Goal: Task Accomplishment & Management: Complete application form

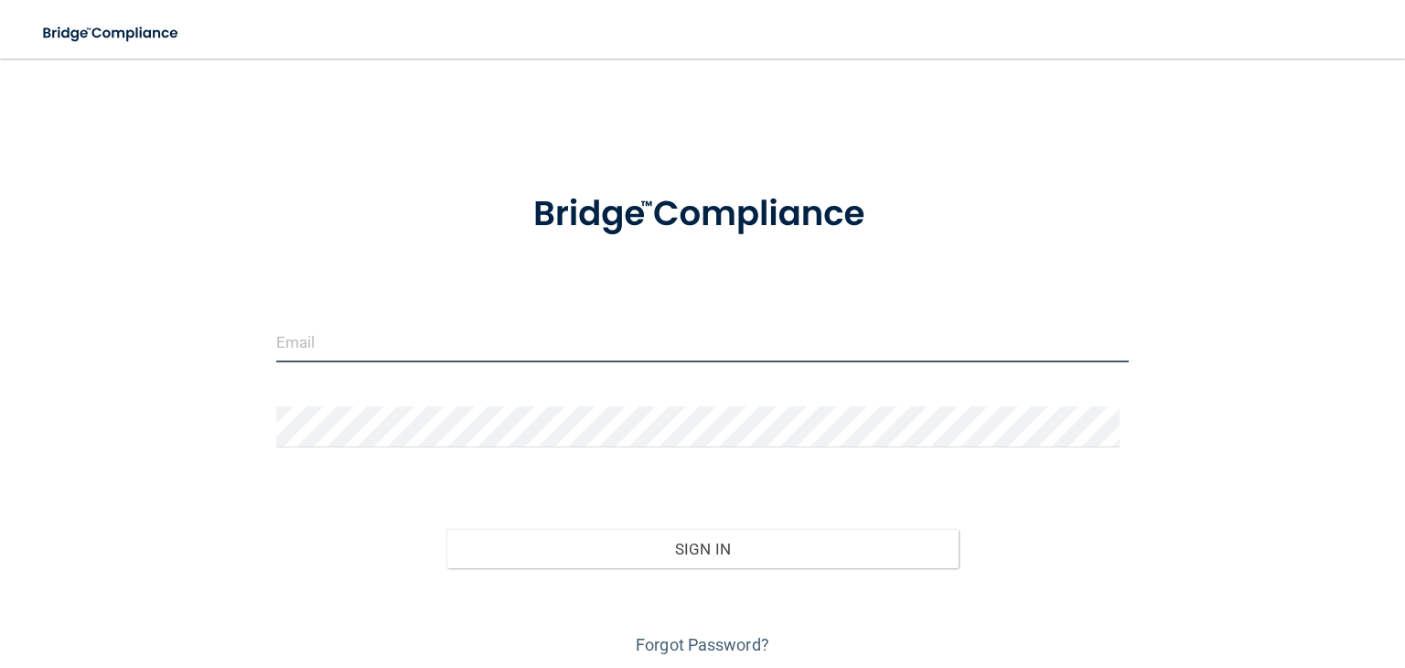
click at [417, 328] on input "email" at bounding box center [702, 341] width 853 height 41
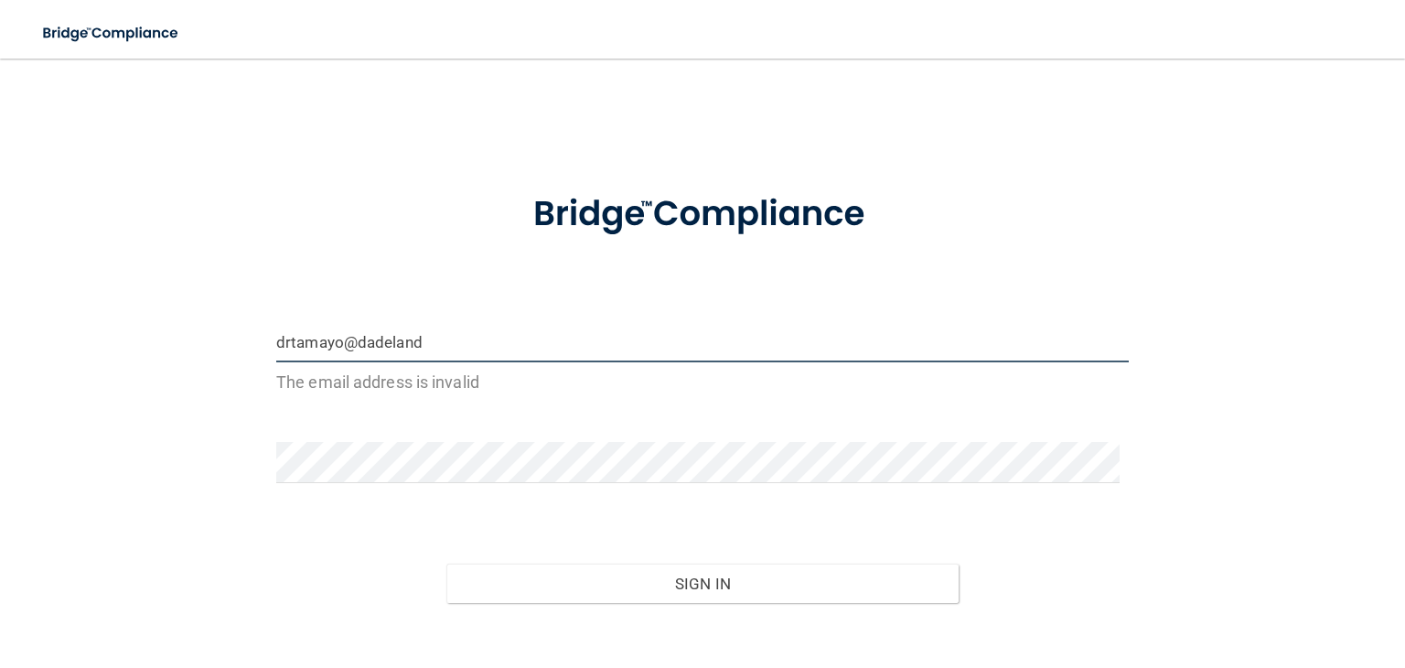
click at [417, 328] on input "drtamayo@dadeland" at bounding box center [702, 341] width 853 height 41
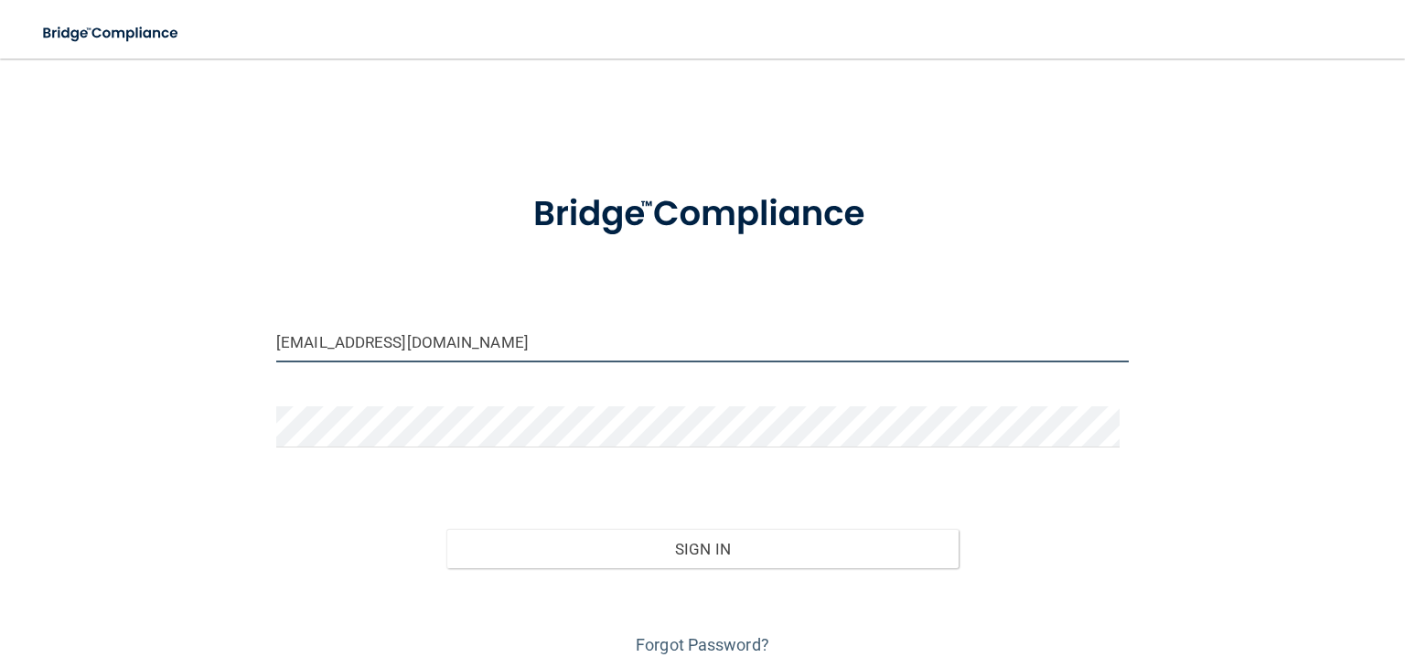
type input "[EMAIL_ADDRESS][DOMAIN_NAME]"
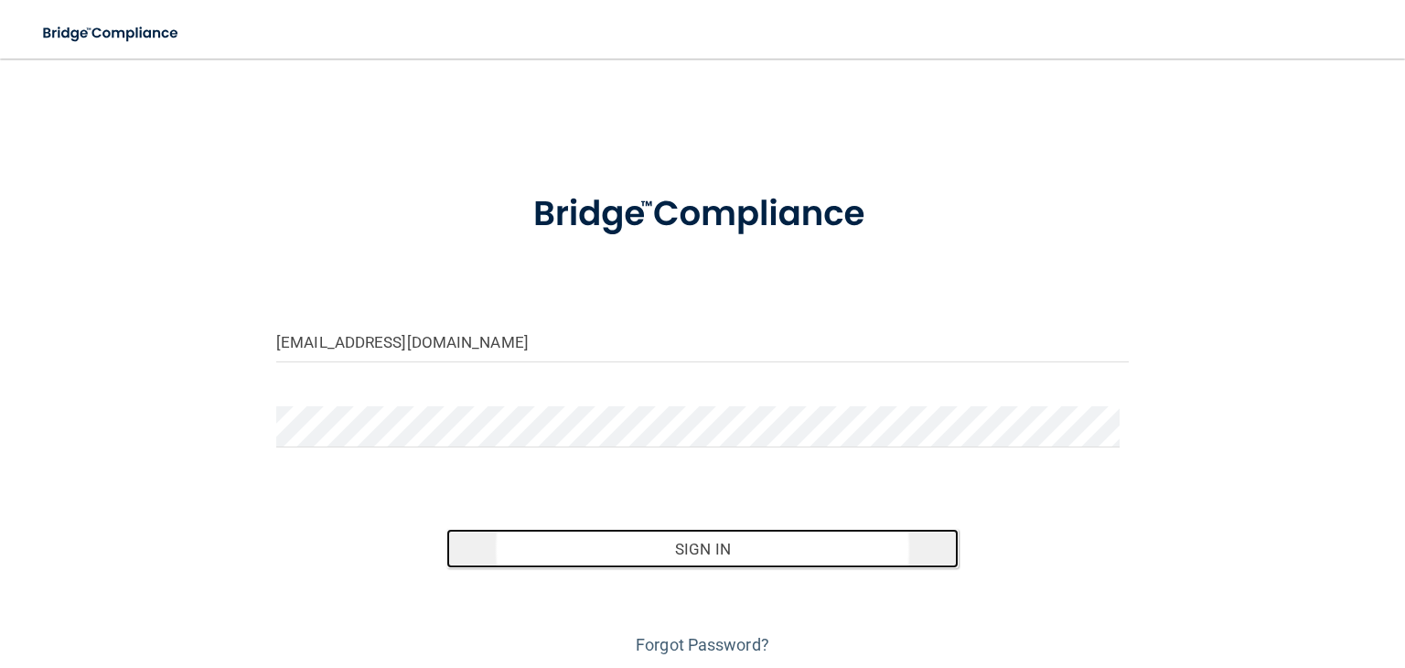
click at [639, 555] on button "Sign In" at bounding box center [701, 549] width 511 height 40
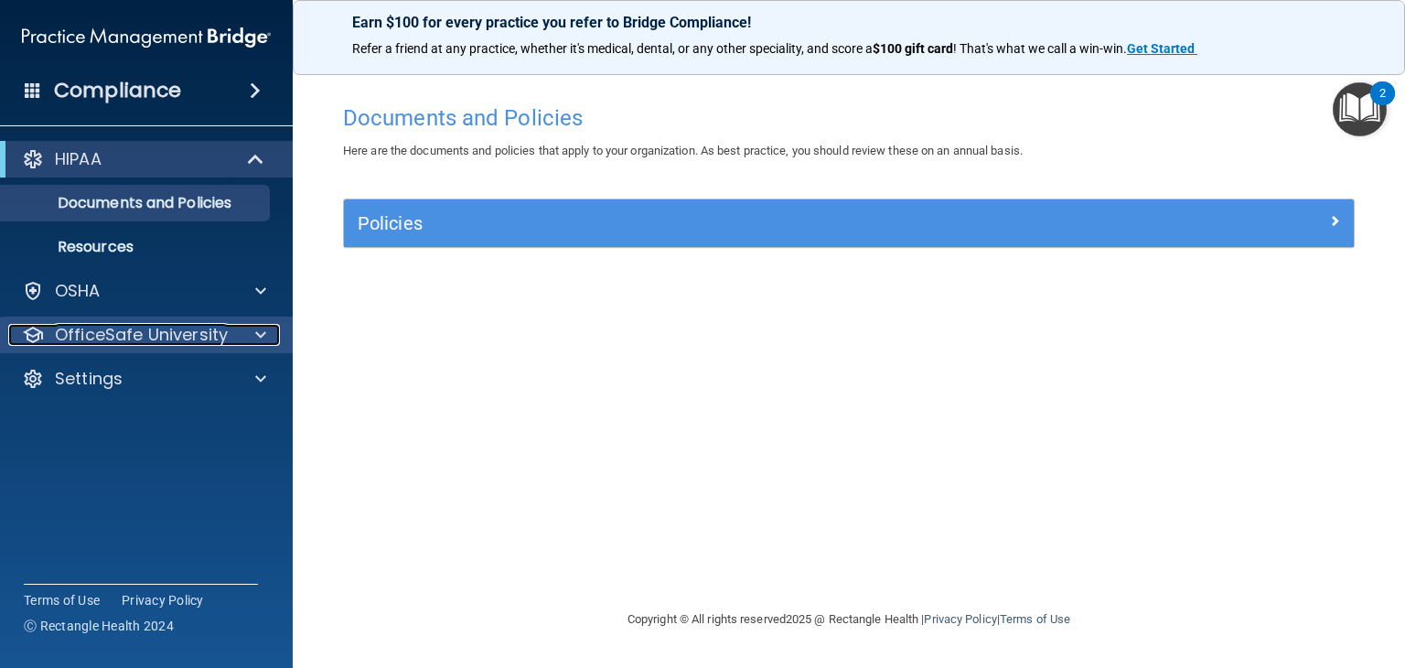
click at [116, 335] on p "OfficeSafe University" at bounding box center [141, 335] width 173 height 22
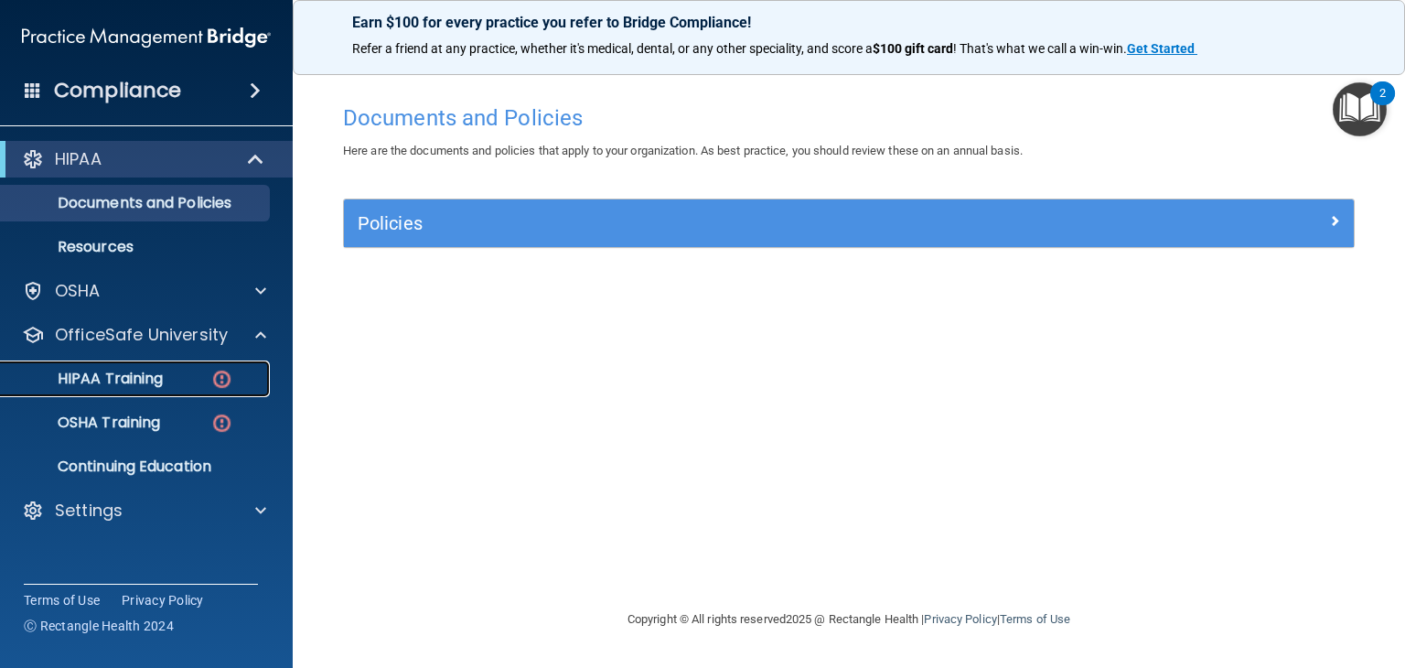
click at [119, 382] on p "HIPAA Training" at bounding box center [87, 379] width 151 height 18
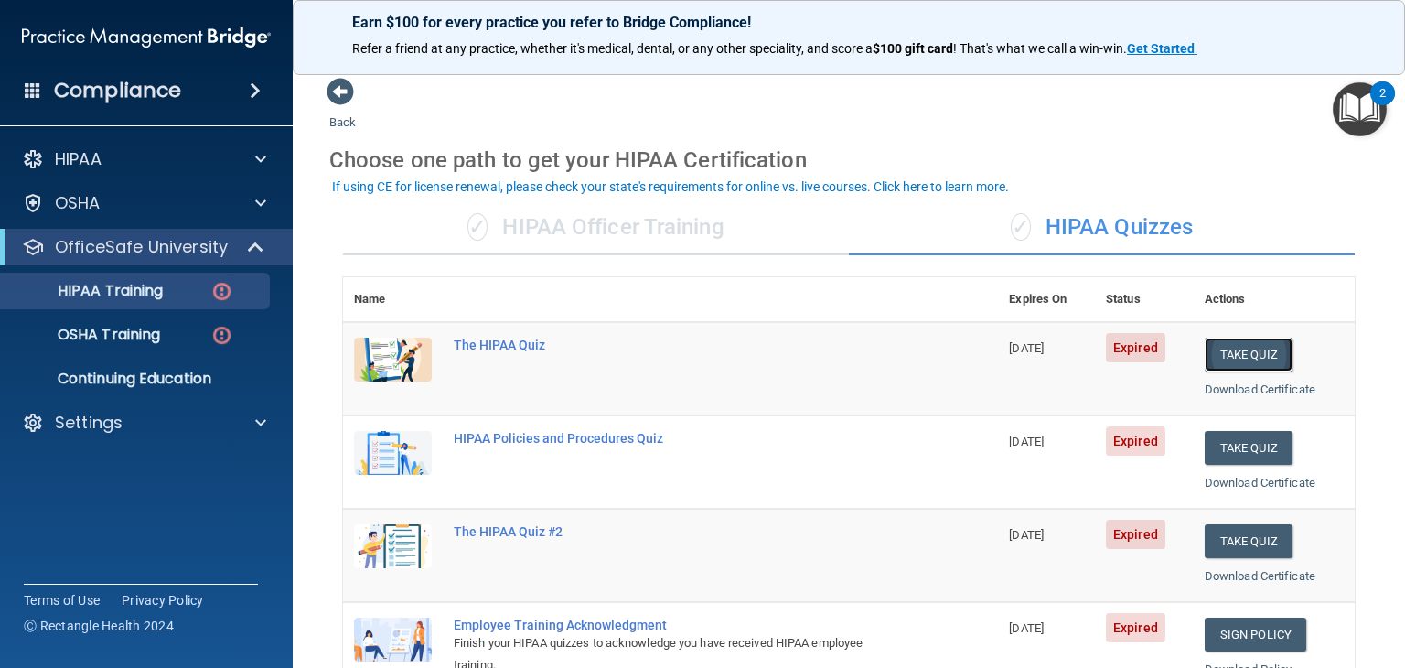
click at [1226, 359] on button "Take Quiz" at bounding box center [1249, 355] width 88 height 34
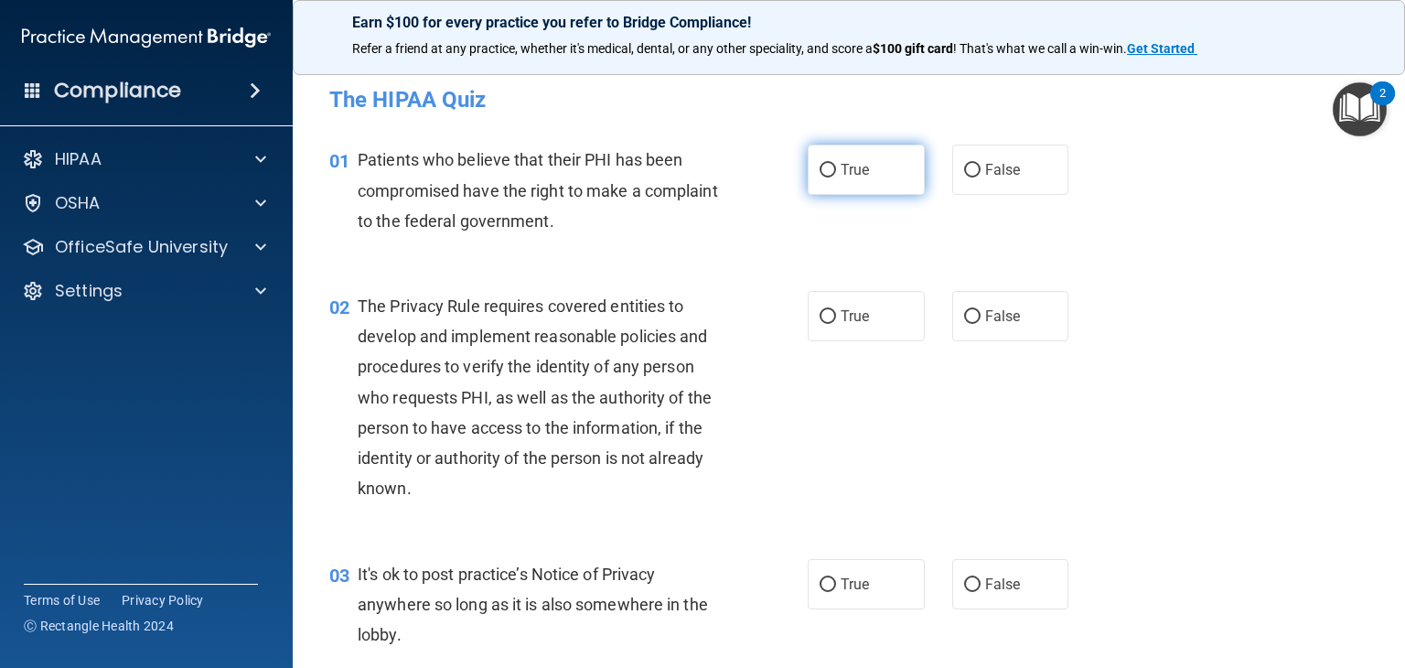
click at [820, 165] on input "True" at bounding box center [828, 171] width 16 height 14
radio input "true"
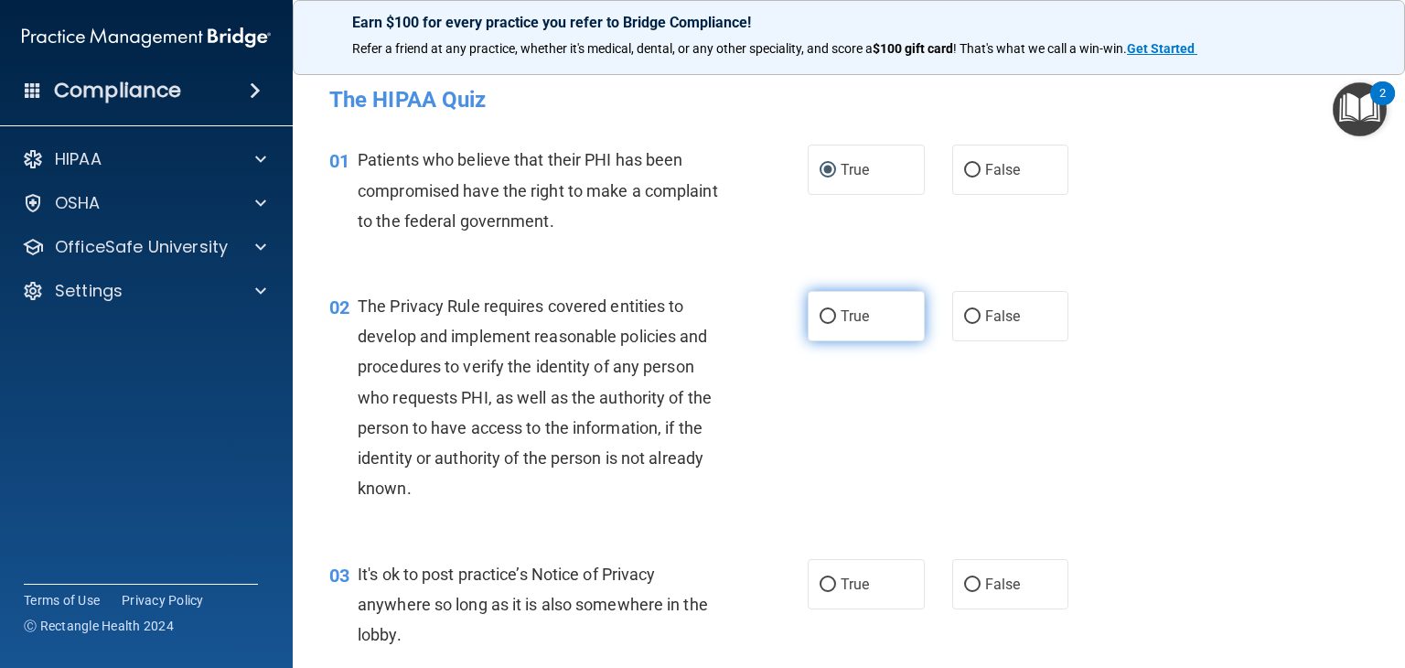
click at [826, 318] on input "True" at bounding box center [828, 317] width 16 height 14
radio input "true"
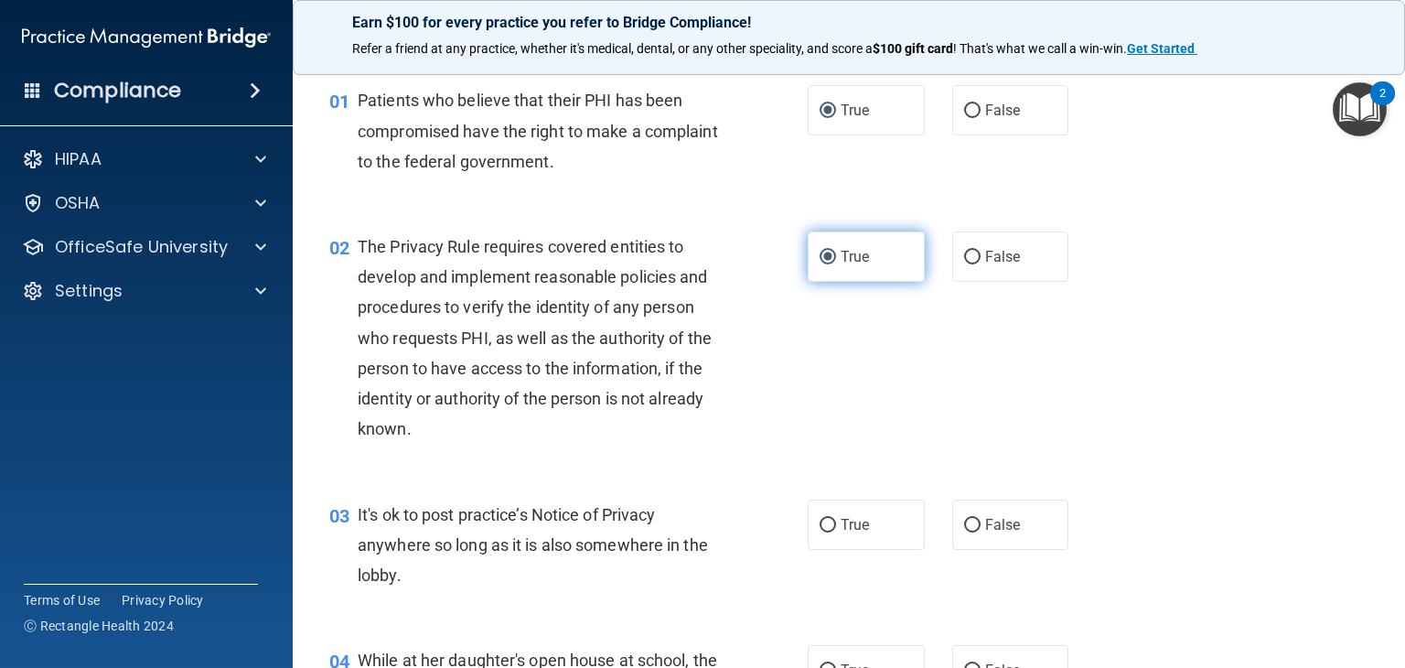
scroll to position [91, 0]
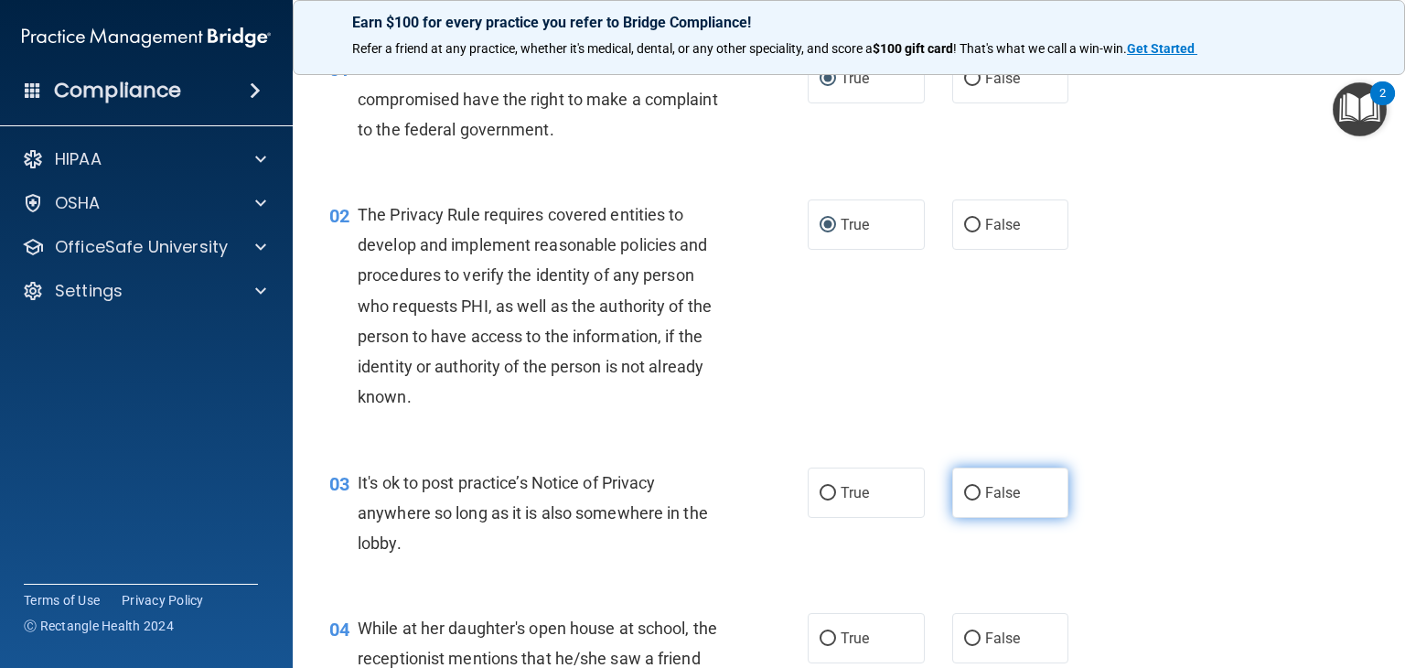
click at [964, 497] on input "False" at bounding box center [972, 494] width 16 height 14
radio input "true"
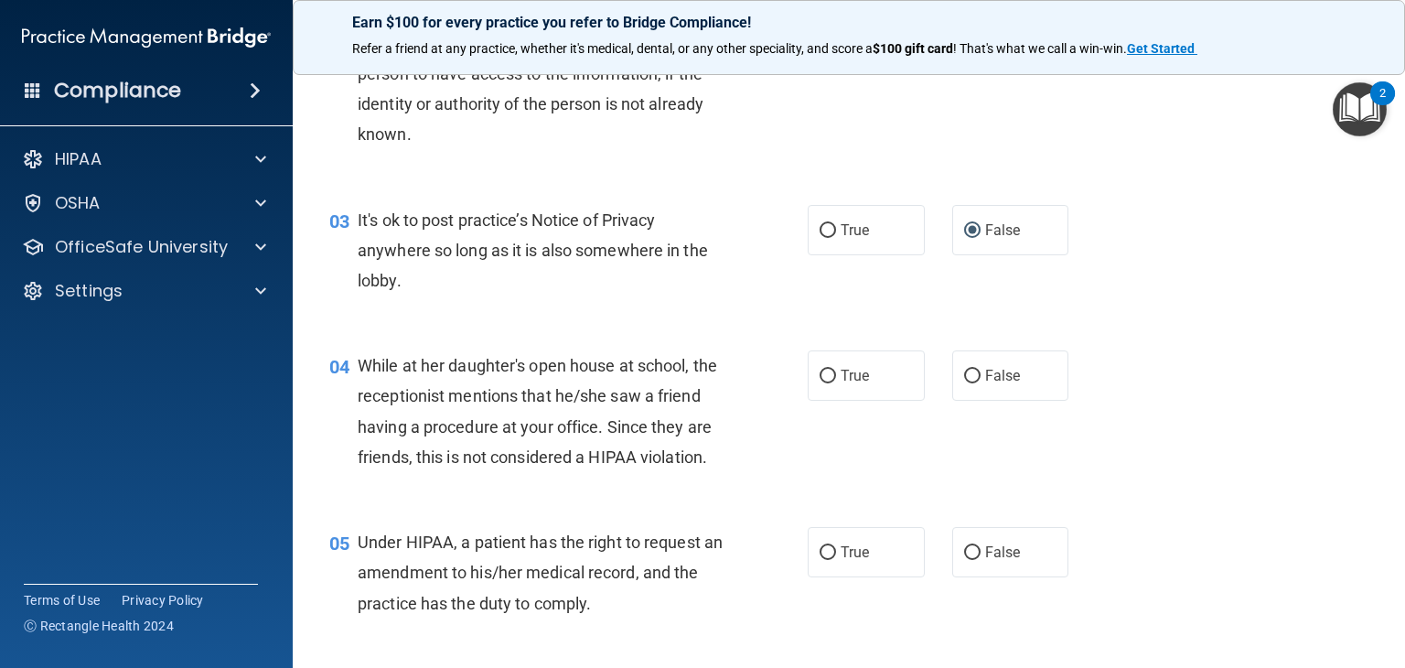
scroll to position [366, 0]
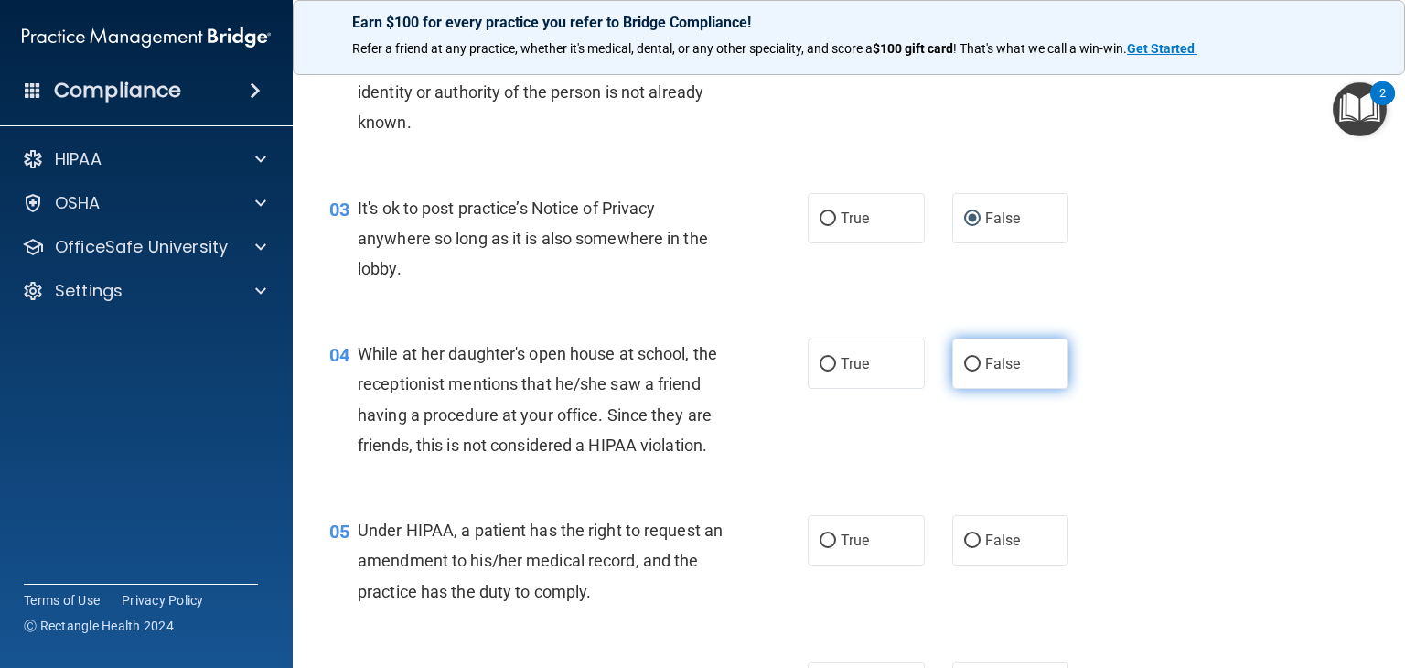
click at [969, 358] on input "False" at bounding box center [972, 365] width 16 height 14
radio input "true"
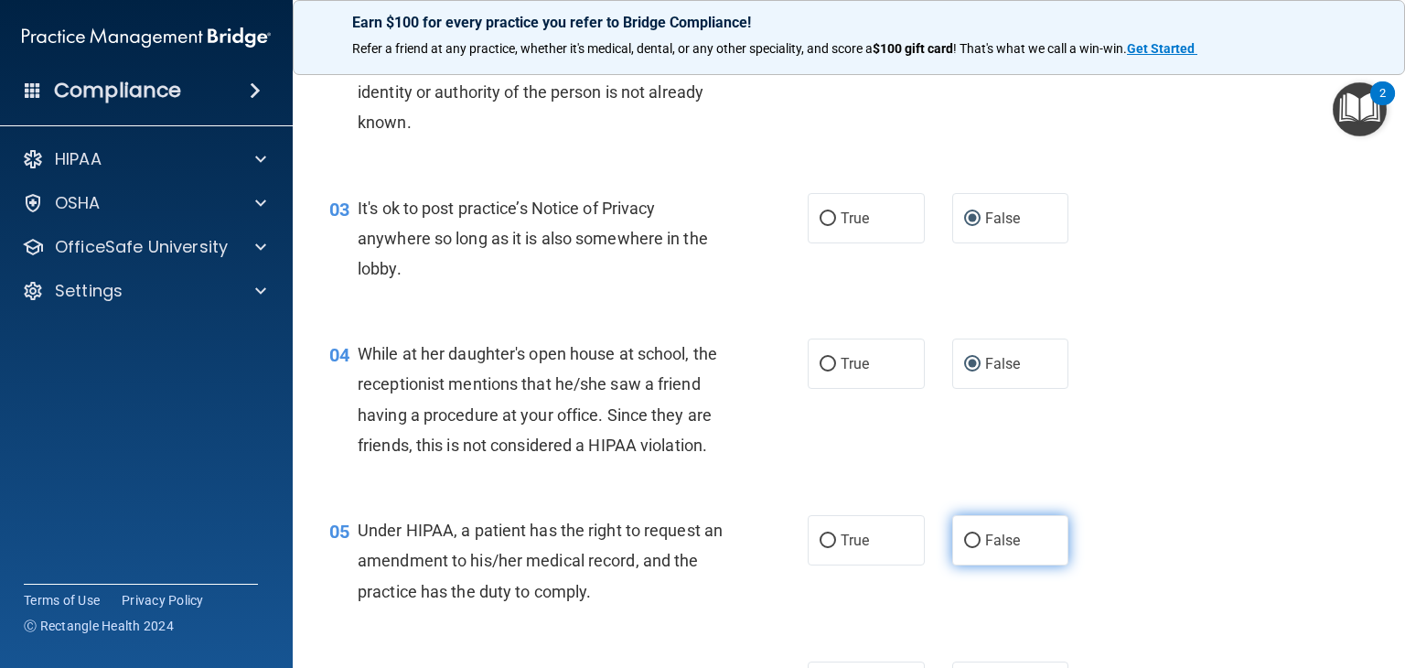
click at [969, 548] on input "False" at bounding box center [972, 541] width 16 height 14
radio input "true"
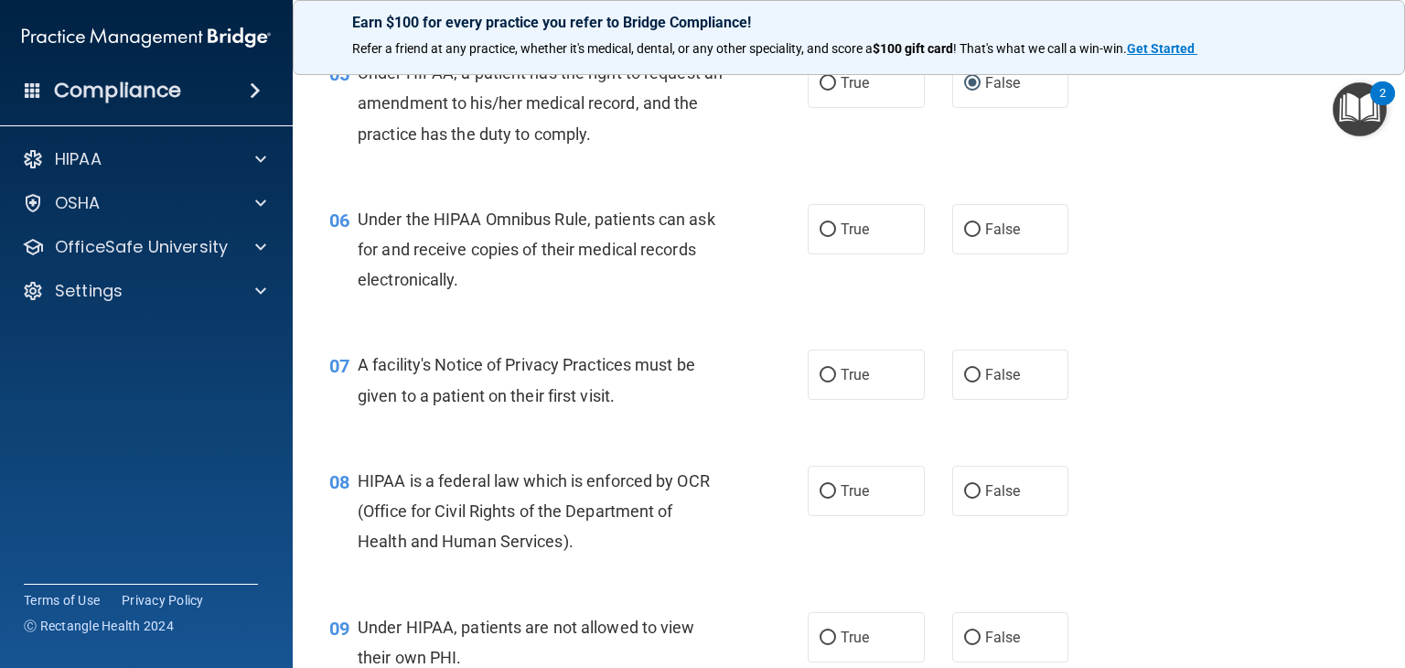
scroll to position [915, 0]
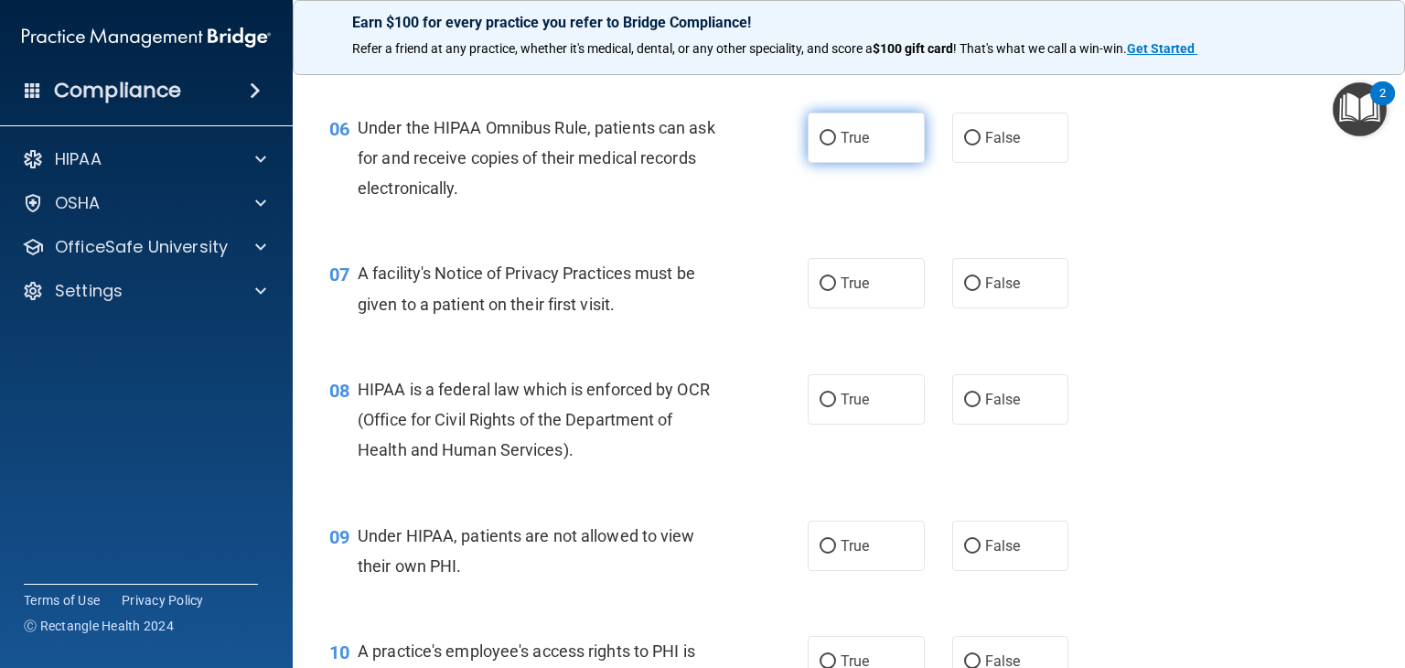
click at [822, 145] on input "True" at bounding box center [828, 139] width 16 height 14
radio input "true"
click at [823, 291] on input "True" at bounding box center [828, 284] width 16 height 14
radio input "true"
click at [821, 407] on input "True" at bounding box center [828, 400] width 16 height 14
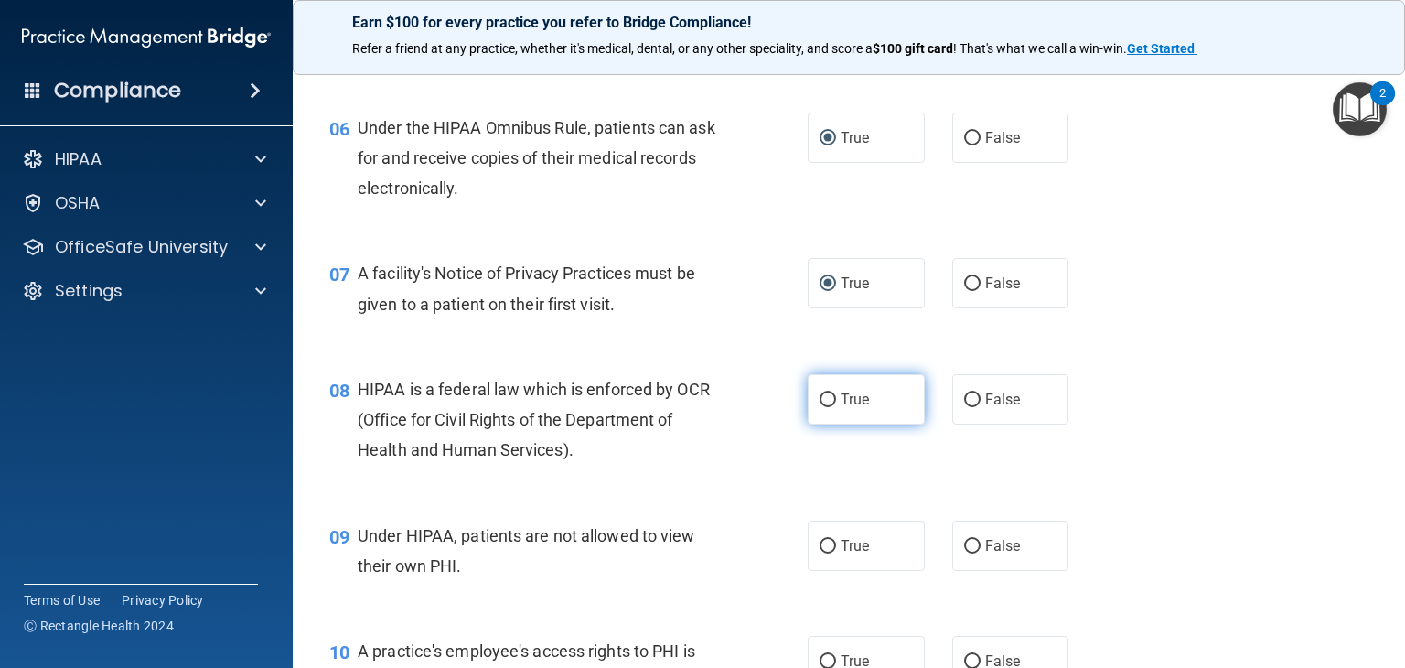
radio input "true"
click at [964, 554] on input "False" at bounding box center [972, 547] width 16 height 14
radio input "true"
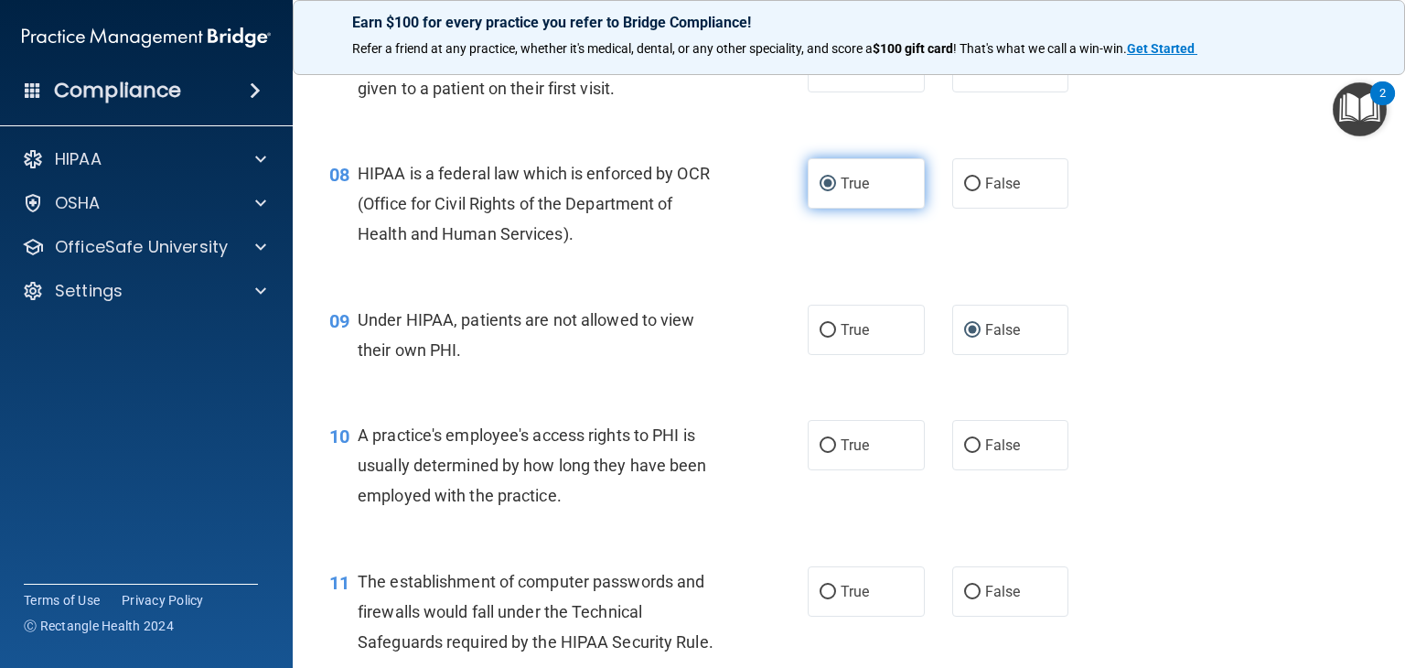
scroll to position [1189, 0]
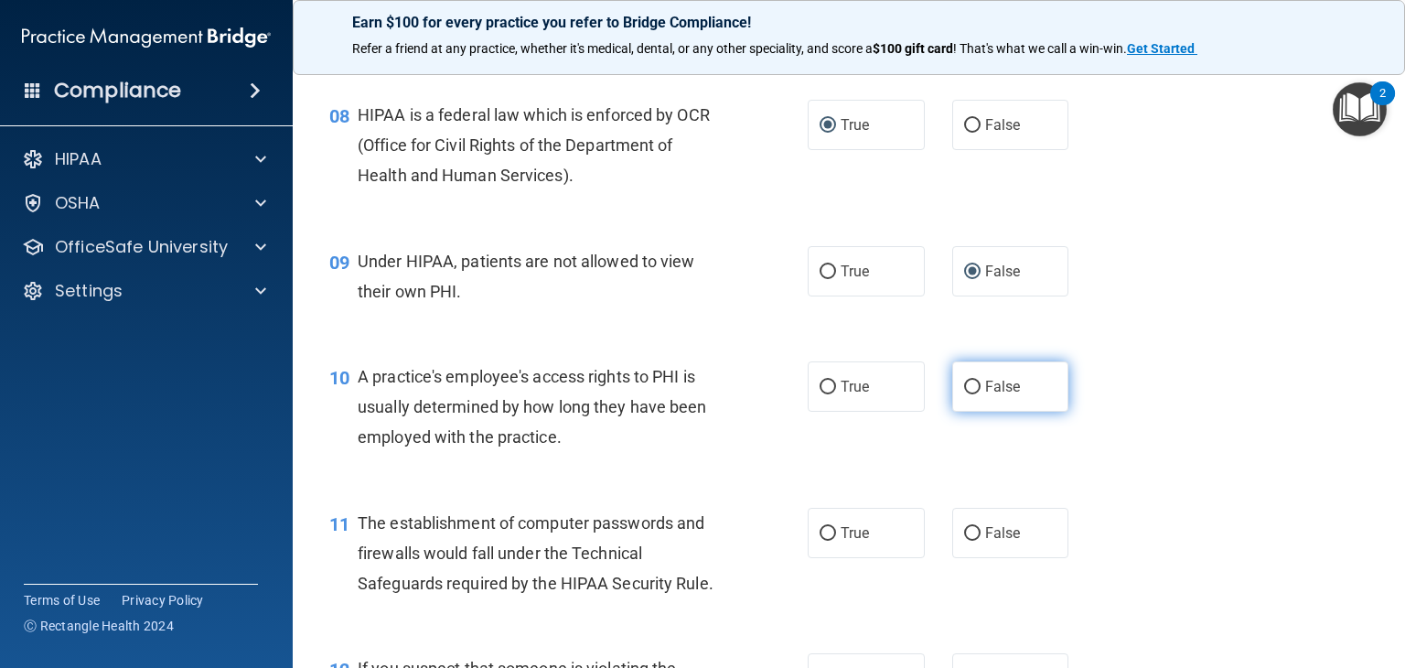
click at [965, 394] on input "False" at bounding box center [972, 388] width 16 height 14
radio input "true"
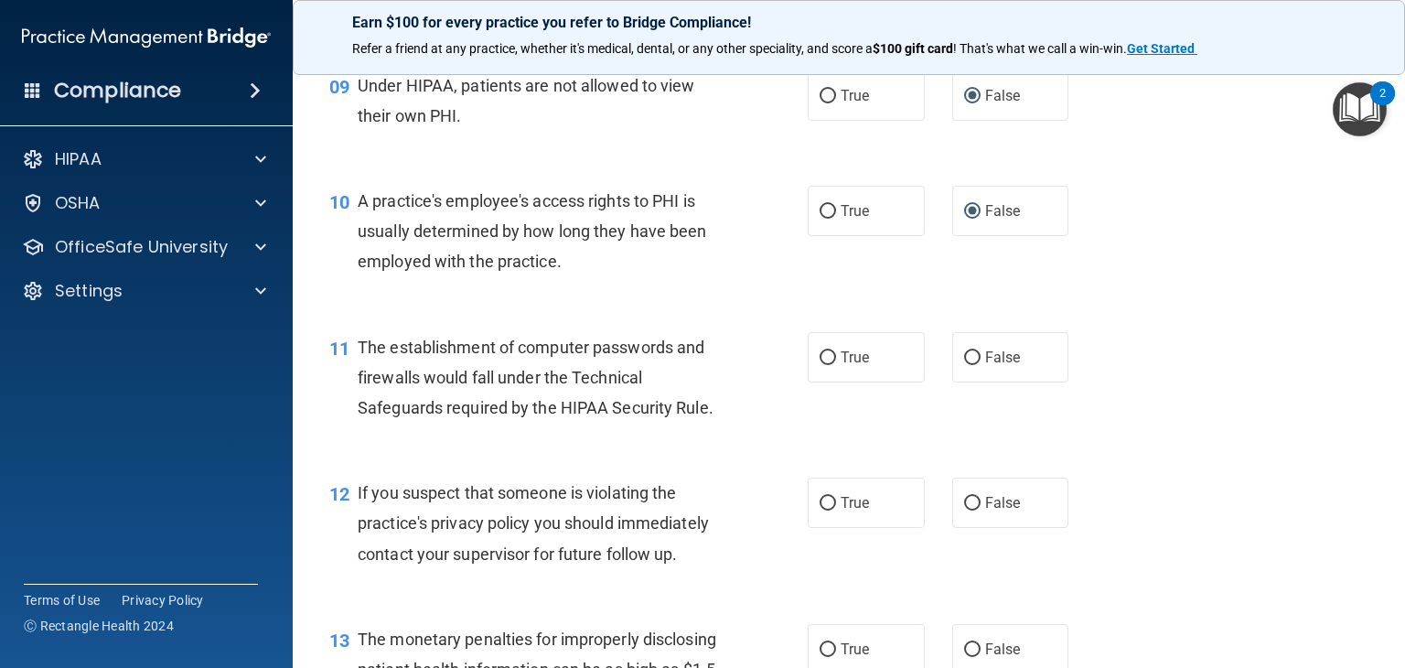
scroll to position [1372, 0]
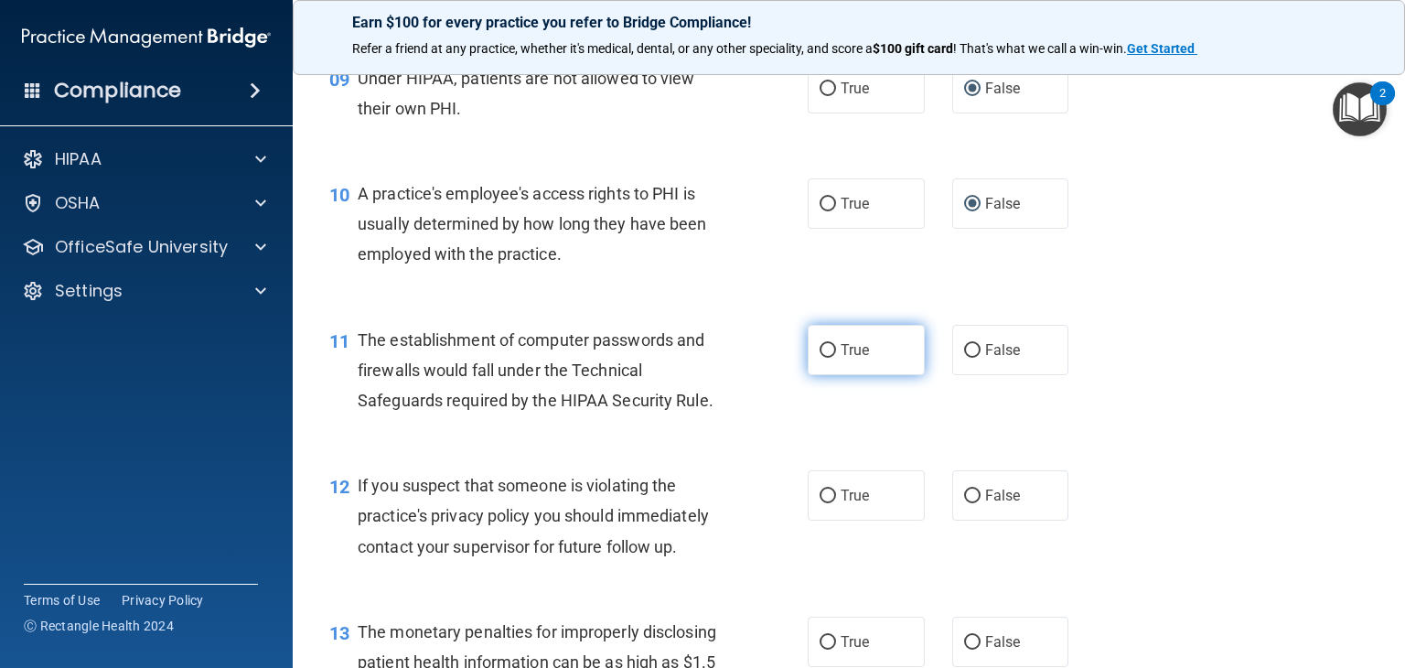
click at [820, 358] on input "True" at bounding box center [828, 351] width 16 height 14
radio input "true"
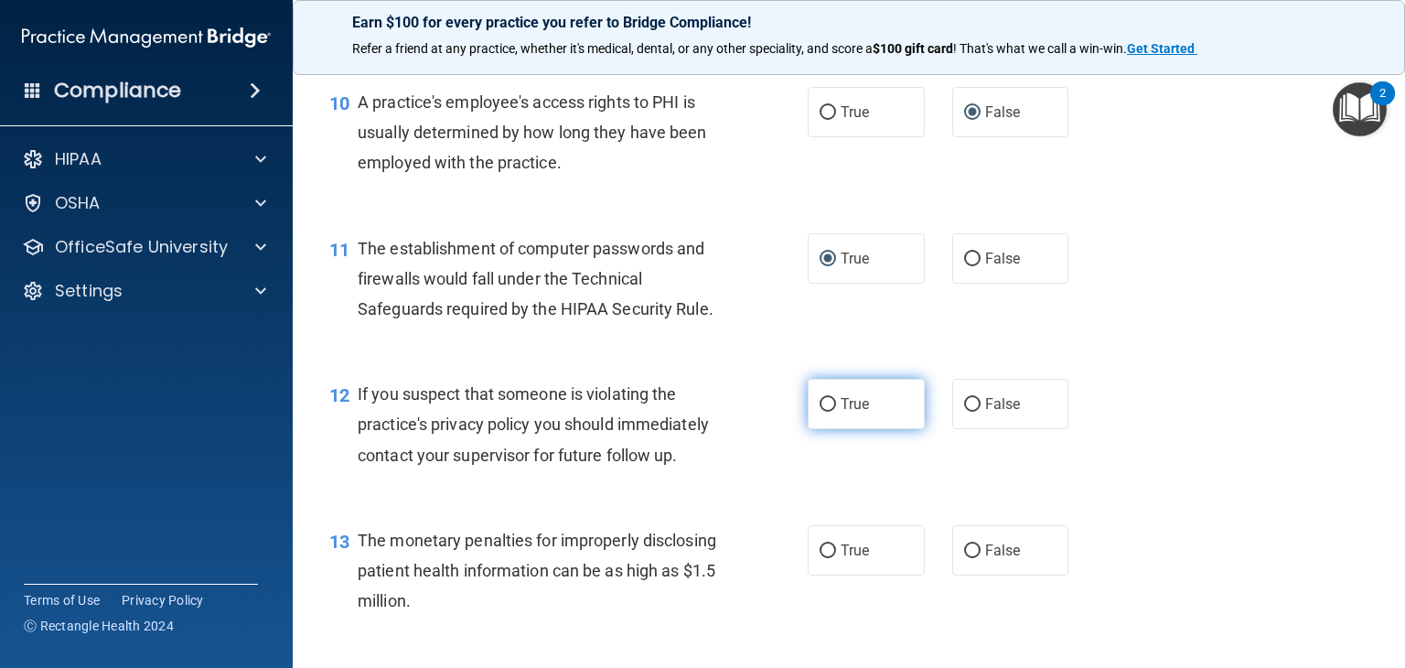
click at [820, 412] on input "True" at bounding box center [828, 405] width 16 height 14
radio input "true"
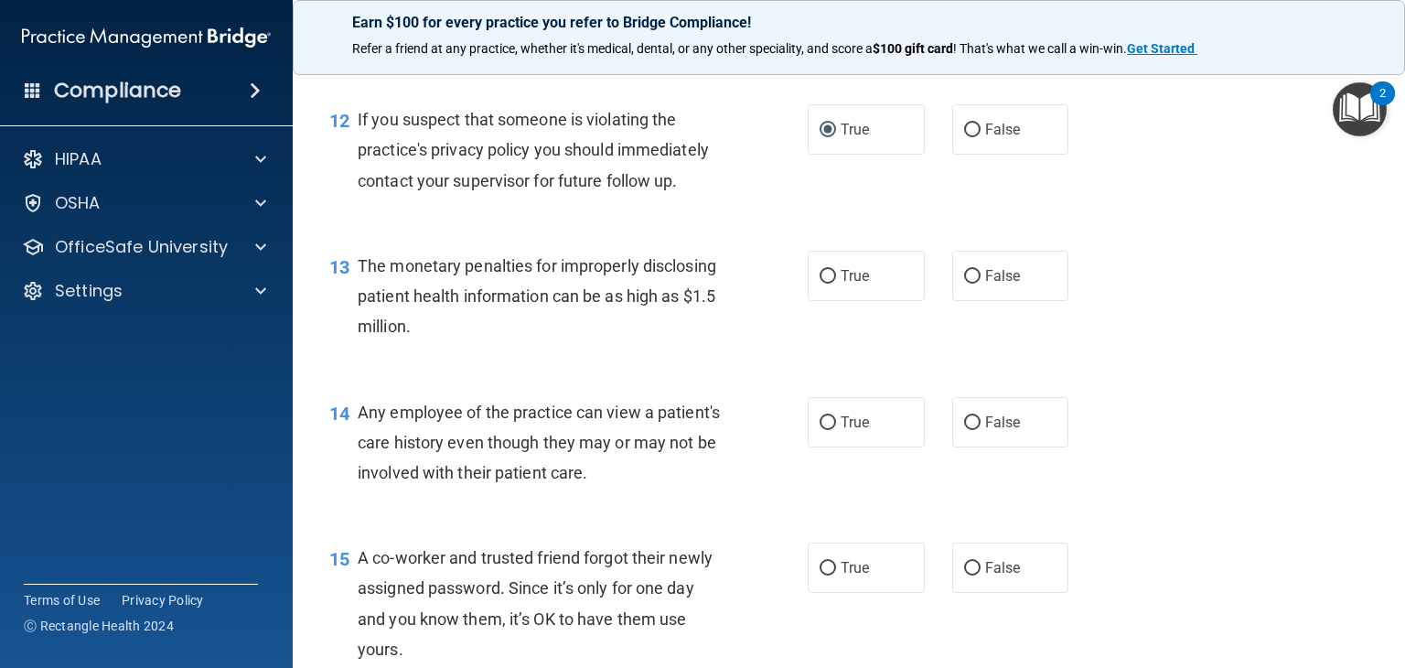
scroll to position [1830, 0]
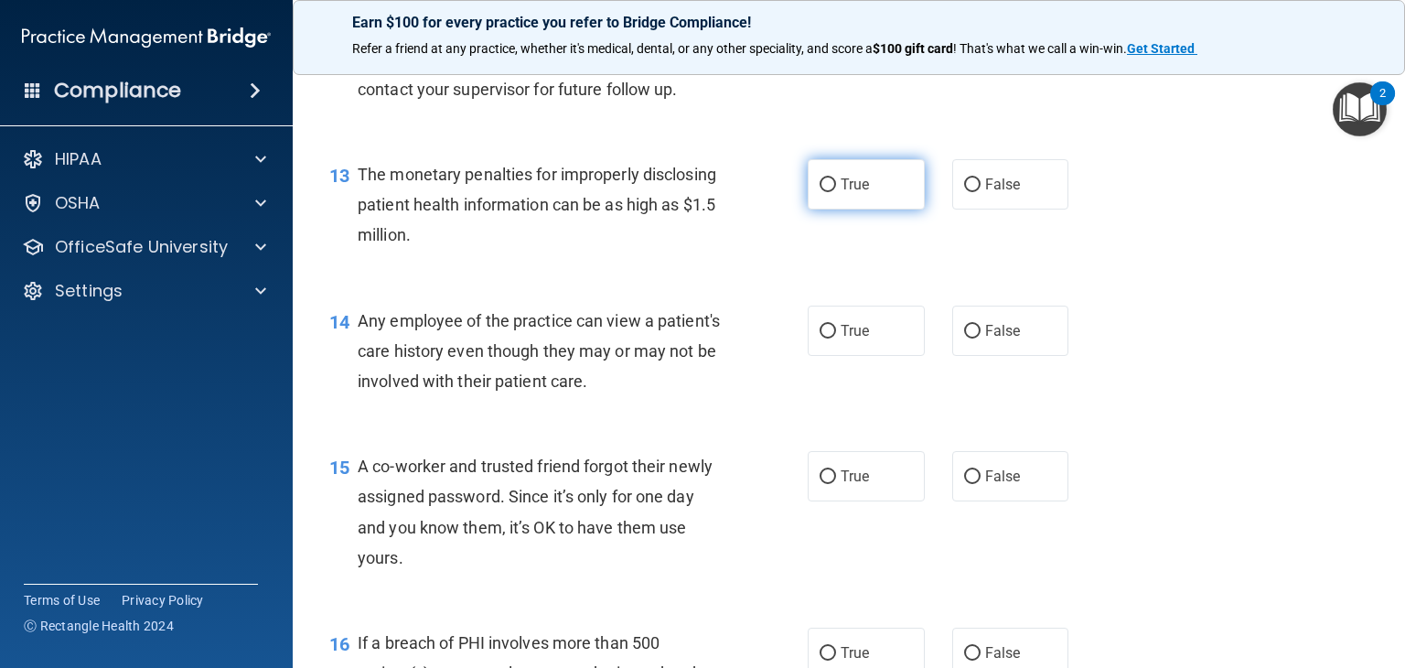
click at [820, 210] on label "True" at bounding box center [866, 184] width 117 height 50
click at [820, 192] on input "True" at bounding box center [828, 185] width 16 height 14
radio input "true"
click at [964, 339] on input "False" at bounding box center [972, 332] width 16 height 14
radio input "true"
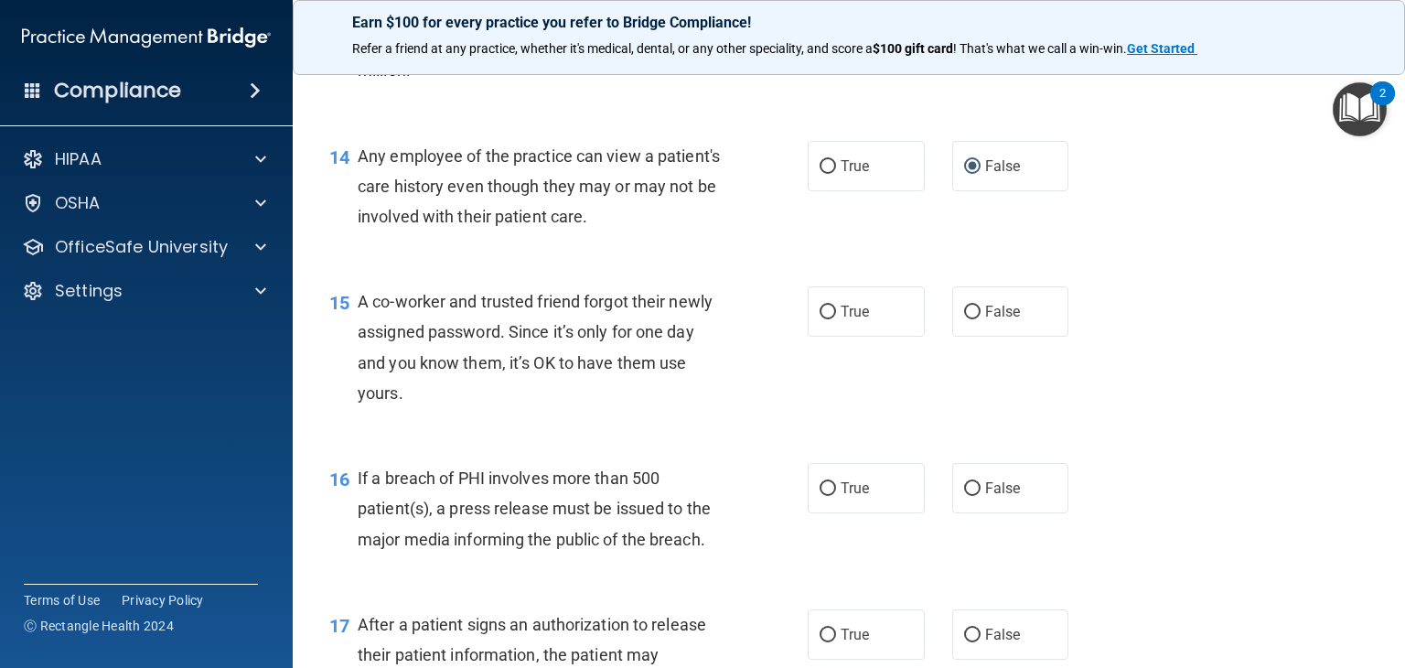
scroll to position [2013, 0]
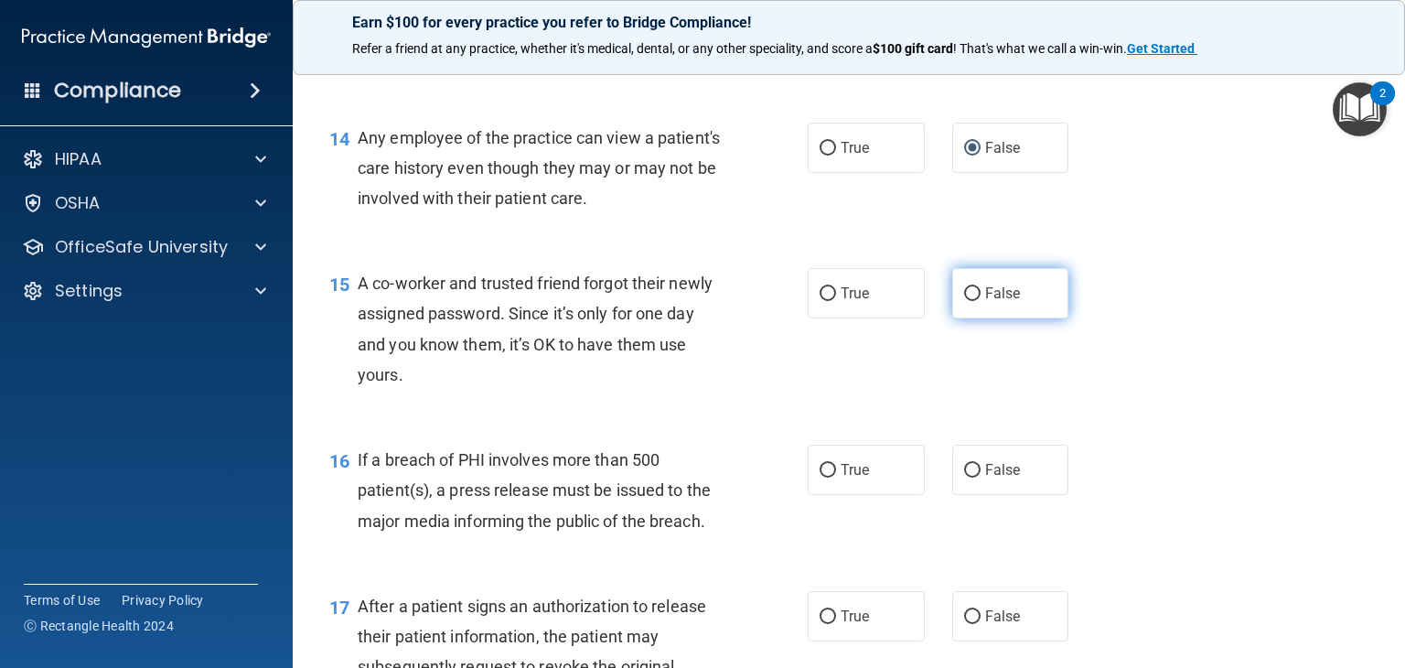
click at [966, 301] on input "False" at bounding box center [972, 294] width 16 height 14
radio input "true"
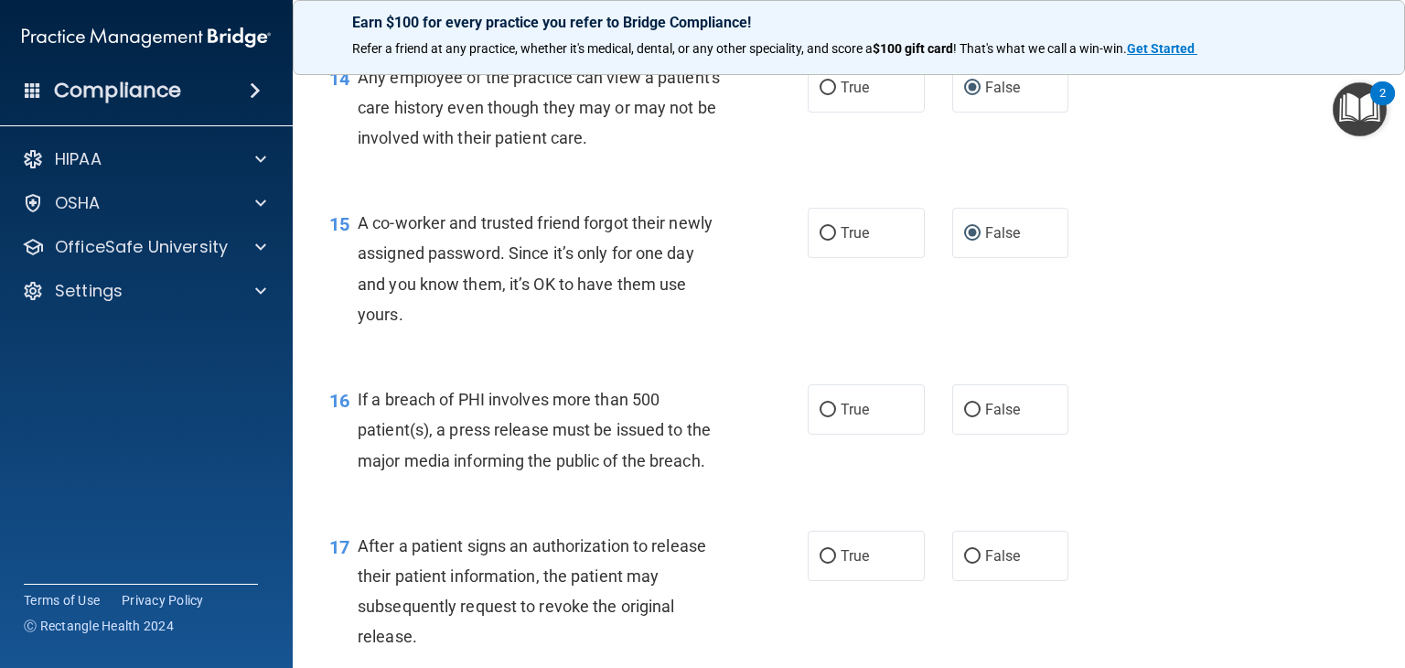
scroll to position [2196, 0]
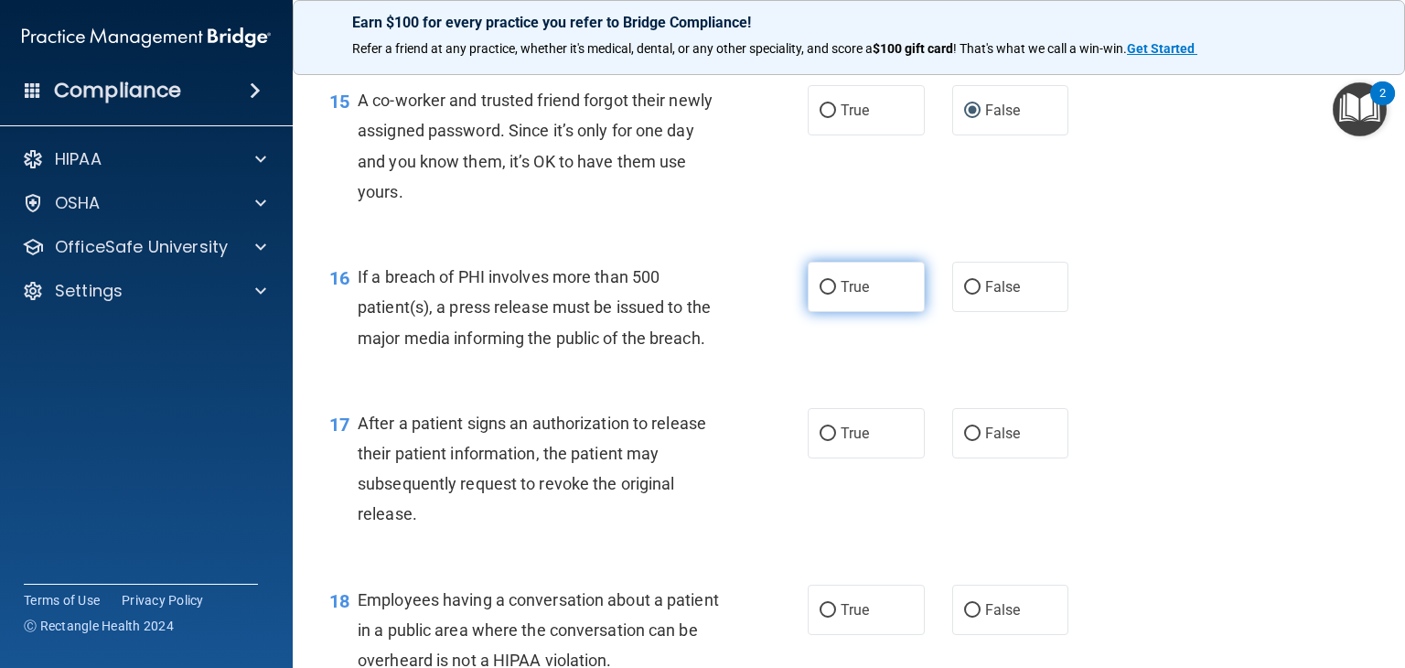
click at [823, 295] on input "True" at bounding box center [828, 288] width 16 height 14
radio input "true"
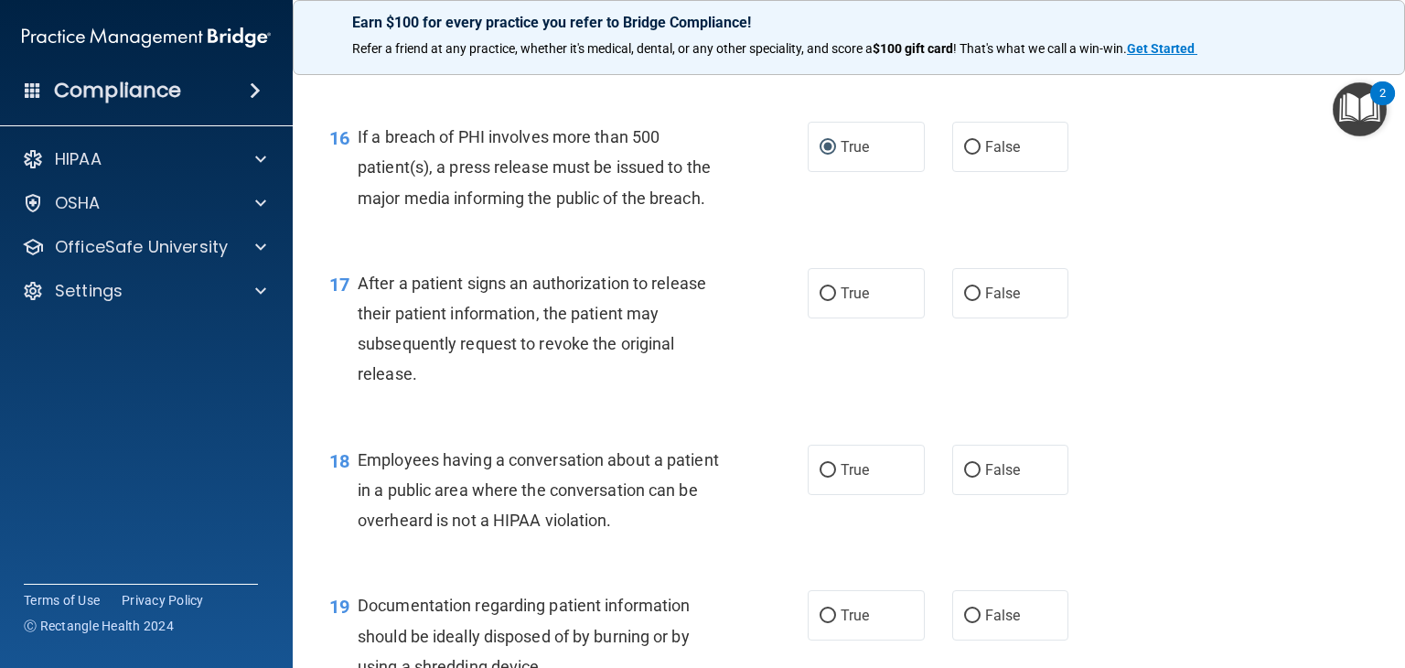
scroll to position [2379, 0]
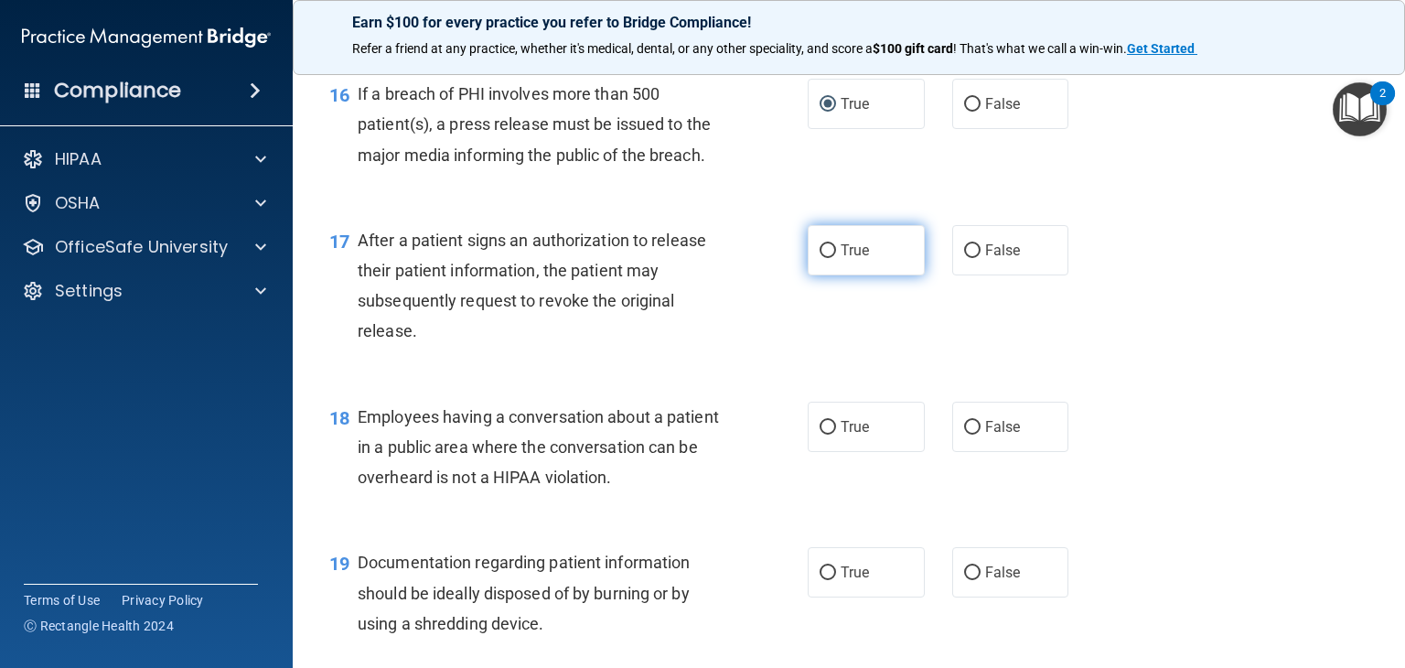
click at [825, 258] on input "True" at bounding box center [828, 251] width 16 height 14
radio input "true"
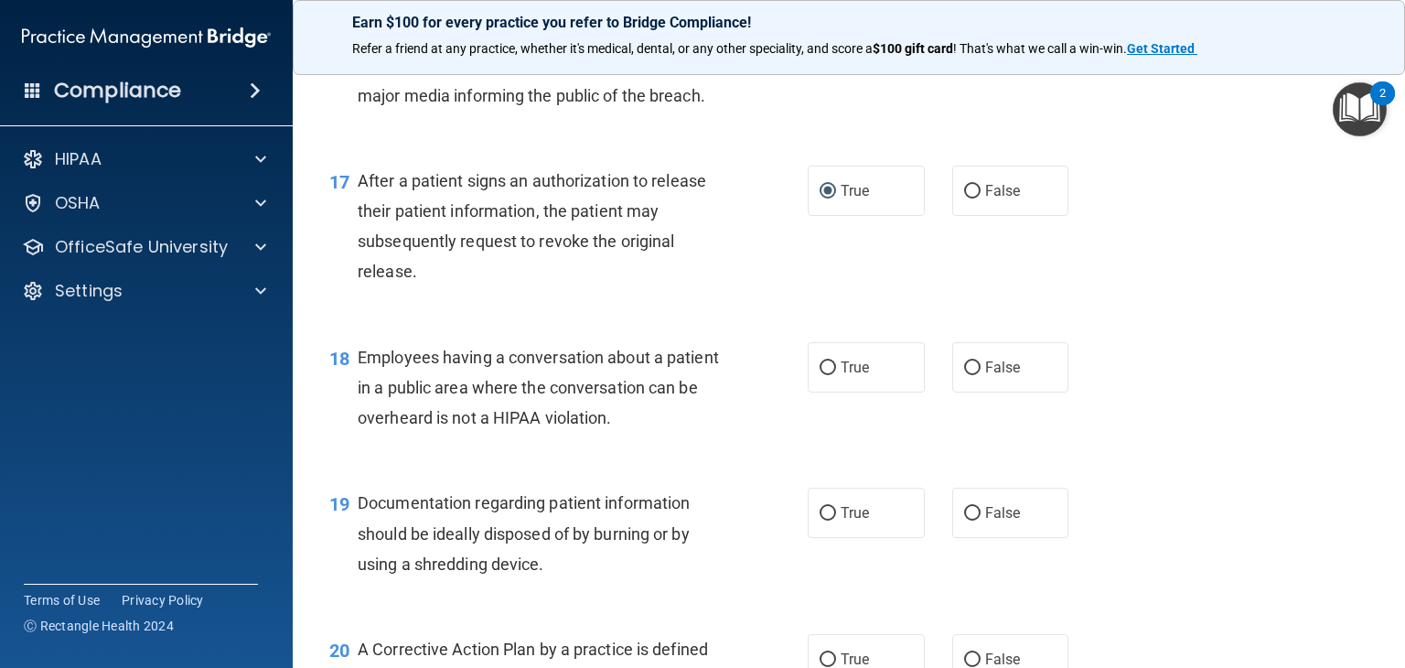
scroll to position [2470, 0]
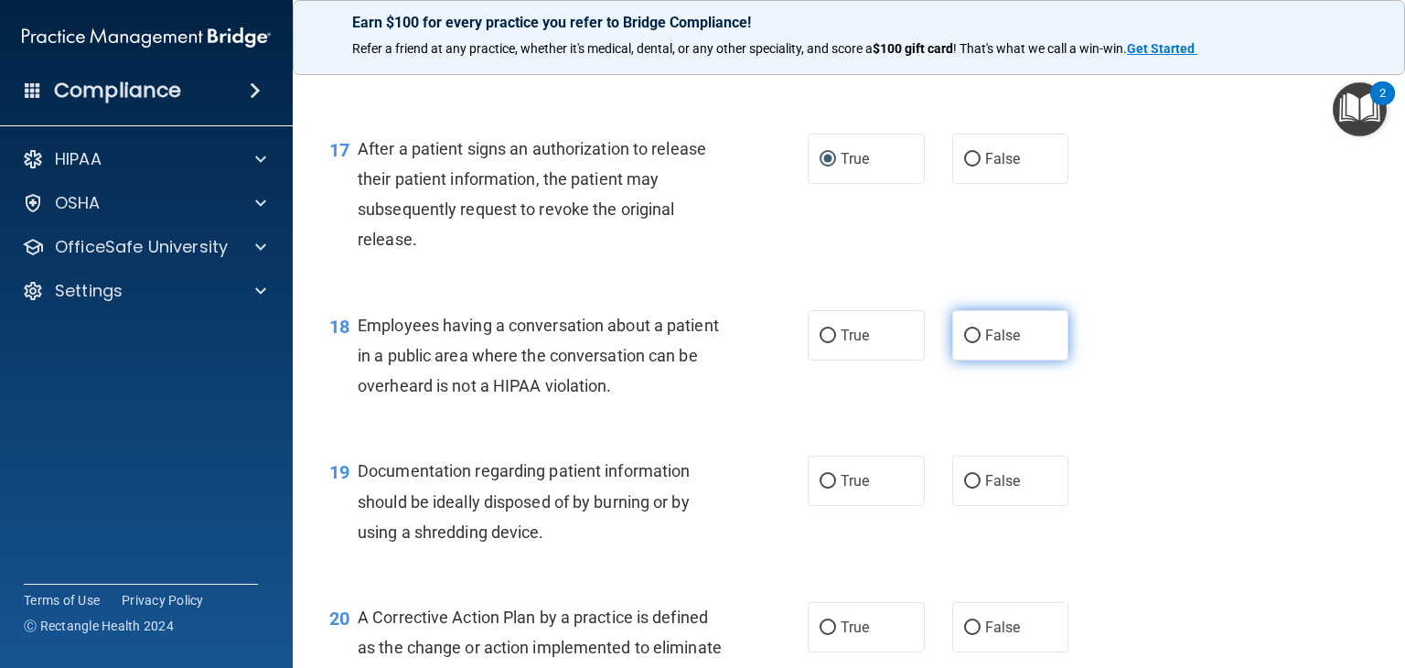
click at [966, 343] on input "False" at bounding box center [972, 336] width 16 height 14
radio input "true"
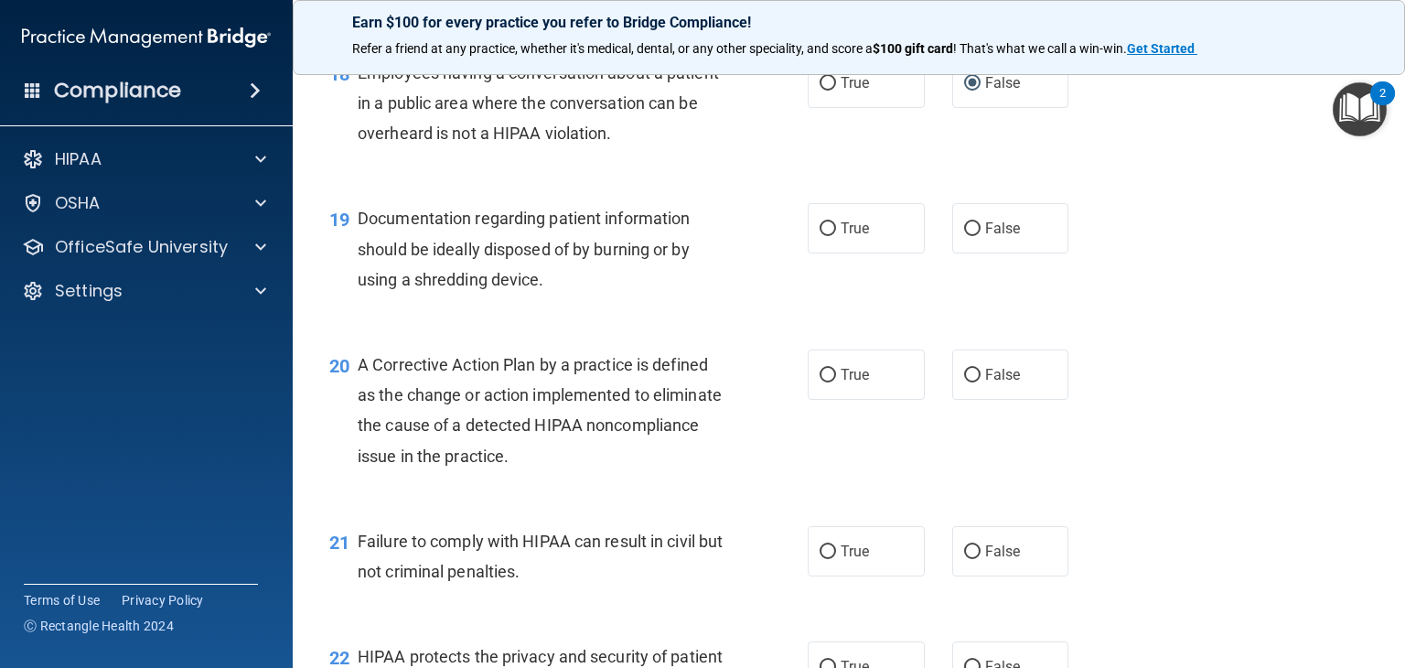
scroll to position [2745, 0]
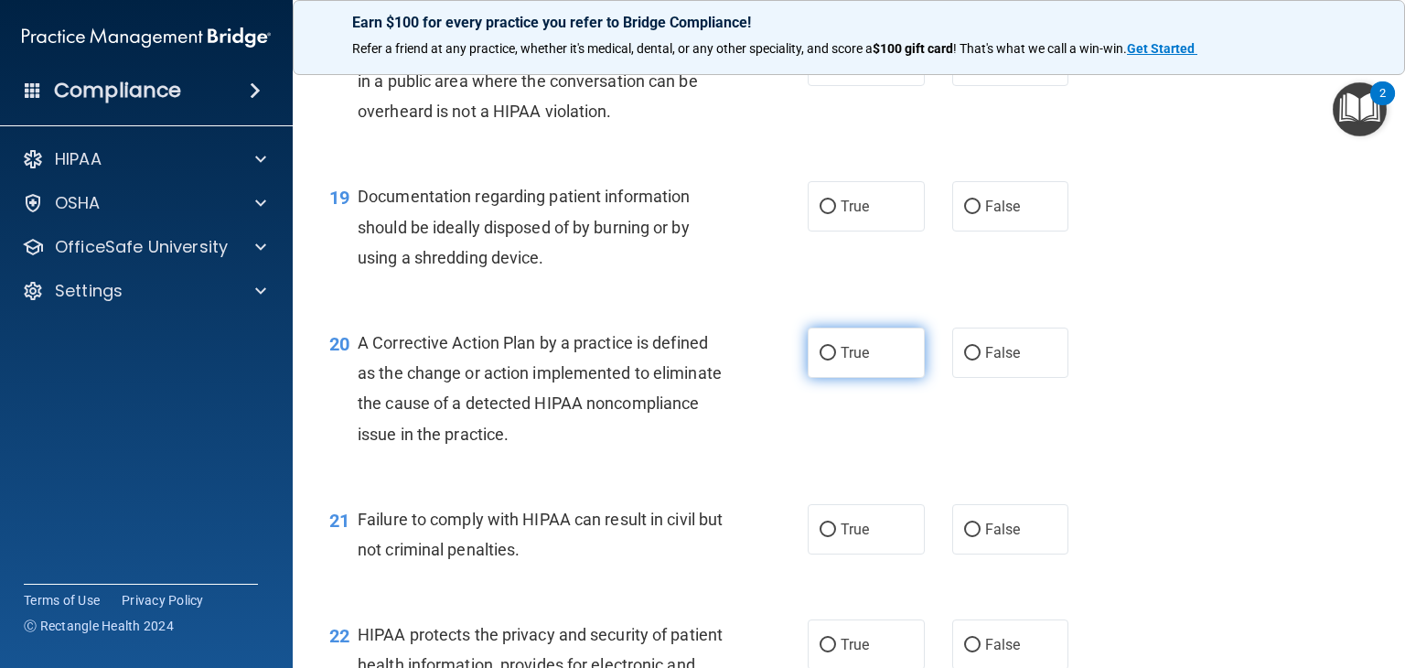
click at [820, 360] on input "True" at bounding box center [828, 354] width 16 height 14
radio input "true"
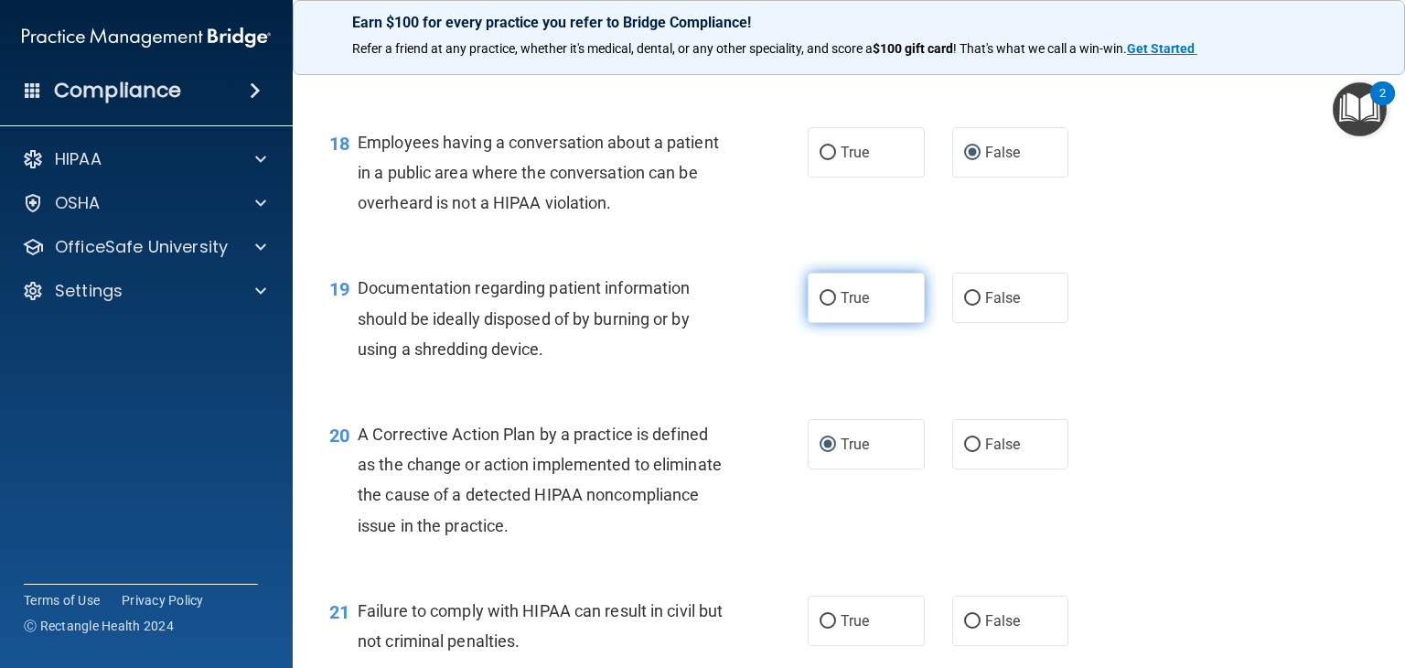
click at [823, 306] on input "True" at bounding box center [828, 299] width 16 height 14
radio input "true"
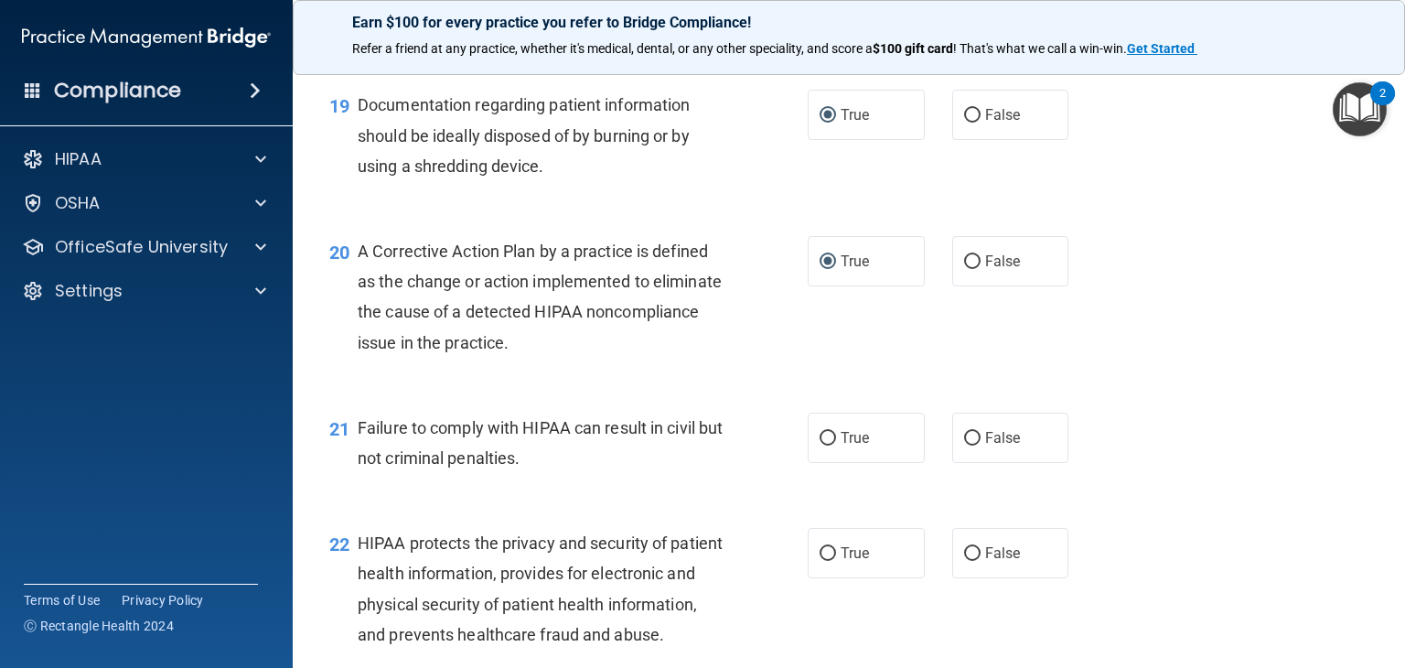
scroll to position [2928, 0]
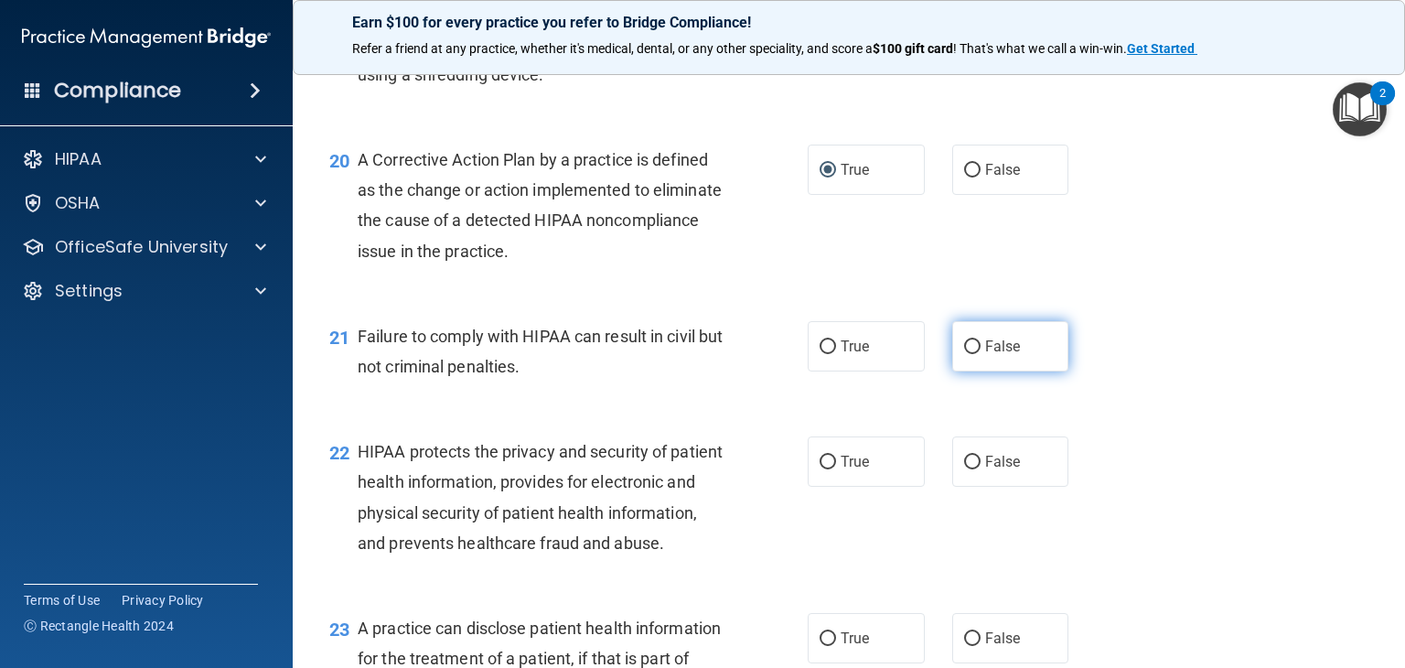
click at [963, 371] on label "False" at bounding box center [1010, 346] width 117 height 50
click at [964, 354] on input "False" at bounding box center [972, 347] width 16 height 14
radio input "true"
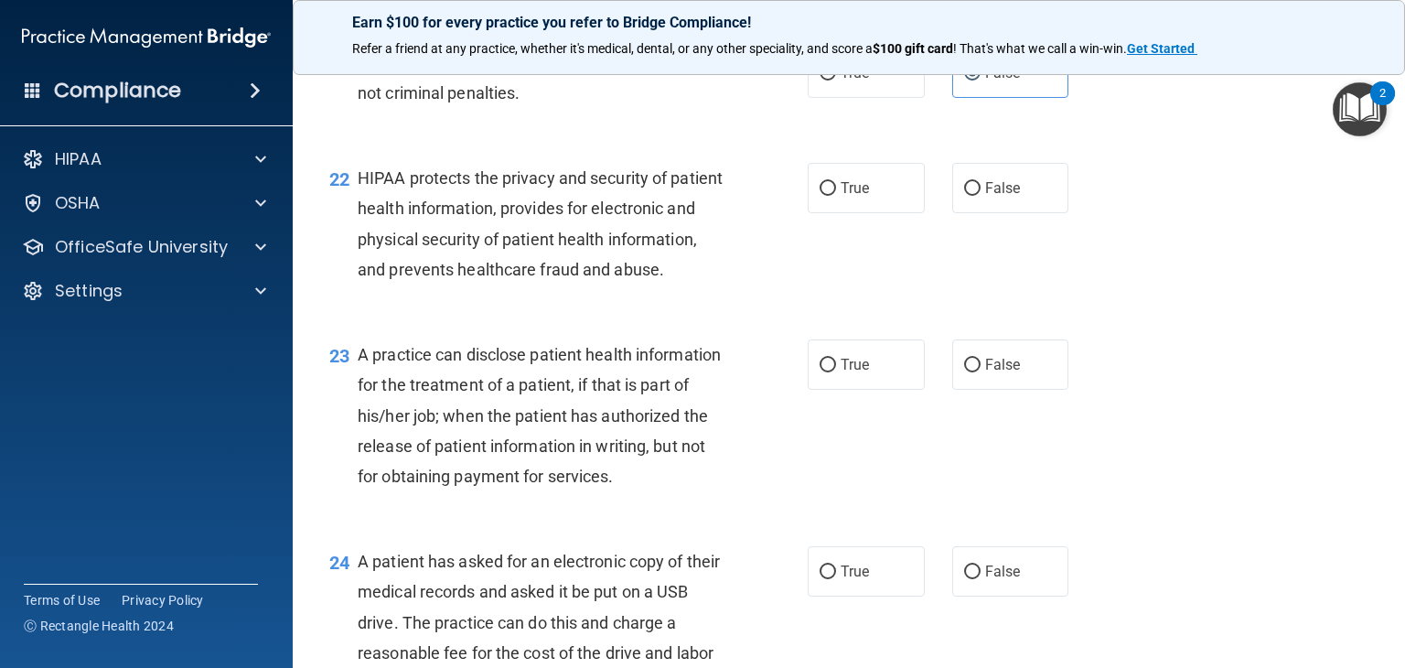
scroll to position [3202, 0]
click at [821, 195] on input "True" at bounding box center [828, 188] width 16 height 14
radio input "true"
click at [966, 371] on input "False" at bounding box center [972, 365] width 16 height 14
radio input "true"
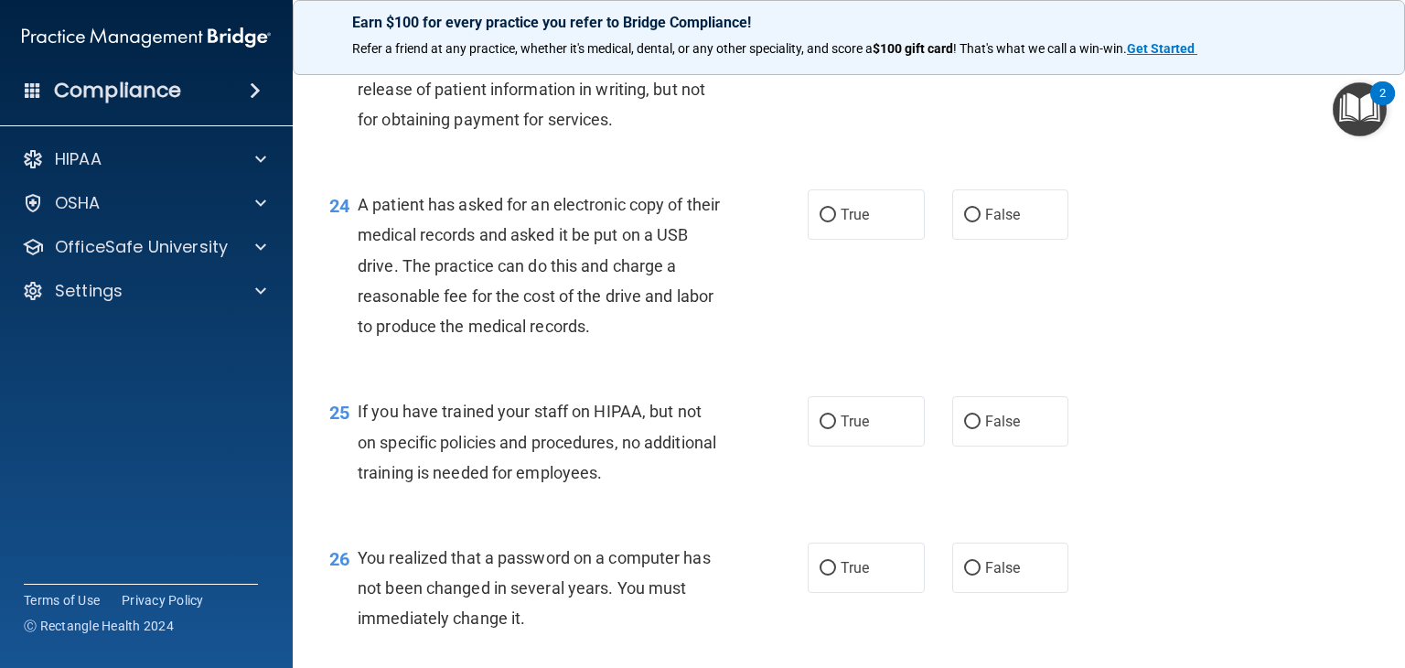
scroll to position [3568, 0]
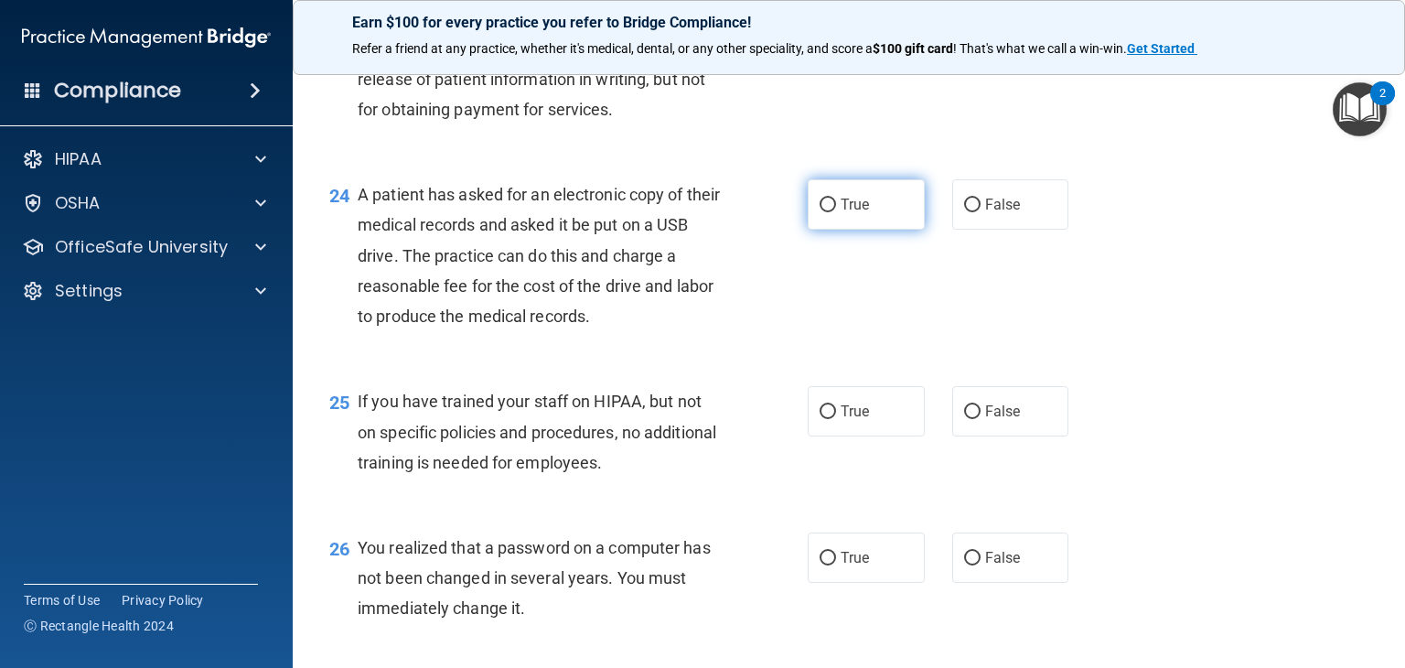
click at [827, 212] on input "True" at bounding box center [828, 206] width 16 height 14
radio input "true"
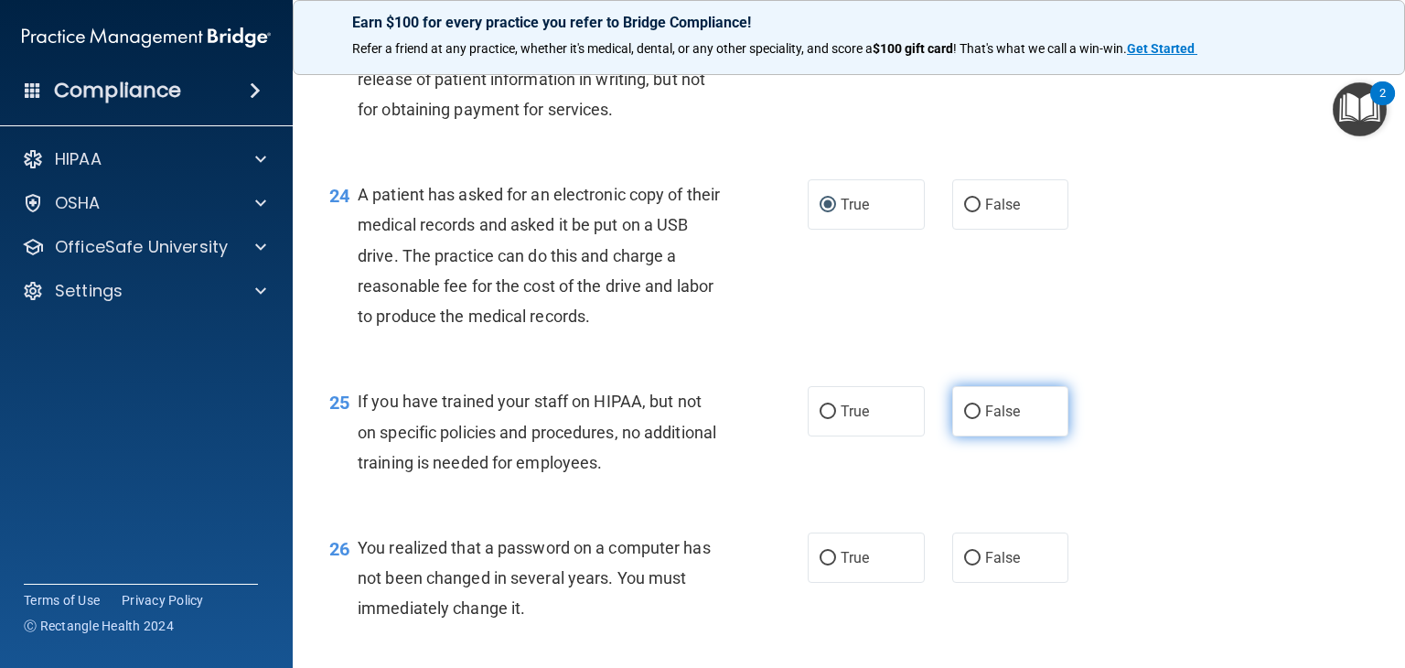
click at [964, 419] on input "False" at bounding box center [972, 412] width 16 height 14
radio input "true"
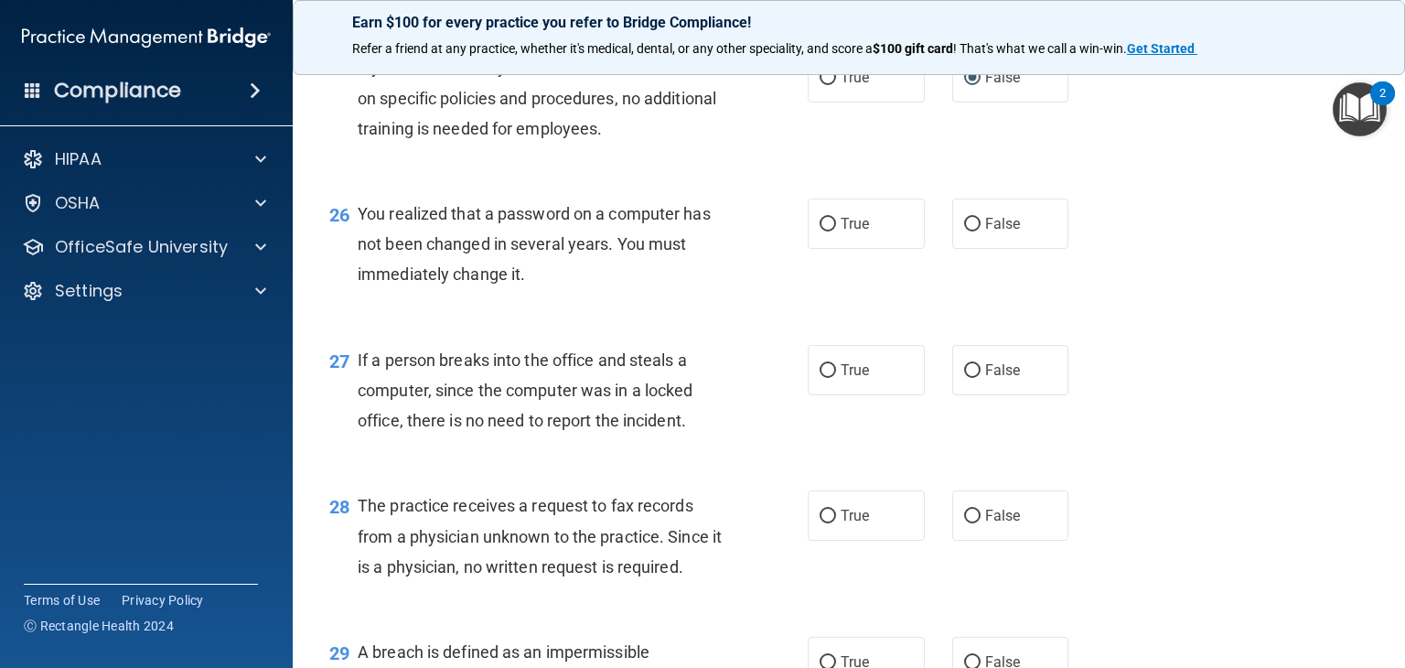
scroll to position [3934, 0]
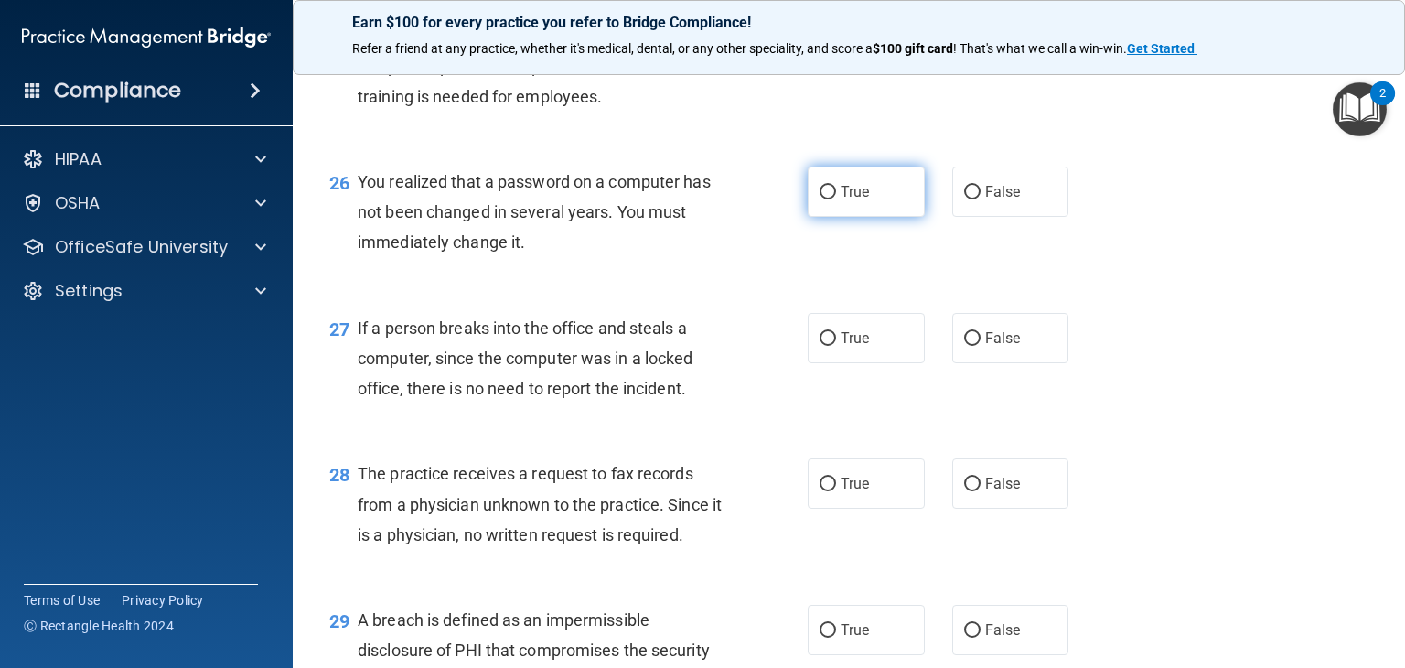
click at [820, 199] on input "True" at bounding box center [828, 193] width 16 height 14
radio input "true"
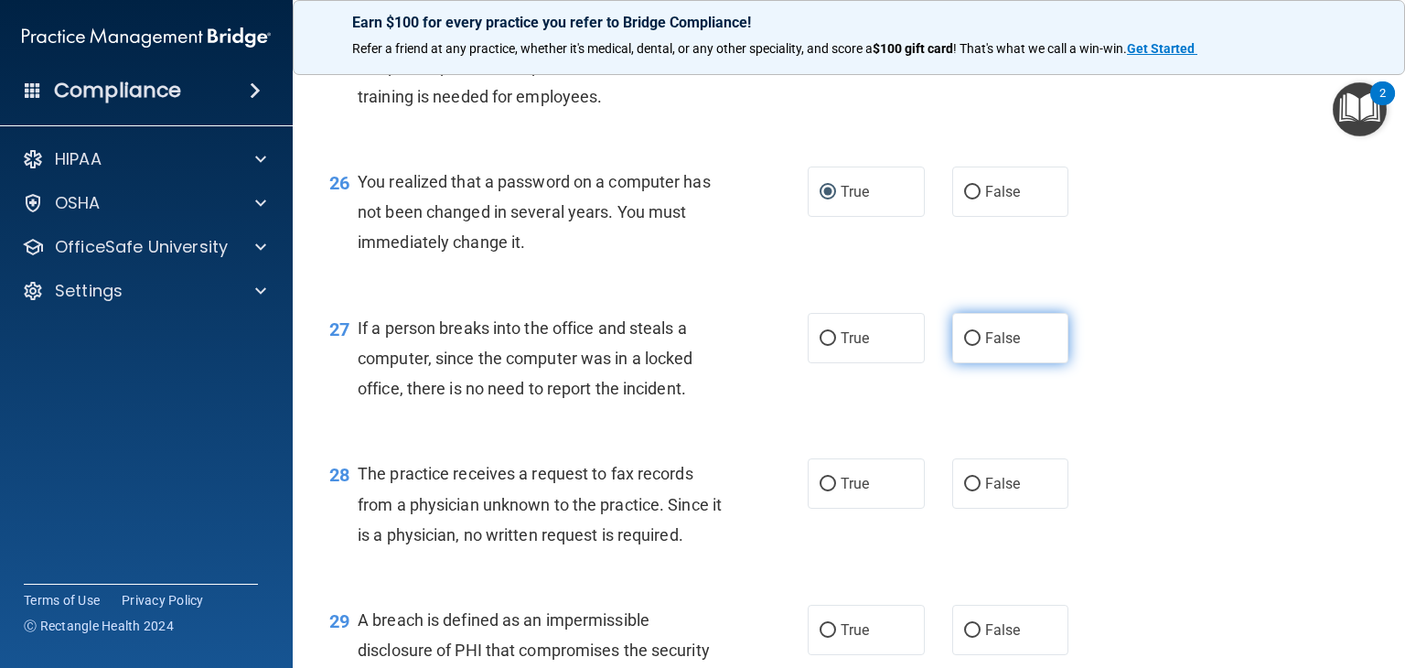
click at [964, 346] on input "False" at bounding box center [972, 339] width 16 height 14
radio input "true"
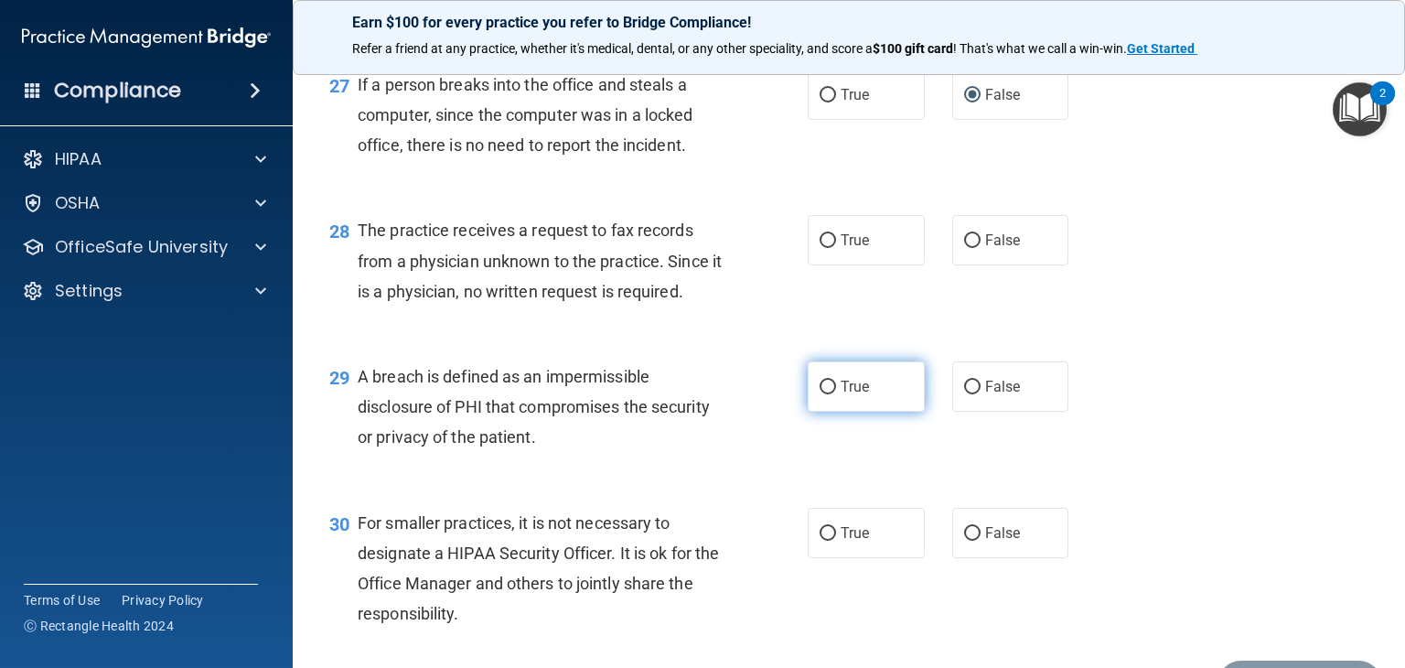
scroll to position [4209, 0]
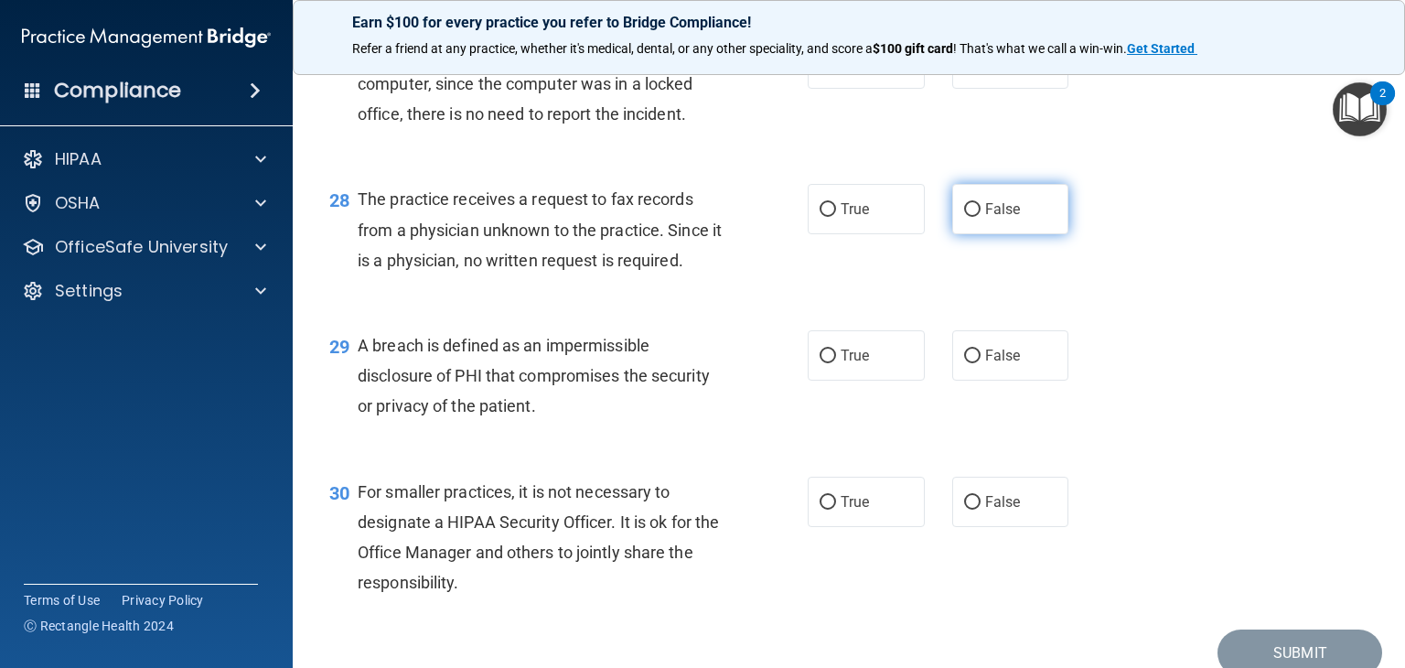
click at [964, 217] on input "False" at bounding box center [972, 210] width 16 height 14
radio input "true"
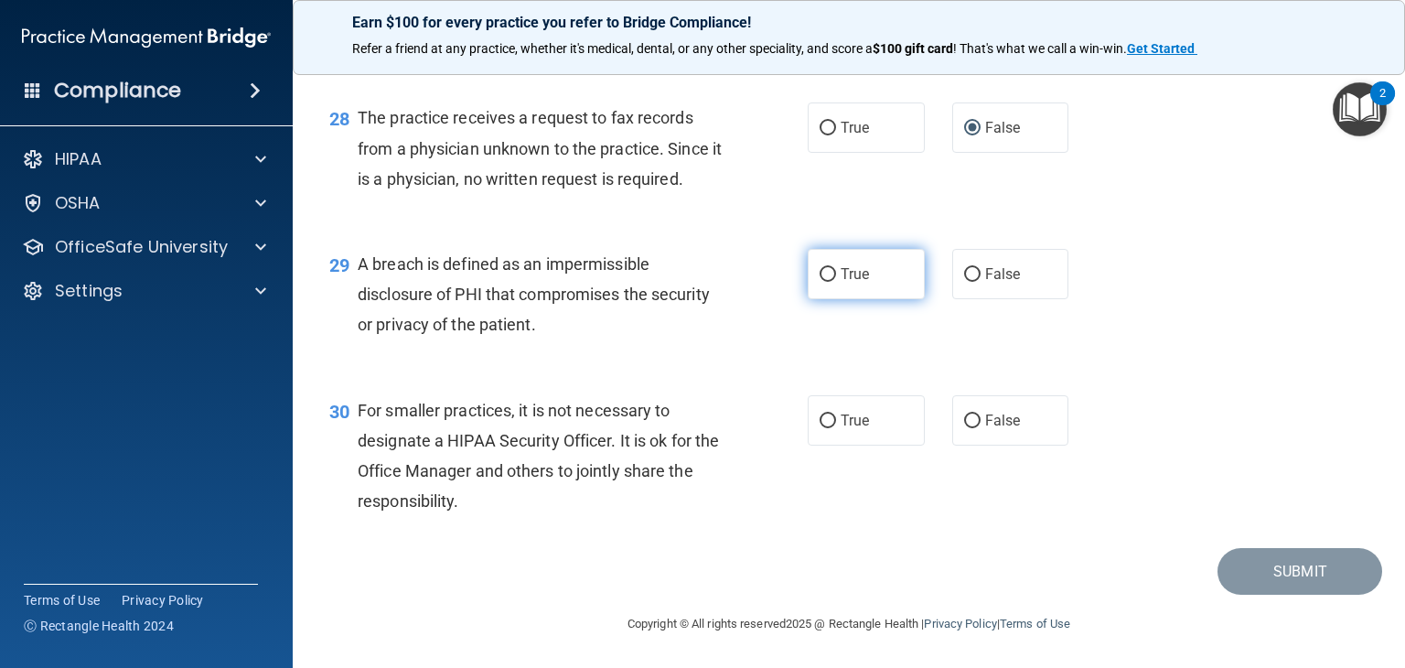
click at [820, 282] on input "True" at bounding box center [828, 275] width 16 height 14
radio input "true"
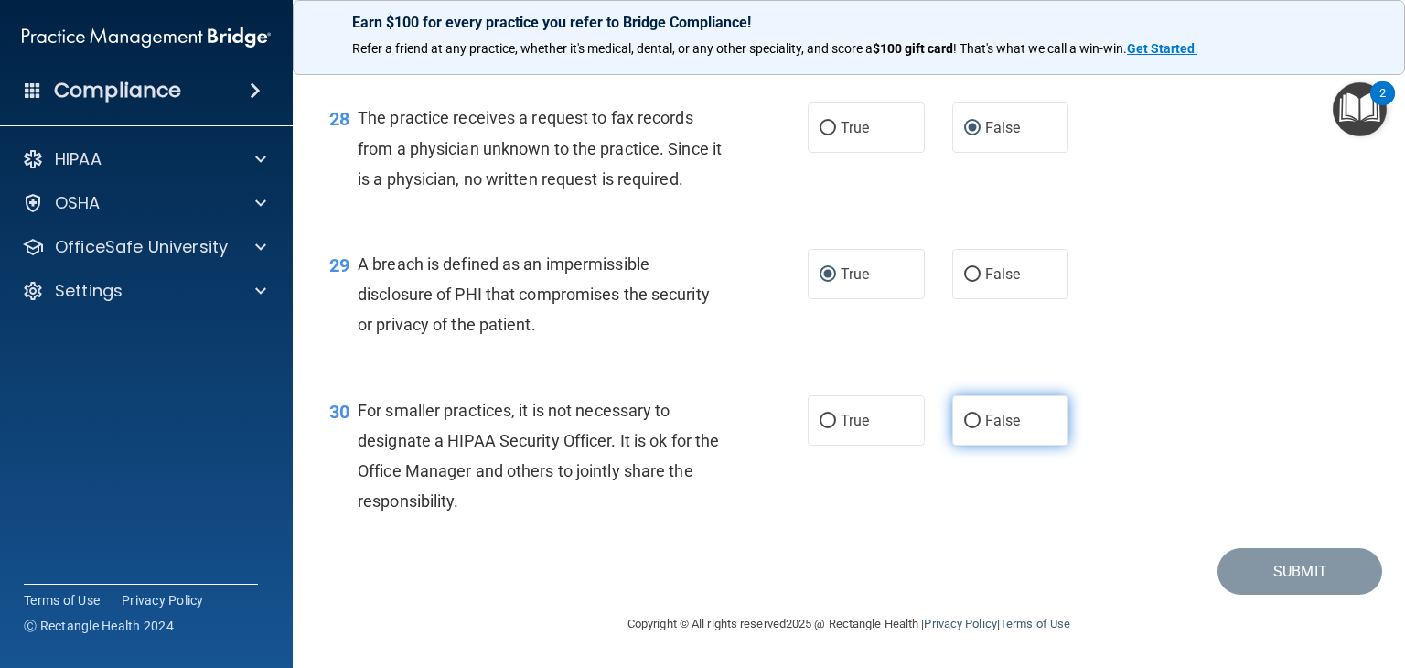
click at [964, 421] on input "False" at bounding box center [972, 421] width 16 height 14
radio input "true"
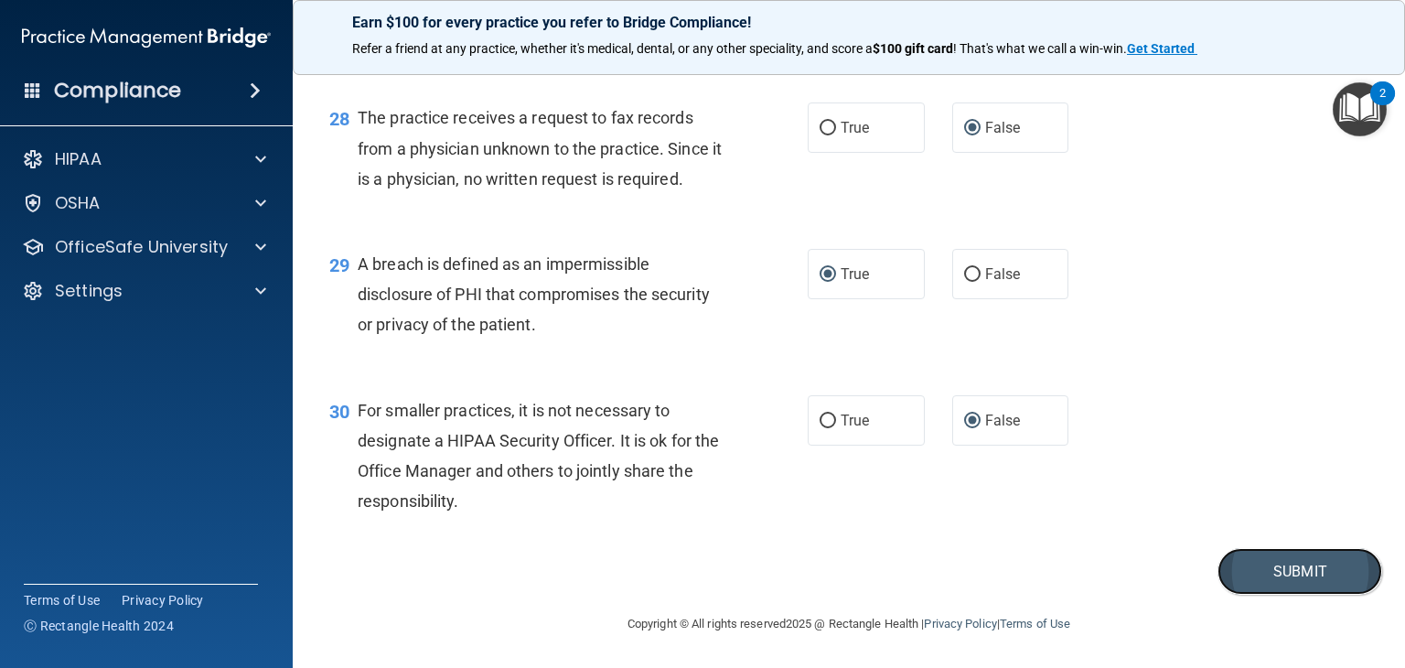
click at [1295, 565] on button "Submit" at bounding box center [1300, 571] width 165 height 47
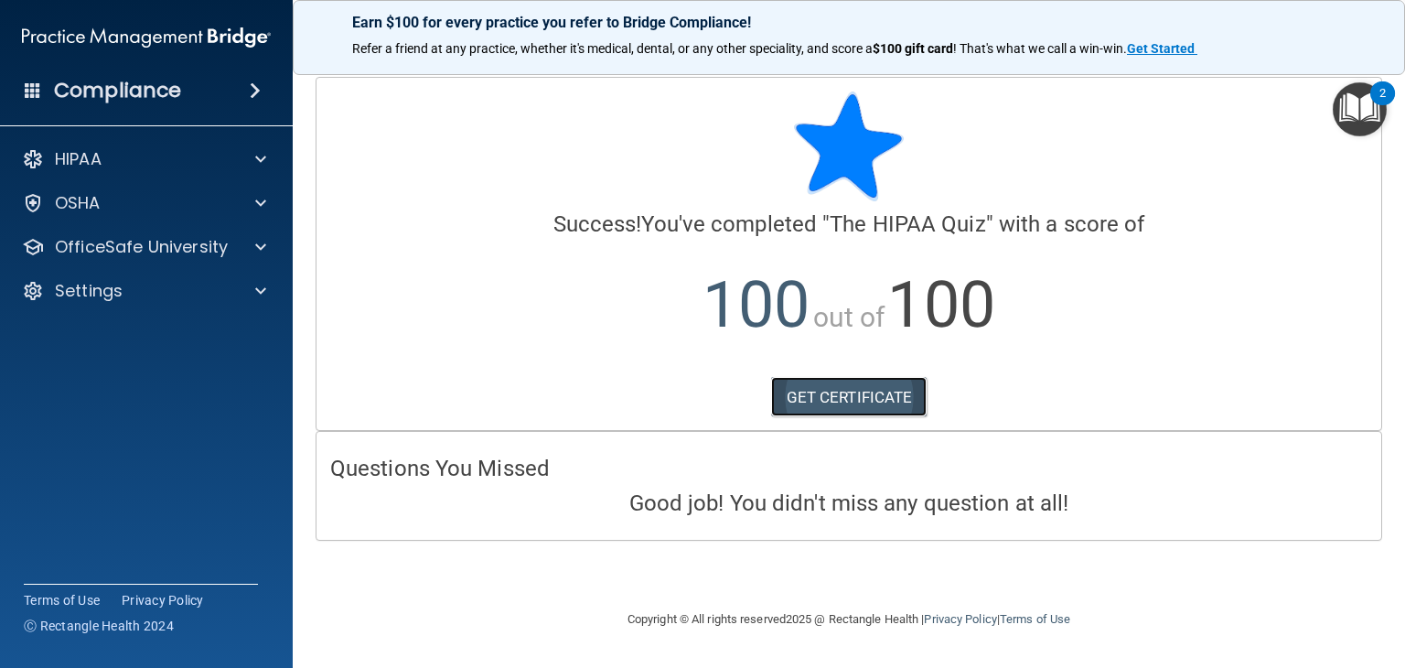
click at [897, 399] on link "GET CERTIFICATE" at bounding box center [849, 397] width 156 height 40
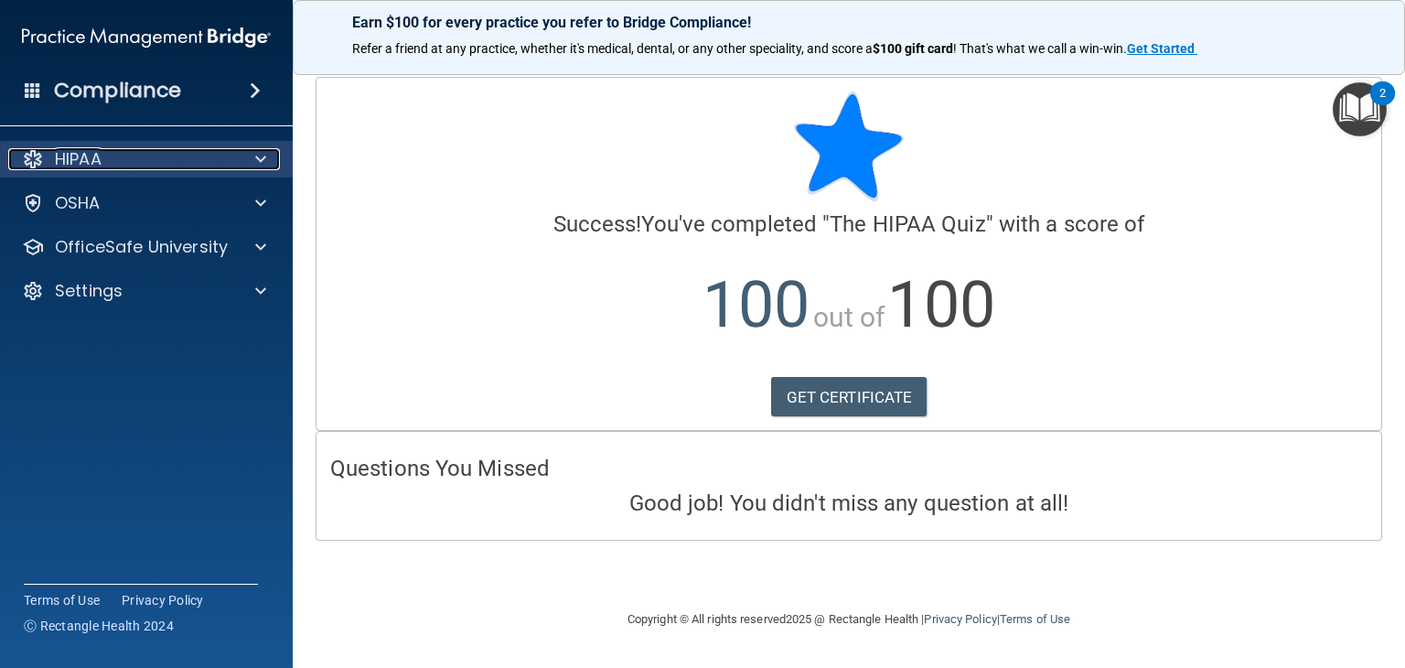
click at [154, 166] on div "HIPAA" at bounding box center [121, 159] width 227 height 22
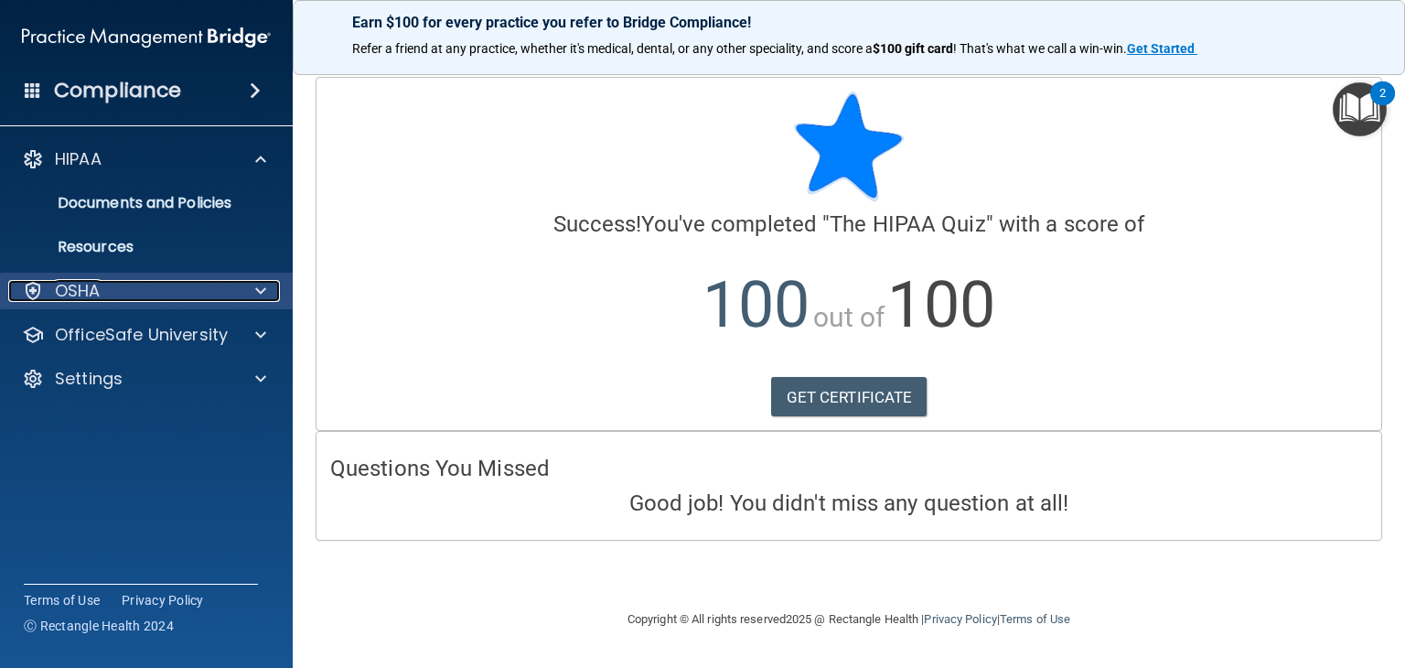
click at [128, 285] on div "OSHA" at bounding box center [121, 291] width 227 height 22
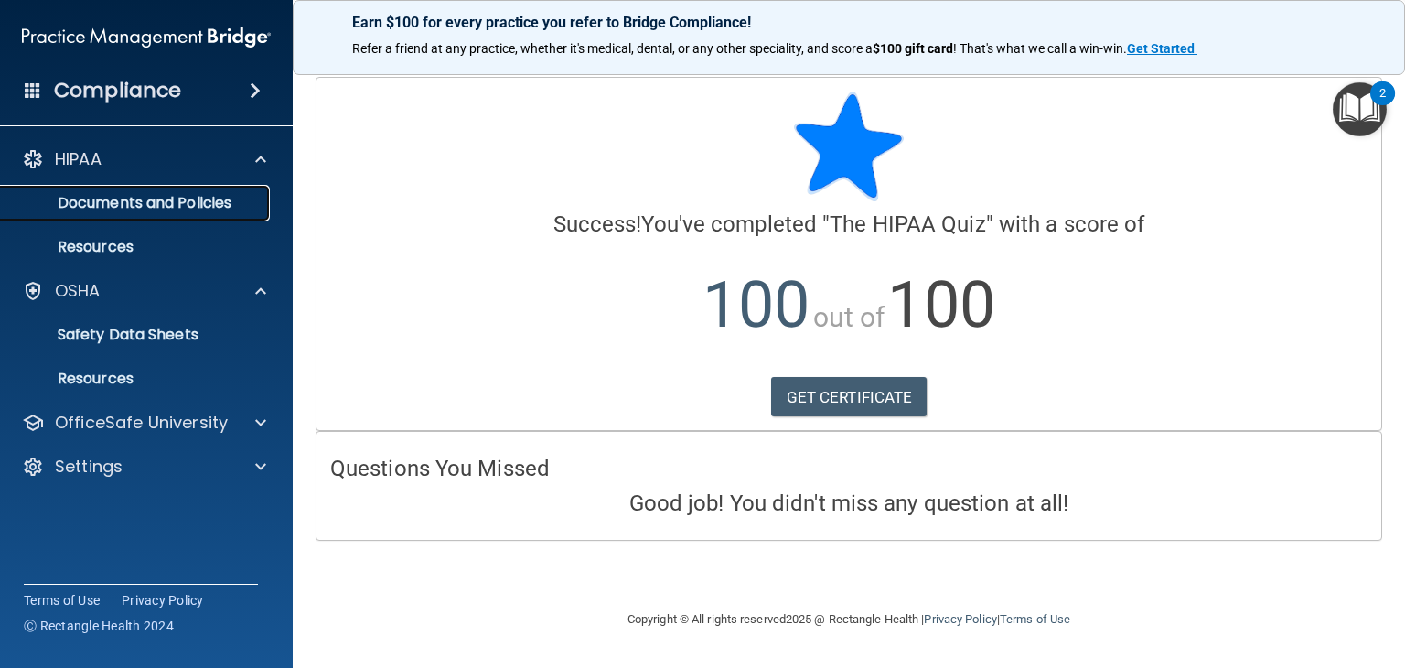
click at [156, 203] on p "Documents and Policies" at bounding box center [137, 203] width 250 height 18
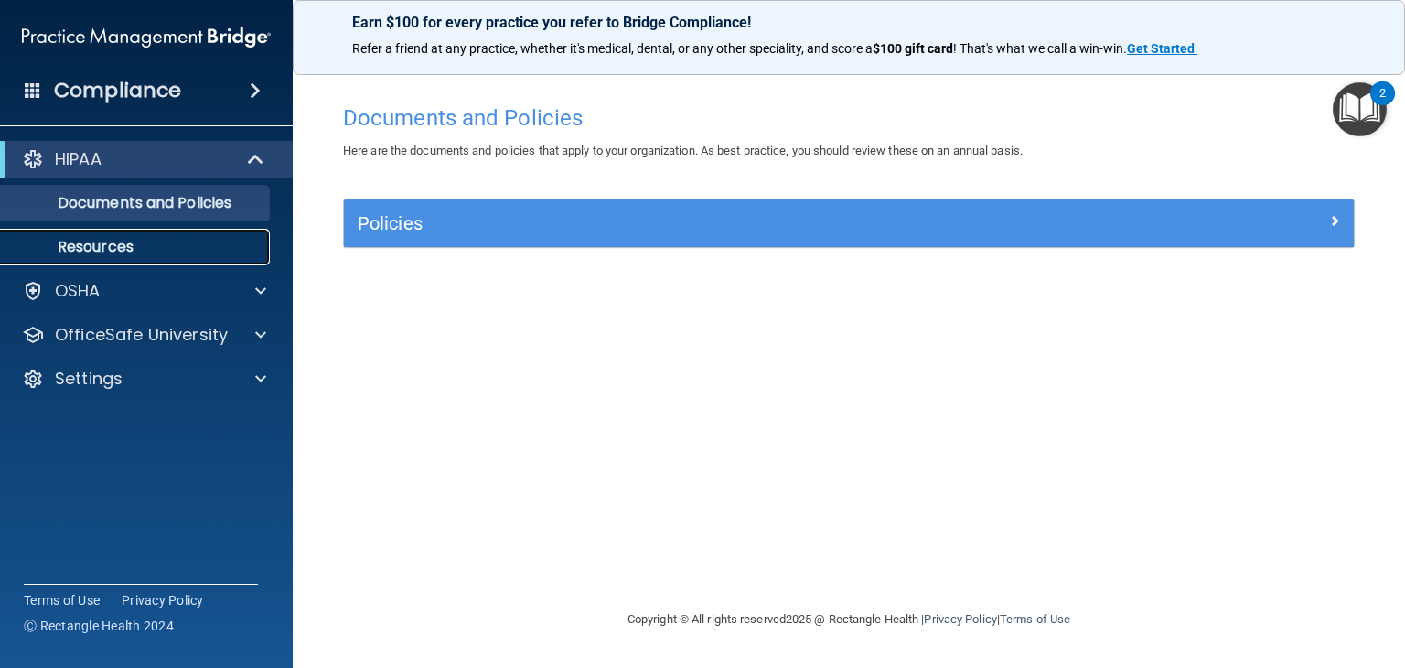
click at [157, 242] on p "Resources" at bounding box center [137, 247] width 250 height 18
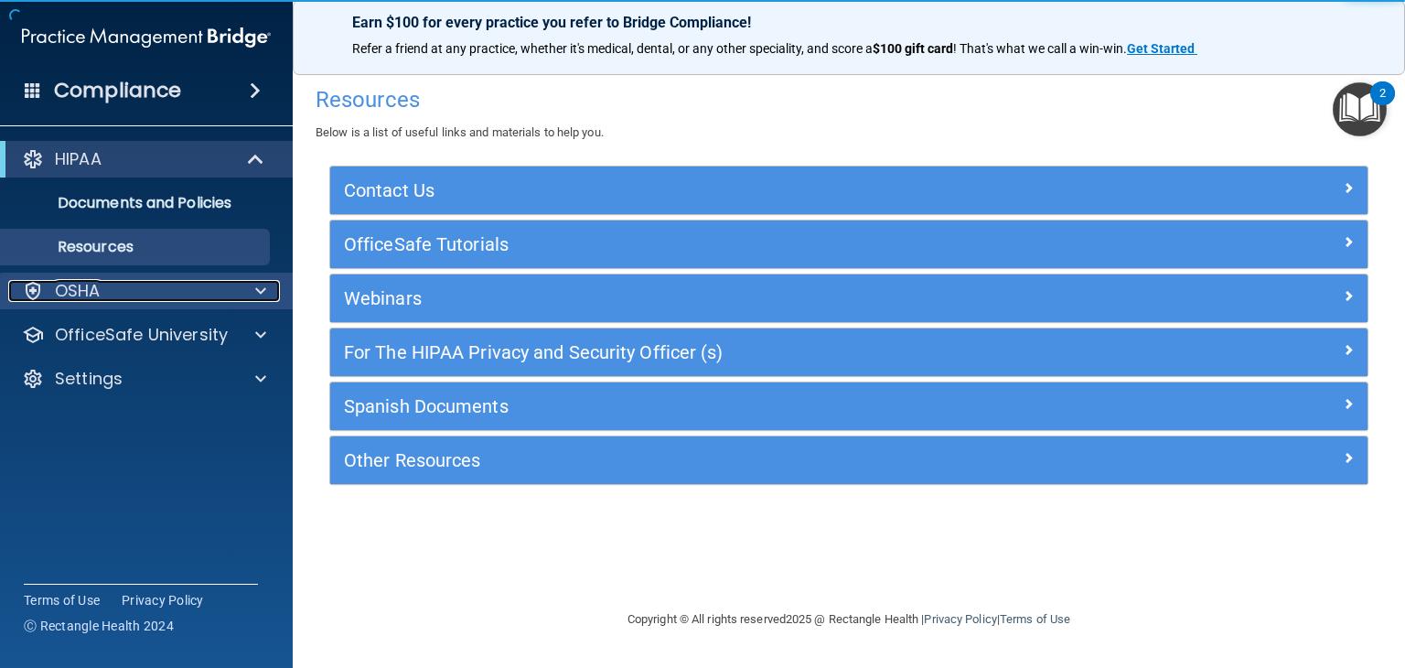
click at [148, 288] on div "OSHA" at bounding box center [121, 291] width 227 height 22
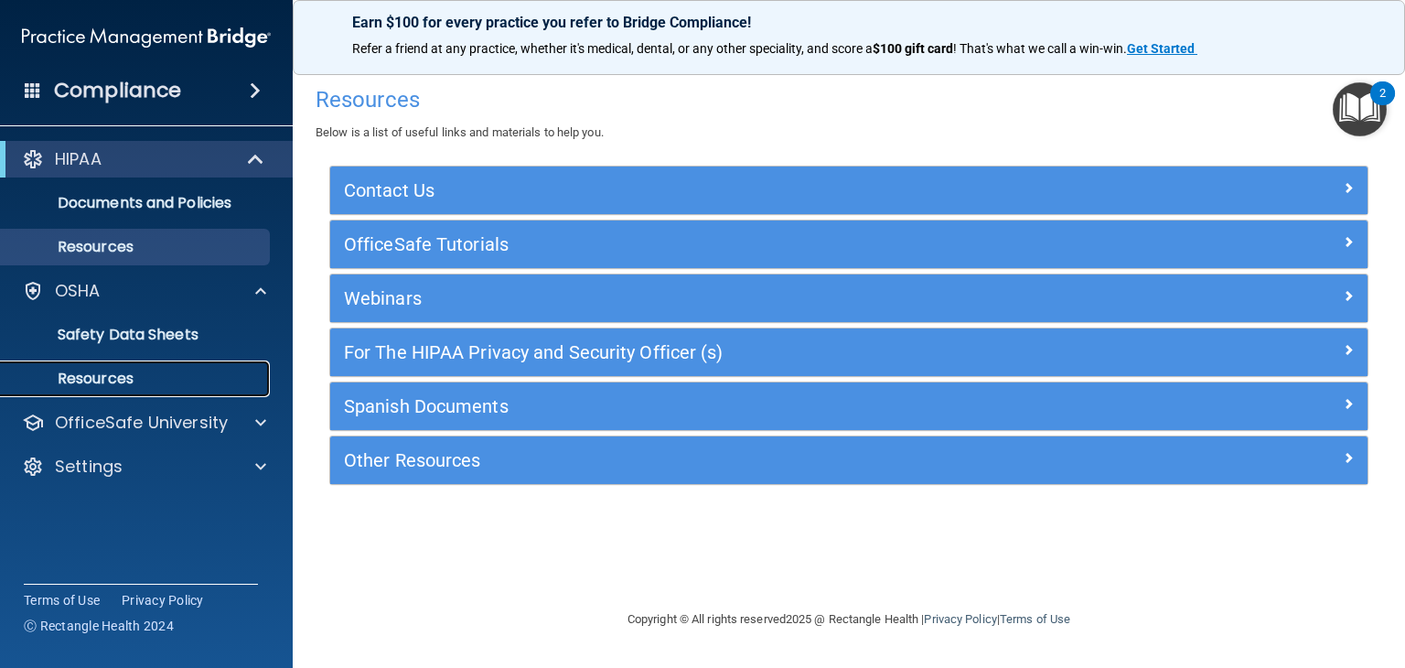
click at [145, 388] on link "Resources" at bounding box center [126, 378] width 288 height 37
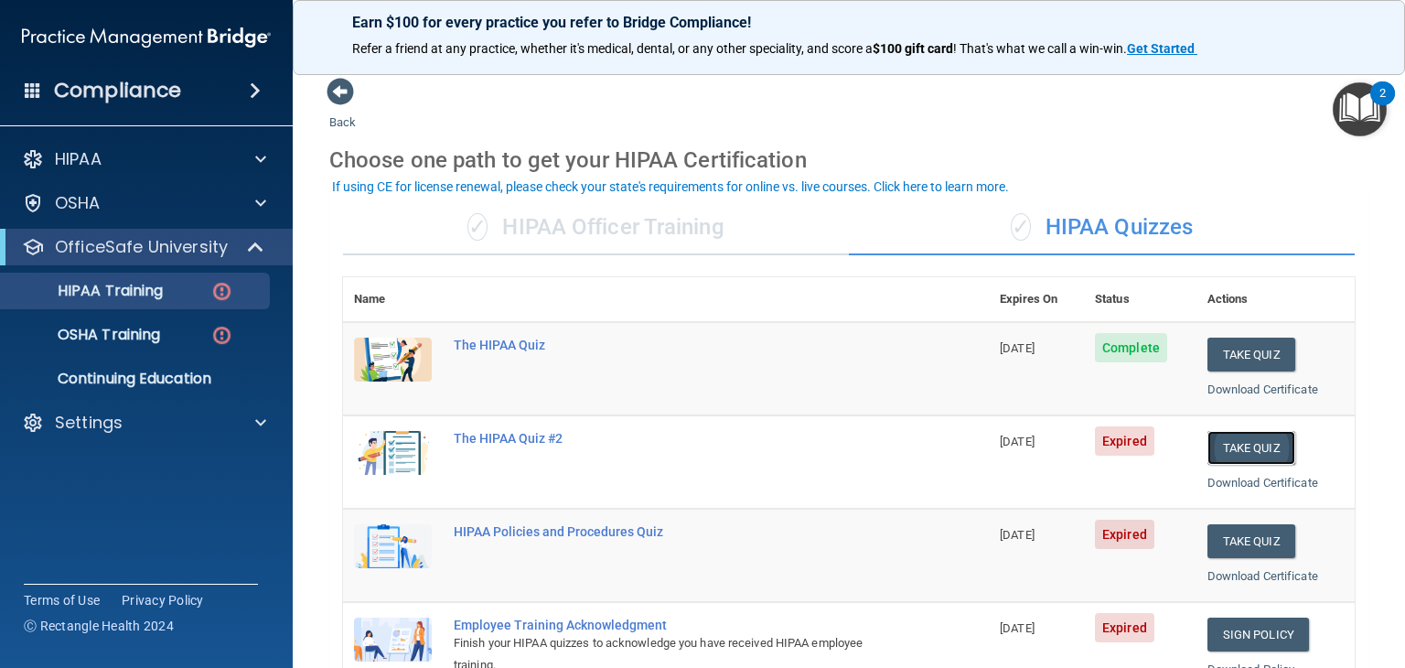
click at [1269, 451] on button "Take Quiz" at bounding box center [1252, 448] width 88 height 34
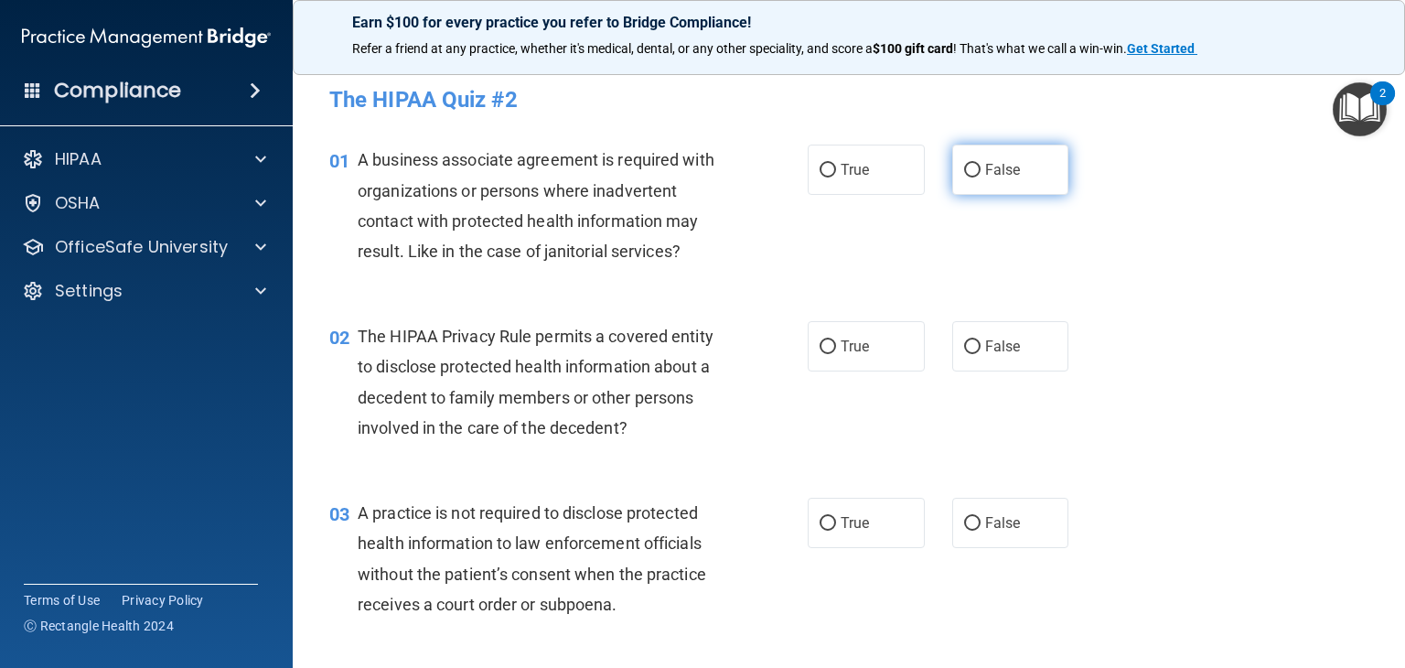
click at [966, 173] on input "False" at bounding box center [972, 171] width 16 height 14
radio input "true"
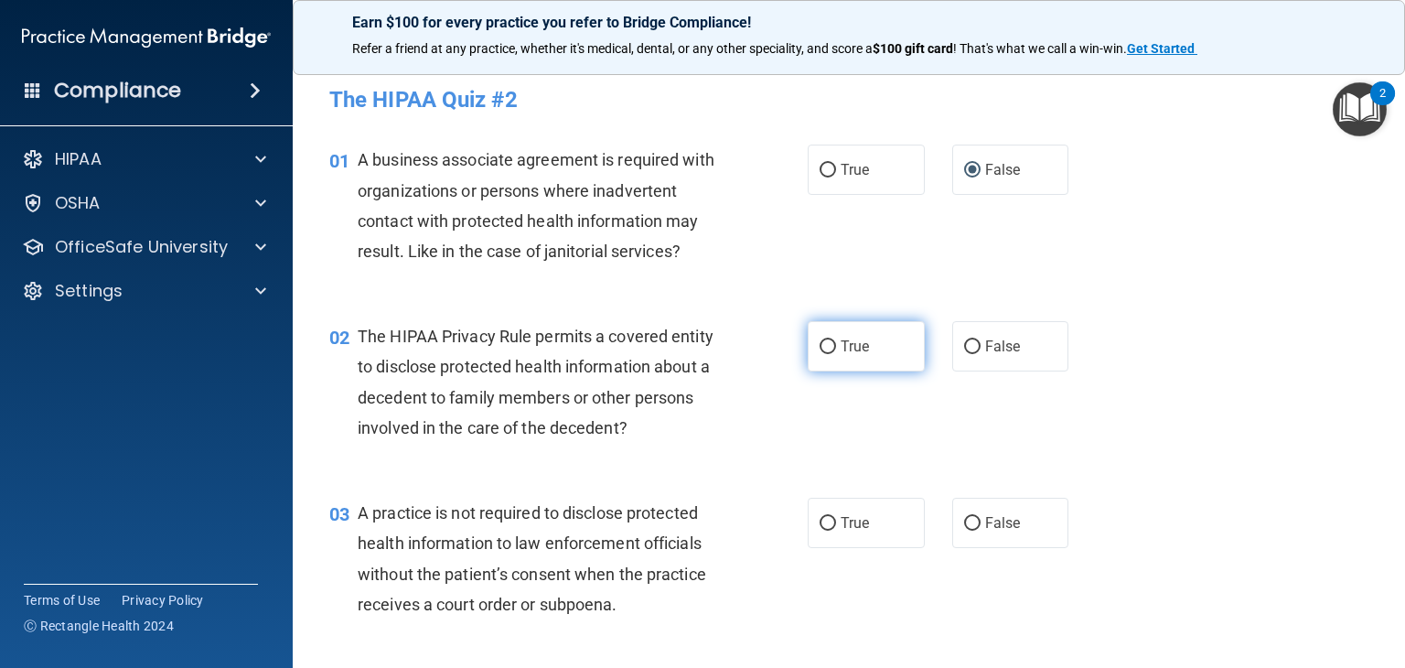
click at [820, 345] on input "True" at bounding box center [828, 347] width 16 height 14
radio input "true"
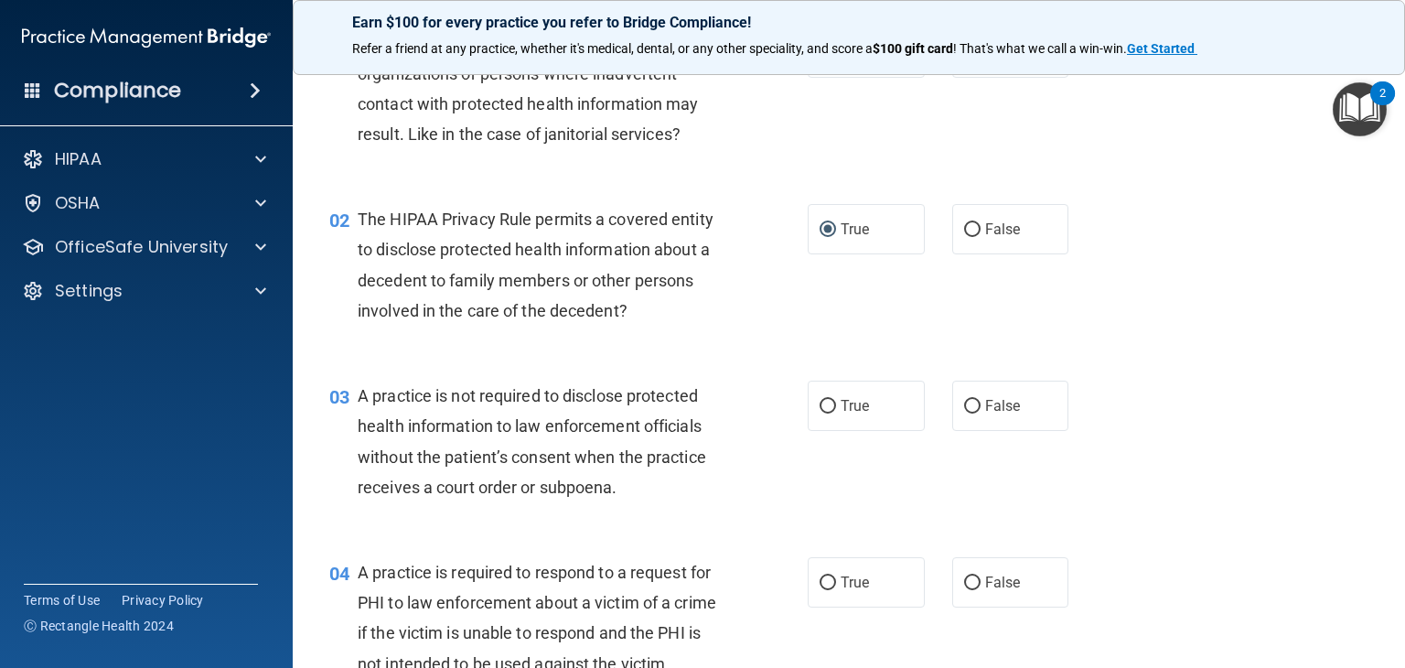
scroll to position [274, 0]
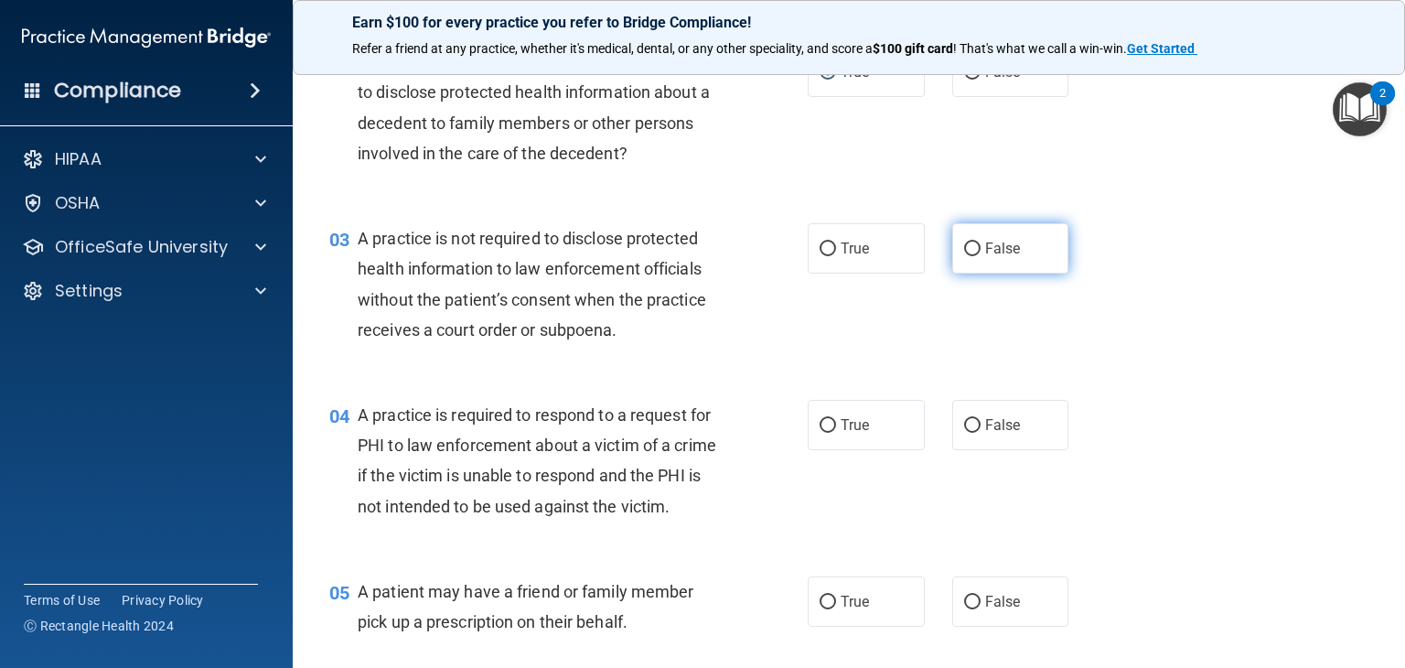
click at [967, 250] on input "False" at bounding box center [972, 249] width 16 height 14
radio input "true"
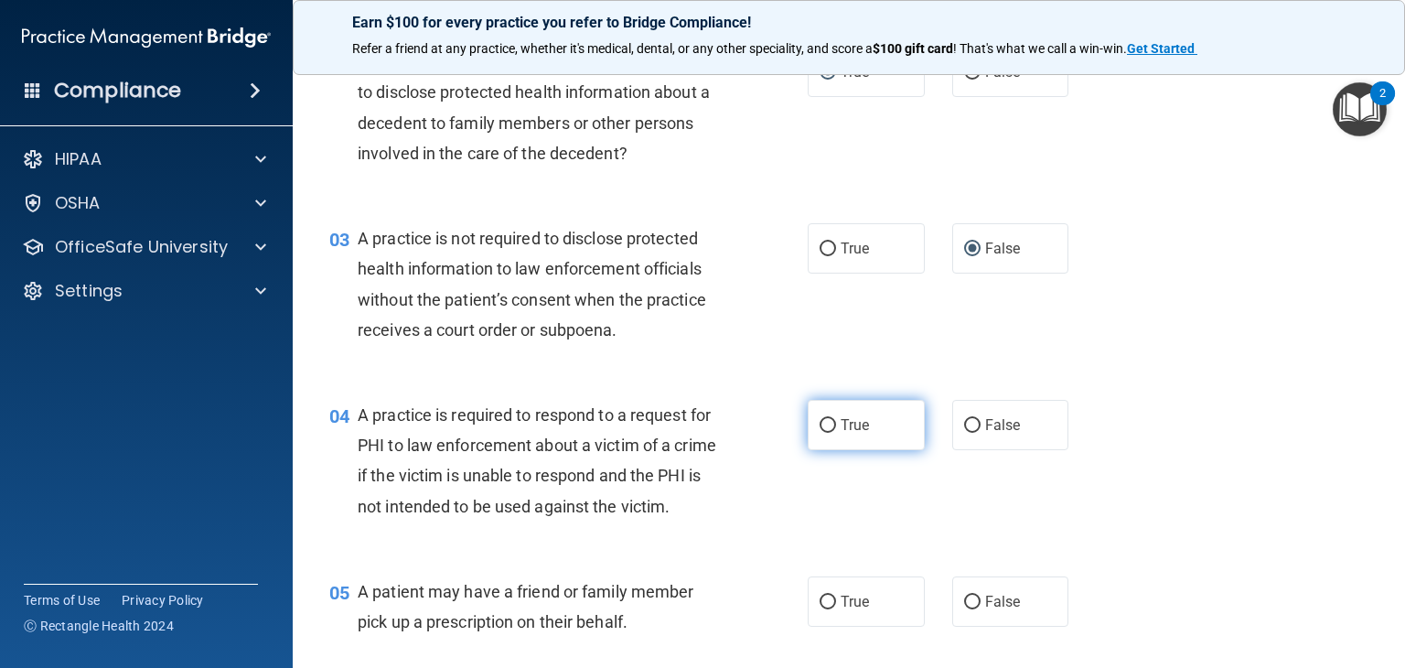
click at [823, 425] on input "True" at bounding box center [828, 426] width 16 height 14
radio input "true"
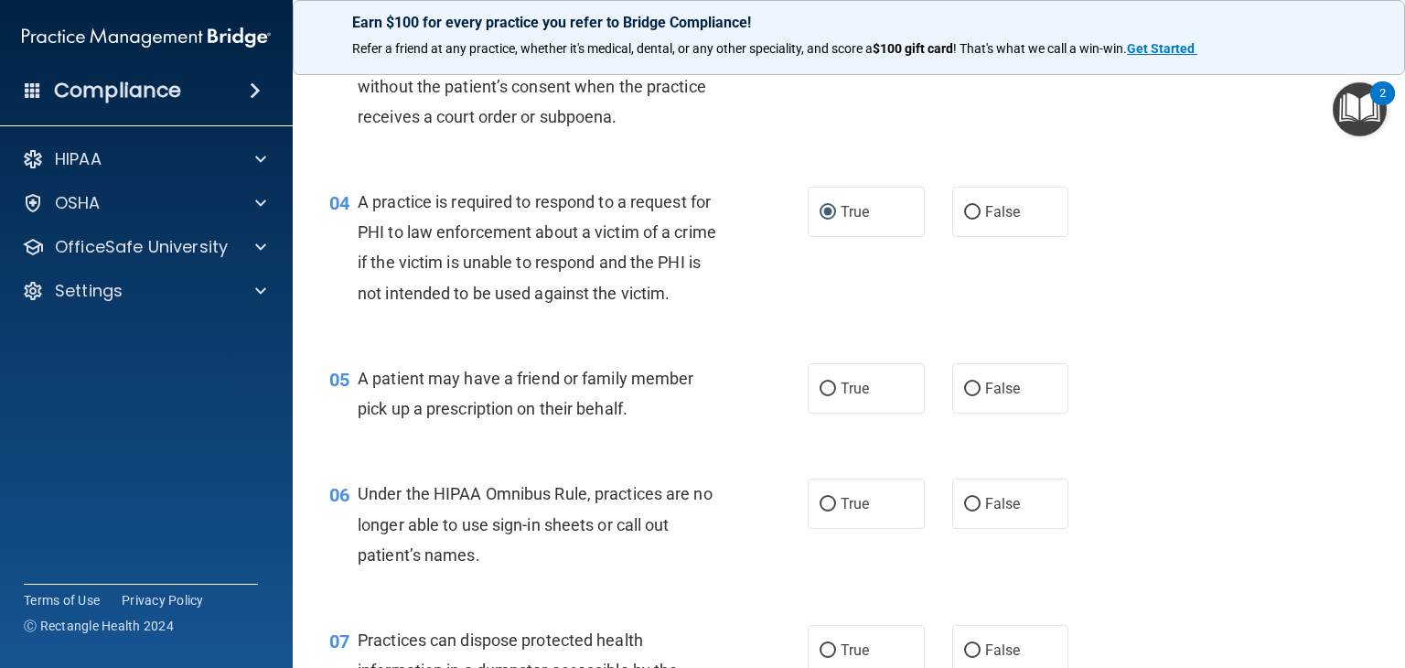
scroll to position [549, 0]
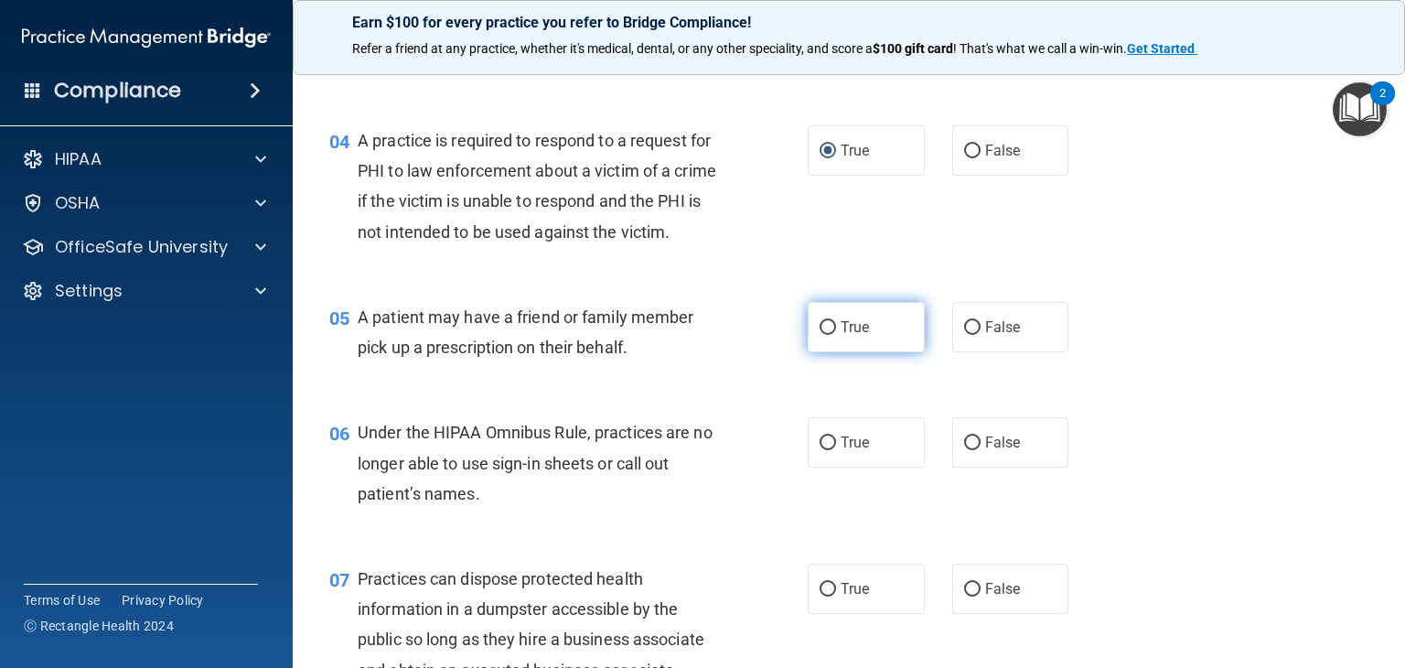
click at [825, 335] on input "True" at bounding box center [828, 328] width 16 height 14
radio input "true"
click at [964, 450] on input "False" at bounding box center [972, 443] width 16 height 14
radio input "true"
click at [966, 597] on input "False" at bounding box center [972, 590] width 16 height 14
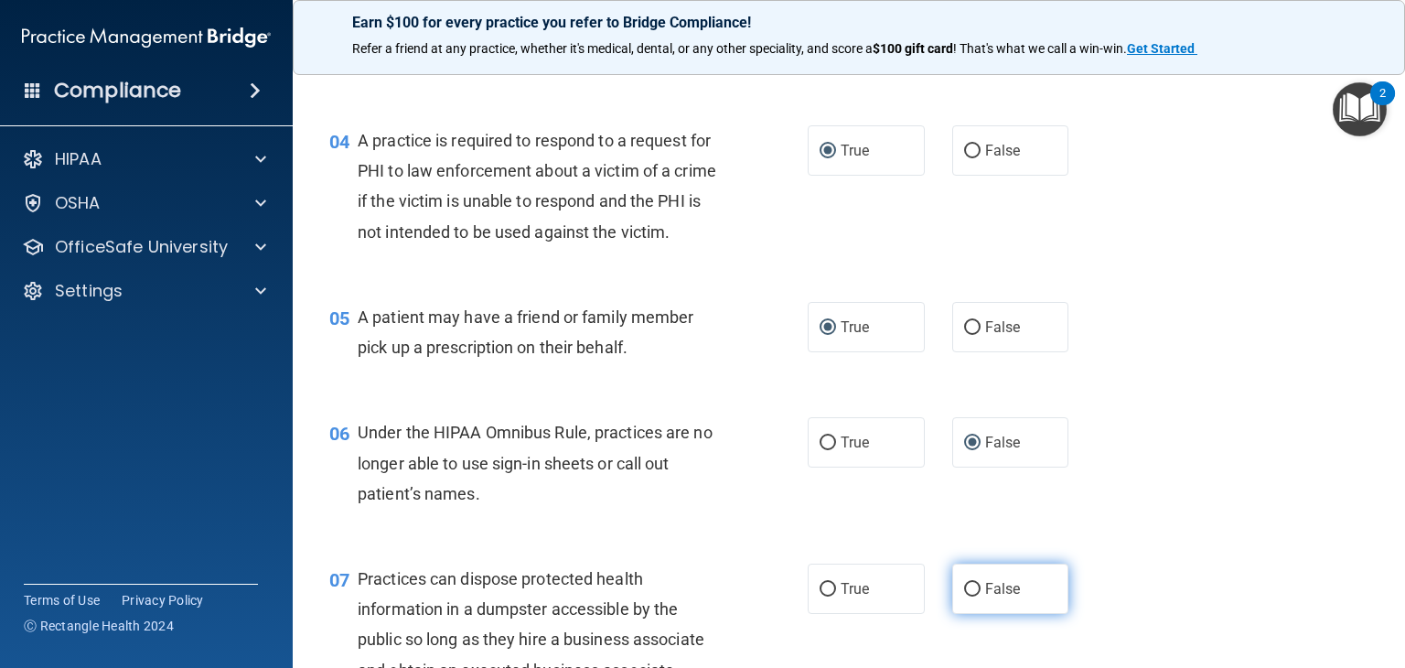
radio input "true"
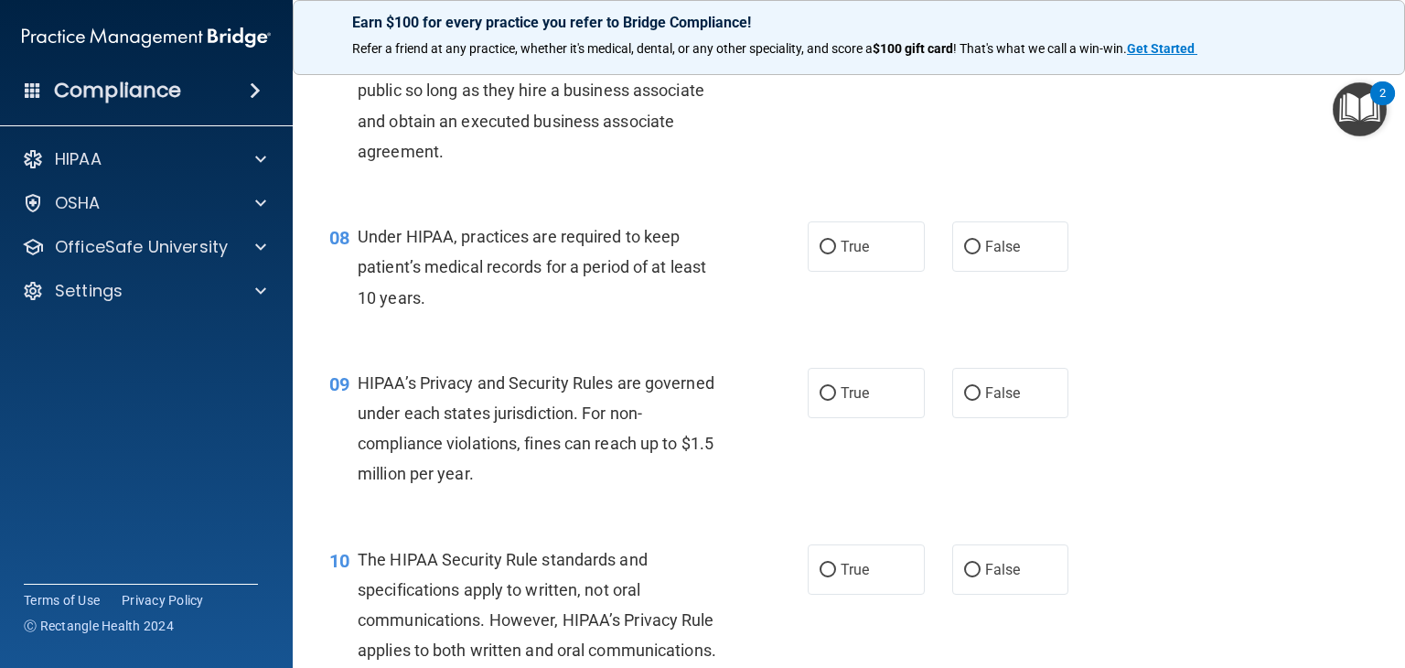
scroll to position [1006, 0]
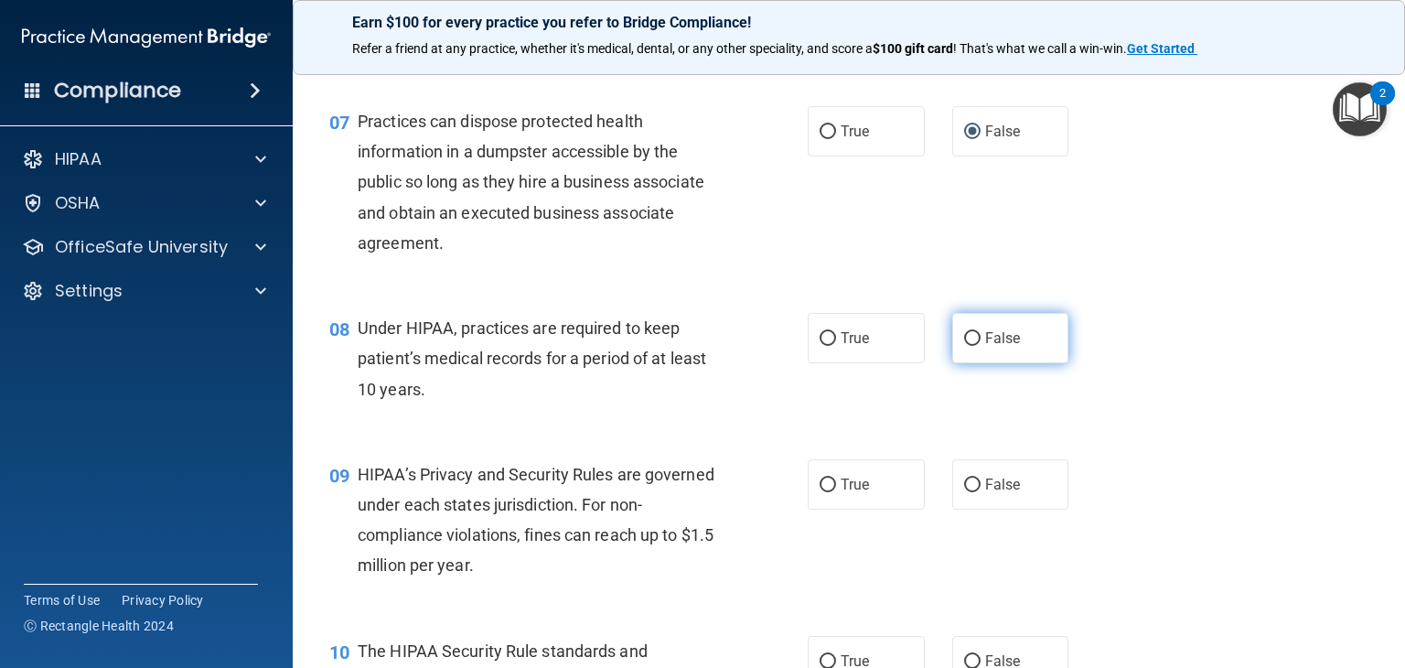
click at [963, 363] on label "False" at bounding box center [1010, 338] width 117 height 50
click at [964, 346] on input "False" at bounding box center [972, 339] width 16 height 14
radio input "true"
click at [964, 492] on input "False" at bounding box center [972, 486] width 16 height 14
radio input "true"
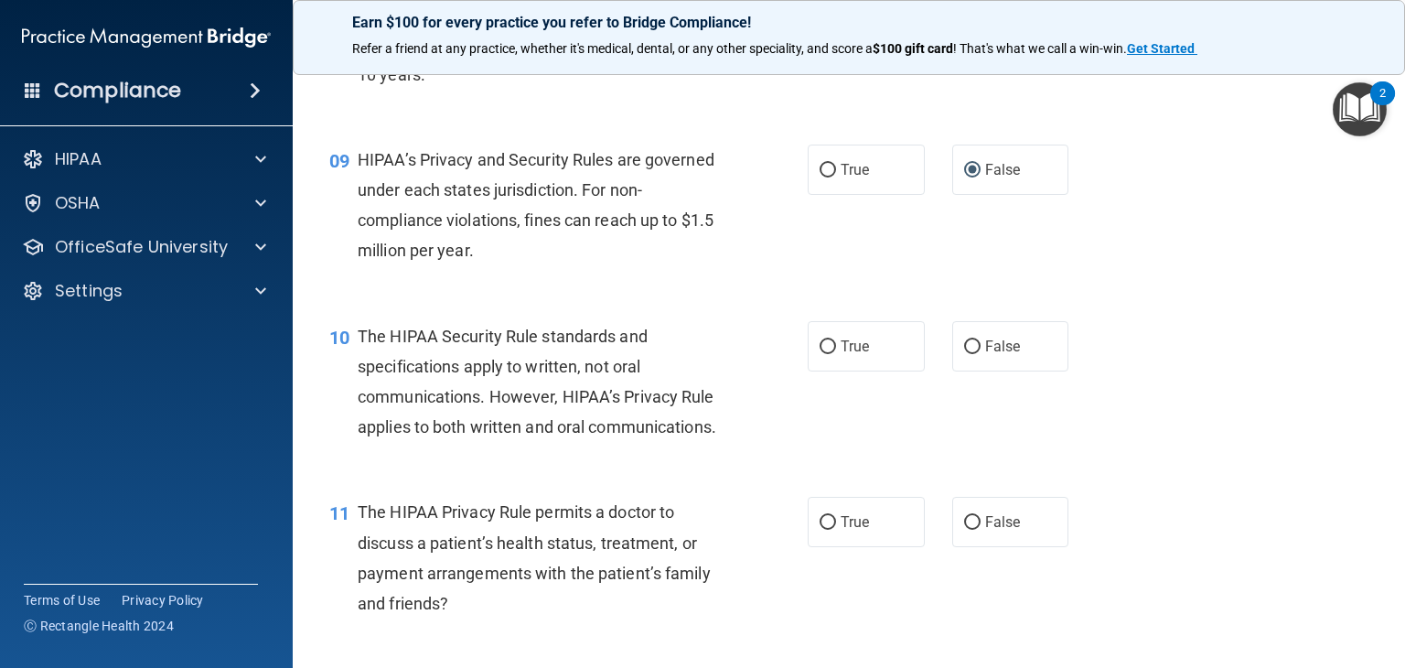
scroll to position [1372, 0]
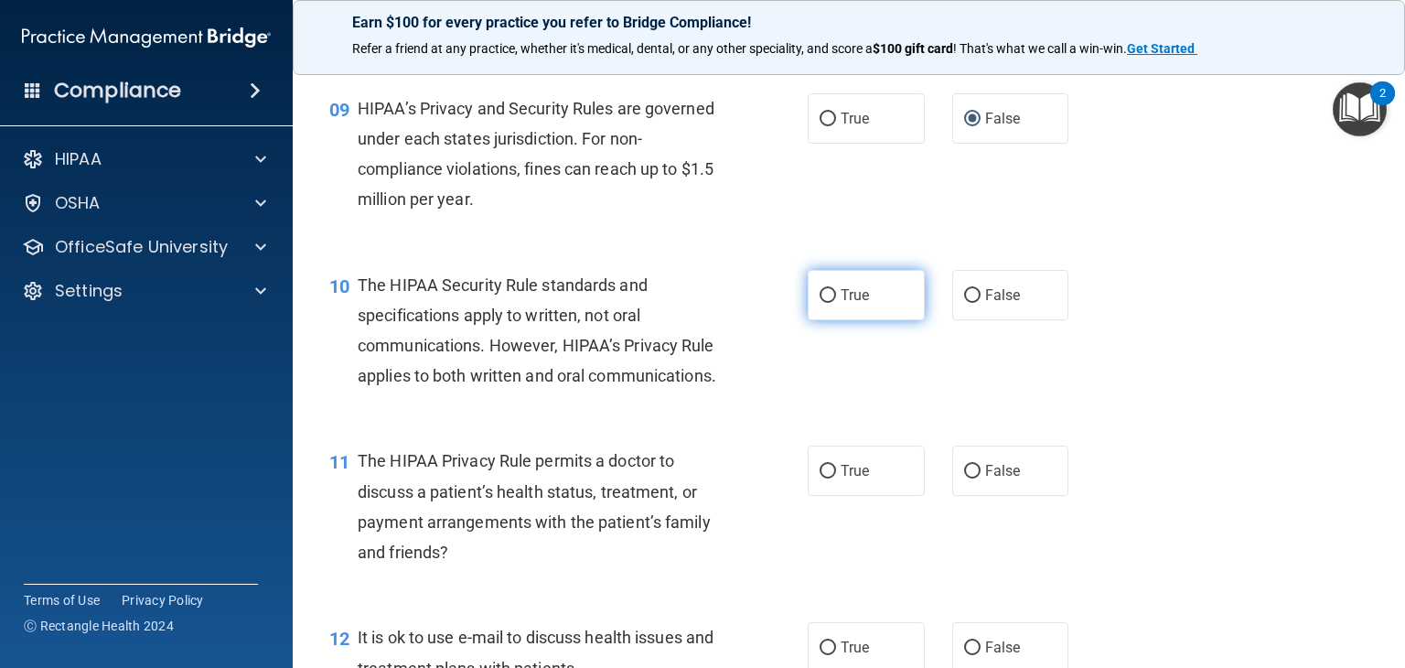
click at [820, 303] on input "True" at bounding box center [828, 296] width 16 height 14
radio input "true"
click at [828, 479] on input "True" at bounding box center [828, 472] width 16 height 14
radio input "true"
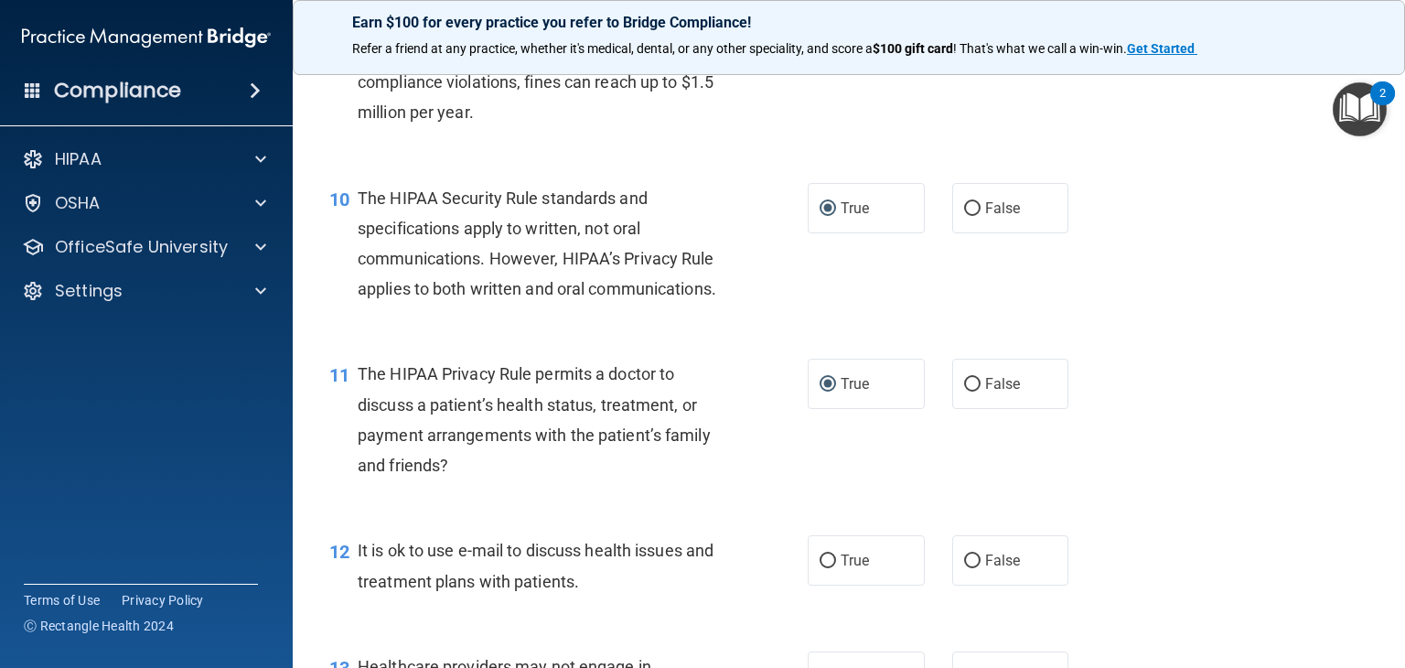
scroll to position [1647, 0]
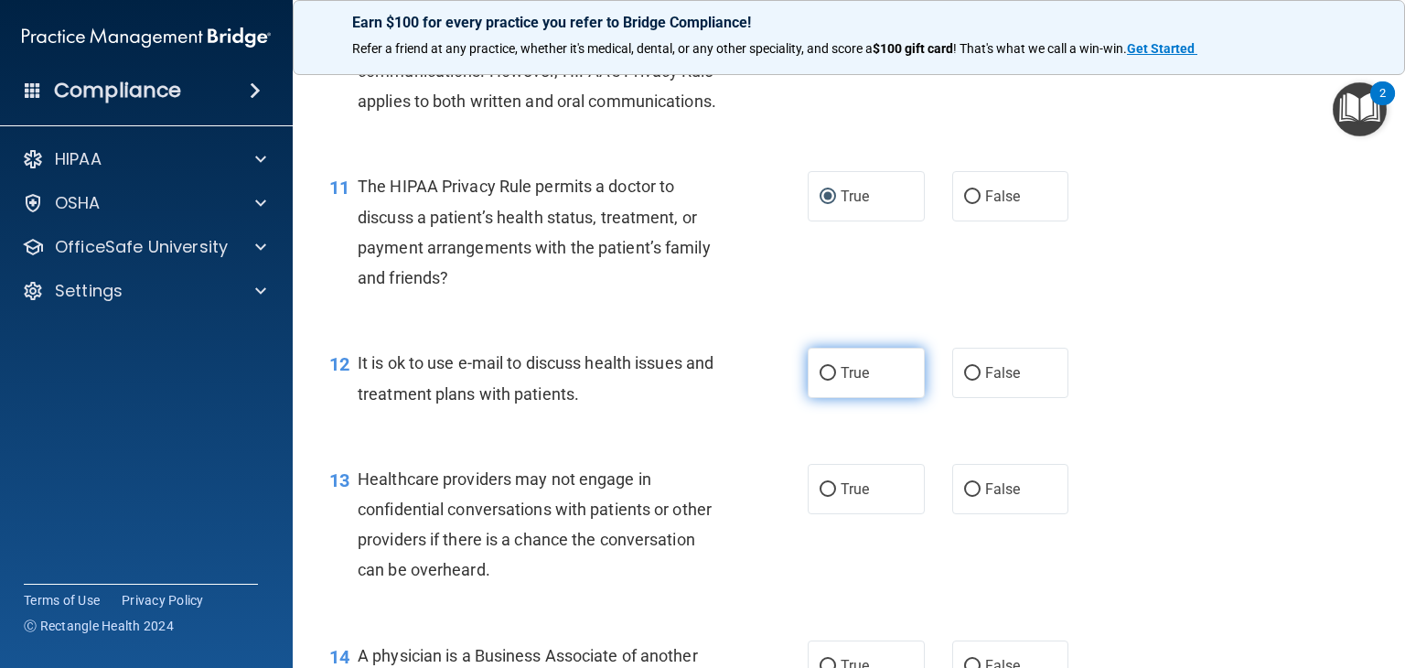
drag, startPoint x: 823, startPoint y: 434, endPoint x: 830, endPoint y: 442, distance: 11.0
click at [823, 381] on input "True" at bounding box center [828, 374] width 16 height 14
radio input "true"
click at [824, 497] on input "True" at bounding box center [828, 490] width 16 height 14
radio input "true"
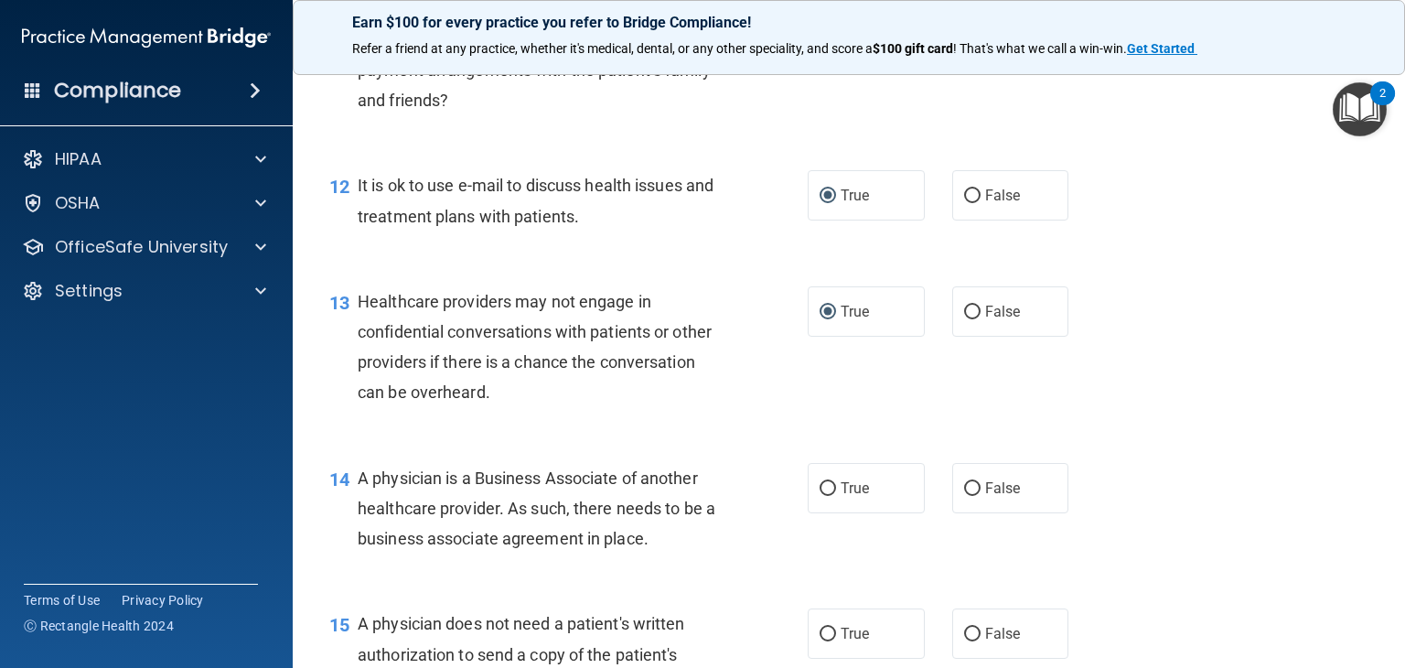
scroll to position [1921, 0]
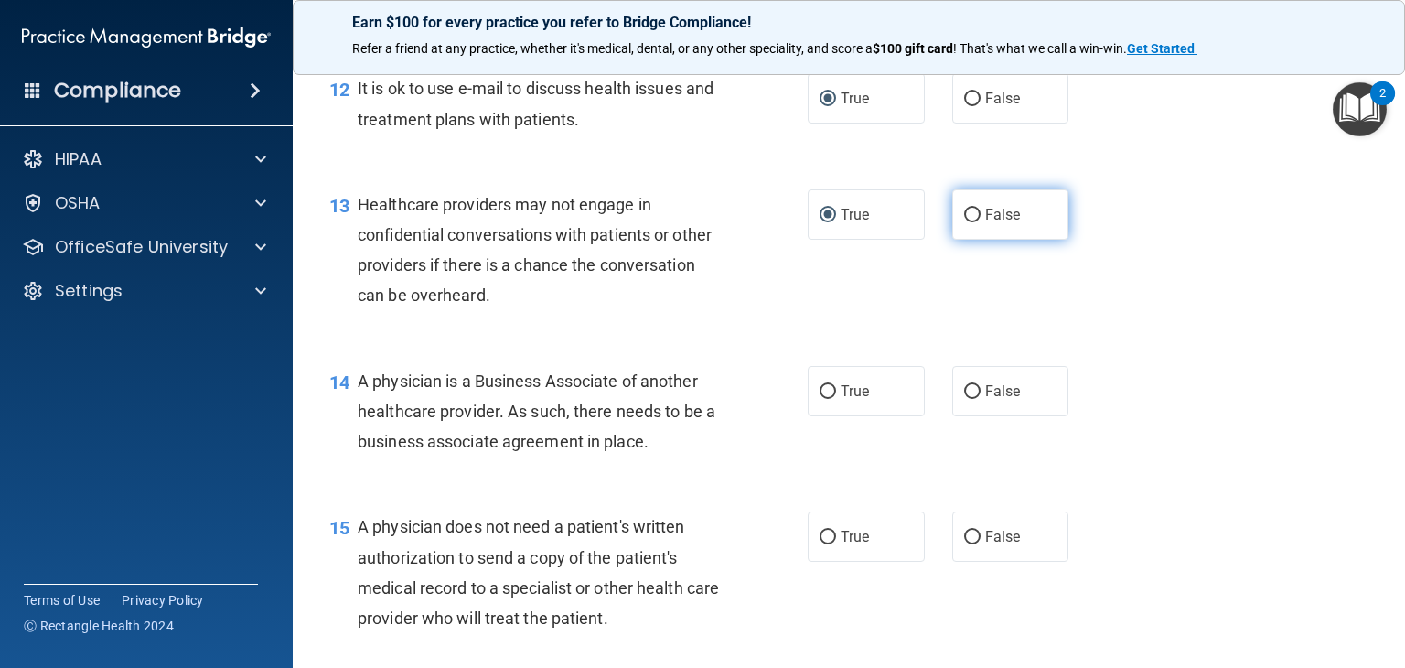
click at [964, 222] on input "False" at bounding box center [972, 216] width 16 height 14
radio input "true"
radio input "false"
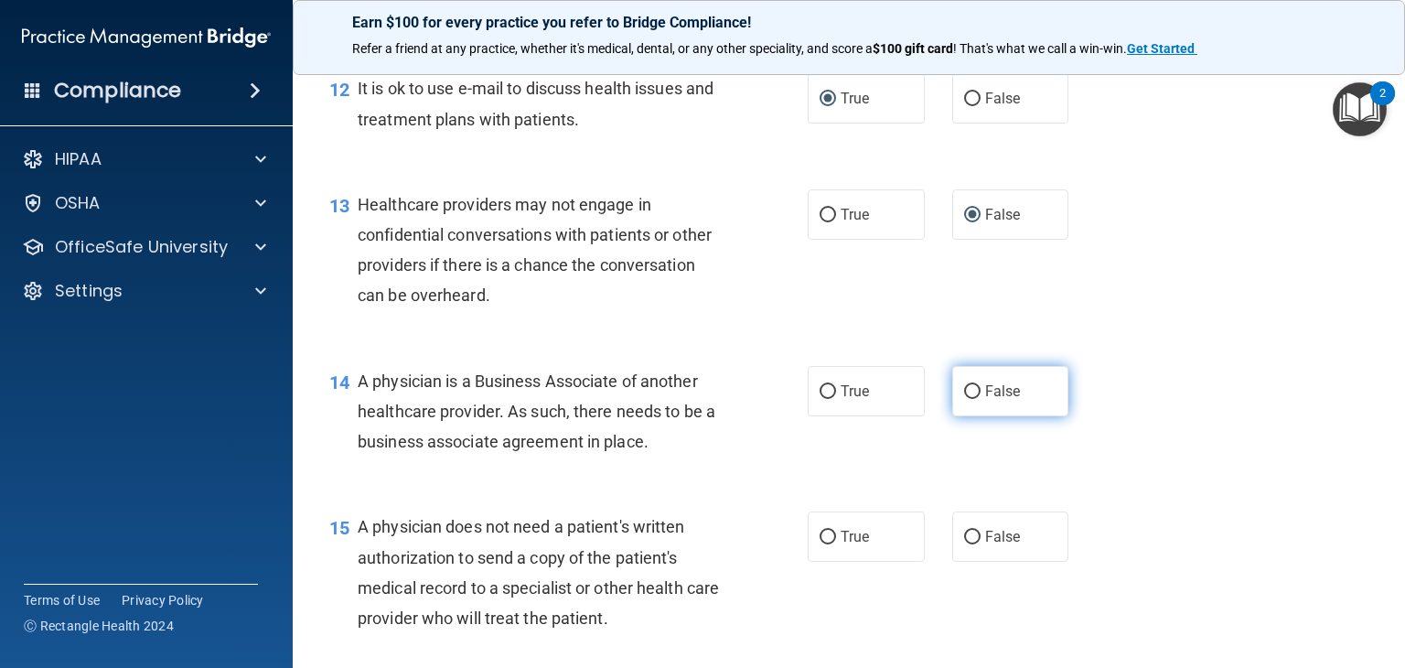
click at [964, 399] on input "False" at bounding box center [972, 392] width 16 height 14
radio input "true"
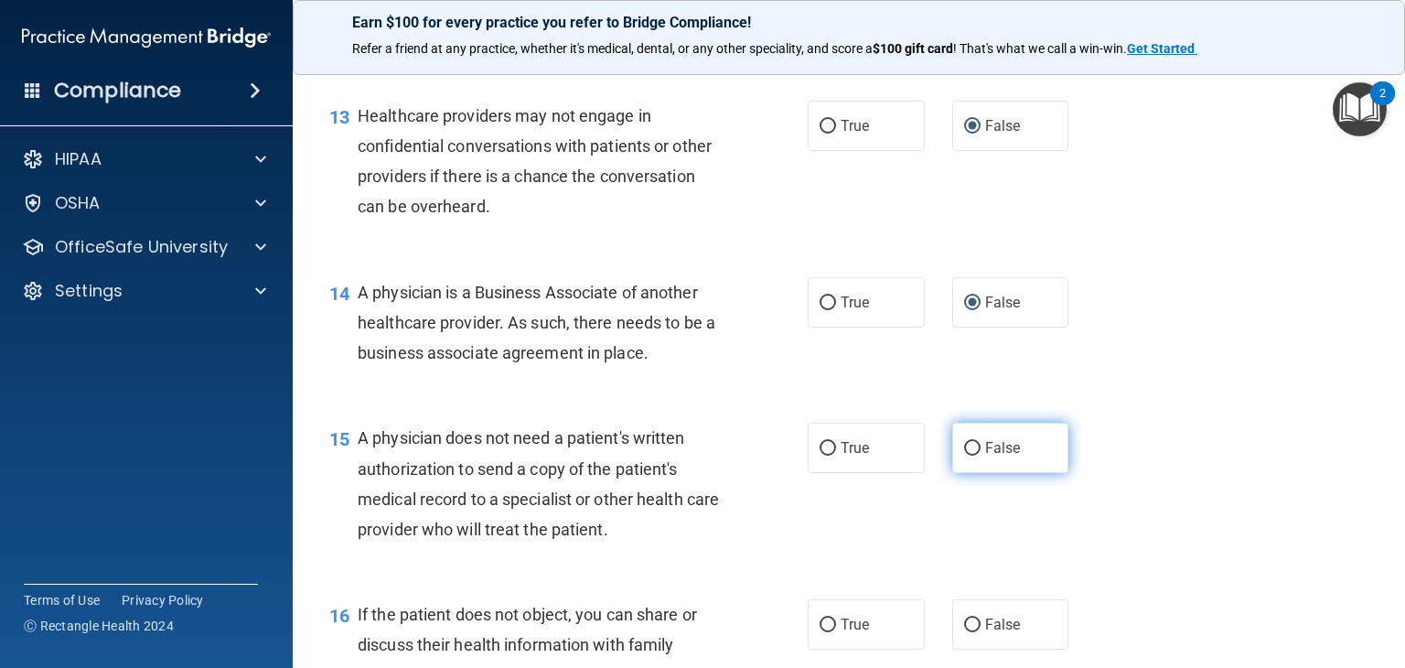
scroll to position [2013, 0]
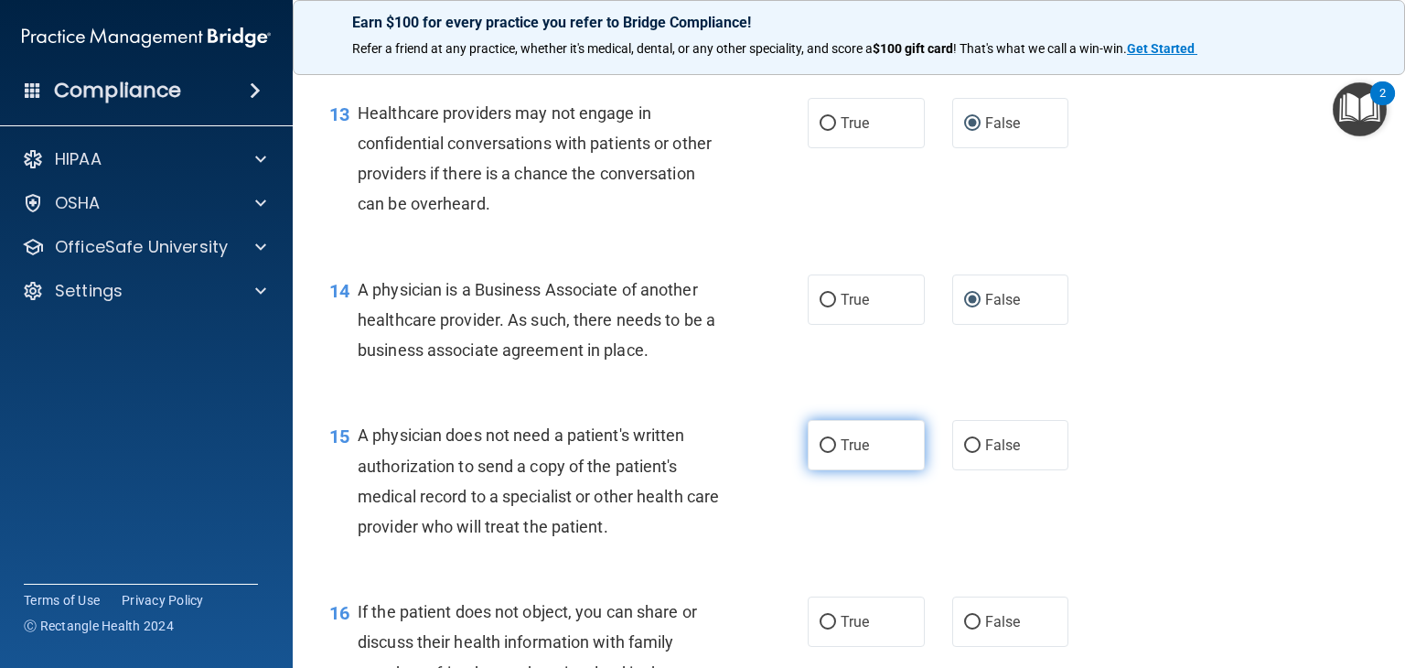
click at [820, 453] on input "True" at bounding box center [828, 446] width 16 height 14
radio input "true"
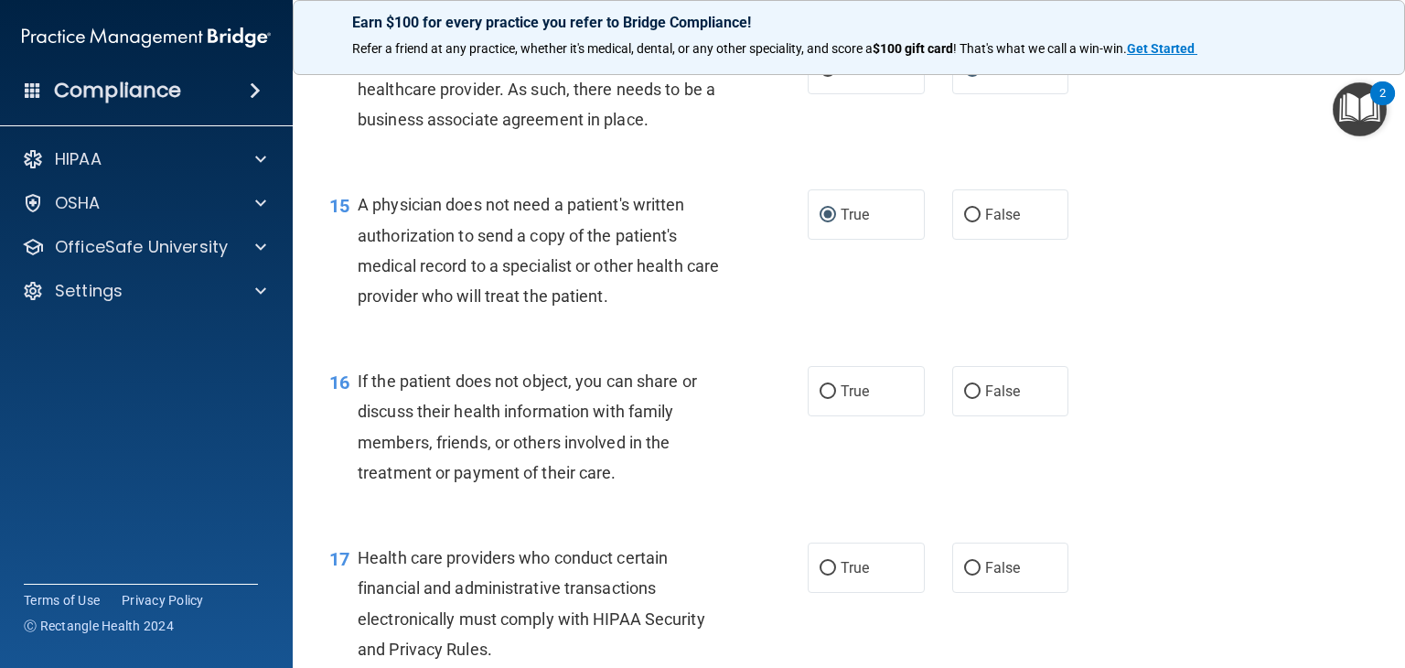
scroll to position [2379, 0]
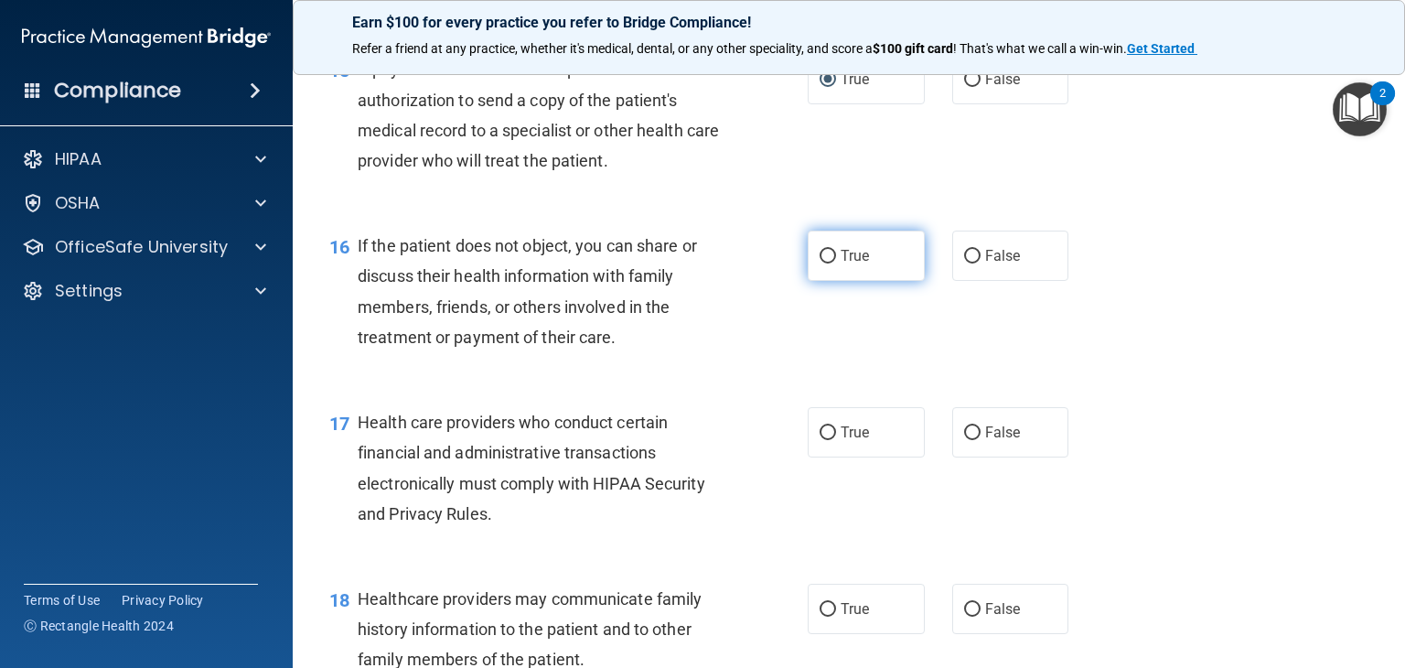
drag, startPoint x: 811, startPoint y: 310, endPoint x: 823, endPoint y: 320, distance: 16.3
click at [813, 281] on label "True" at bounding box center [866, 256] width 117 height 50
click at [823, 264] on input "True" at bounding box center [828, 257] width 16 height 14
radio input "true"
click at [820, 440] on input "True" at bounding box center [828, 433] width 16 height 14
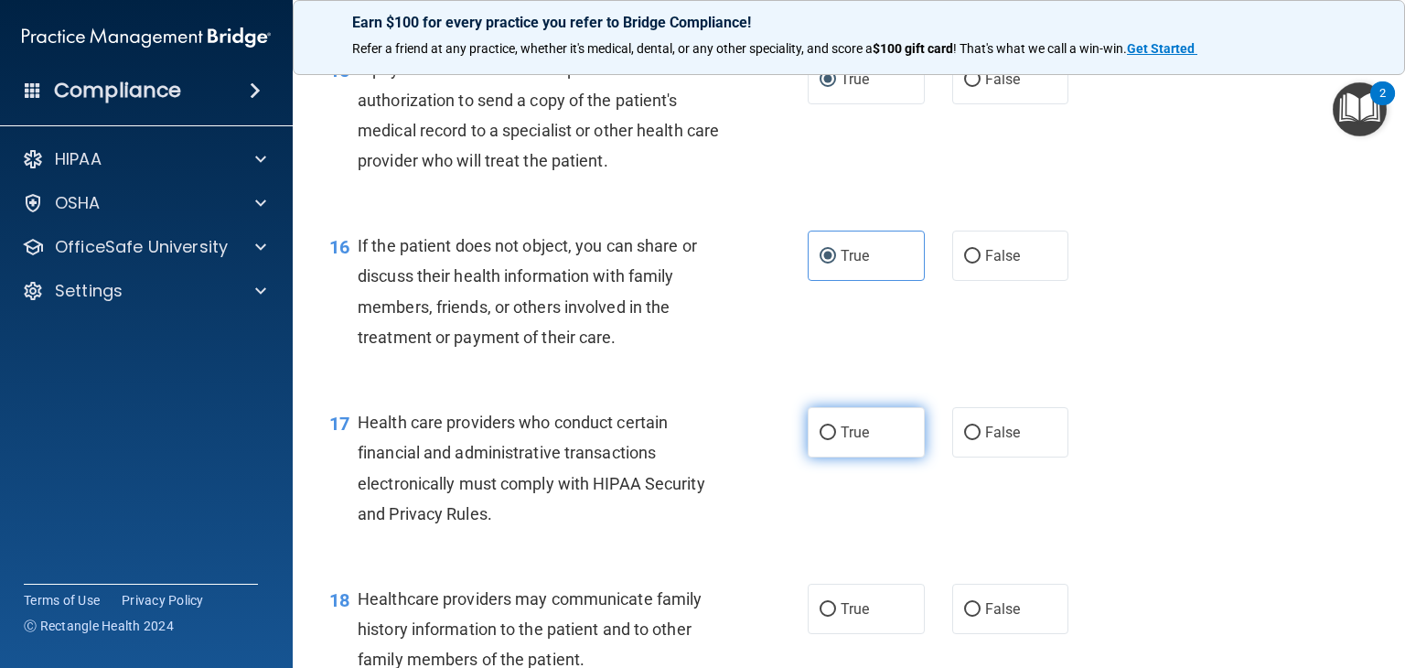
radio input "true"
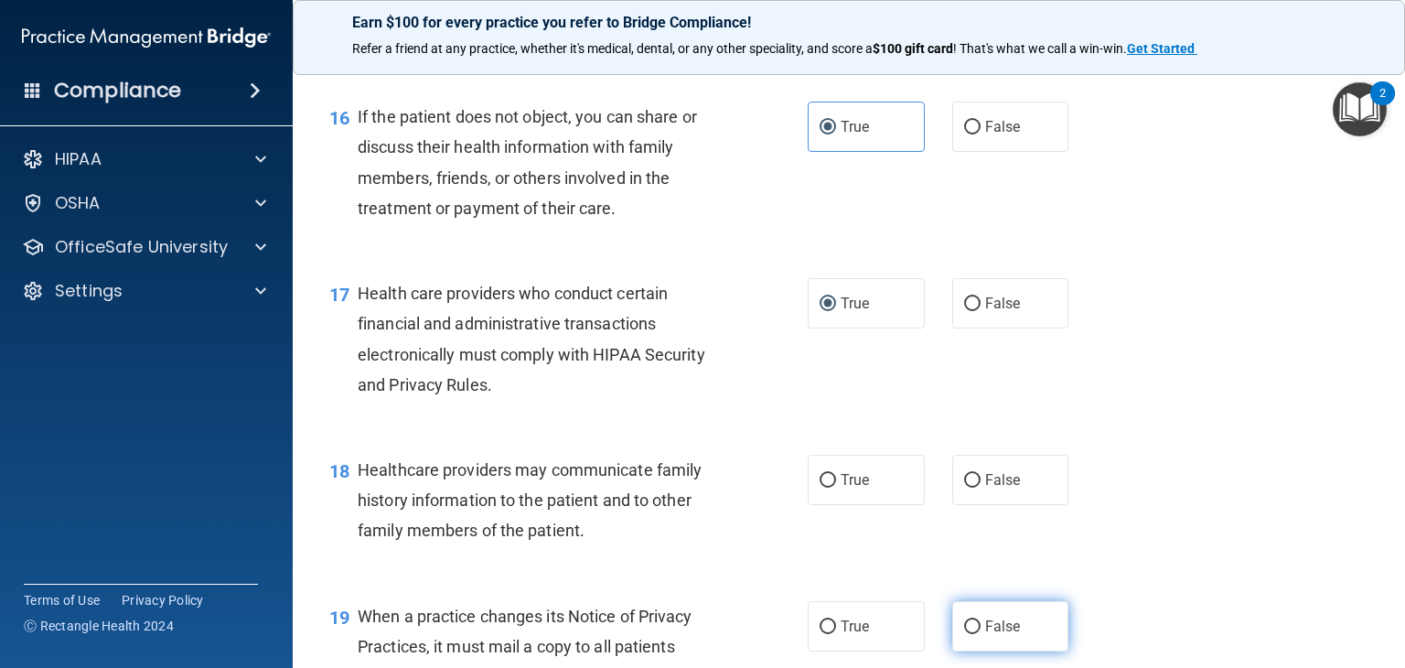
scroll to position [2653, 0]
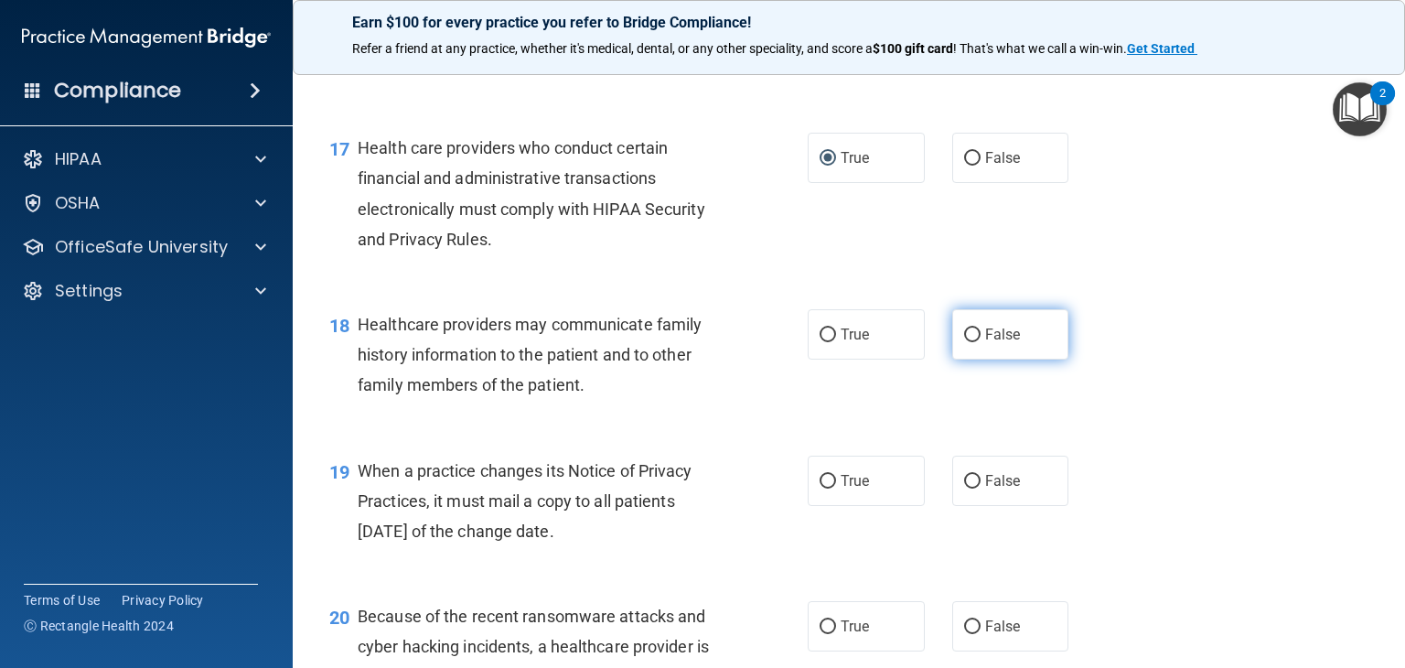
click at [965, 342] on input "False" at bounding box center [972, 335] width 16 height 14
radio input "true"
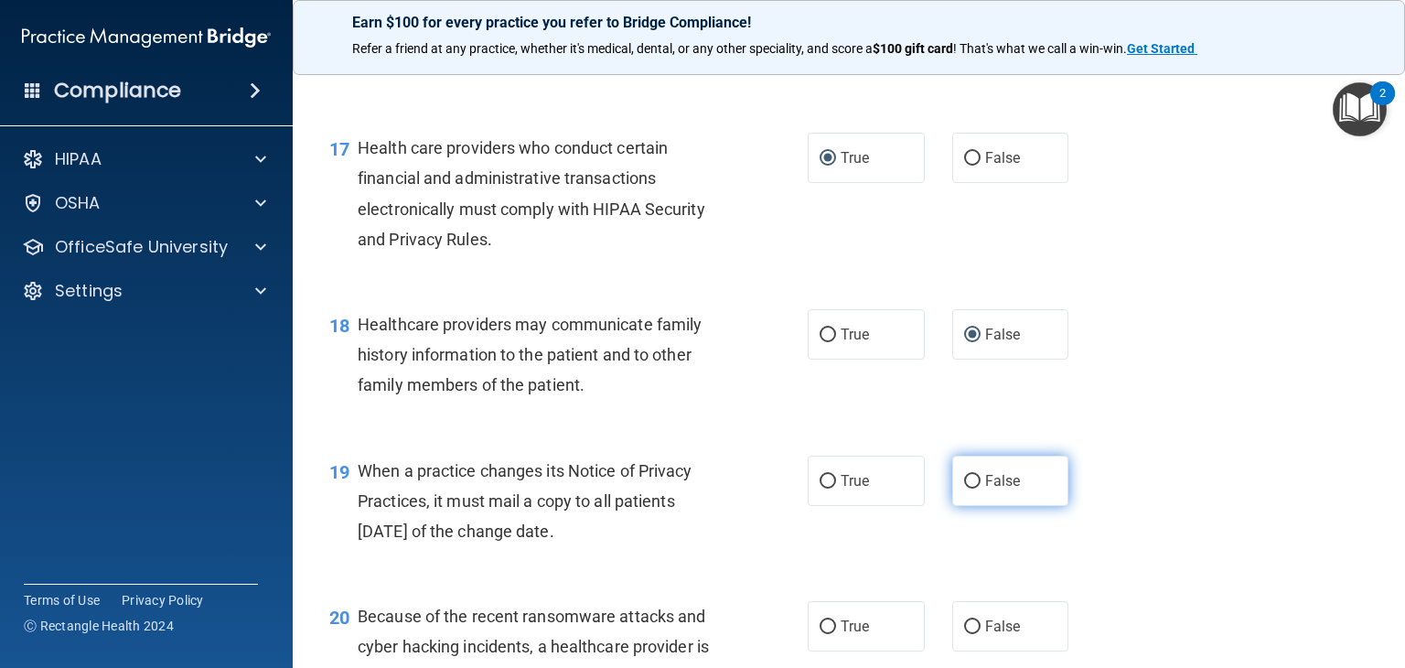
click at [966, 489] on input "False" at bounding box center [972, 482] width 16 height 14
radio input "true"
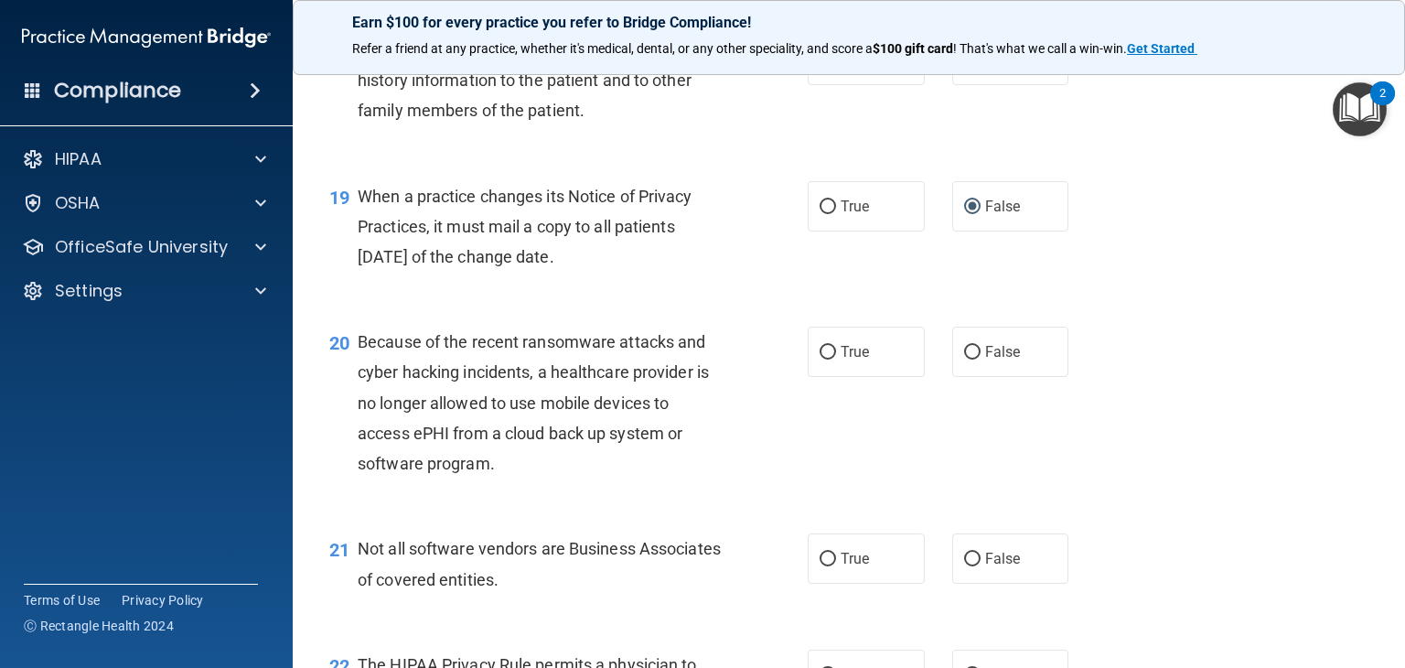
scroll to position [3019, 0]
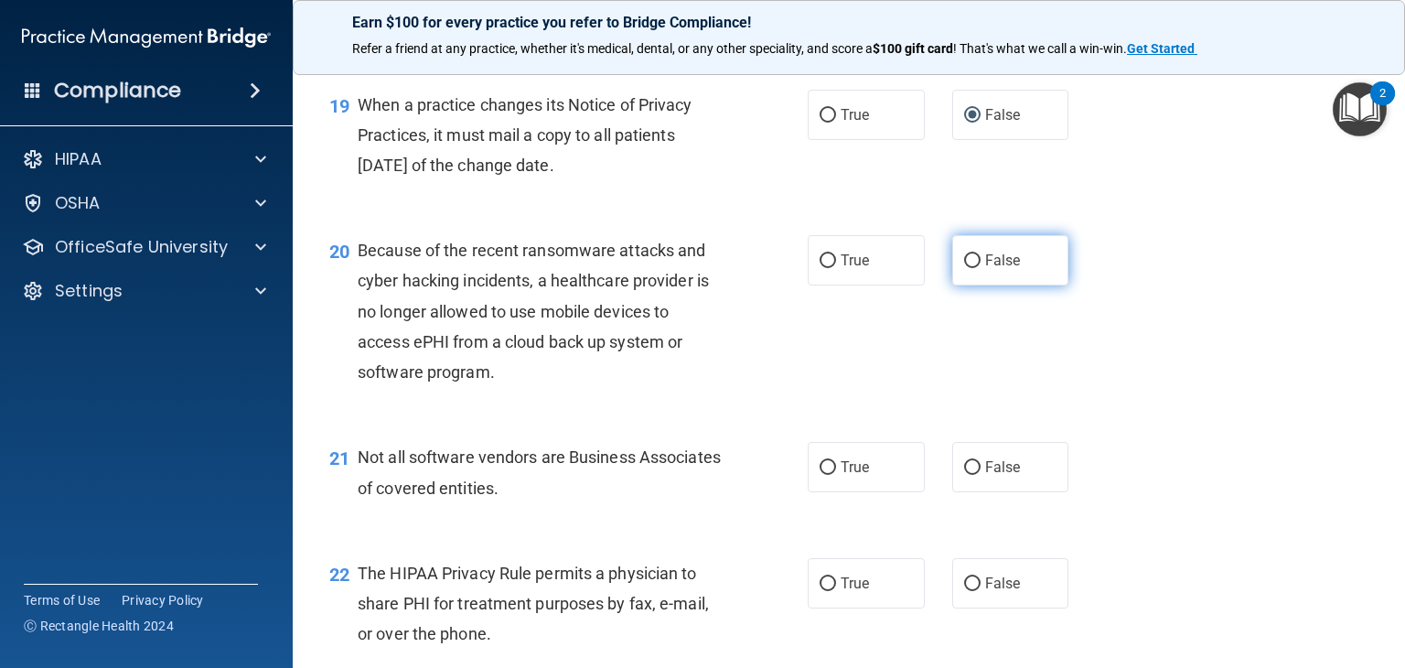
click at [964, 268] on input "False" at bounding box center [972, 261] width 16 height 14
radio input "true"
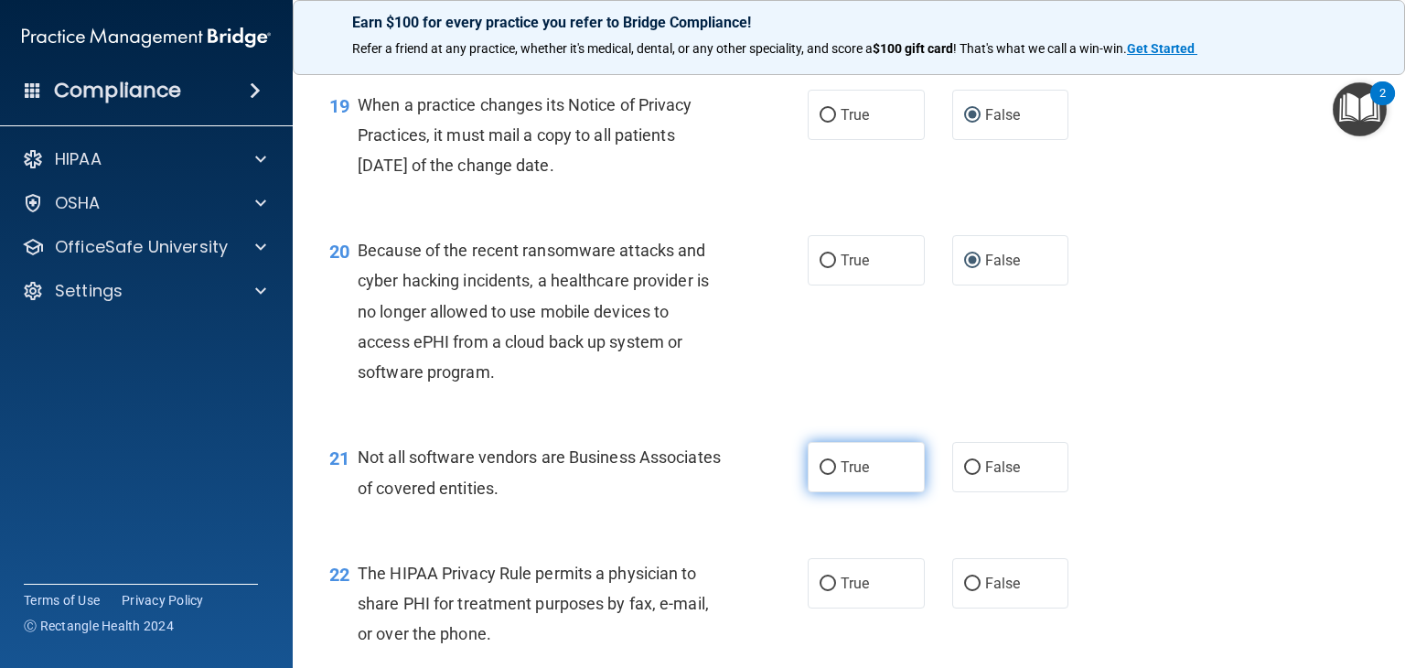
click at [820, 475] on input "True" at bounding box center [828, 468] width 16 height 14
radio input "true"
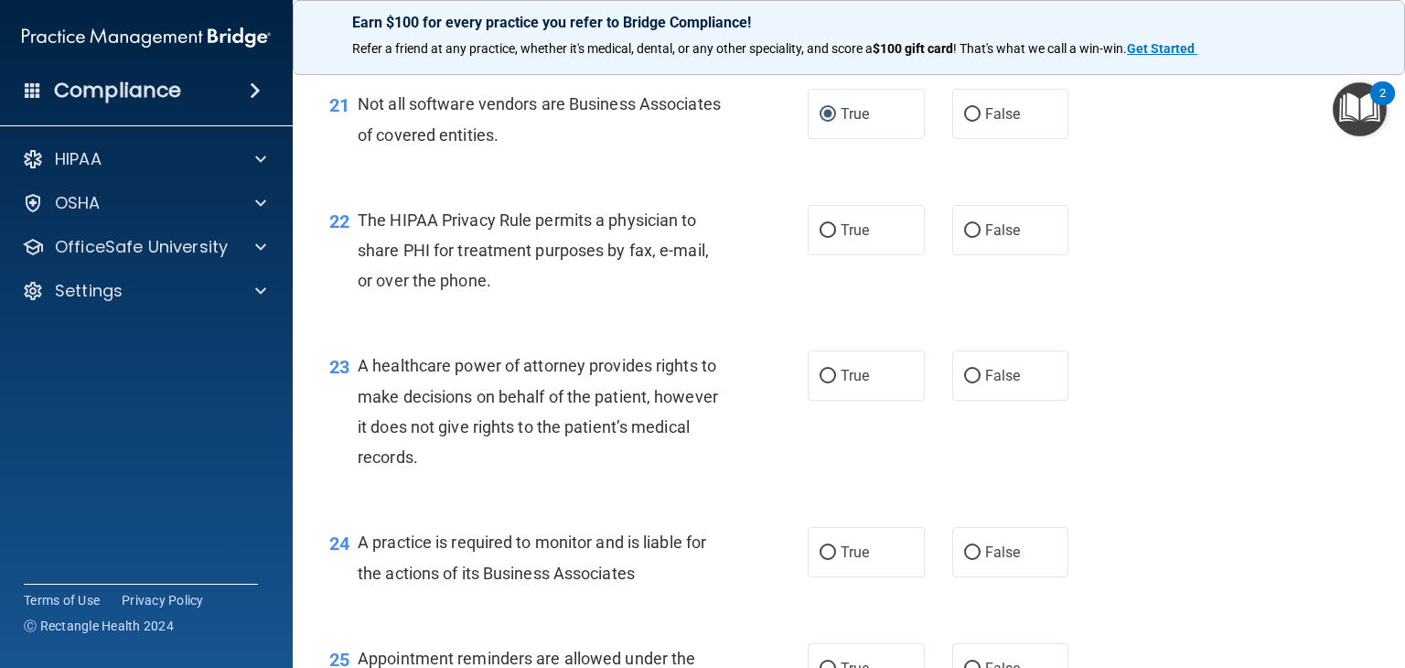
scroll to position [3385, 0]
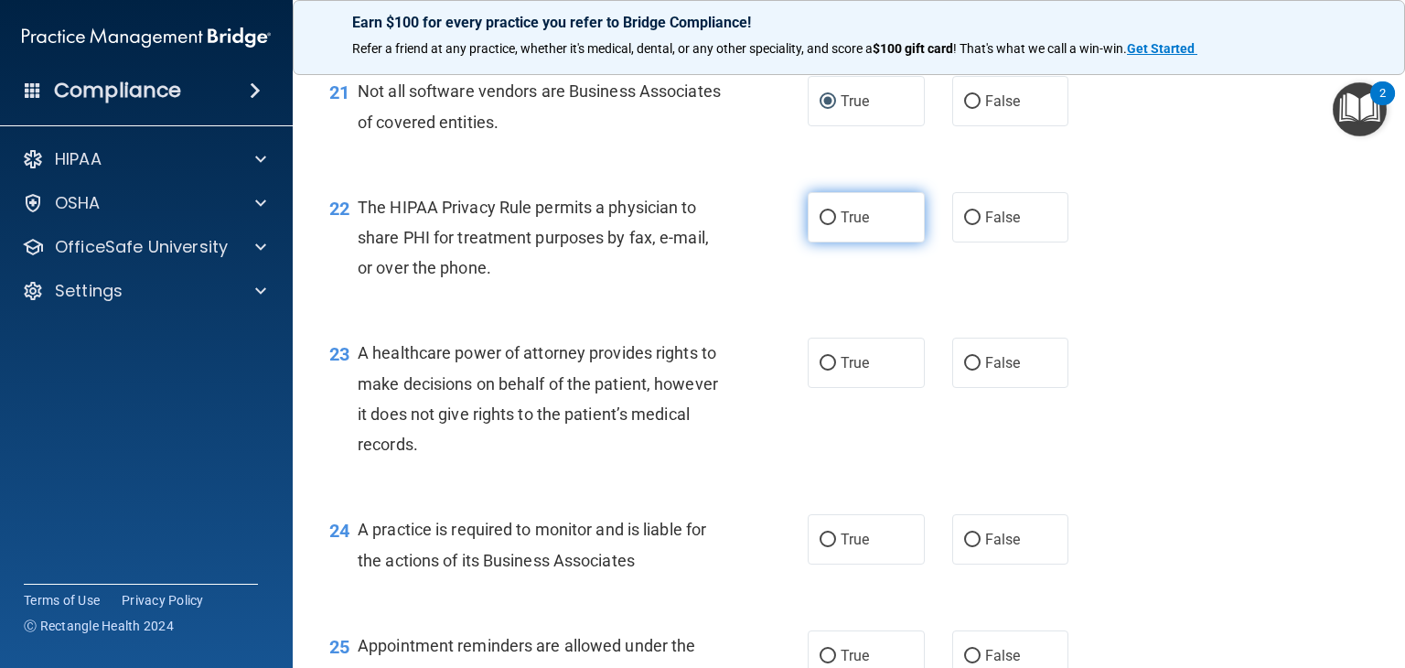
click at [820, 225] on input "True" at bounding box center [828, 218] width 16 height 14
radio input "true"
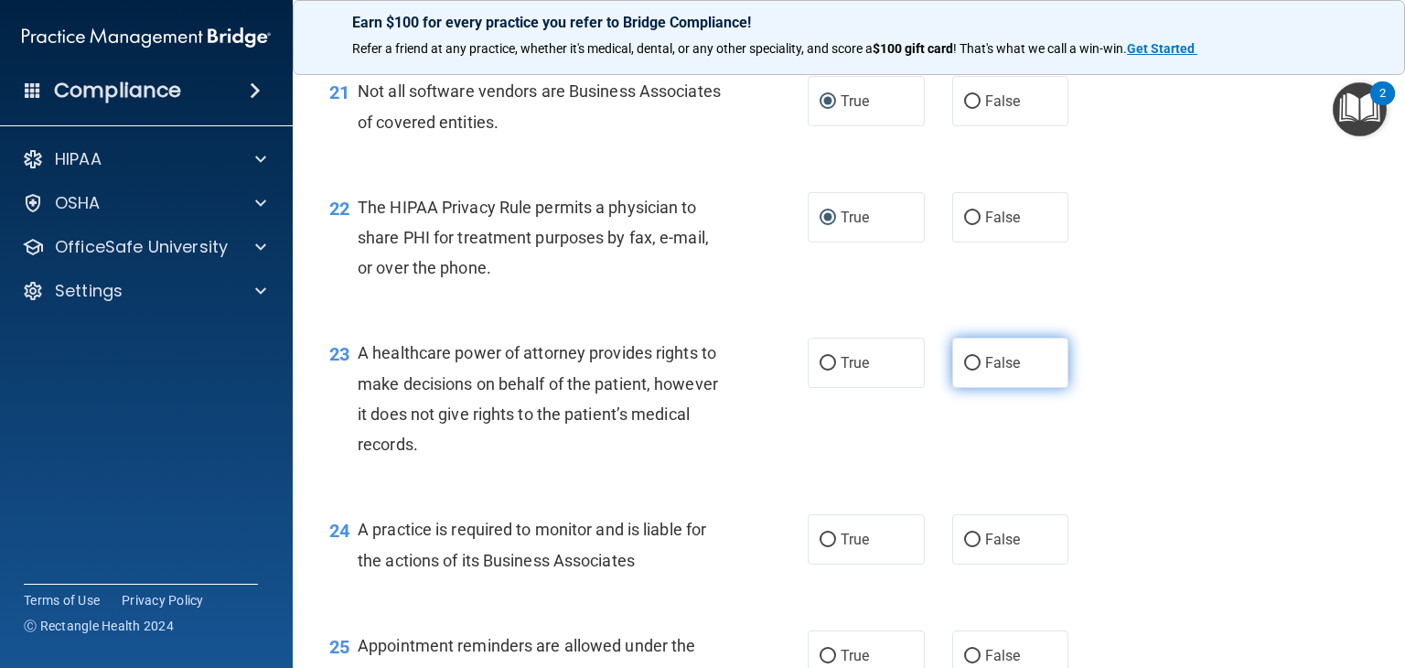
click at [973, 388] on label "False" at bounding box center [1010, 363] width 117 height 50
click at [973, 371] on input "False" at bounding box center [972, 364] width 16 height 14
radio input "true"
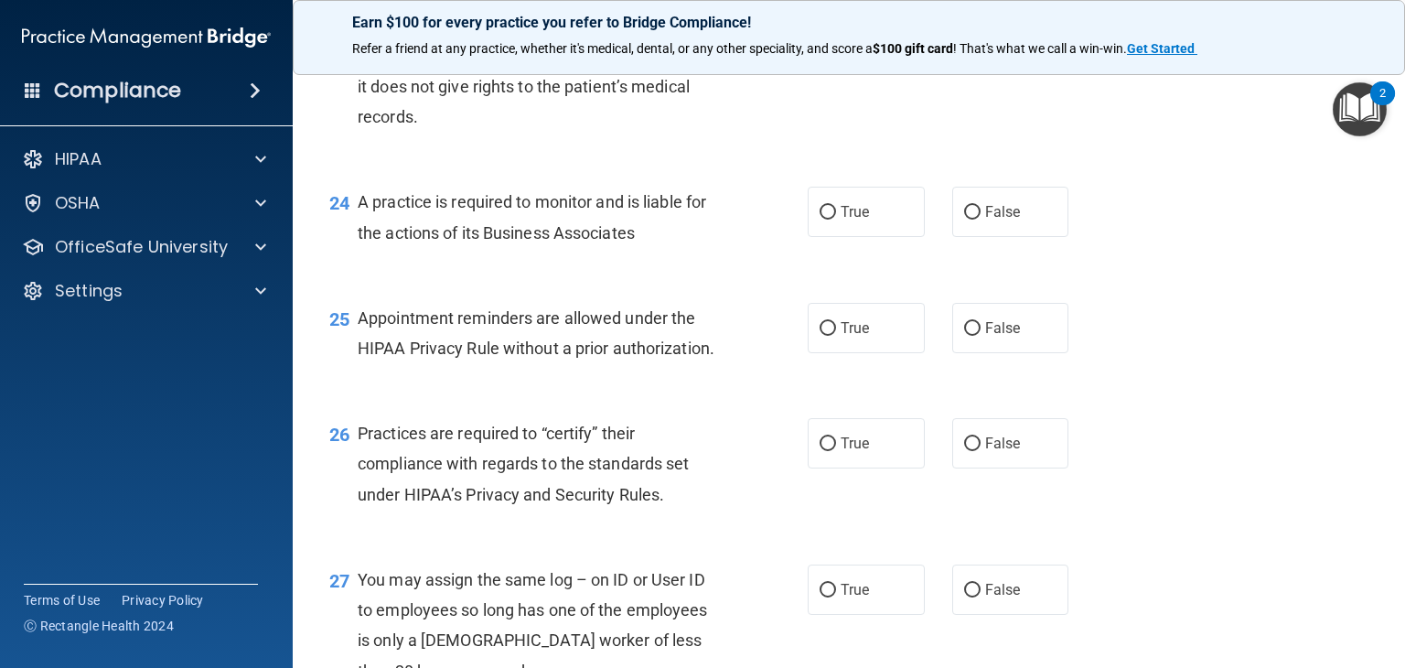
scroll to position [3751, 0]
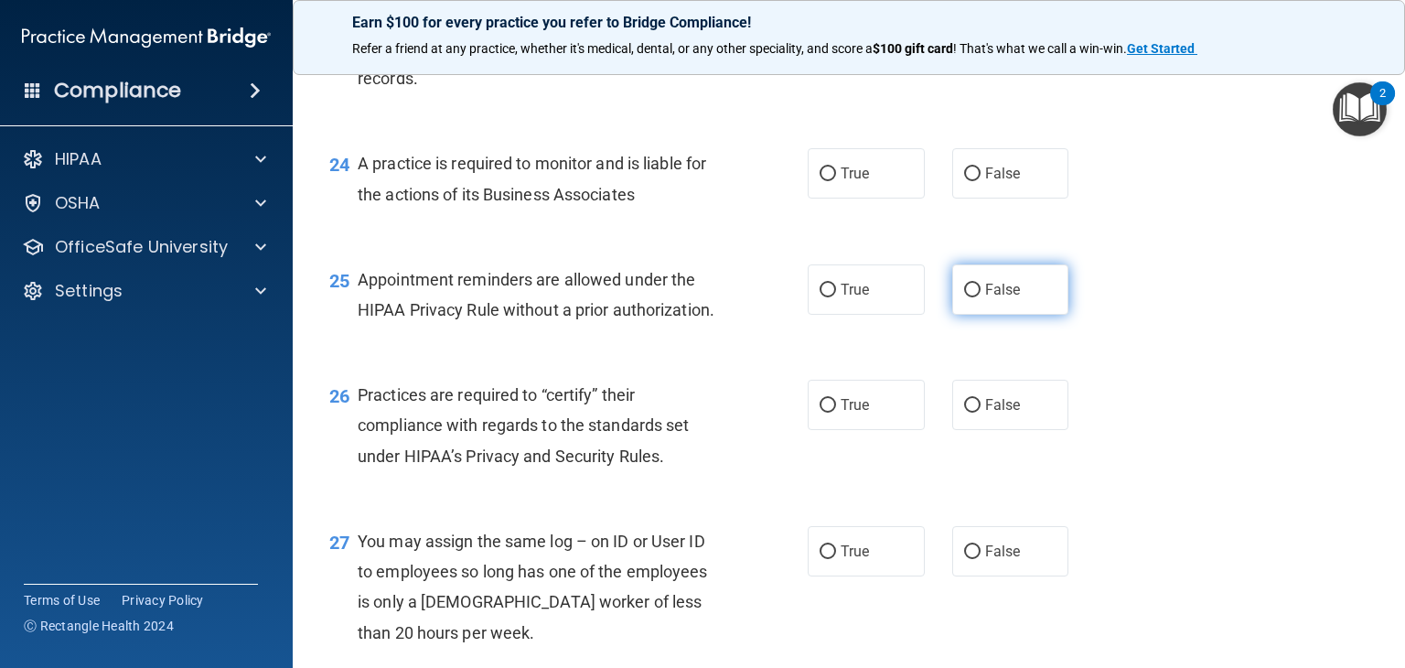
click at [964, 297] on input "False" at bounding box center [972, 291] width 16 height 14
radio input "true"
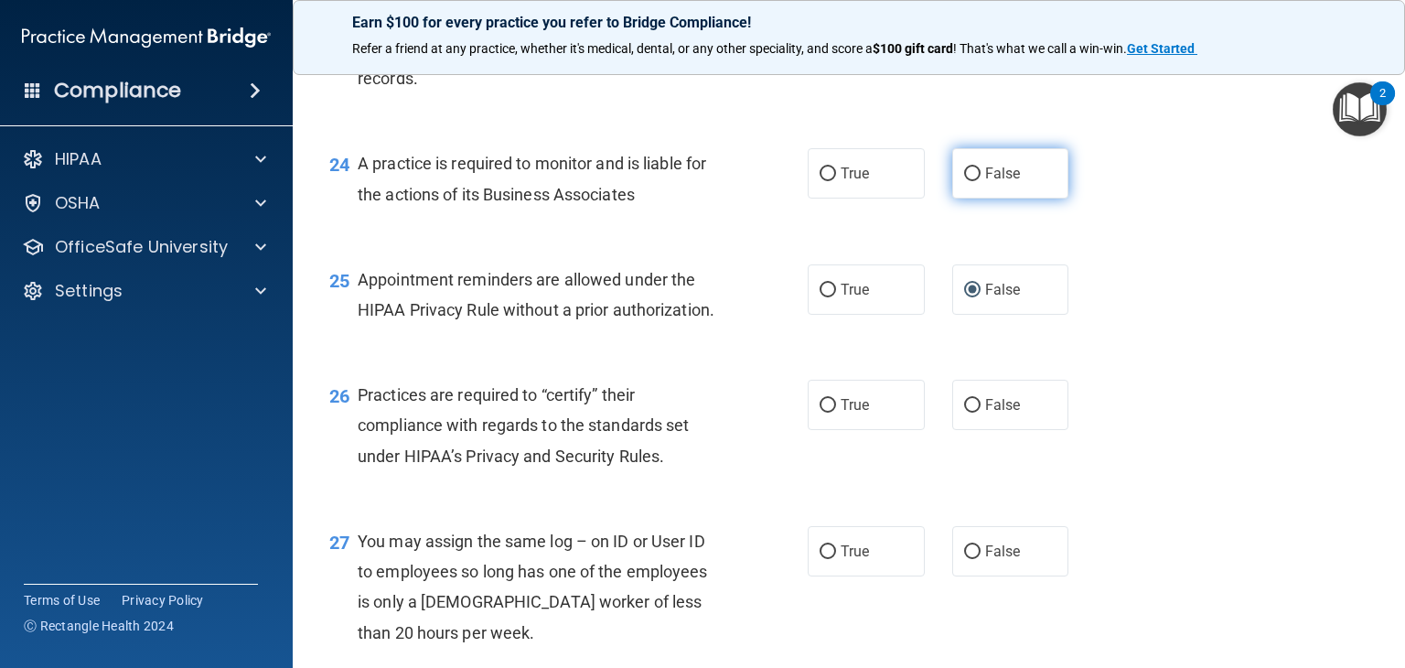
click at [964, 181] on input "False" at bounding box center [972, 174] width 16 height 14
radio input "true"
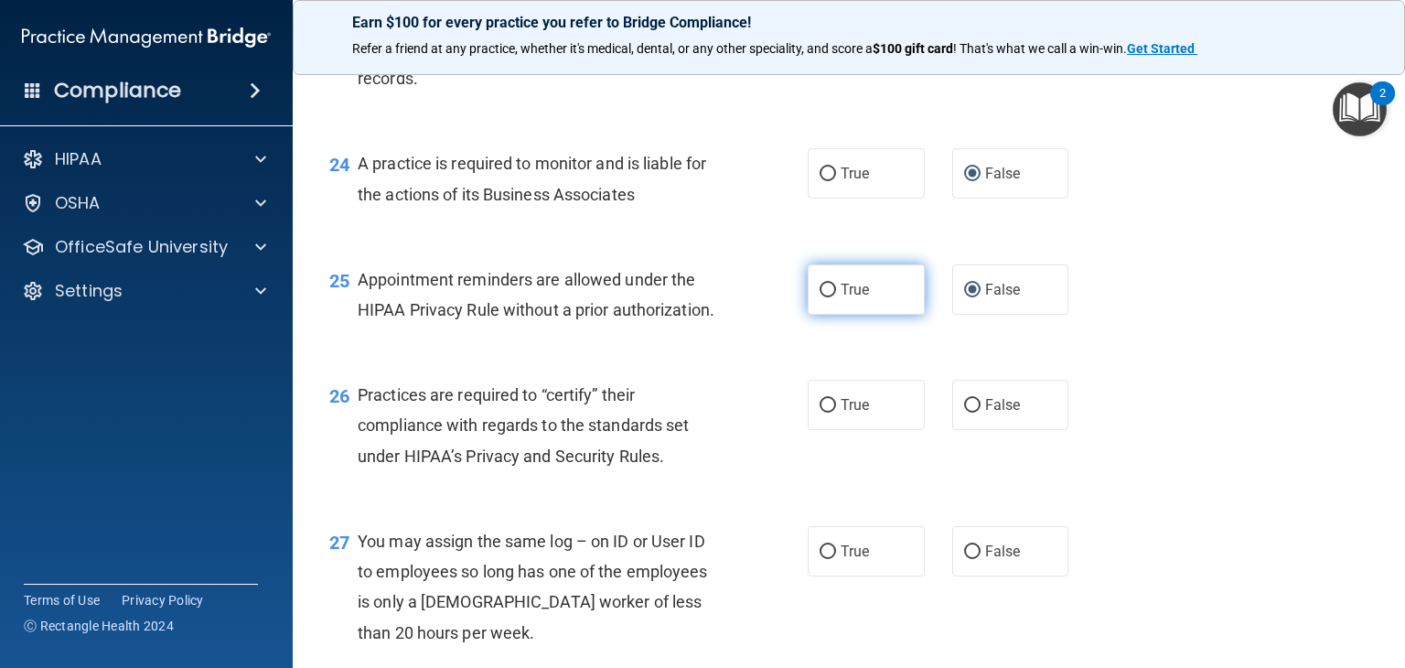
click at [823, 297] on input "True" at bounding box center [828, 291] width 16 height 14
radio input "true"
radio input "false"
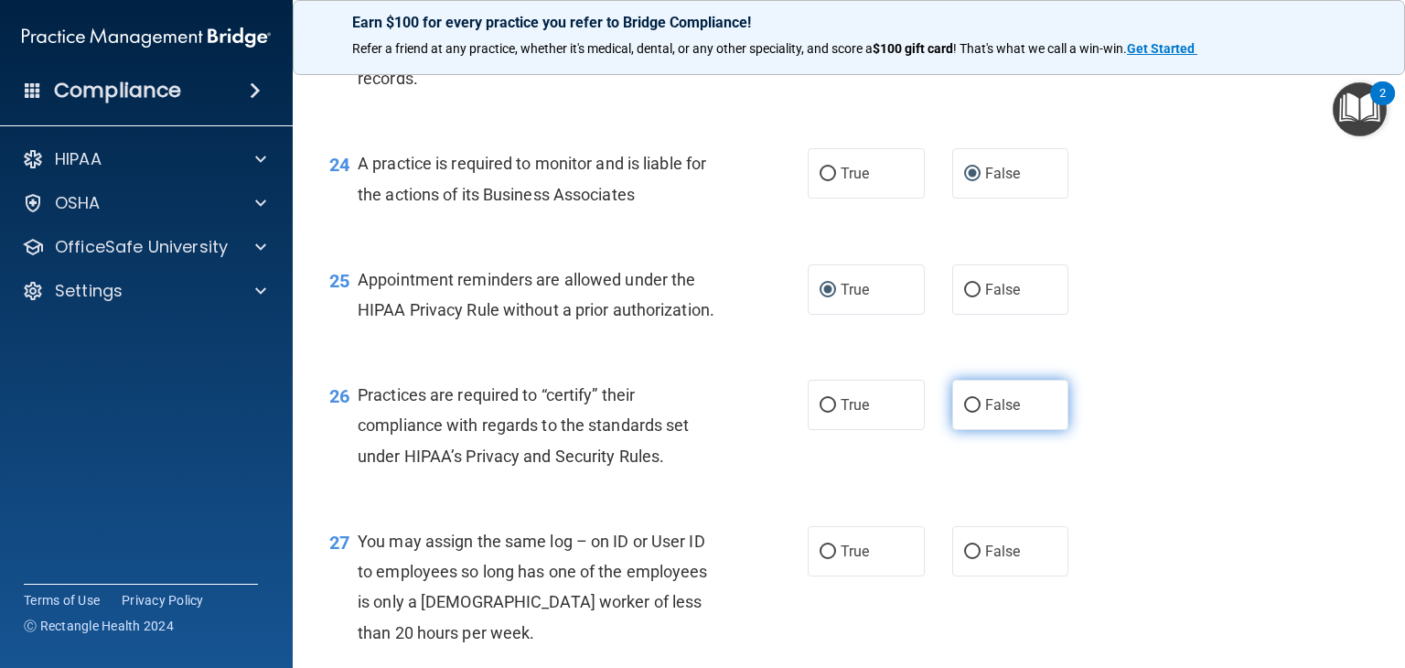
click at [970, 430] on label "False" at bounding box center [1010, 405] width 117 height 50
click at [970, 413] on input "False" at bounding box center [972, 406] width 16 height 14
radio input "true"
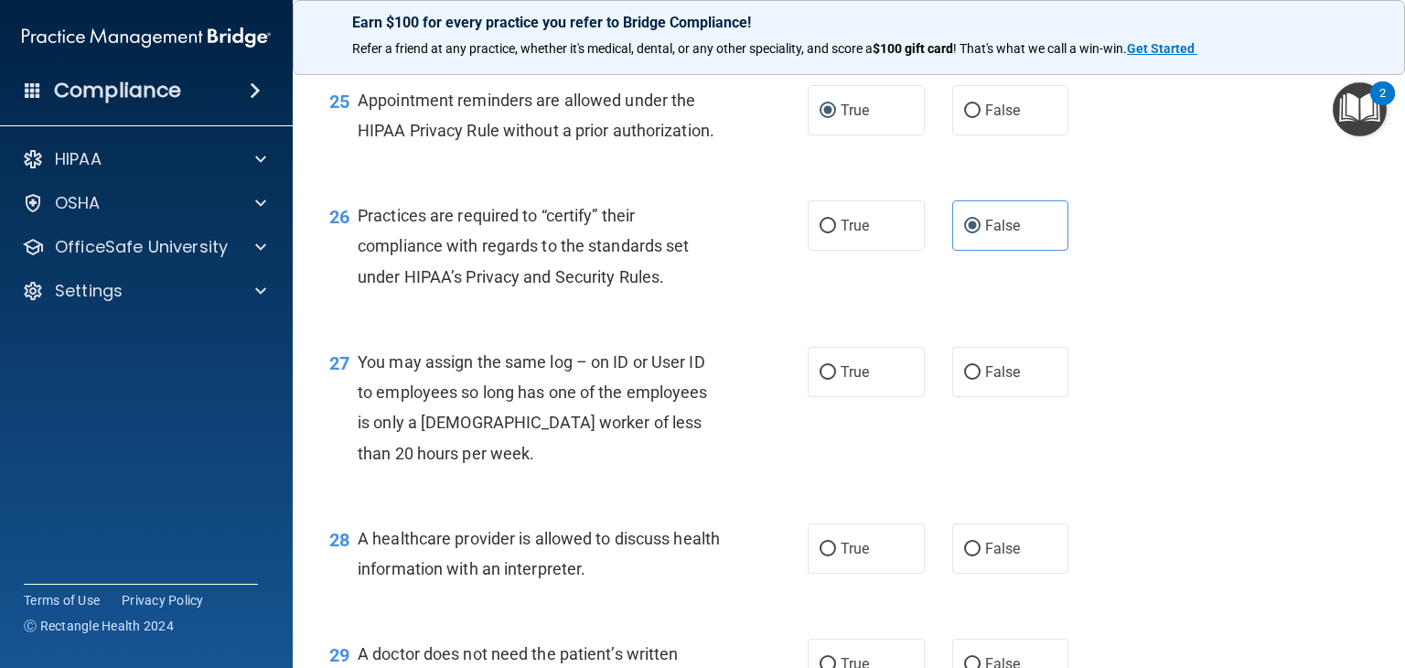
scroll to position [4026, 0]
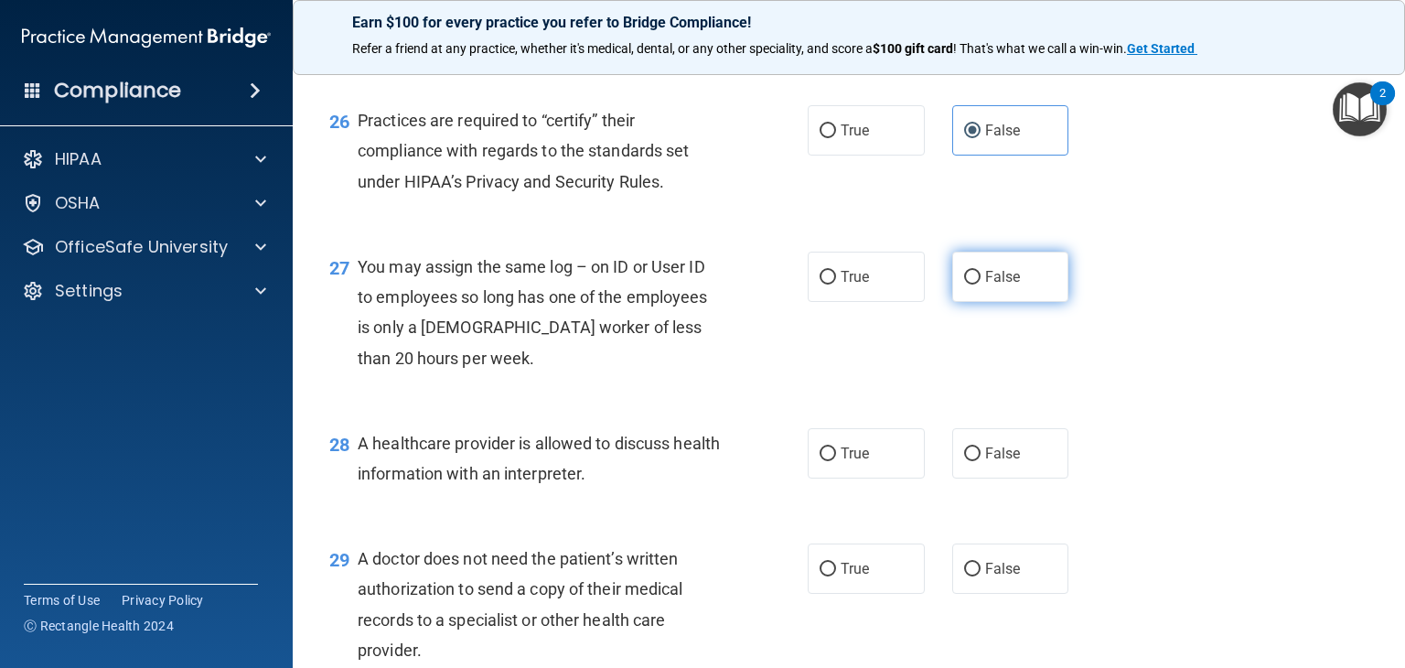
click at [964, 285] on input "False" at bounding box center [972, 278] width 16 height 14
radio input "true"
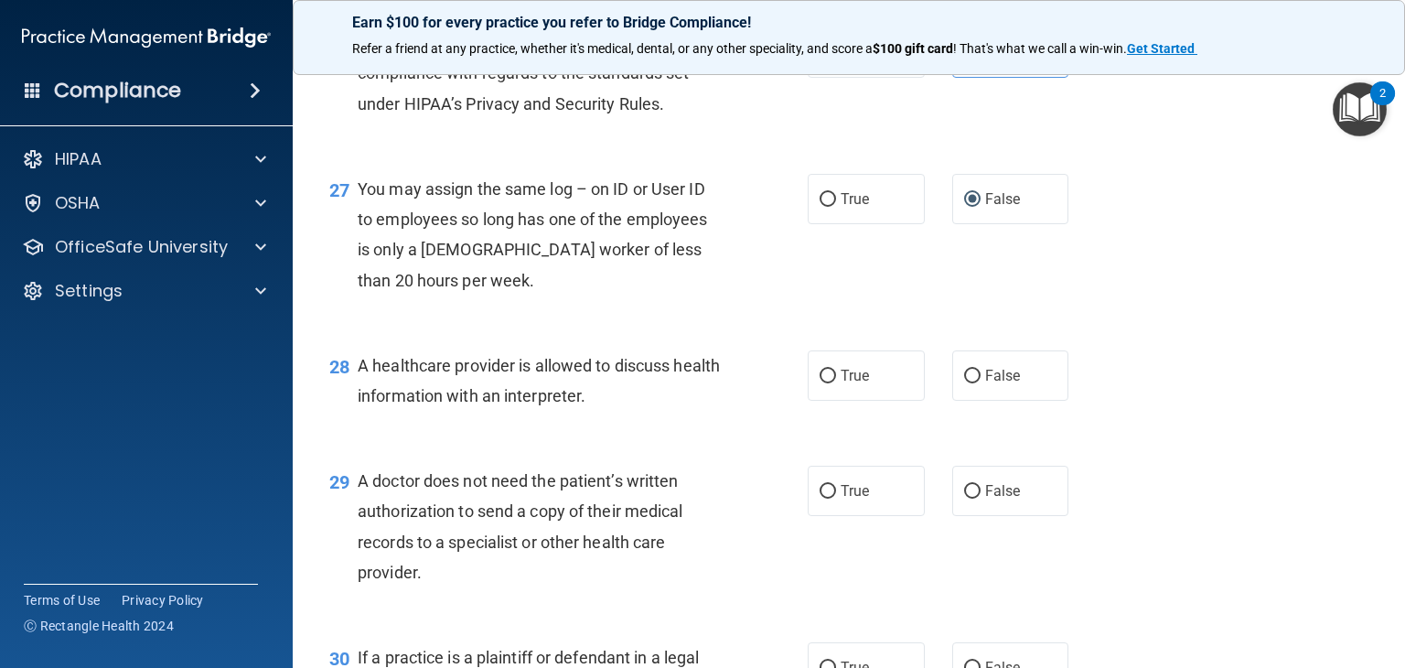
scroll to position [4209, 0]
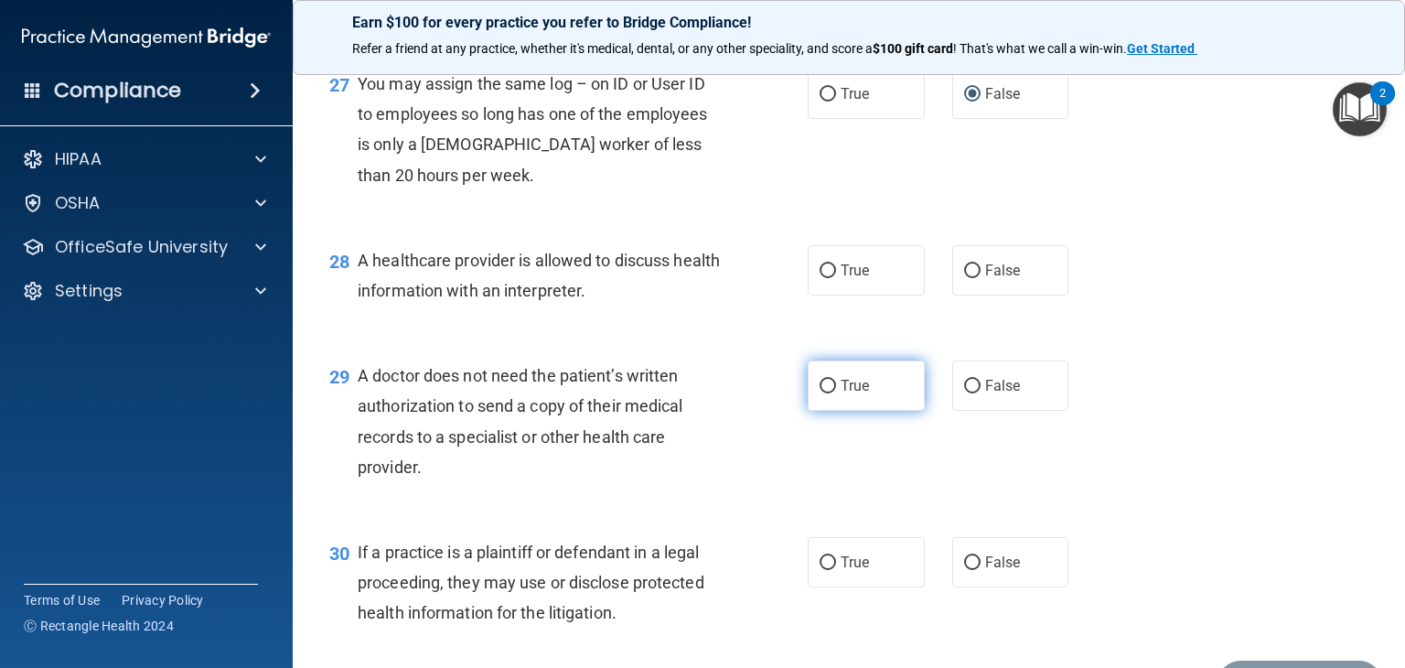
click at [826, 393] on input "True" at bounding box center [828, 387] width 16 height 14
radio input "true"
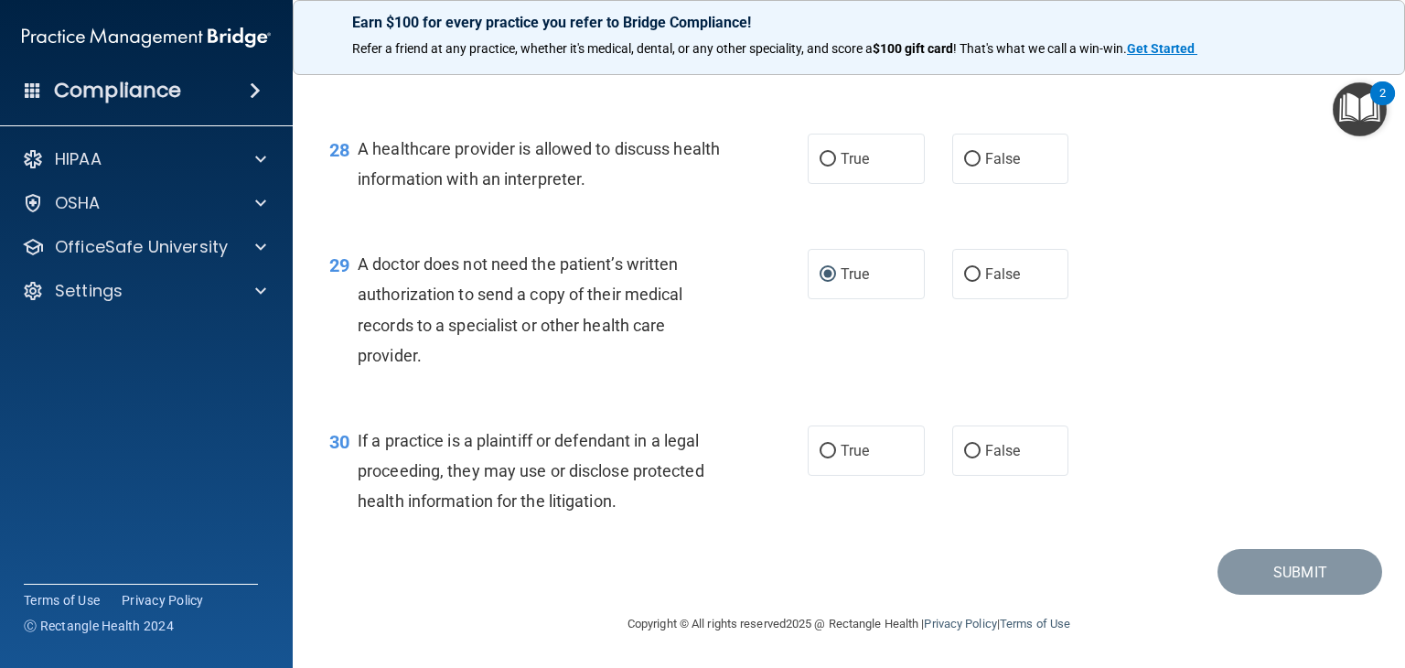
scroll to position [4382, 0]
click at [822, 451] on input "True" at bounding box center [828, 452] width 16 height 14
radio input "true"
drag, startPoint x: 822, startPoint y: 155, endPoint x: 834, endPoint y: 164, distance: 15.0
click at [823, 155] on input "True" at bounding box center [828, 160] width 16 height 14
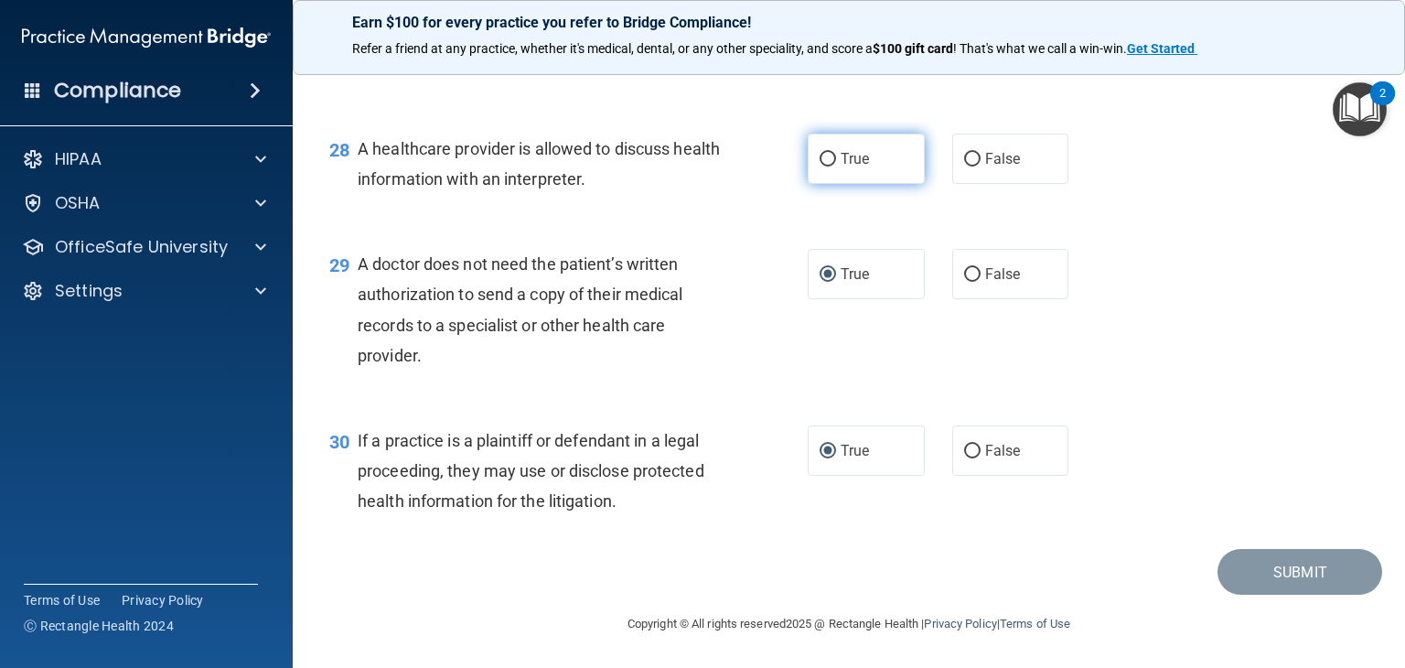
radio input "true"
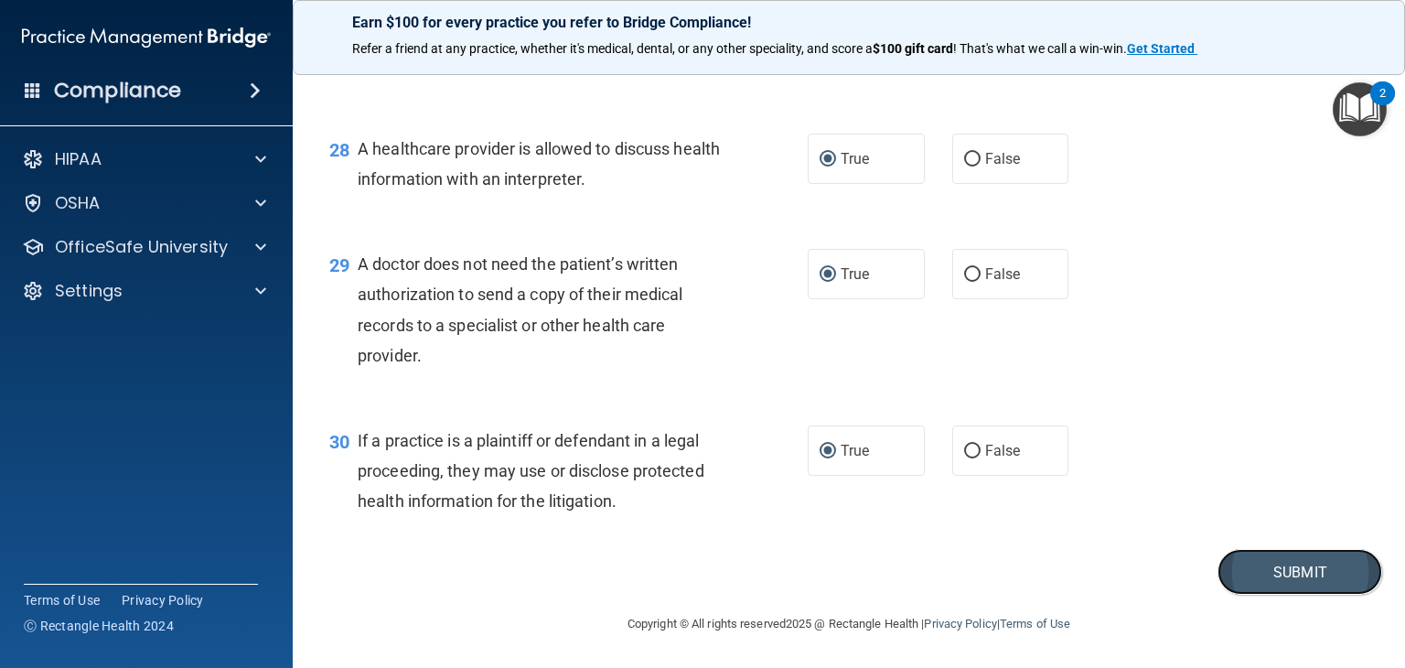
click at [1315, 566] on button "Submit" at bounding box center [1300, 572] width 165 height 47
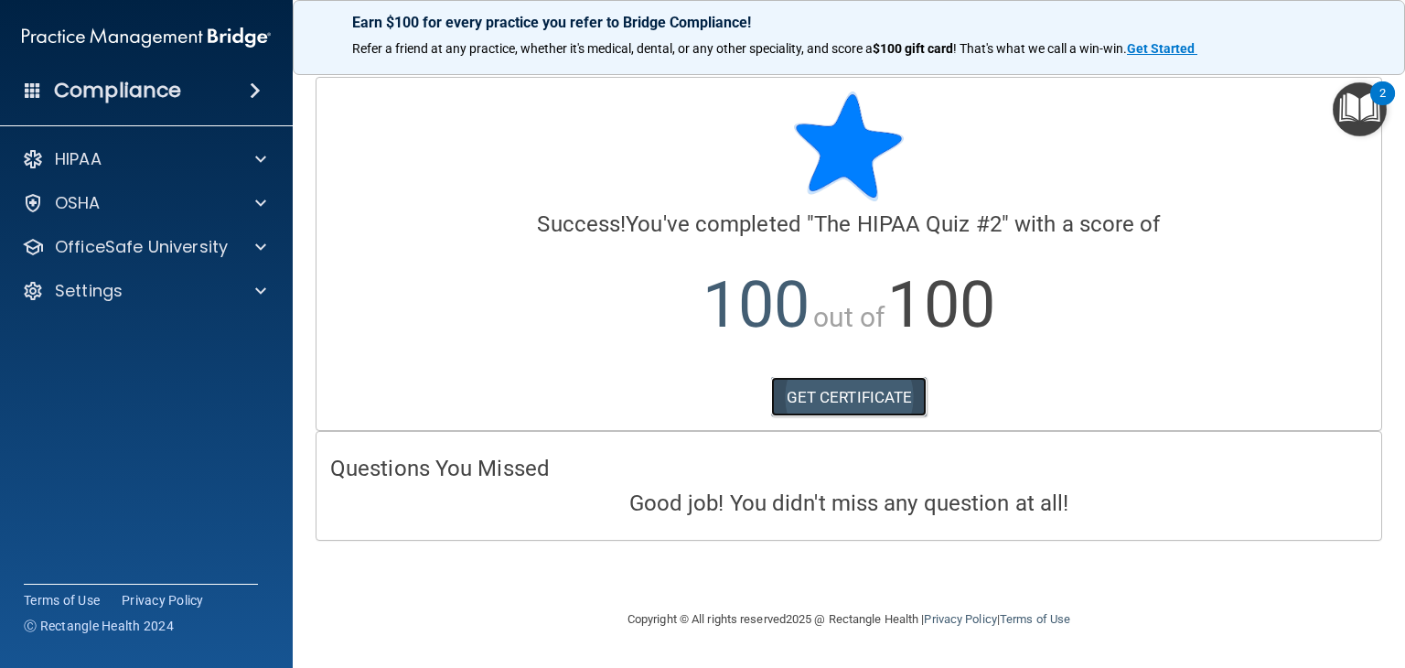
click at [837, 400] on link "GET CERTIFICATE" at bounding box center [849, 397] width 156 height 40
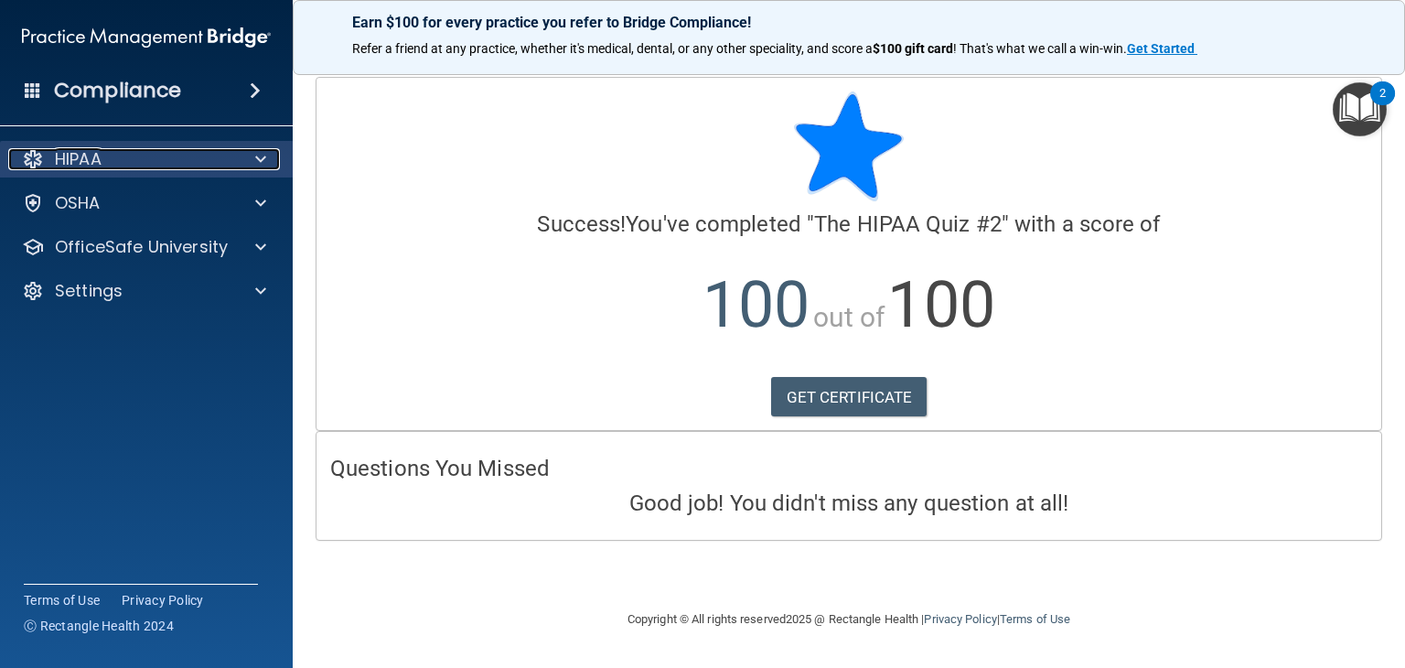
click at [164, 167] on div "HIPAA" at bounding box center [121, 159] width 227 height 22
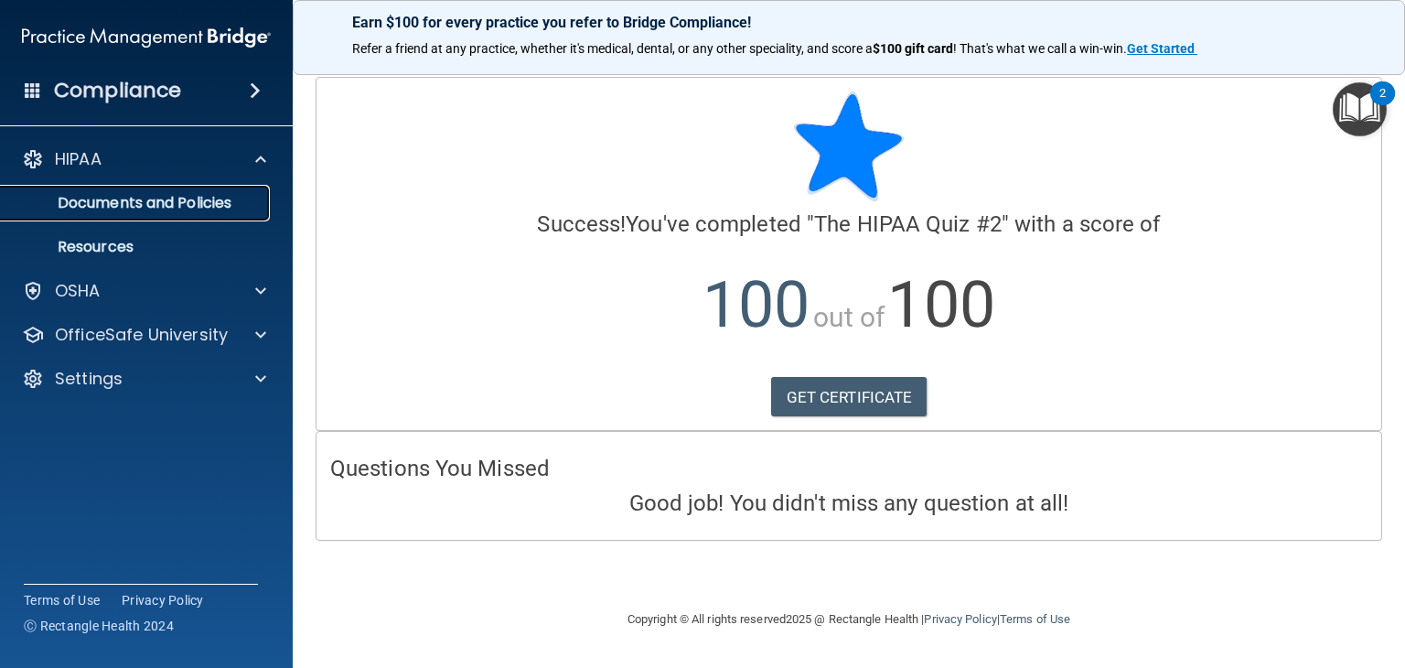
click at [160, 196] on p "Documents and Policies" at bounding box center [137, 203] width 250 height 18
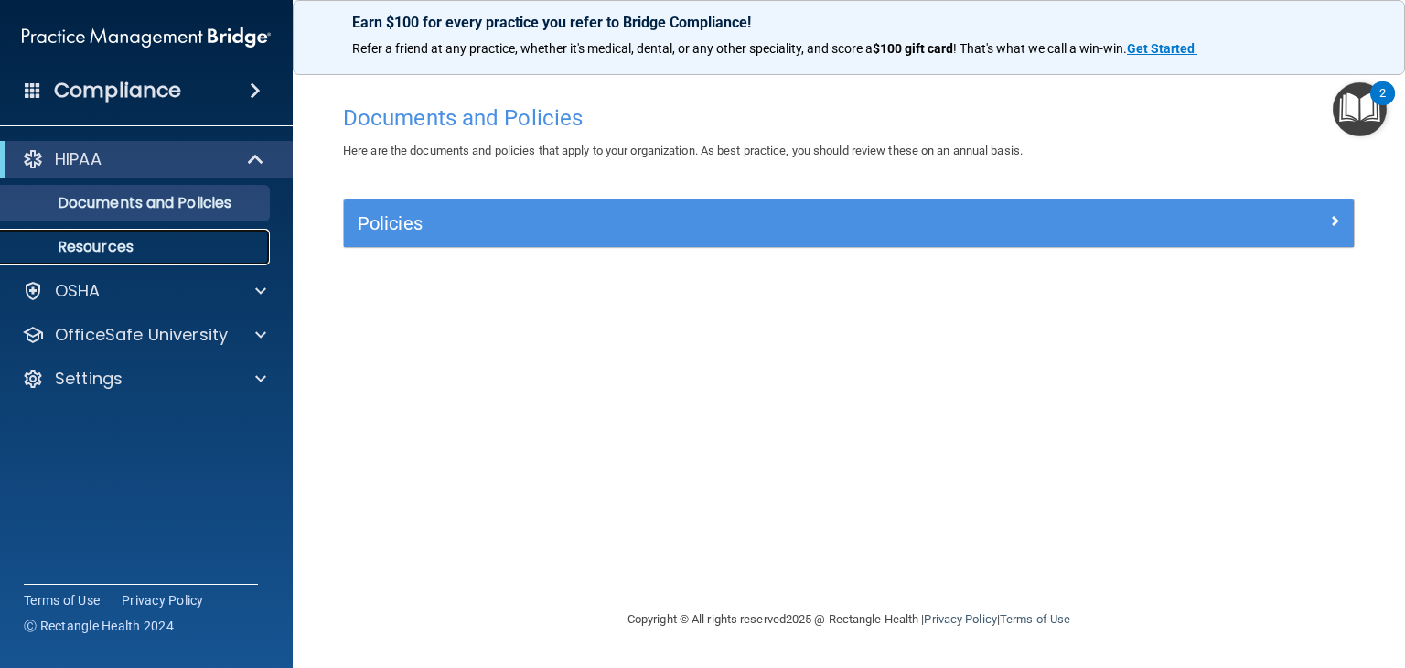
click at [163, 245] on p "Resources" at bounding box center [137, 247] width 250 height 18
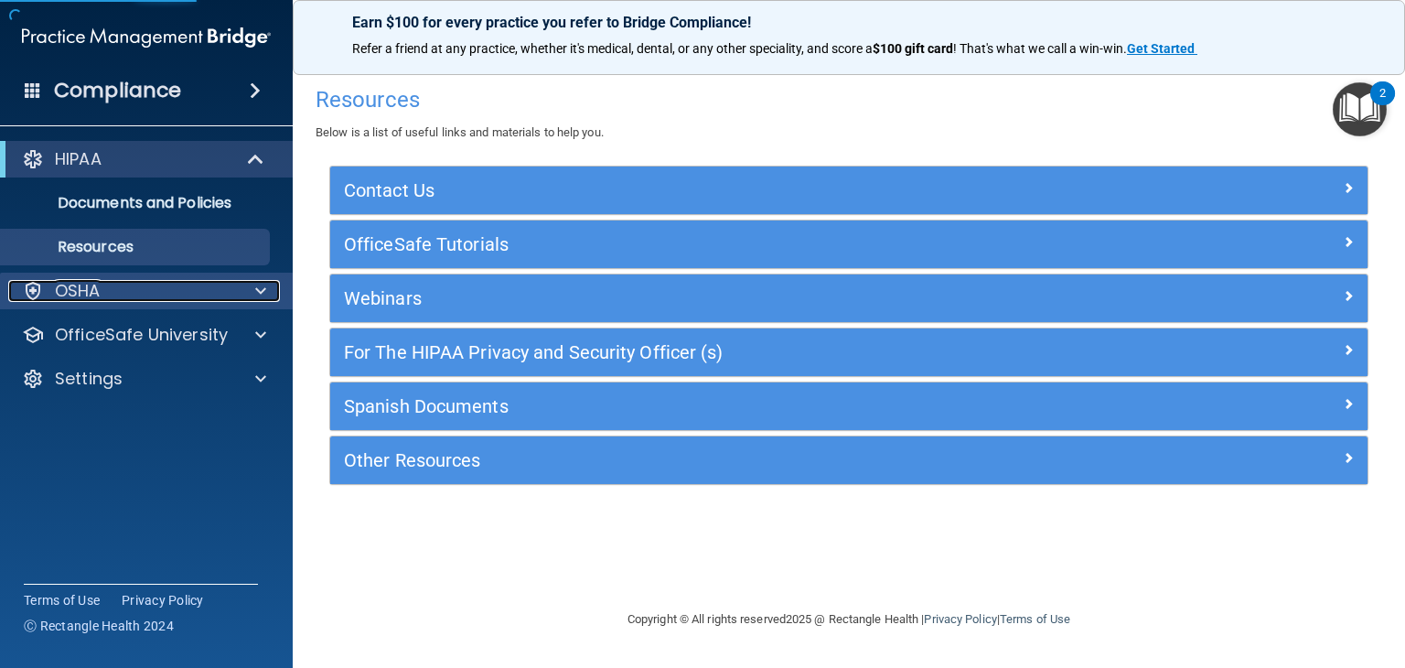
click at [187, 296] on div "OSHA" at bounding box center [121, 291] width 227 height 22
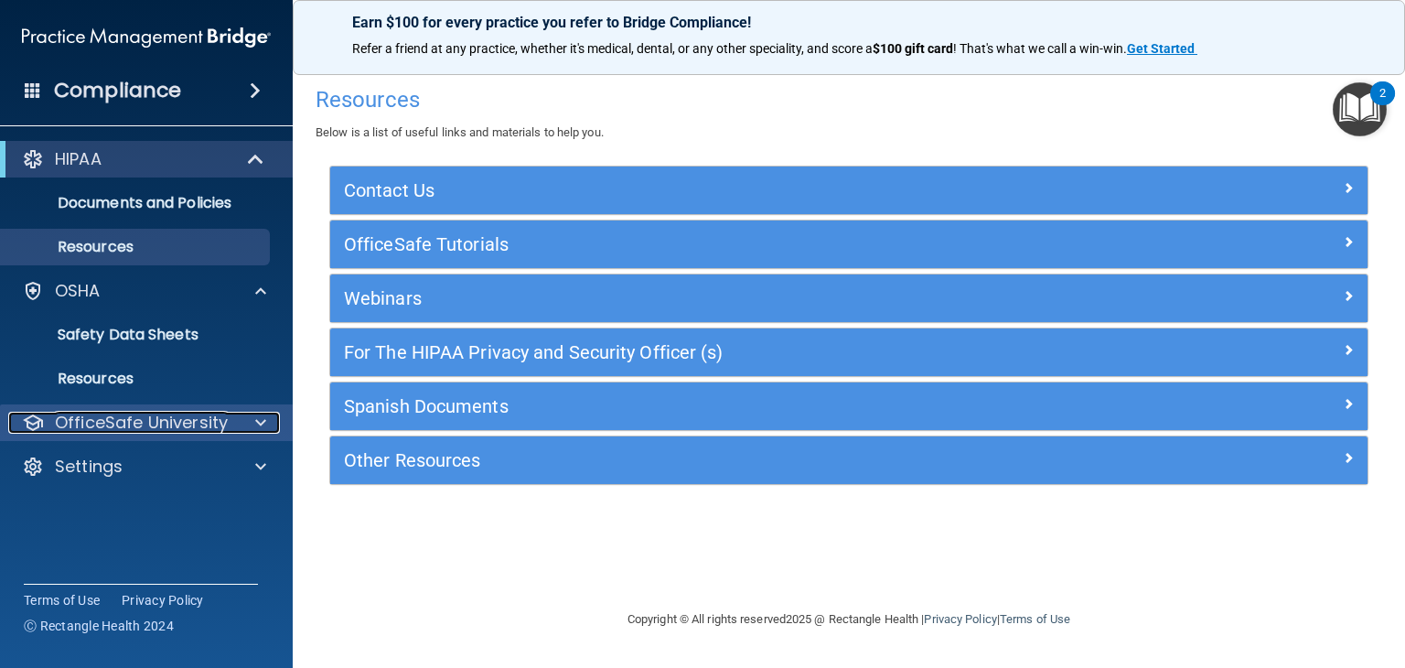
click at [170, 415] on p "OfficeSafe University" at bounding box center [141, 423] width 173 height 22
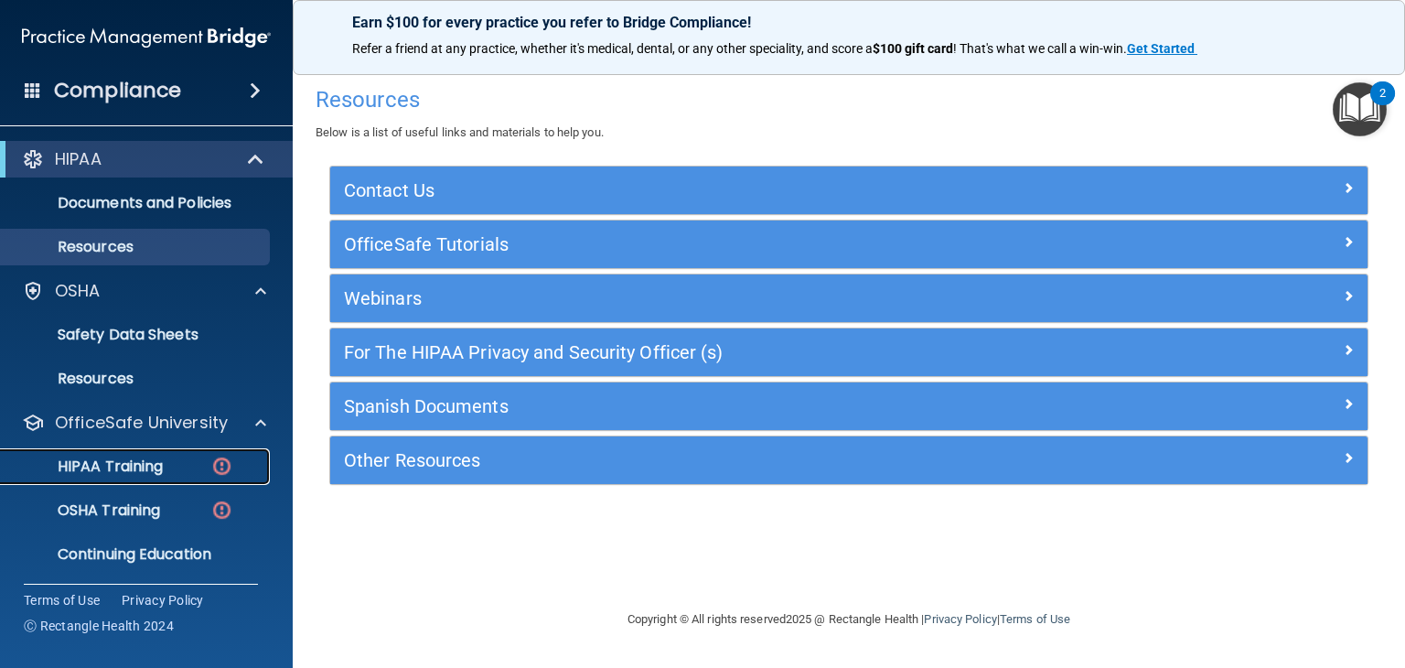
click at [165, 462] on div "HIPAA Training" at bounding box center [137, 466] width 250 height 18
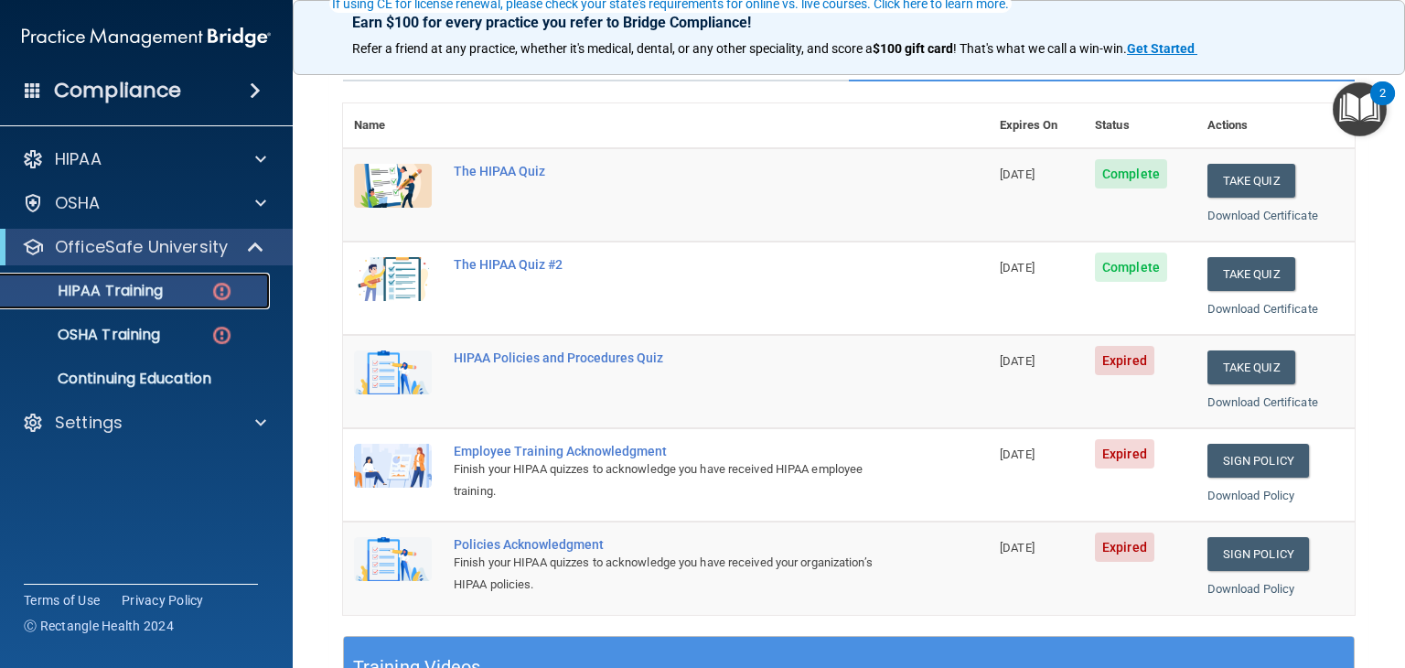
scroll to position [183, 0]
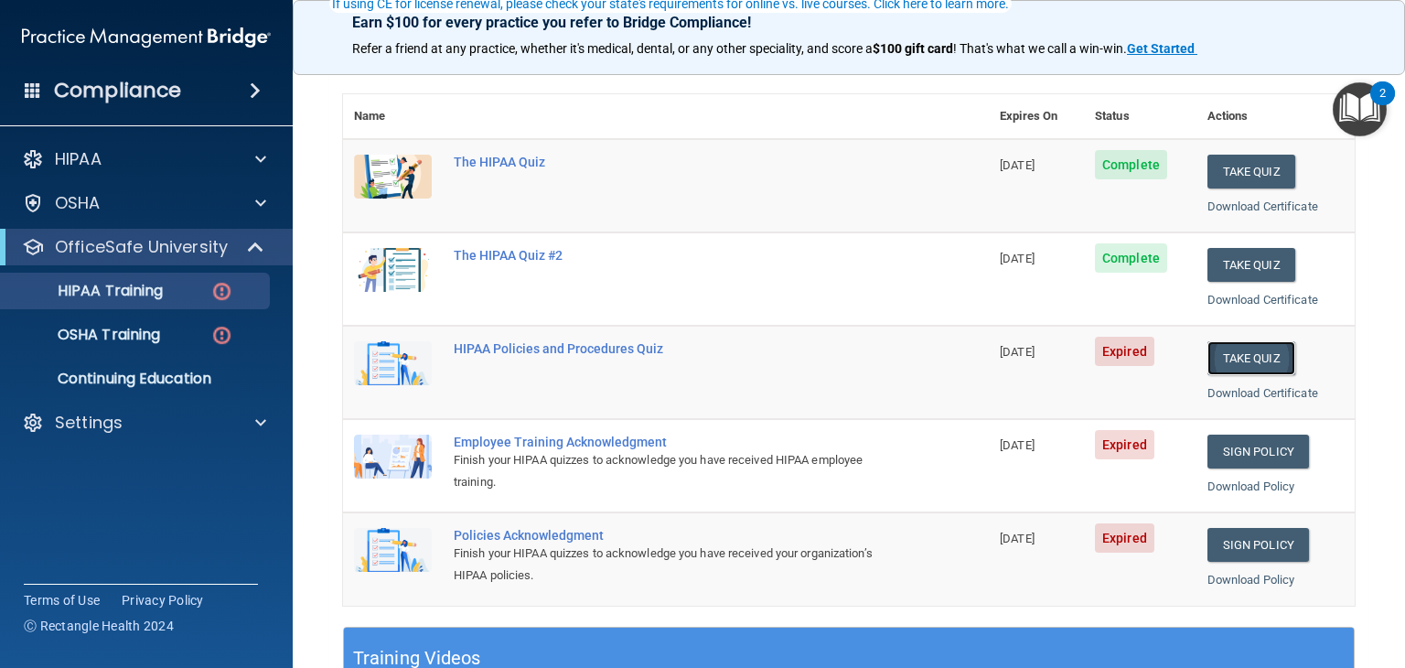
click at [1257, 353] on button "Take Quiz" at bounding box center [1252, 358] width 88 height 34
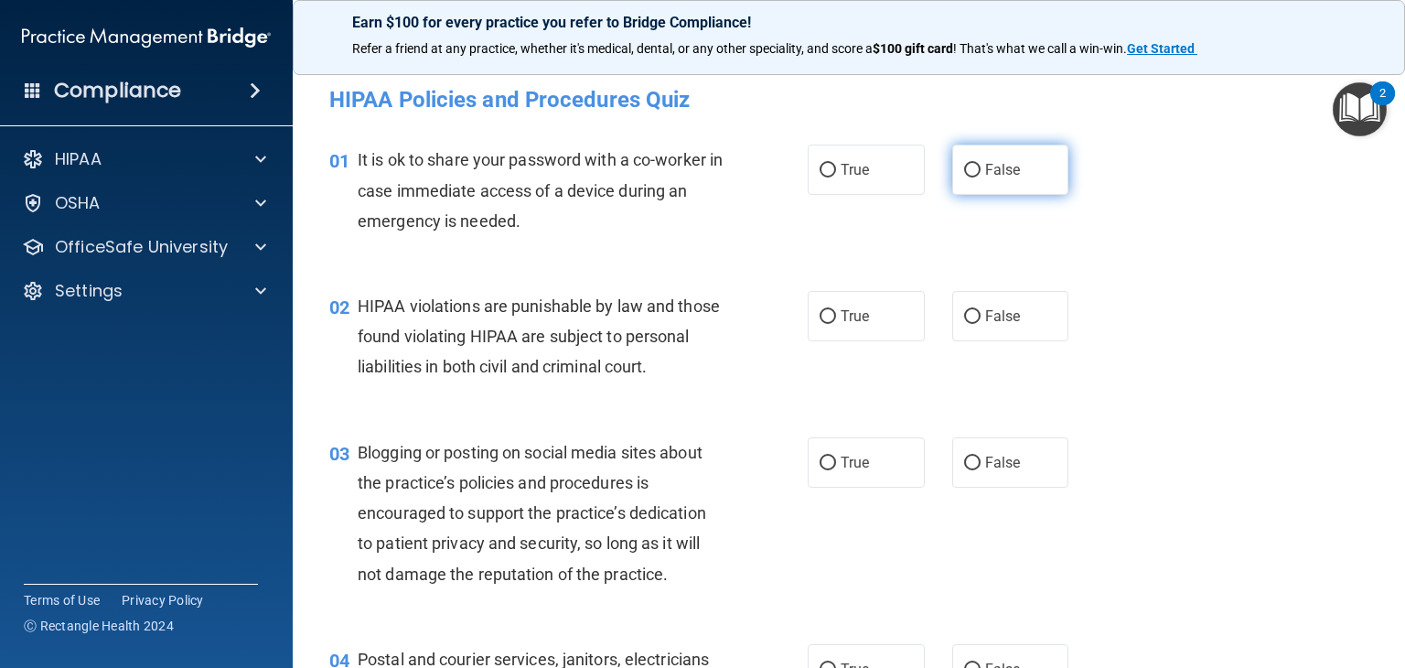
click at [965, 174] on input "False" at bounding box center [972, 171] width 16 height 14
radio input "true"
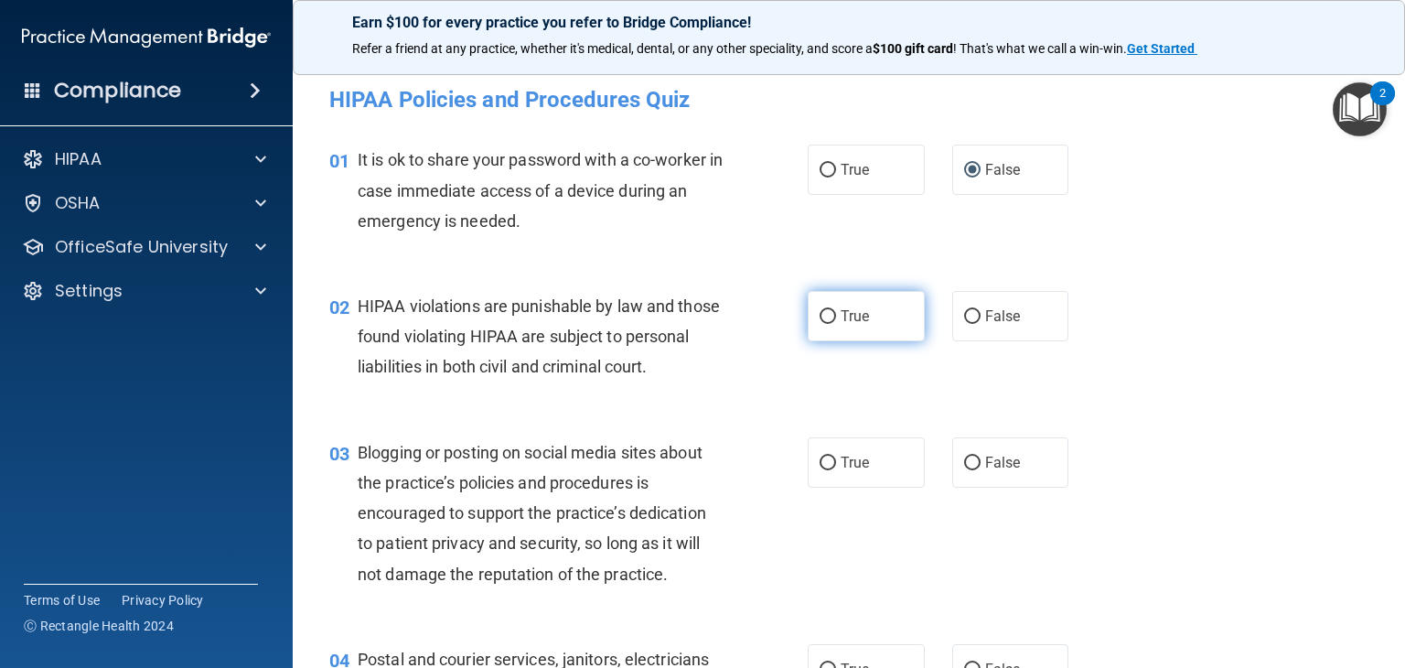
click at [820, 317] on input "True" at bounding box center [828, 317] width 16 height 14
radio input "true"
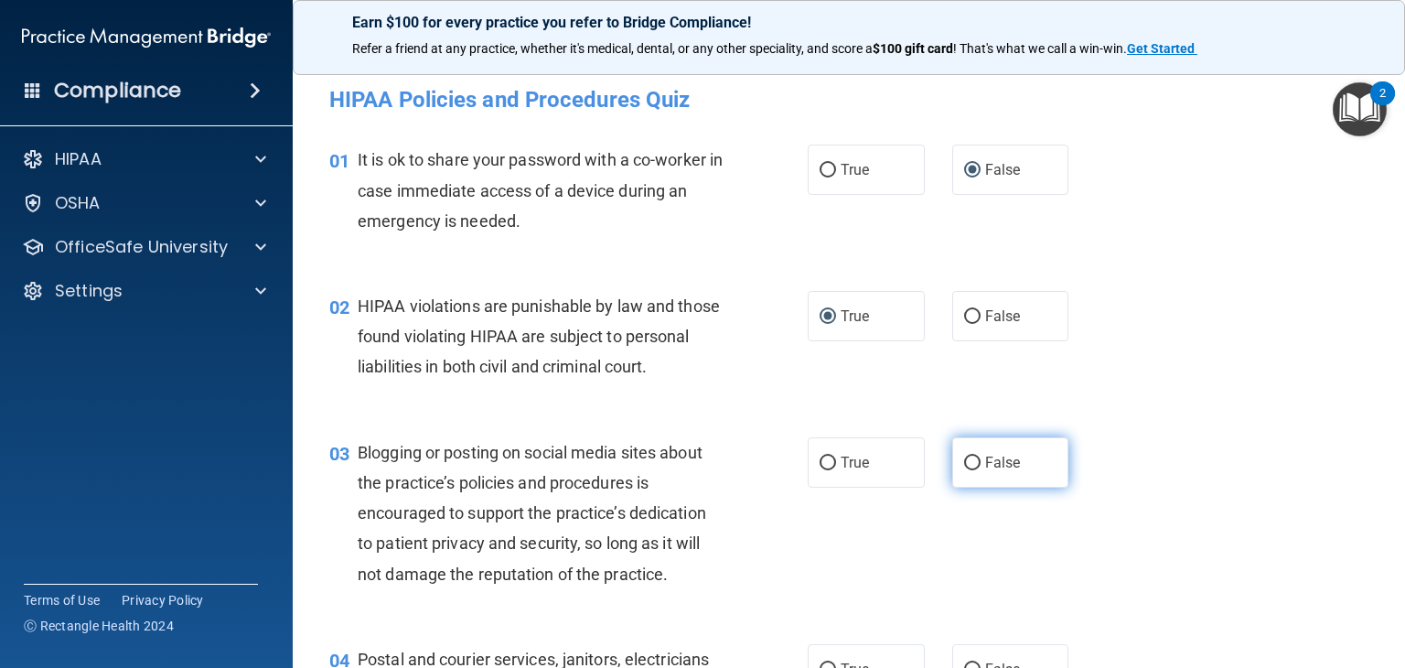
click at [964, 470] on input "False" at bounding box center [972, 464] width 16 height 14
radio input "true"
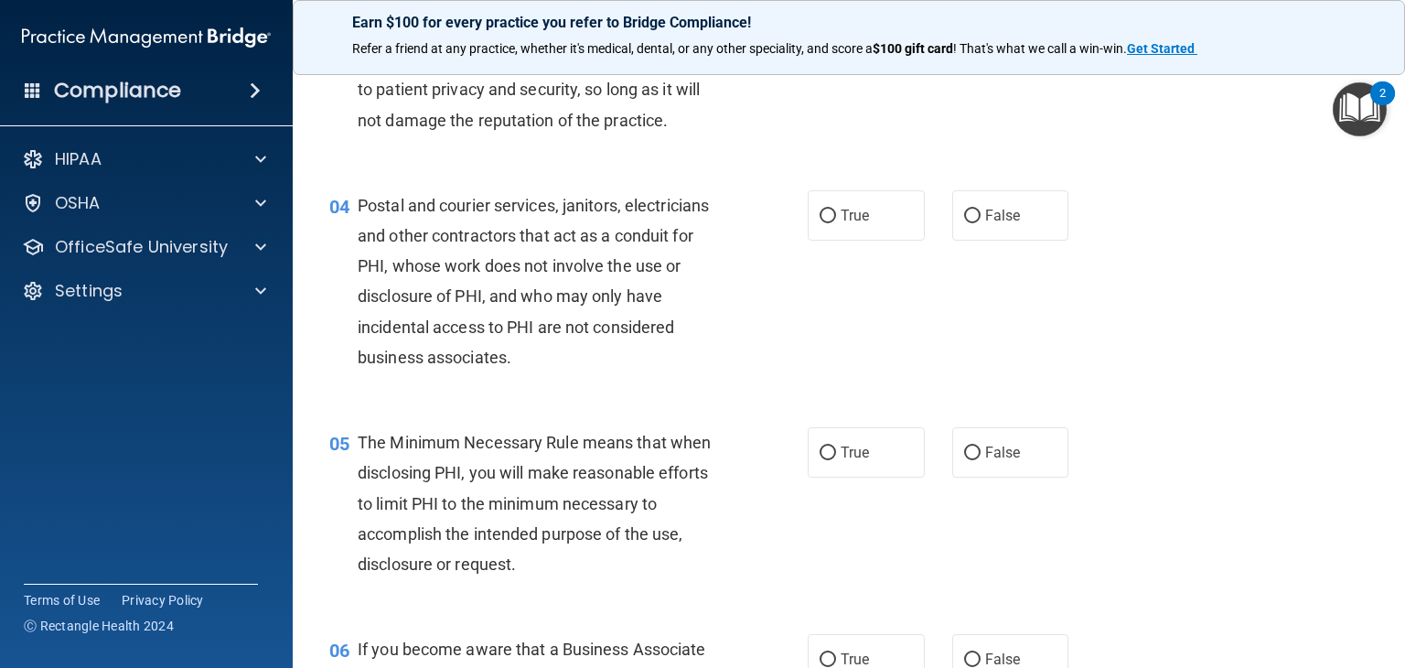
scroll to position [457, 0]
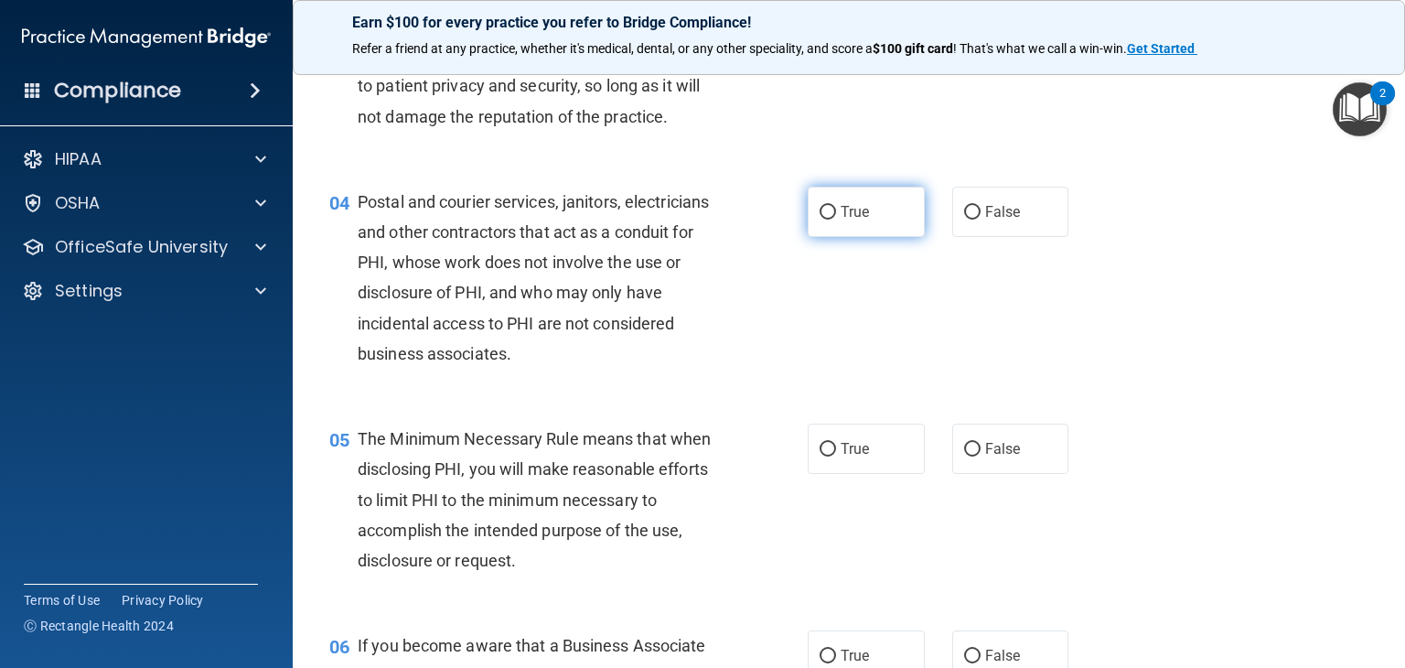
click at [823, 220] on input "True" at bounding box center [828, 213] width 16 height 14
radio input "true"
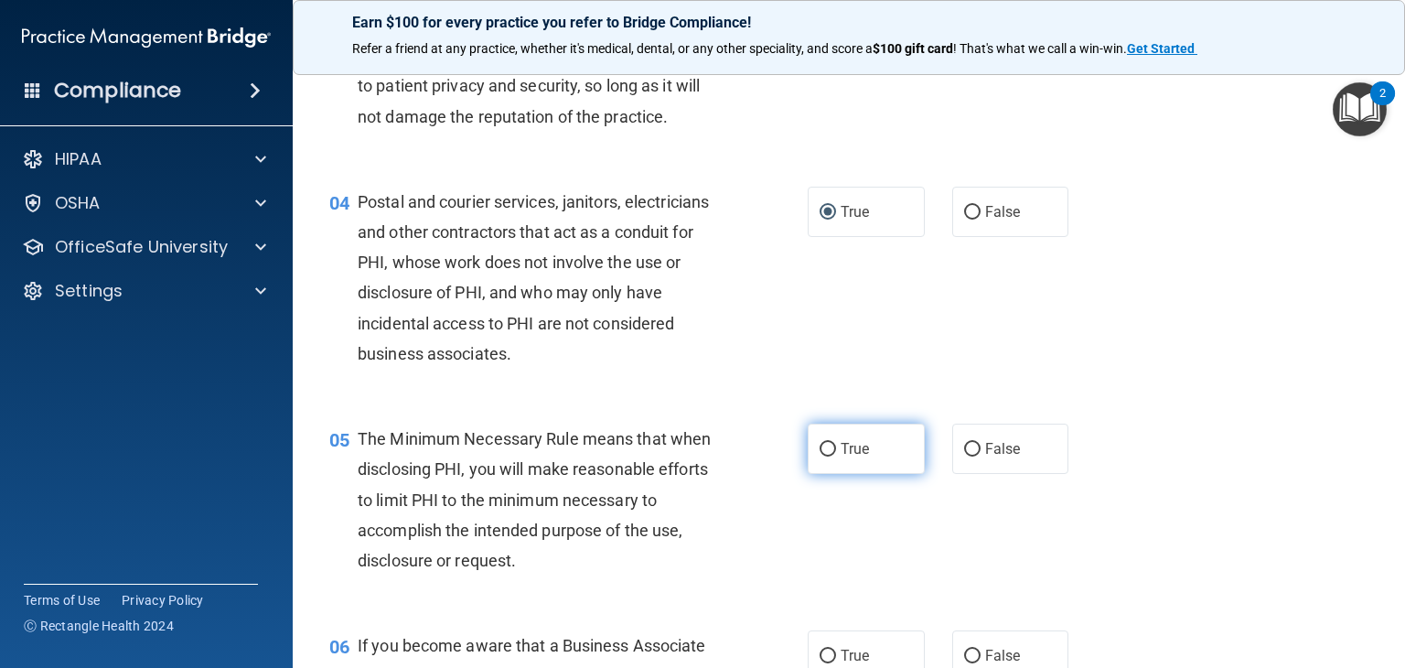
click at [822, 457] on input "True" at bounding box center [828, 450] width 16 height 14
radio input "true"
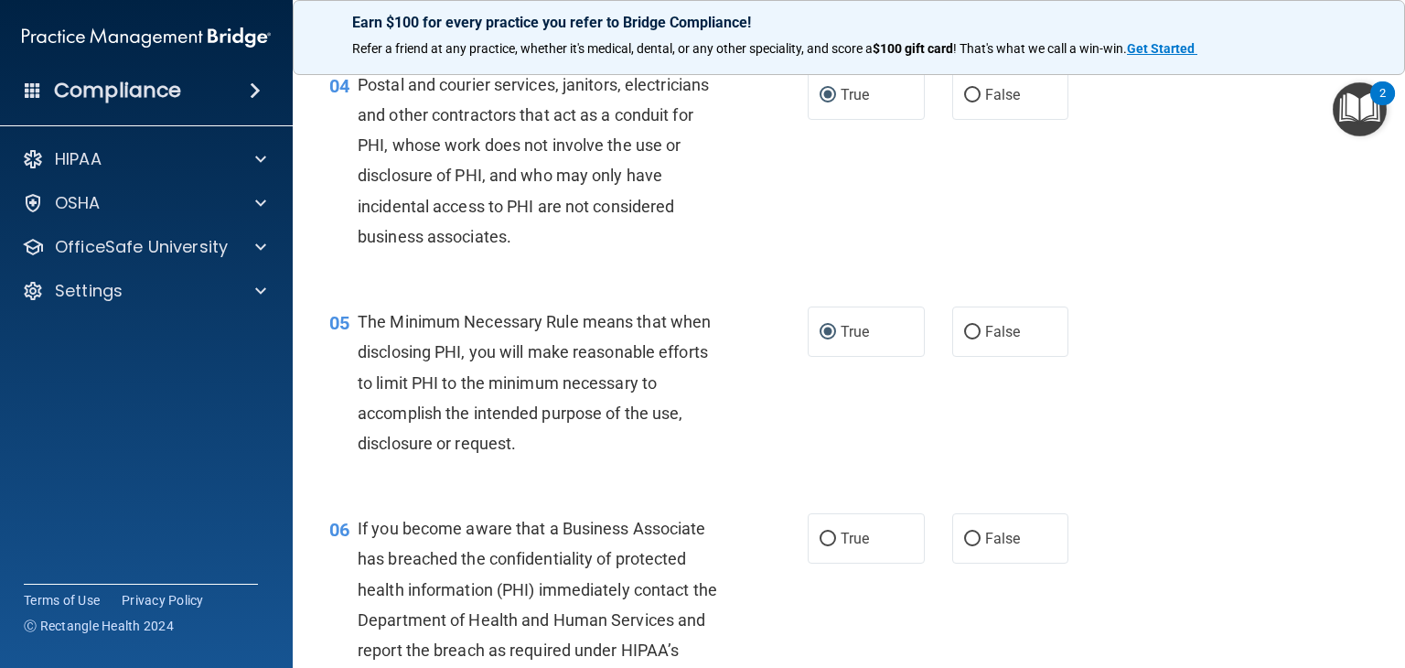
scroll to position [732, 0]
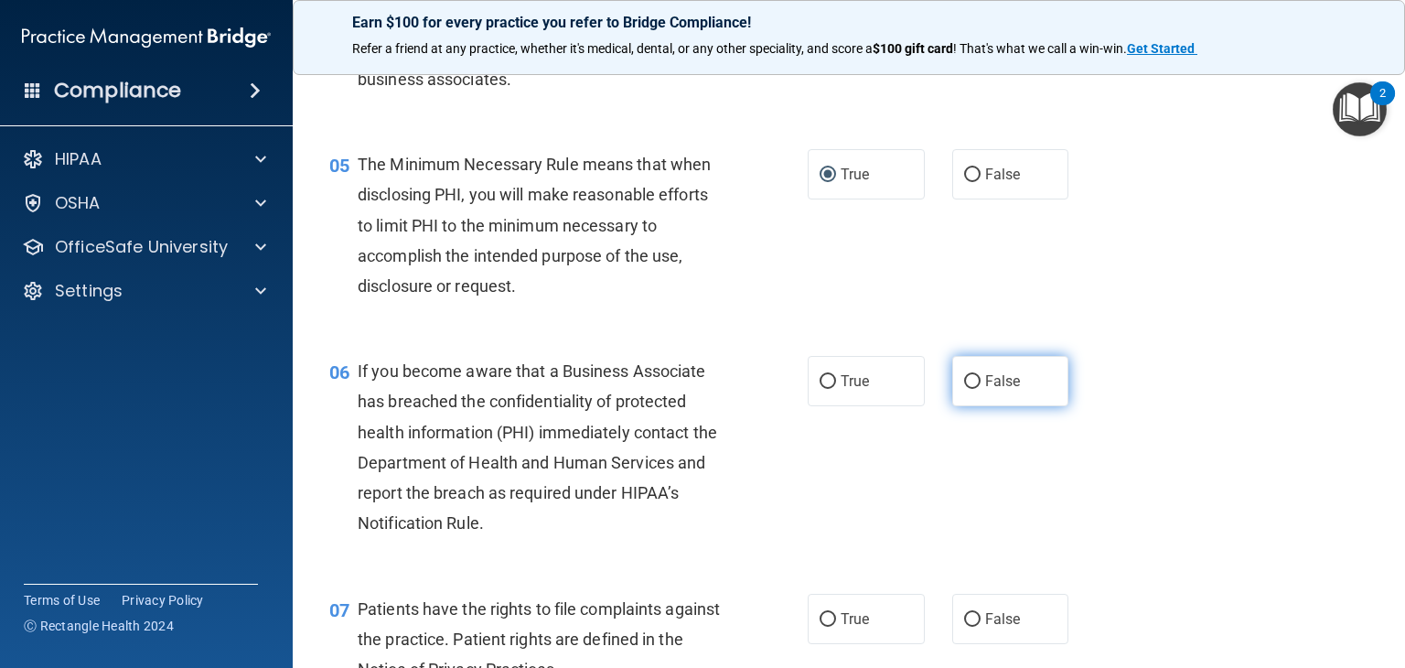
click at [964, 389] on input "False" at bounding box center [972, 382] width 16 height 14
radio input "true"
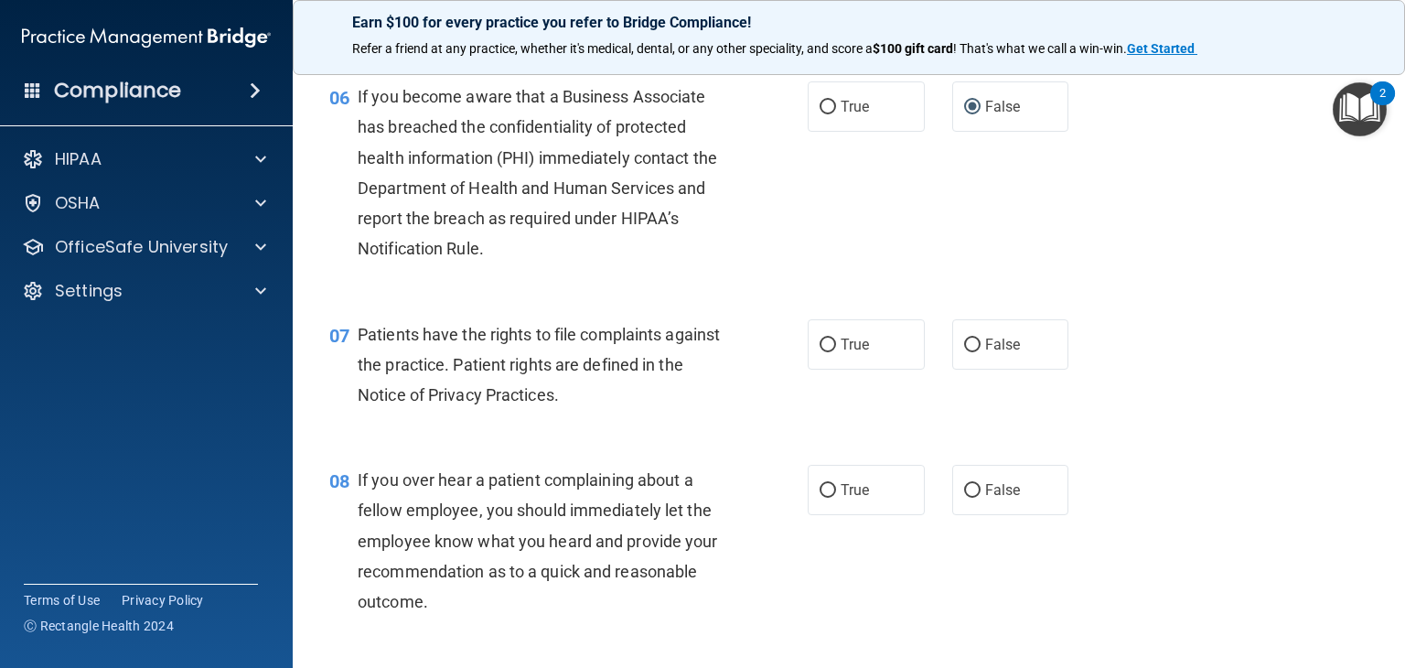
scroll to position [1098, 0]
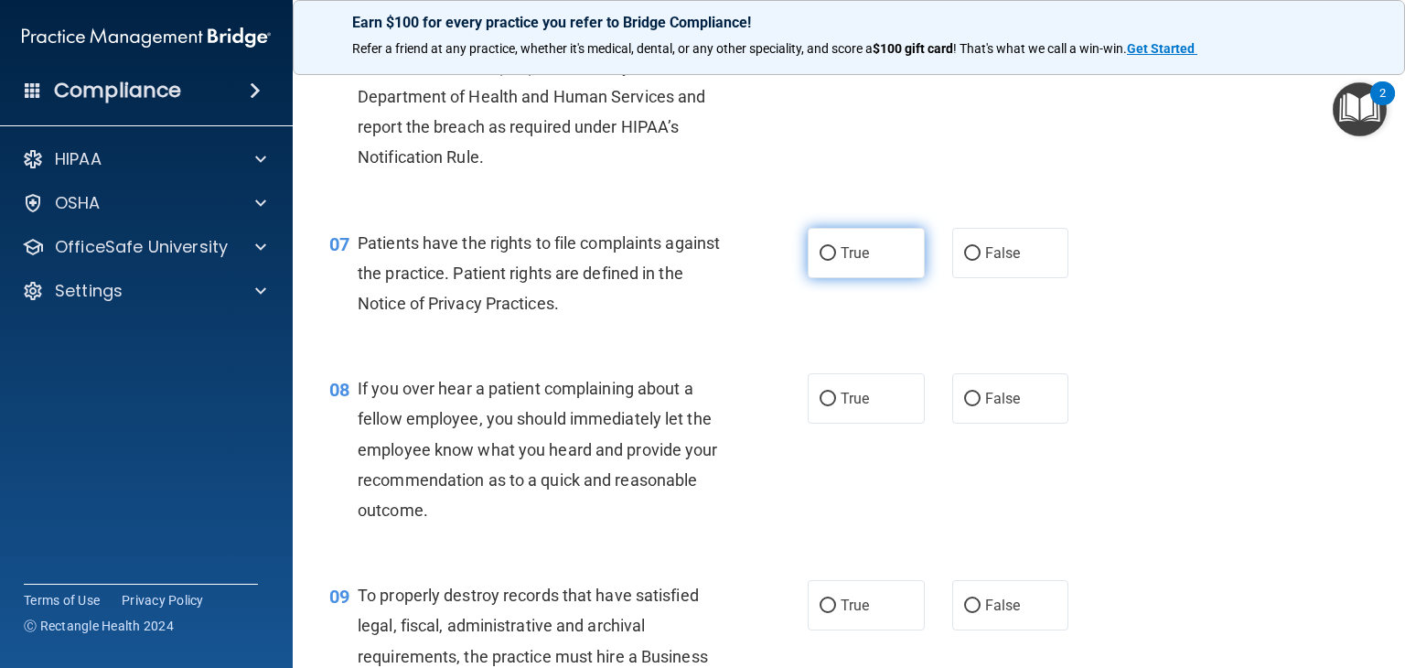
click at [828, 261] on input "True" at bounding box center [828, 254] width 16 height 14
radio input "true"
click at [964, 406] on input "False" at bounding box center [972, 400] width 16 height 14
radio input "true"
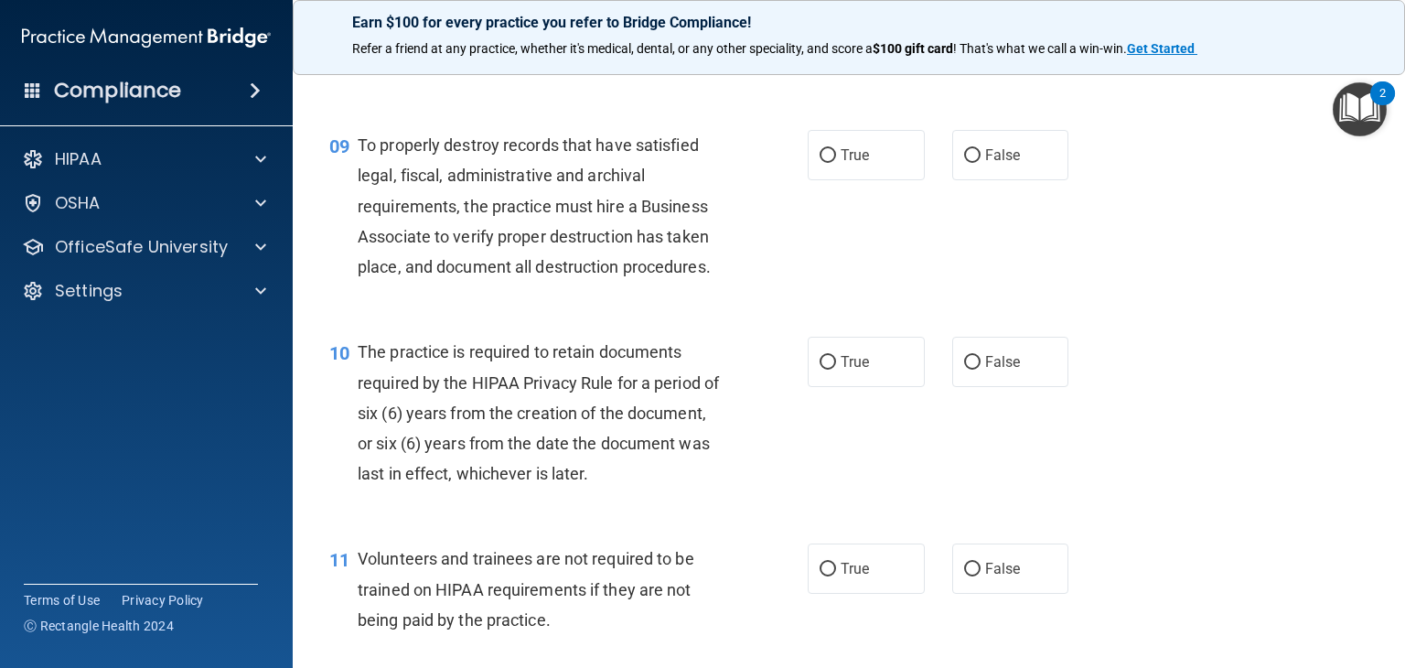
scroll to position [1555, 0]
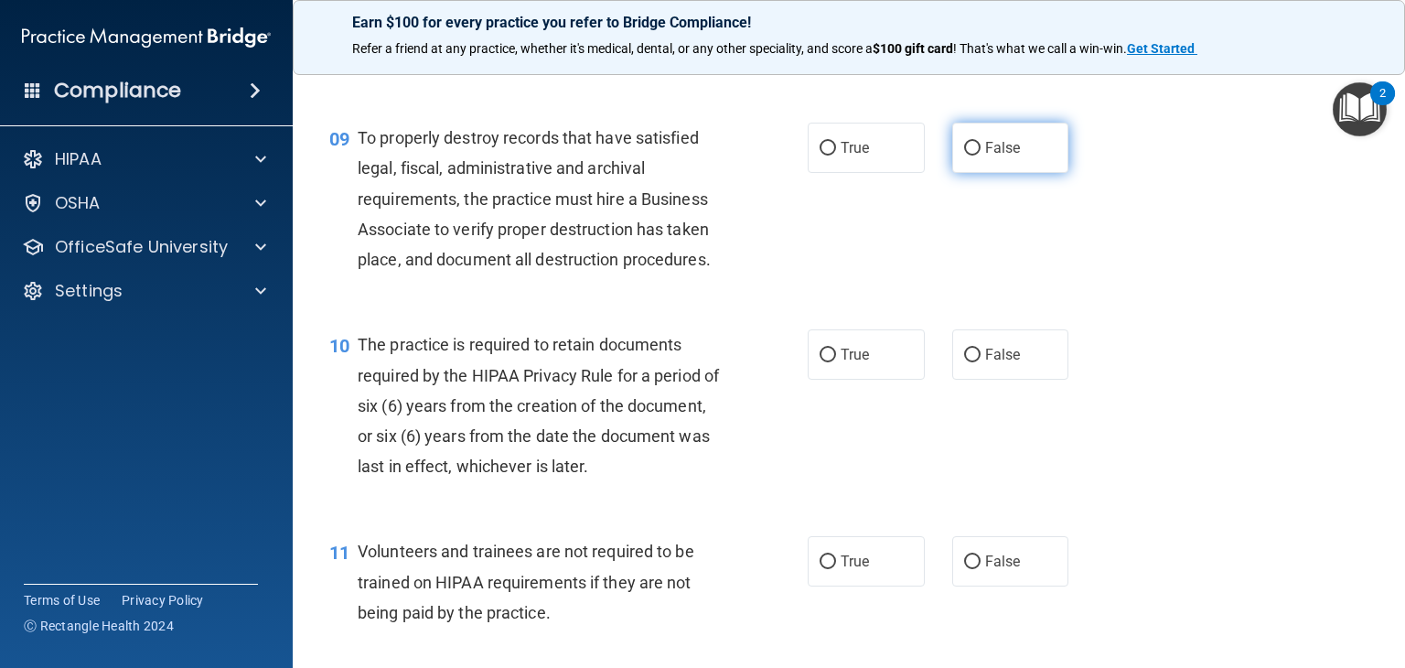
click at [964, 156] on input "False" at bounding box center [972, 149] width 16 height 14
radio input "true"
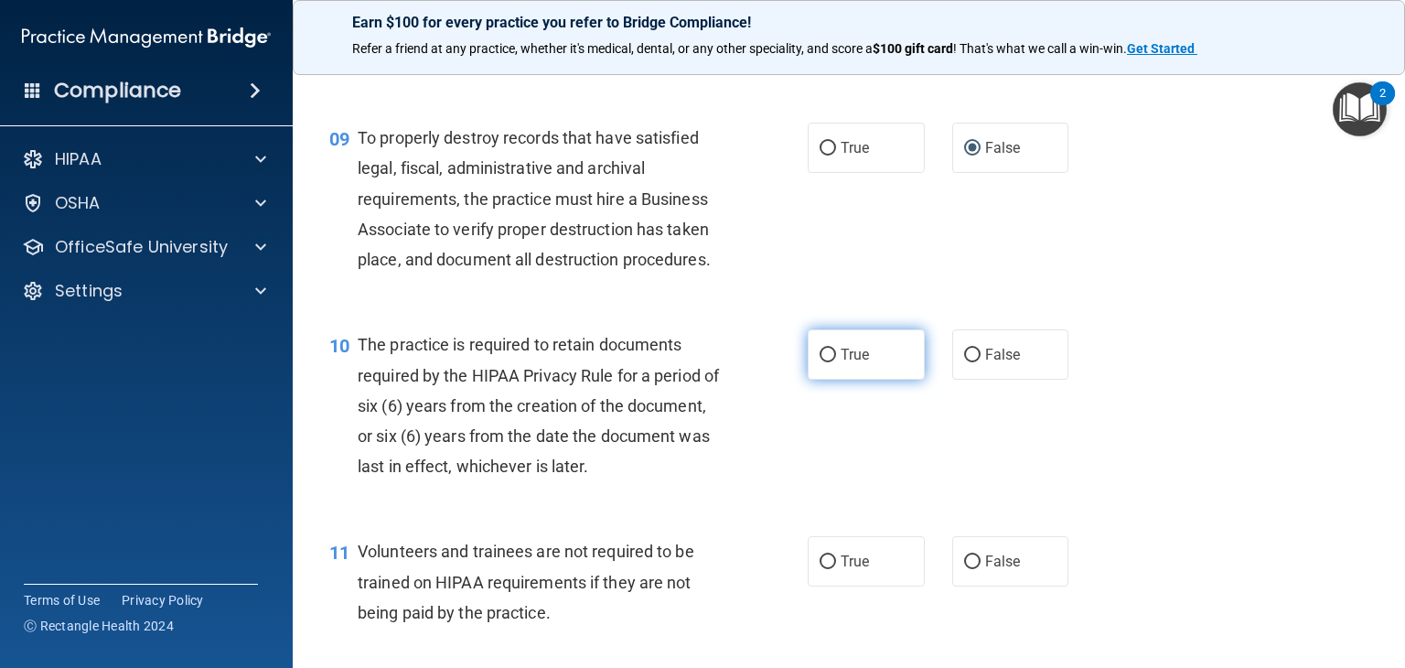
click at [823, 362] on input "True" at bounding box center [828, 356] width 16 height 14
radio input "true"
click at [972, 586] on label "False" at bounding box center [1010, 561] width 117 height 50
click at [972, 569] on input "False" at bounding box center [972, 562] width 16 height 14
radio input "true"
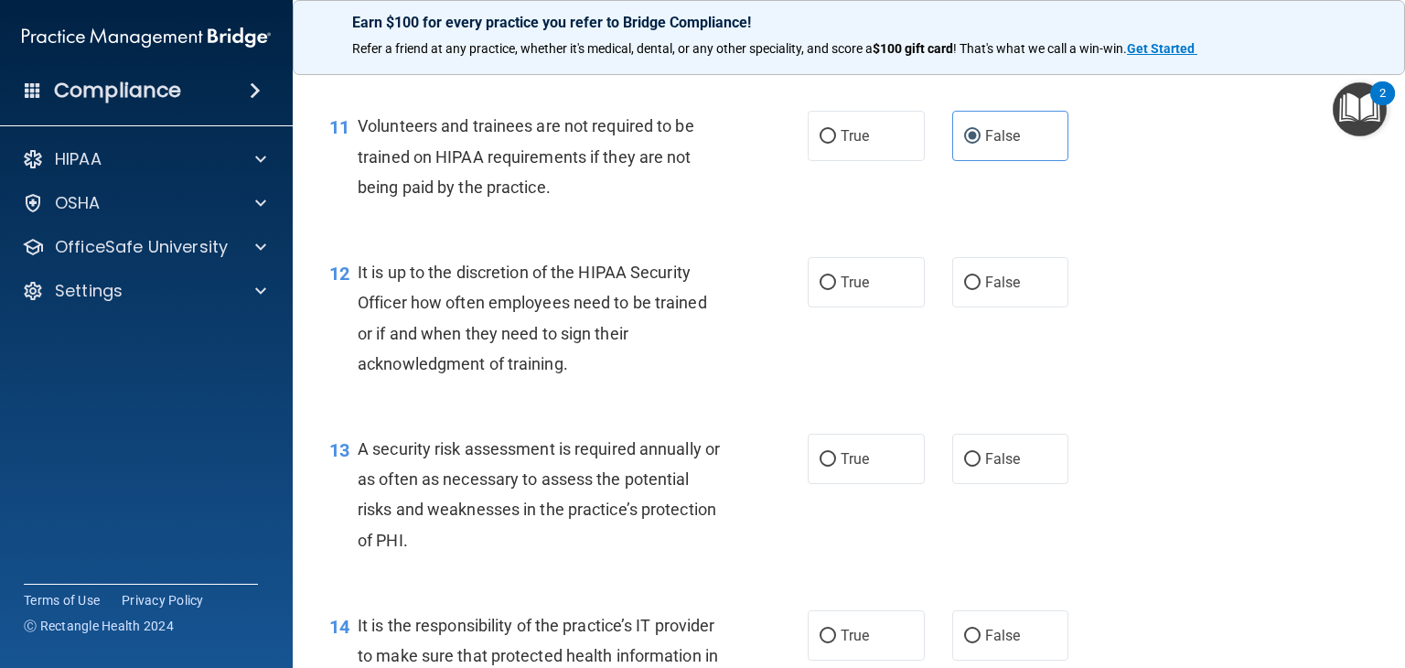
scroll to position [2013, 0]
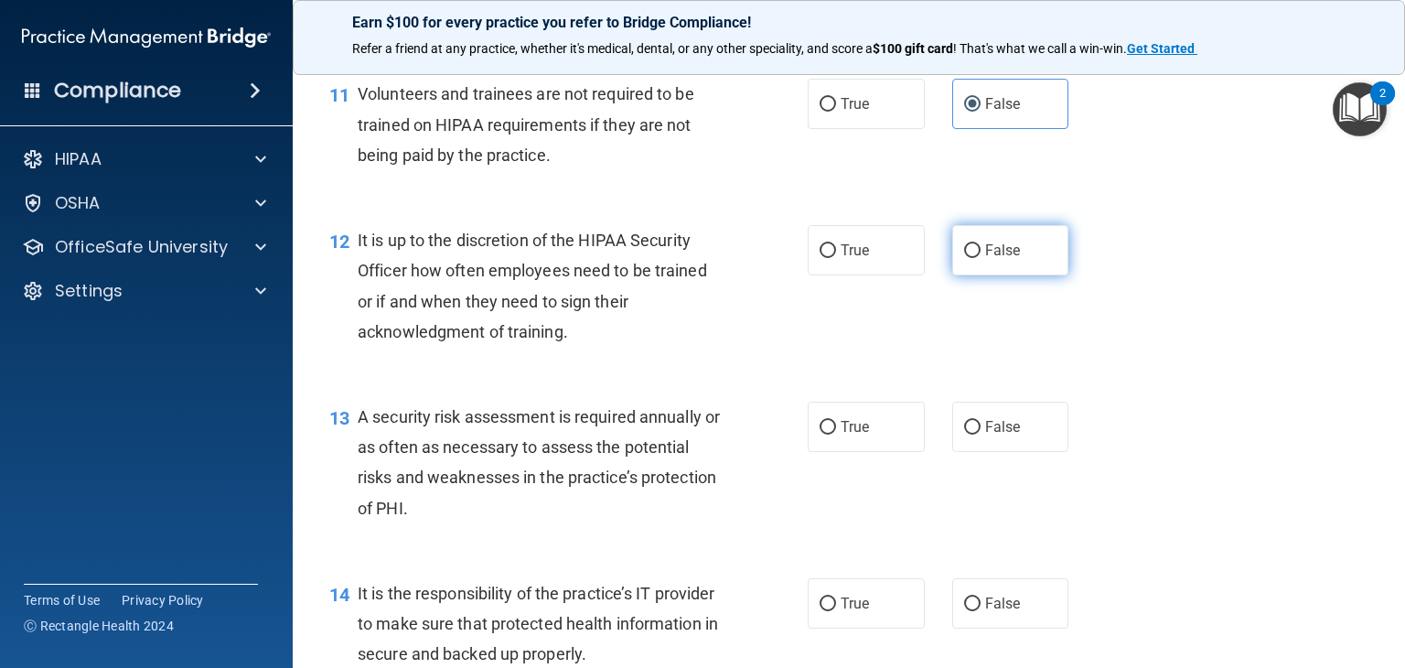
click at [966, 258] on input "False" at bounding box center [972, 251] width 16 height 14
radio input "true"
click at [827, 435] on input "True" at bounding box center [828, 428] width 16 height 14
radio input "true"
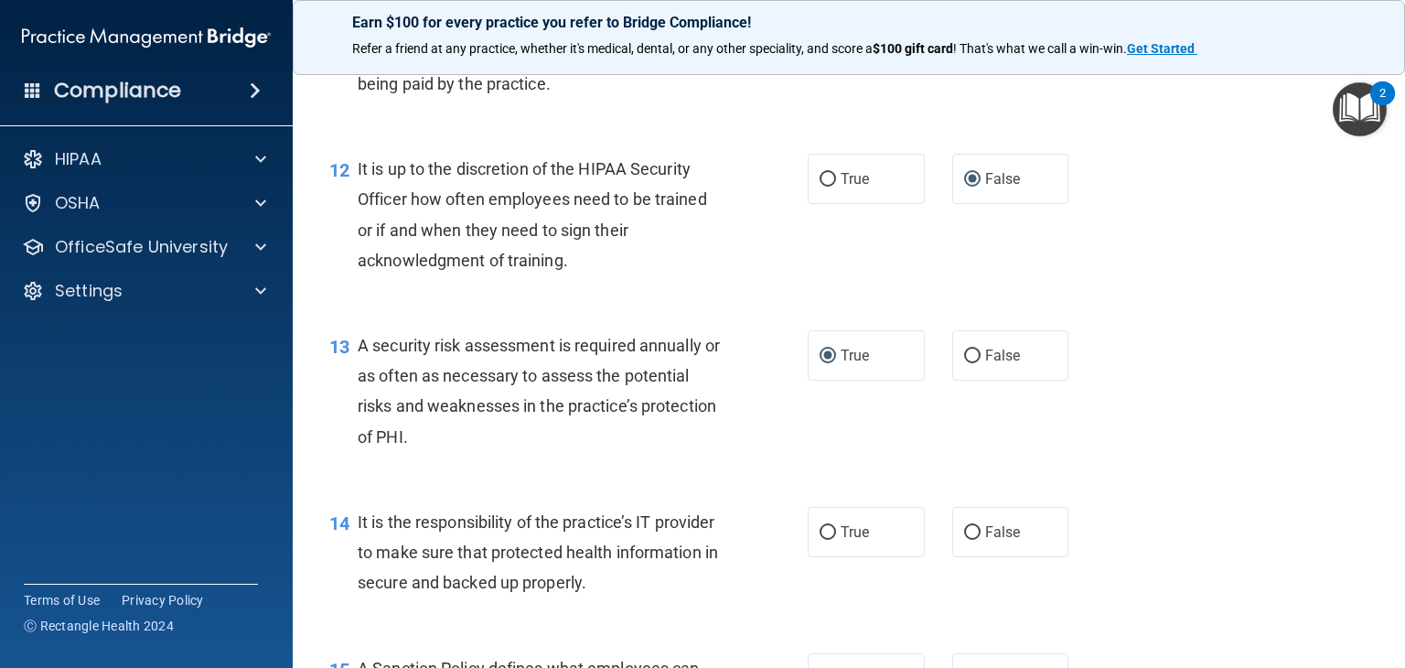
scroll to position [2104, 0]
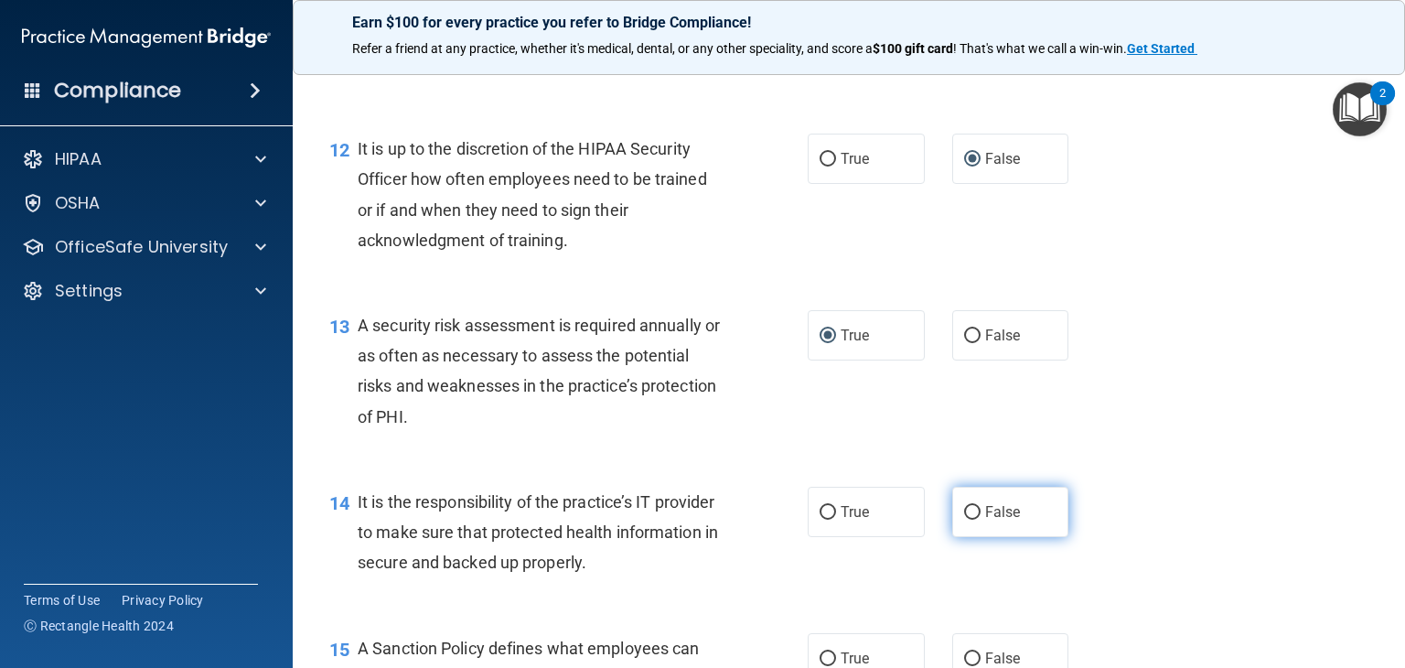
click at [964, 520] on input "False" at bounding box center [972, 513] width 16 height 14
radio input "true"
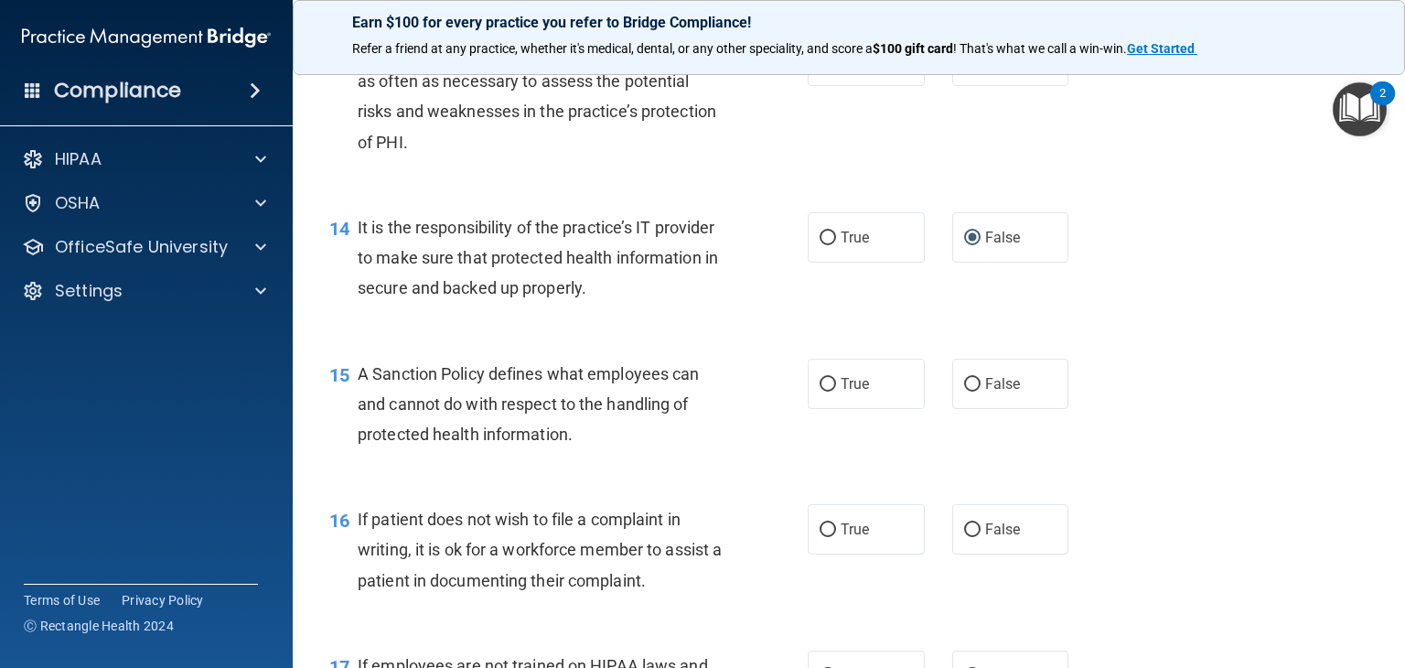
scroll to position [2470, 0]
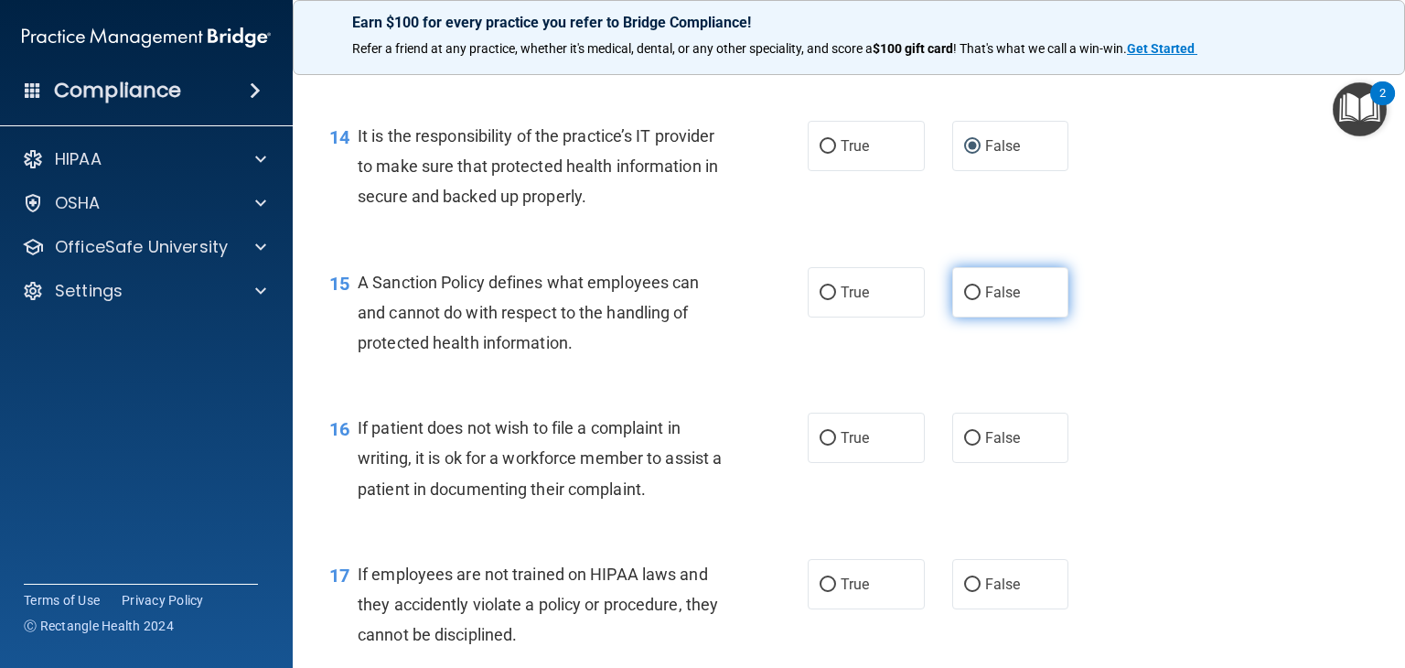
click at [967, 300] on input "False" at bounding box center [972, 293] width 16 height 14
radio input "true"
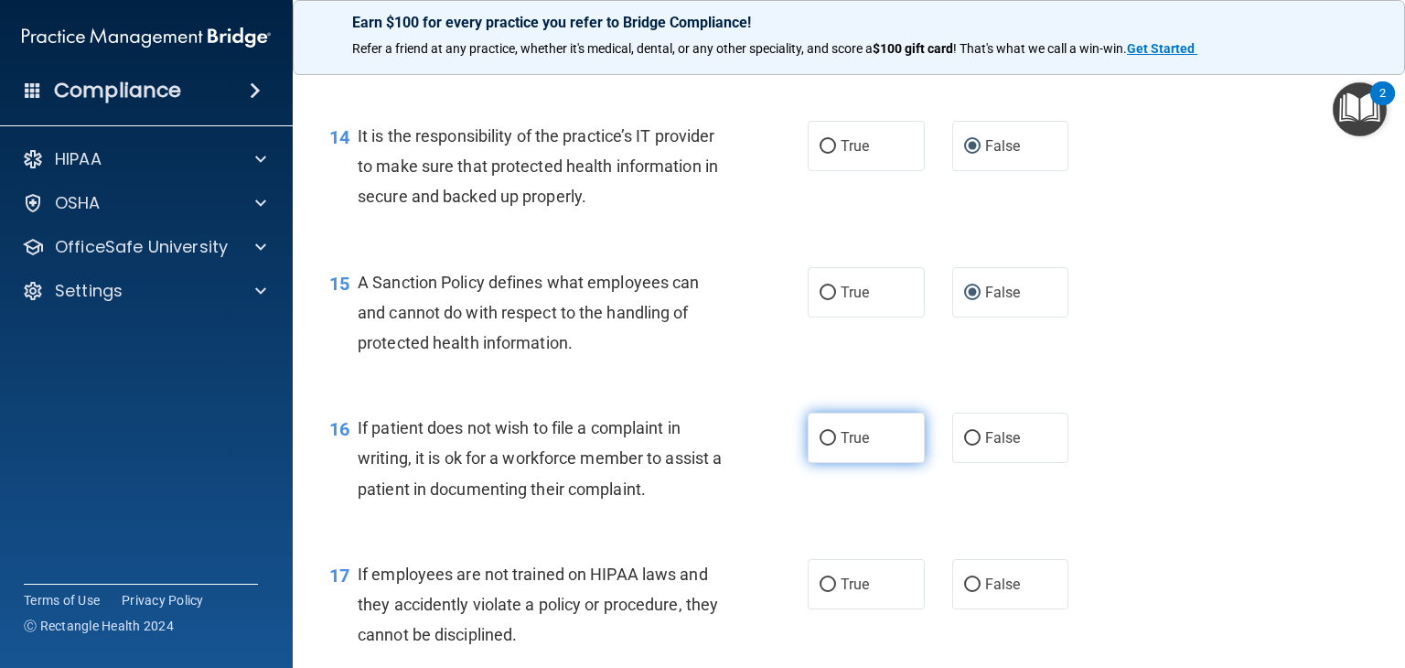
click at [823, 446] on input "True" at bounding box center [828, 439] width 16 height 14
radio input "true"
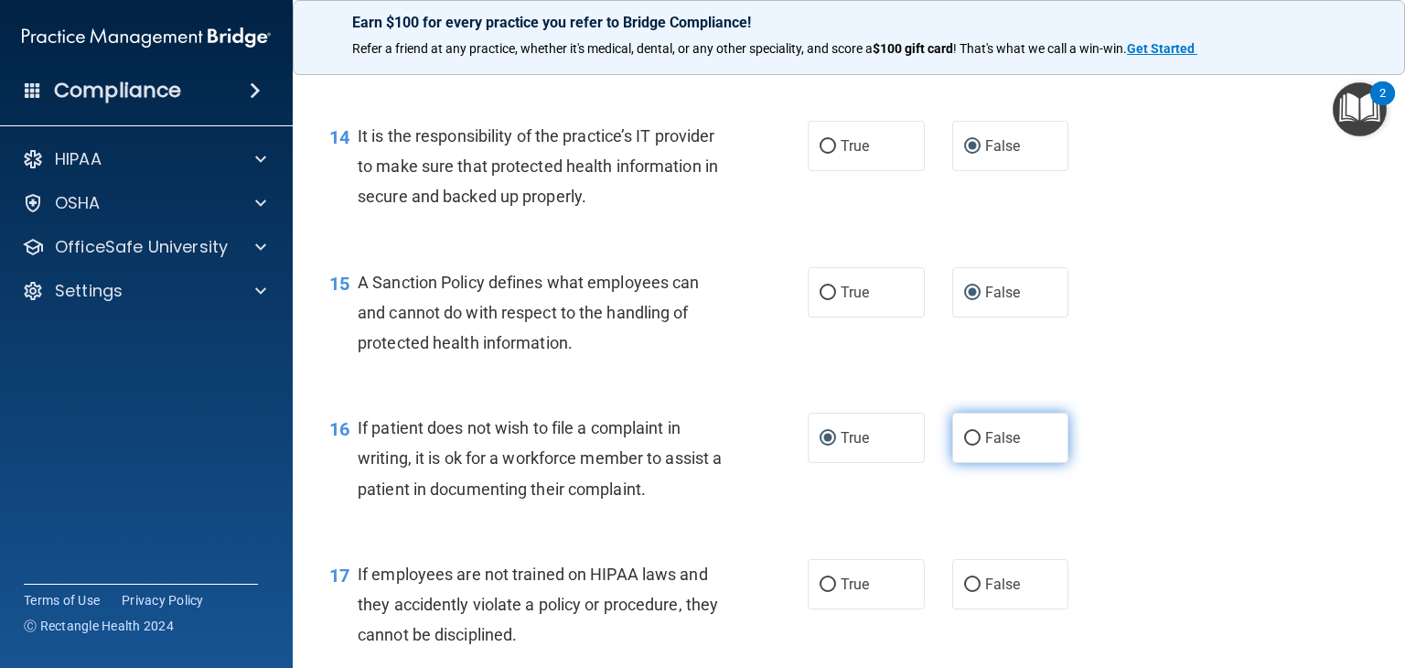
click at [964, 446] on input "False" at bounding box center [972, 439] width 16 height 14
radio input "true"
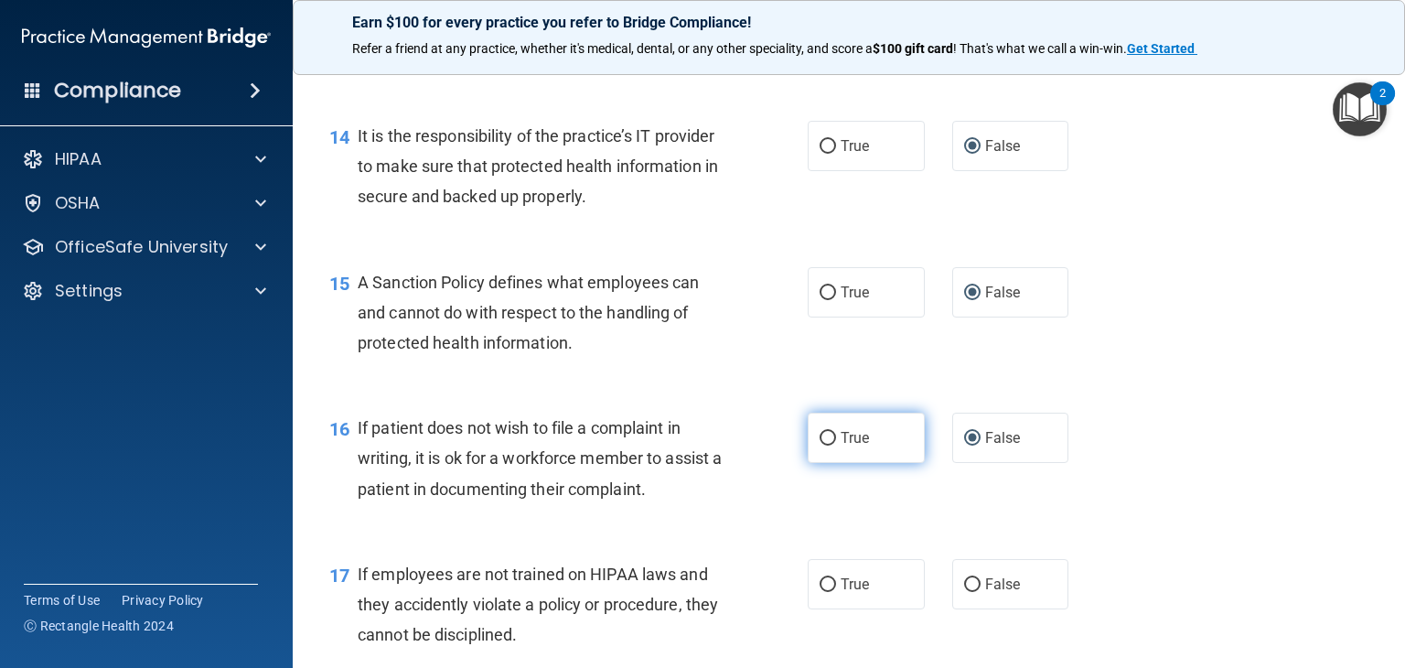
click at [827, 446] on input "True" at bounding box center [828, 439] width 16 height 14
radio input "true"
radio input "false"
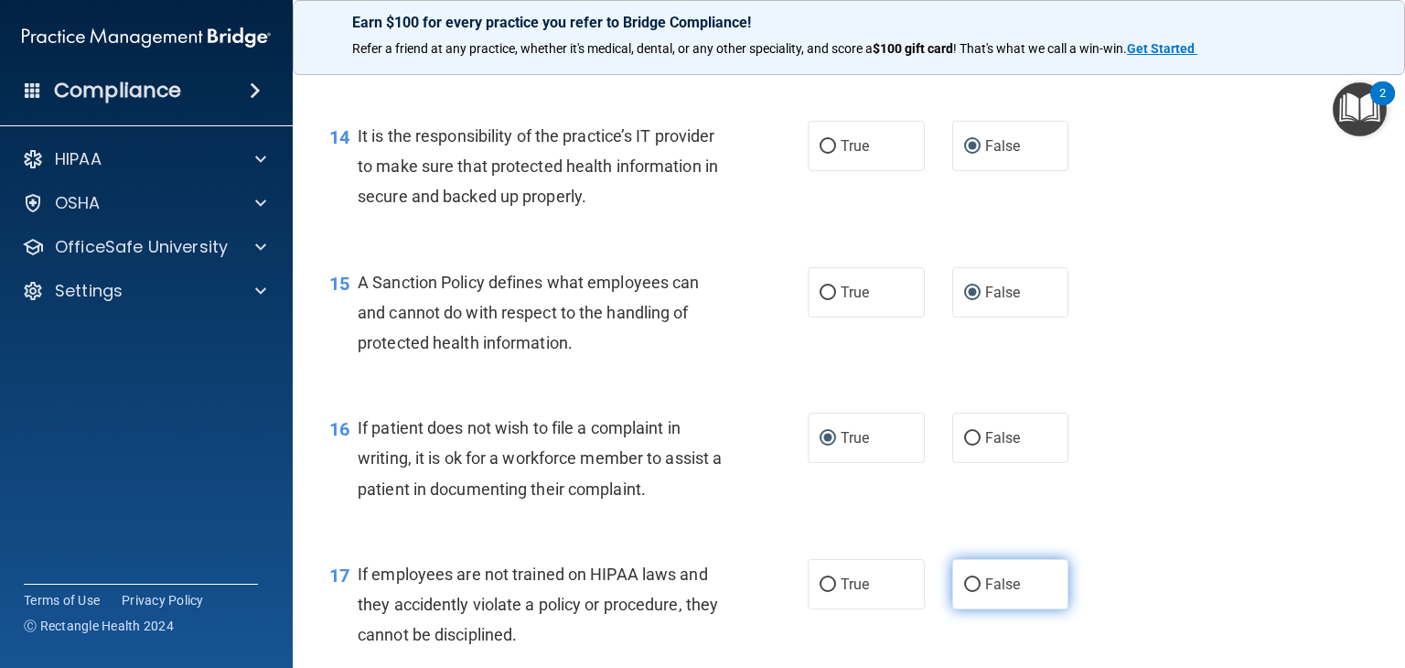
click at [965, 592] on input "False" at bounding box center [972, 585] width 16 height 14
radio input "true"
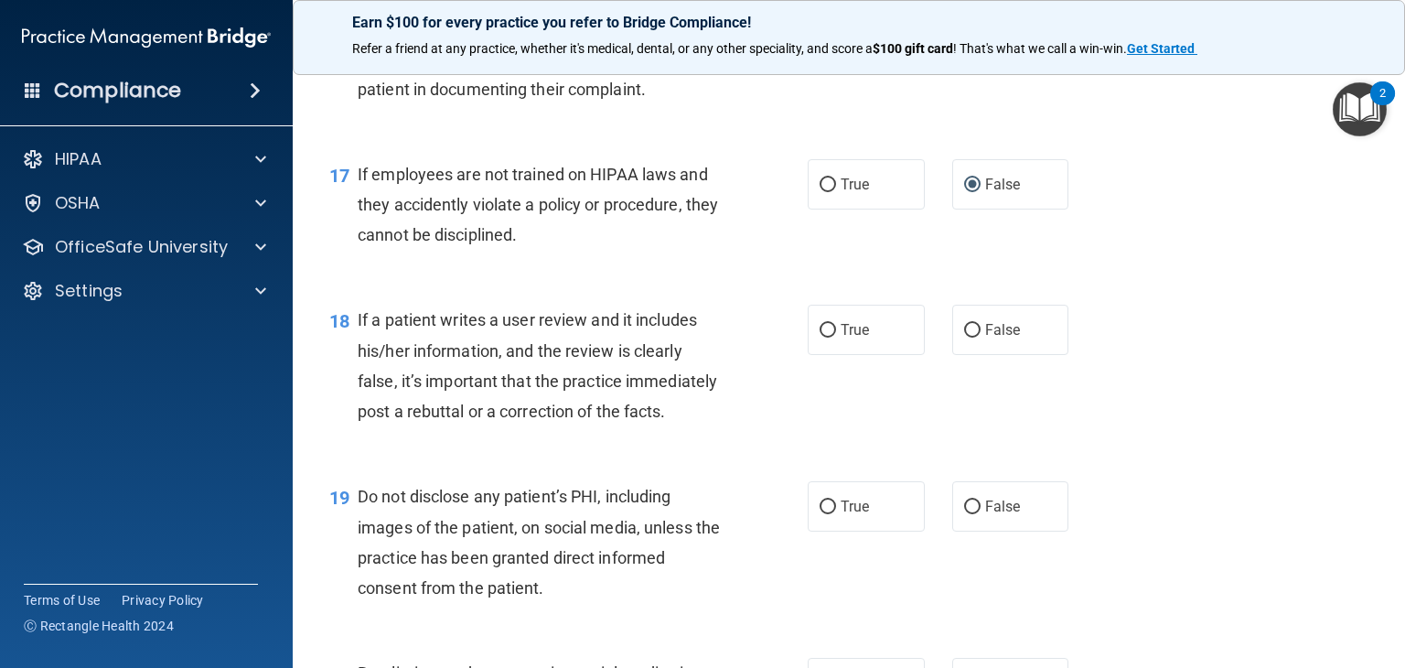
scroll to position [2928, 0]
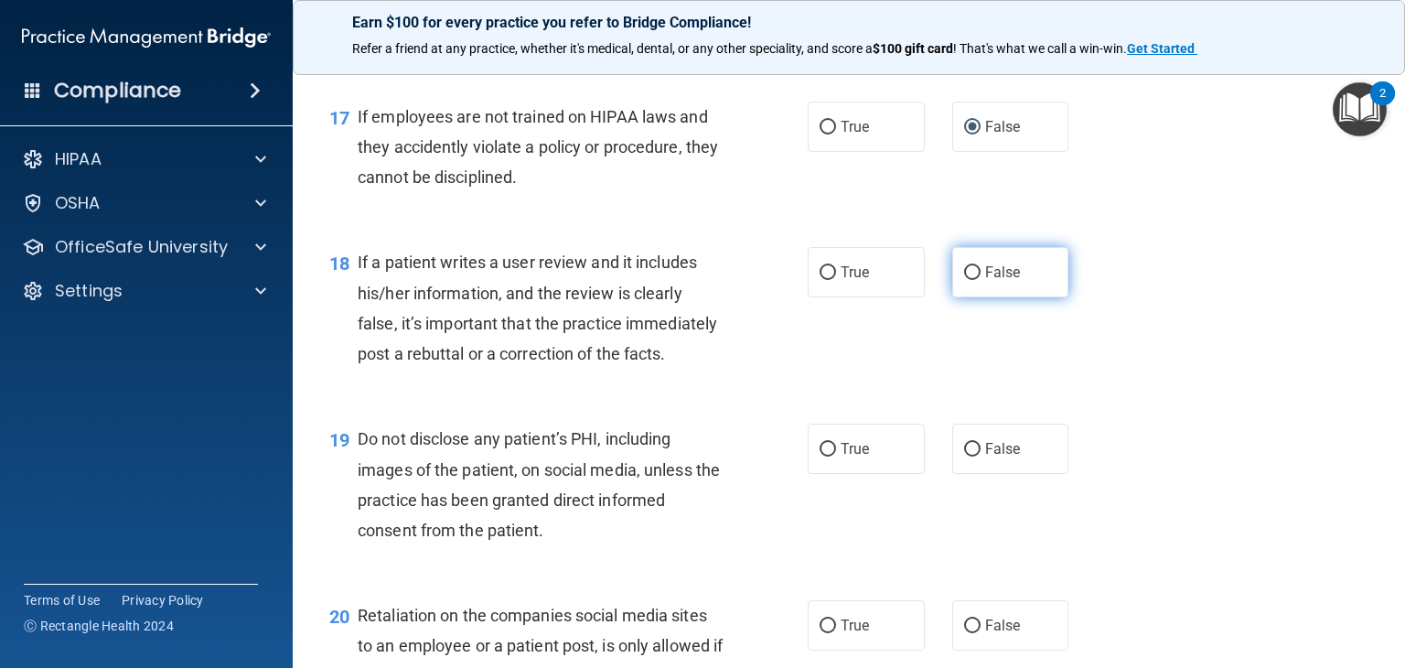
click at [964, 280] on input "False" at bounding box center [972, 273] width 16 height 14
radio input "true"
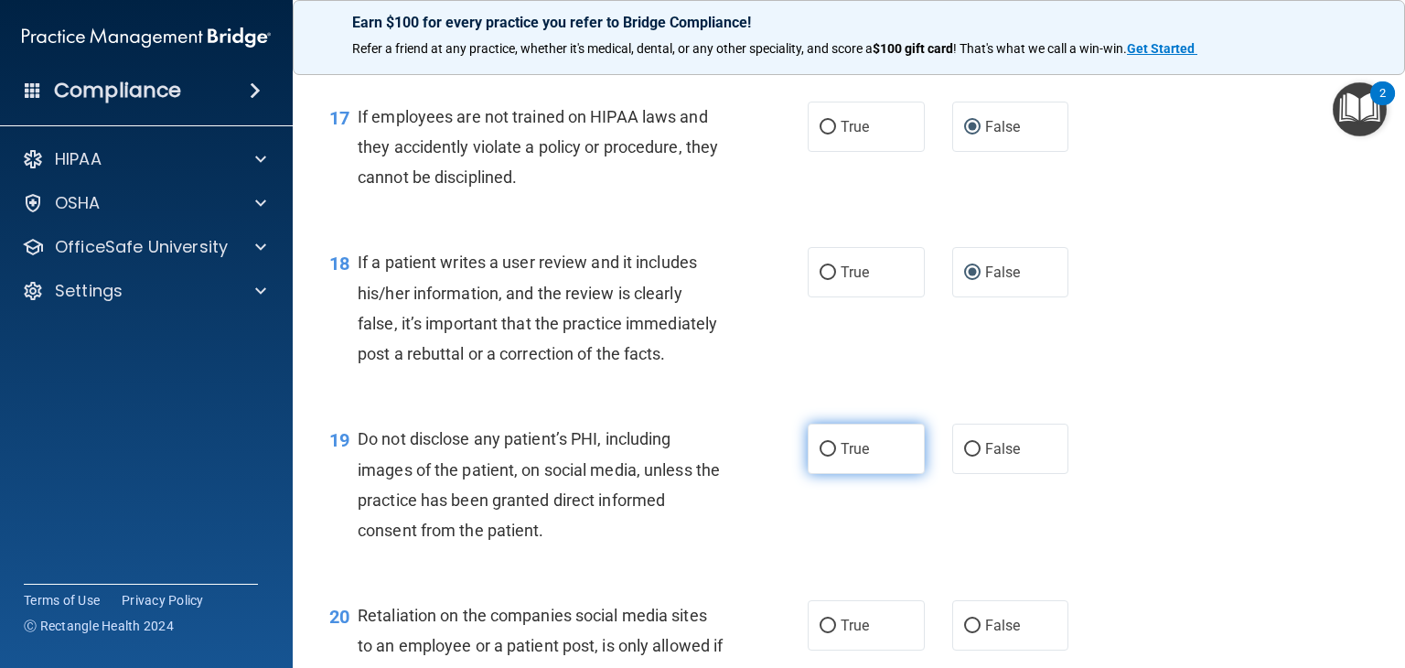
click at [824, 457] on input "True" at bounding box center [828, 450] width 16 height 14
radio input "true"
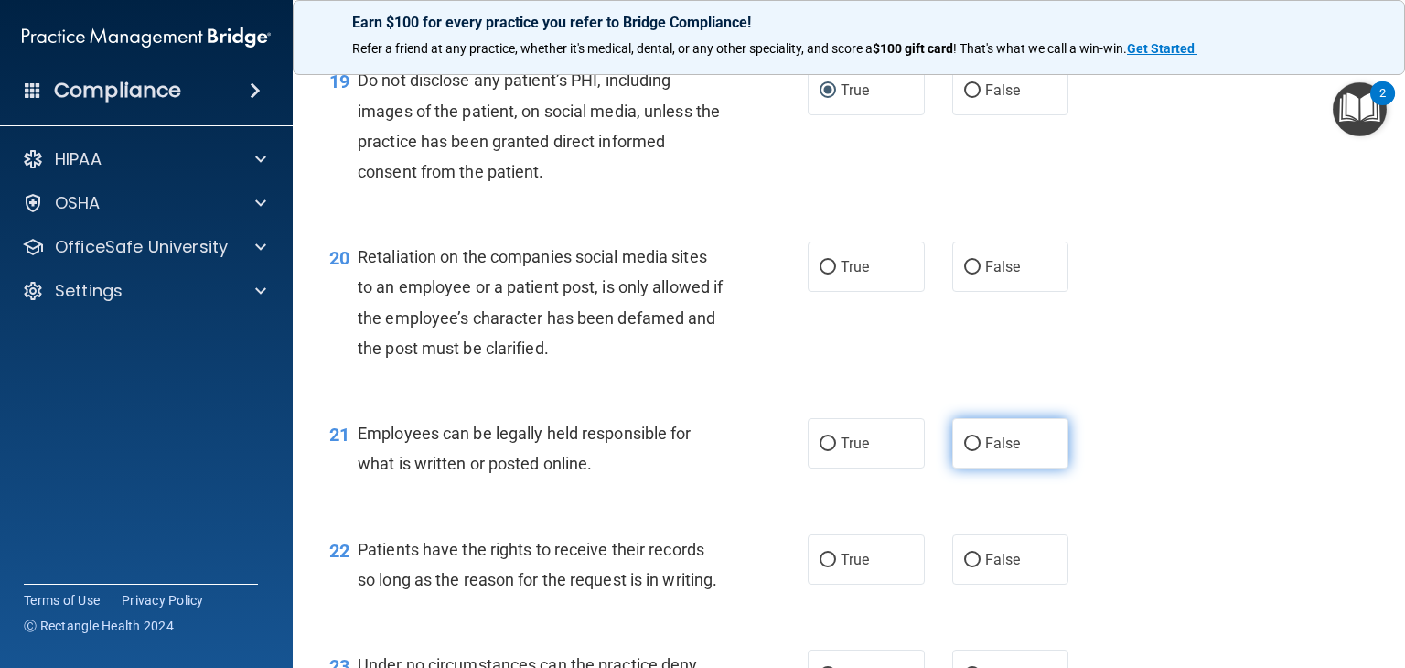
scroll to position [3294, 0]
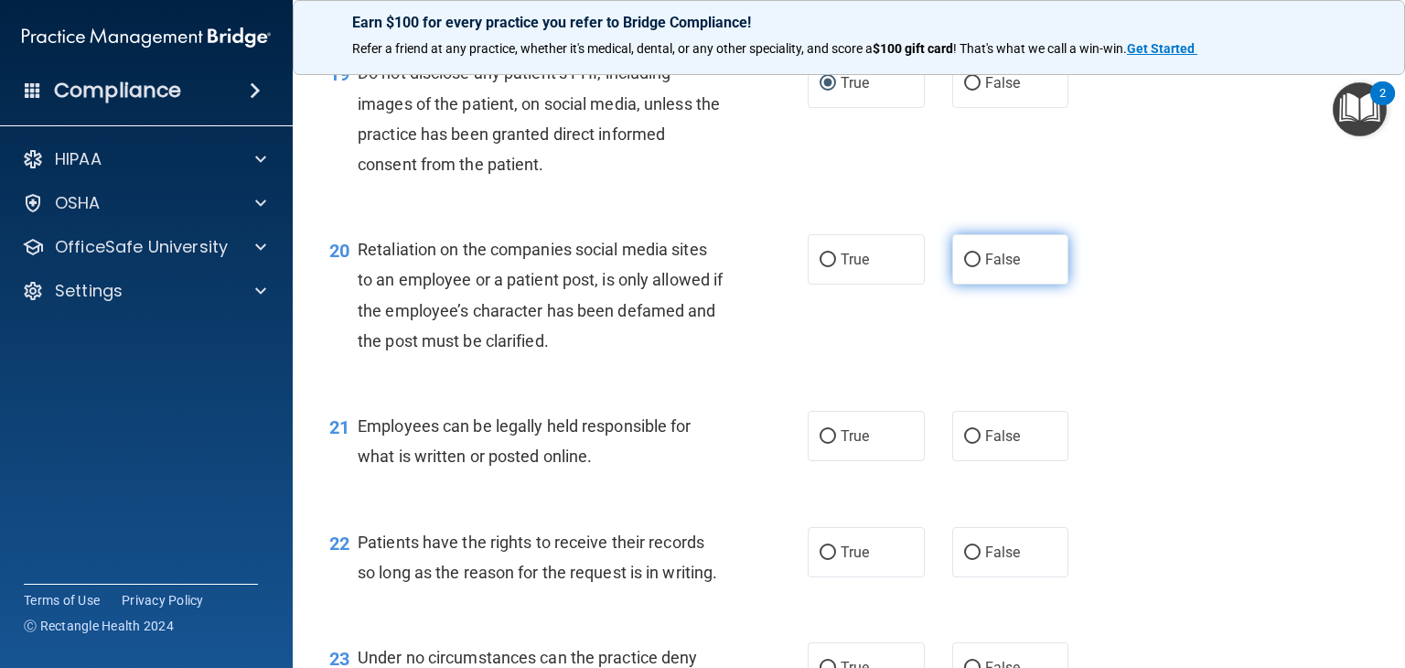
click at [964, 267] on input "False" at bounding box center [972, 260] width 16 height 14
radio input "true"
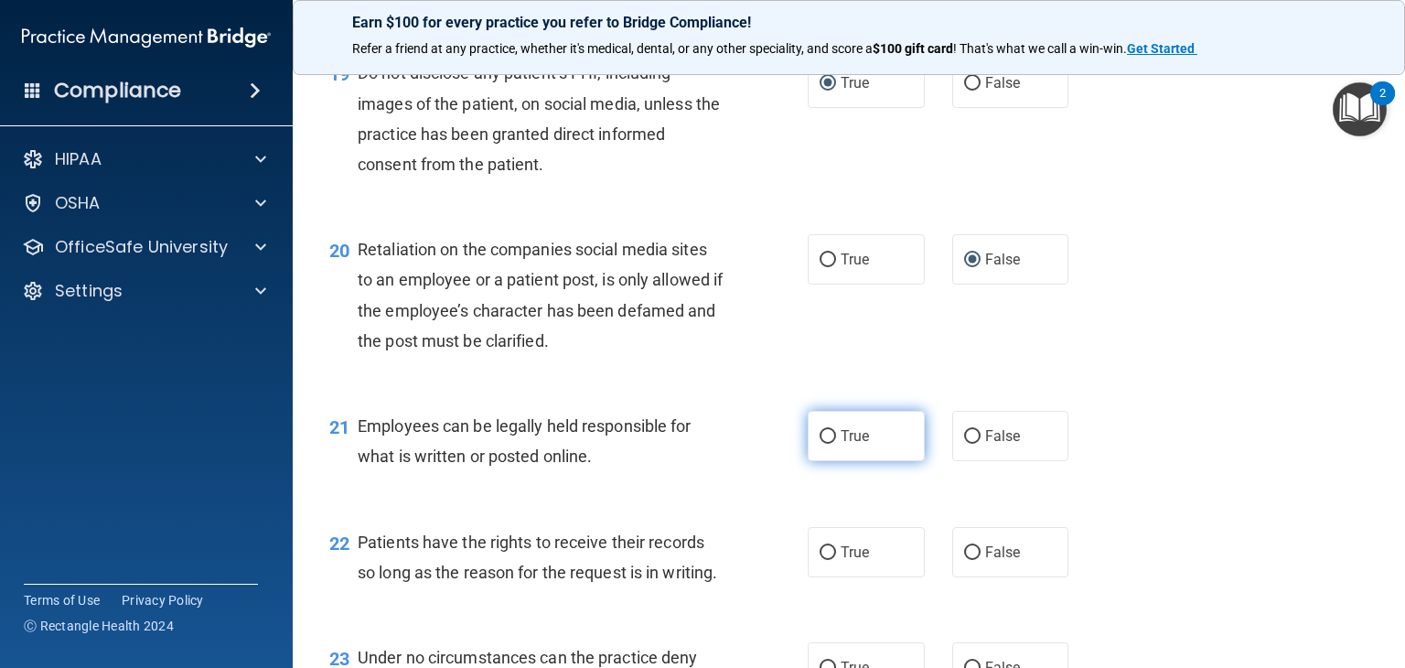
click at [822, 444] on input "True" at bounding box center [828, 437] width 16 height 14
radio input "true"
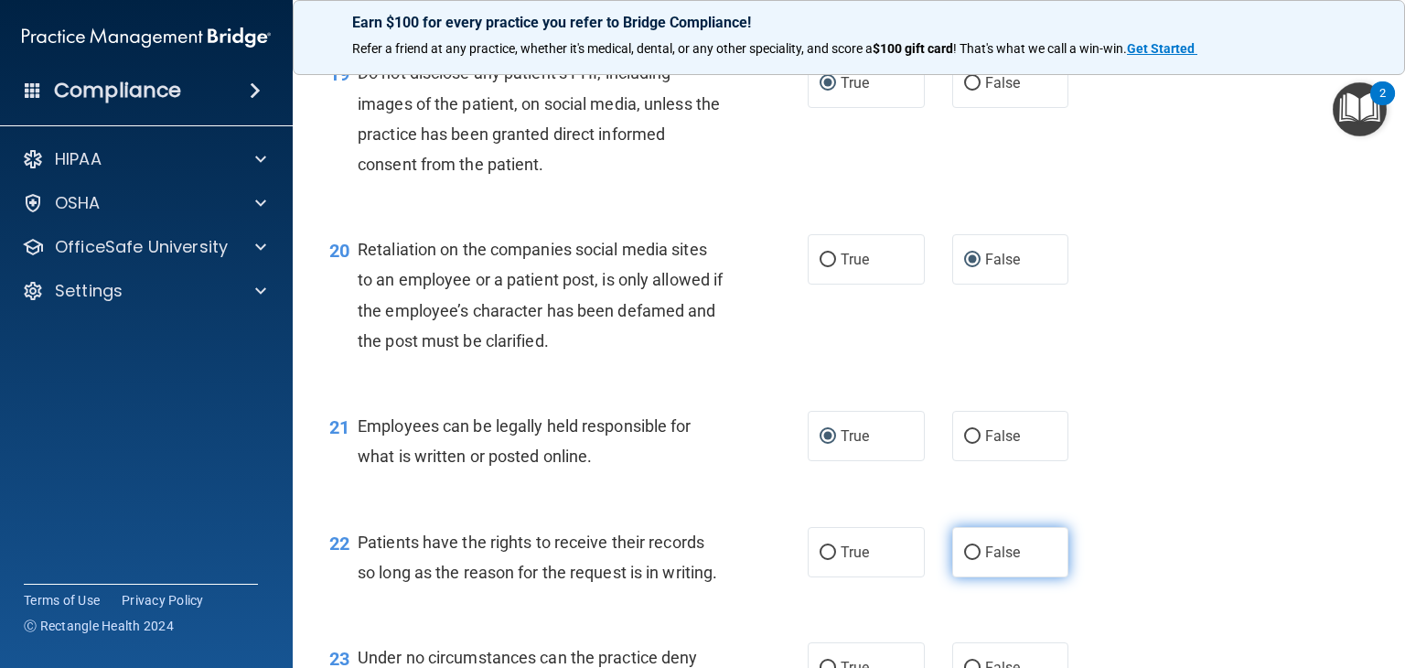
click at [965, 560] on input "False" at bounding box center [972, 553] width 16 height 14
radio input "true"
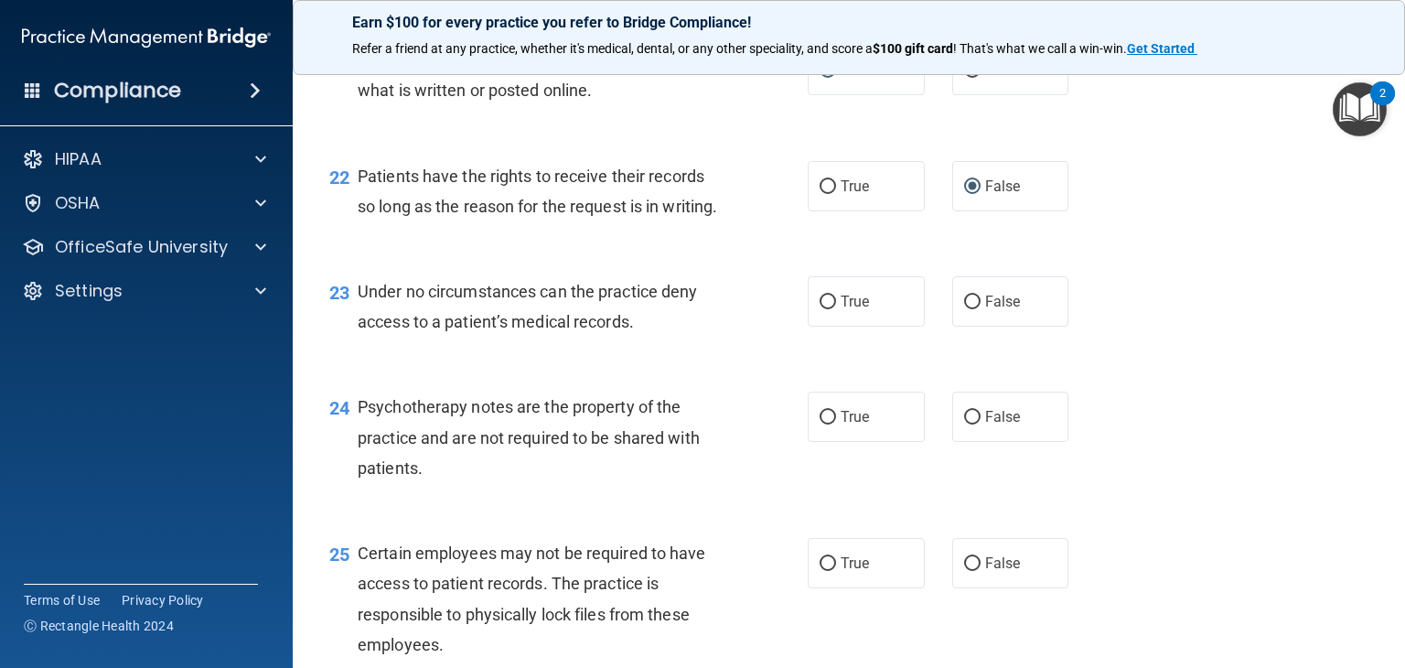
scroll to position [3751, 0]
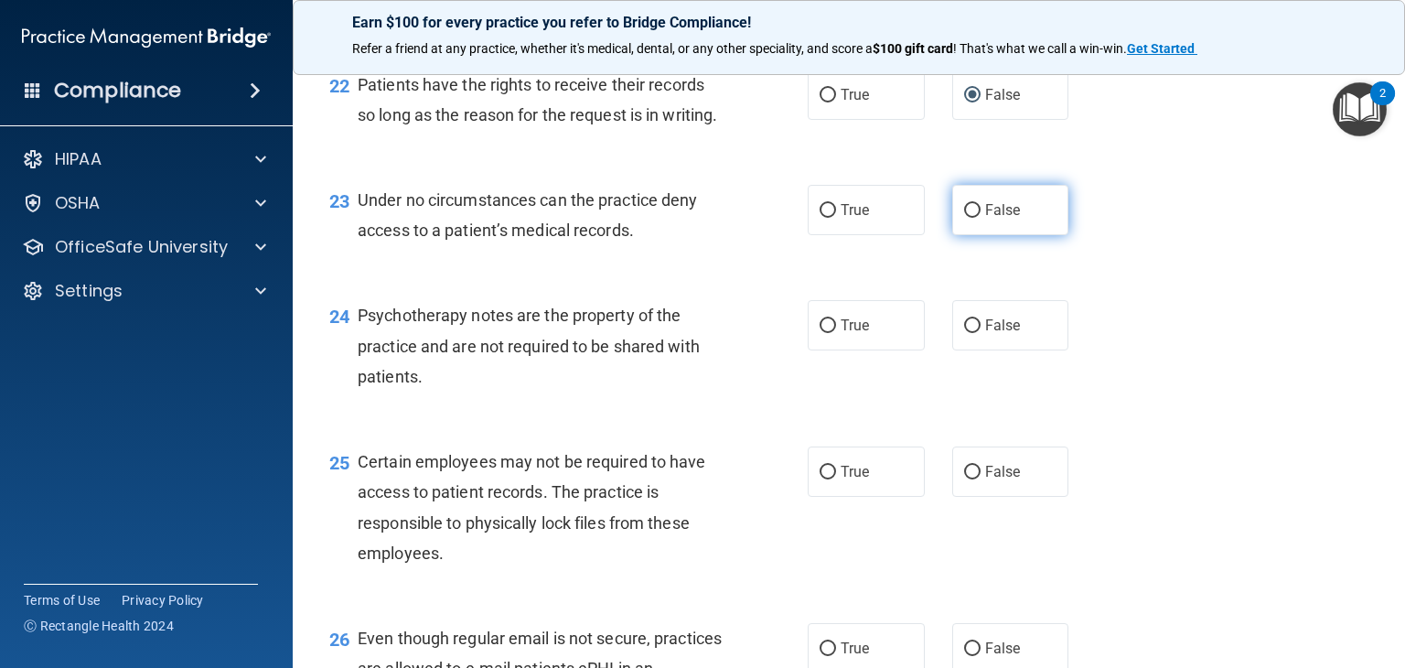
click at [964, 218] on input "False" at bounding box center [972, 211] width 16 height 14
radio input "true"
click at [823, 350] on label "True" at bounding box center [866, 325] width 117 height 50
click at [823, 333] on input "True" at bounding box center [828, 326] width 16 height 14
radio input "true"
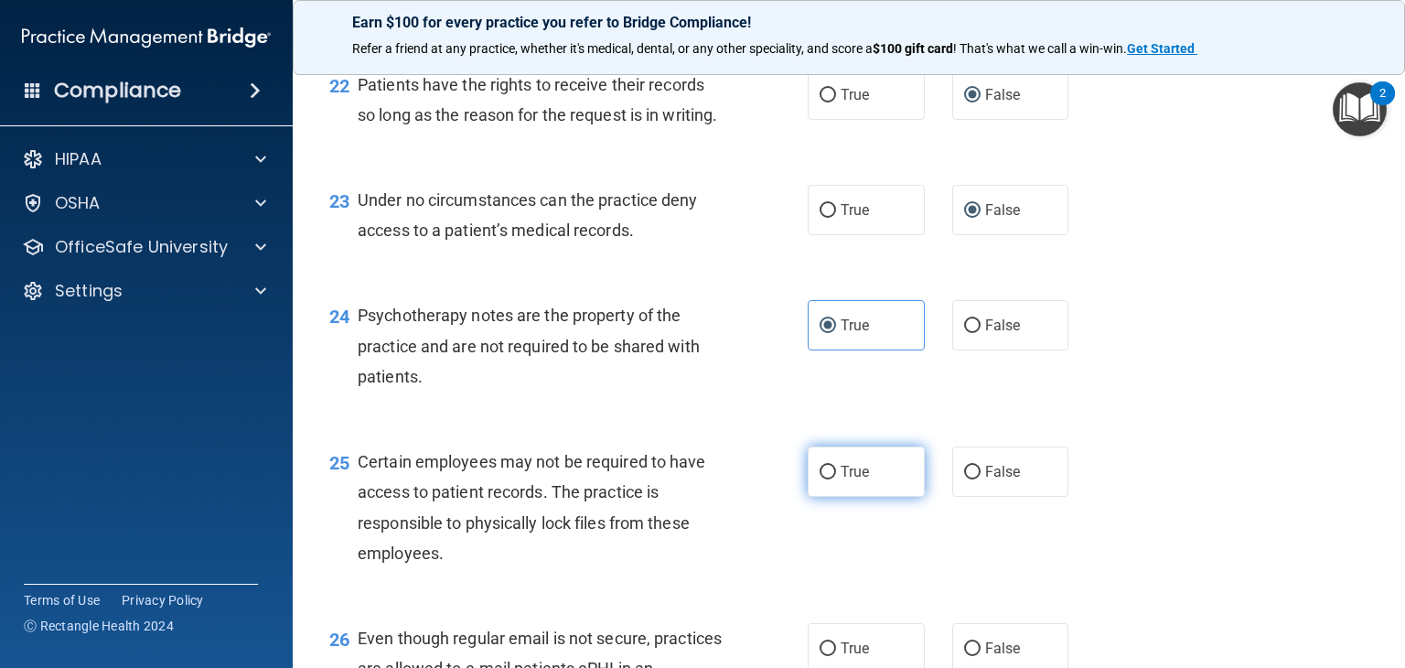
click at [825, 479] on input "True" at bounding box center [828, 473] width 16 height 14
radio input "true"
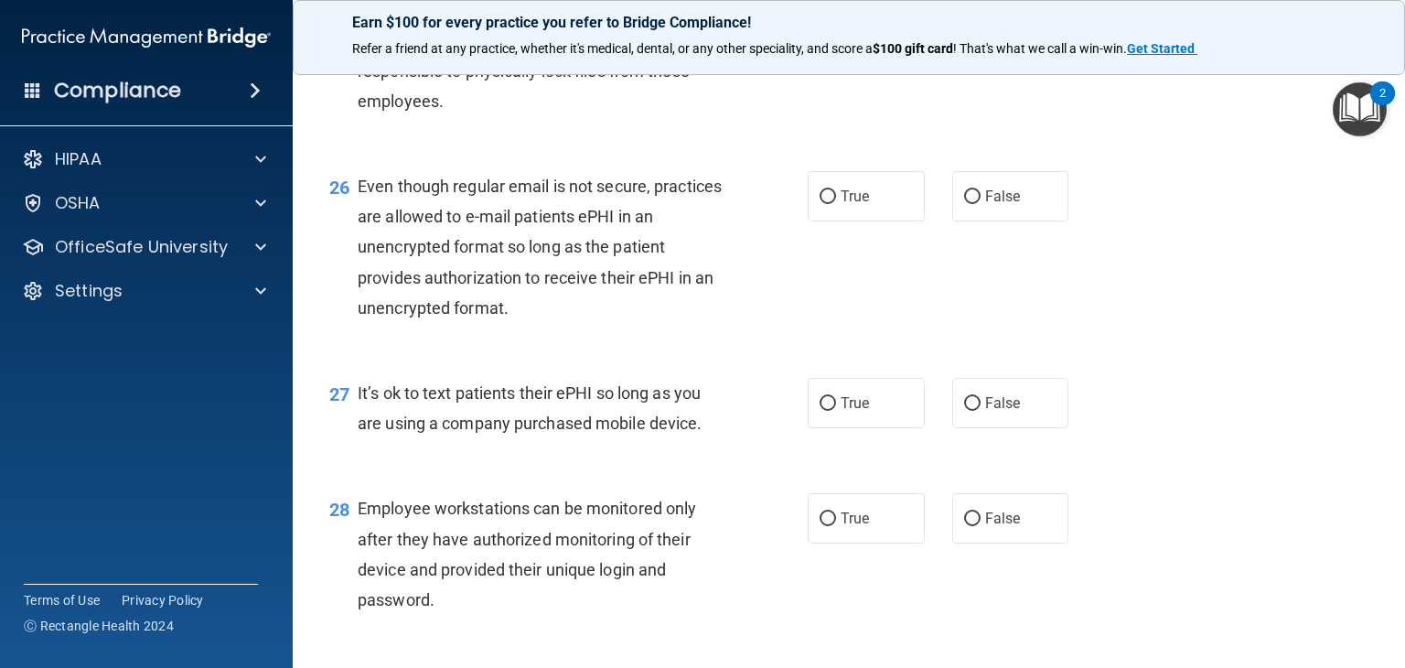
scroll to position [4209, 0]
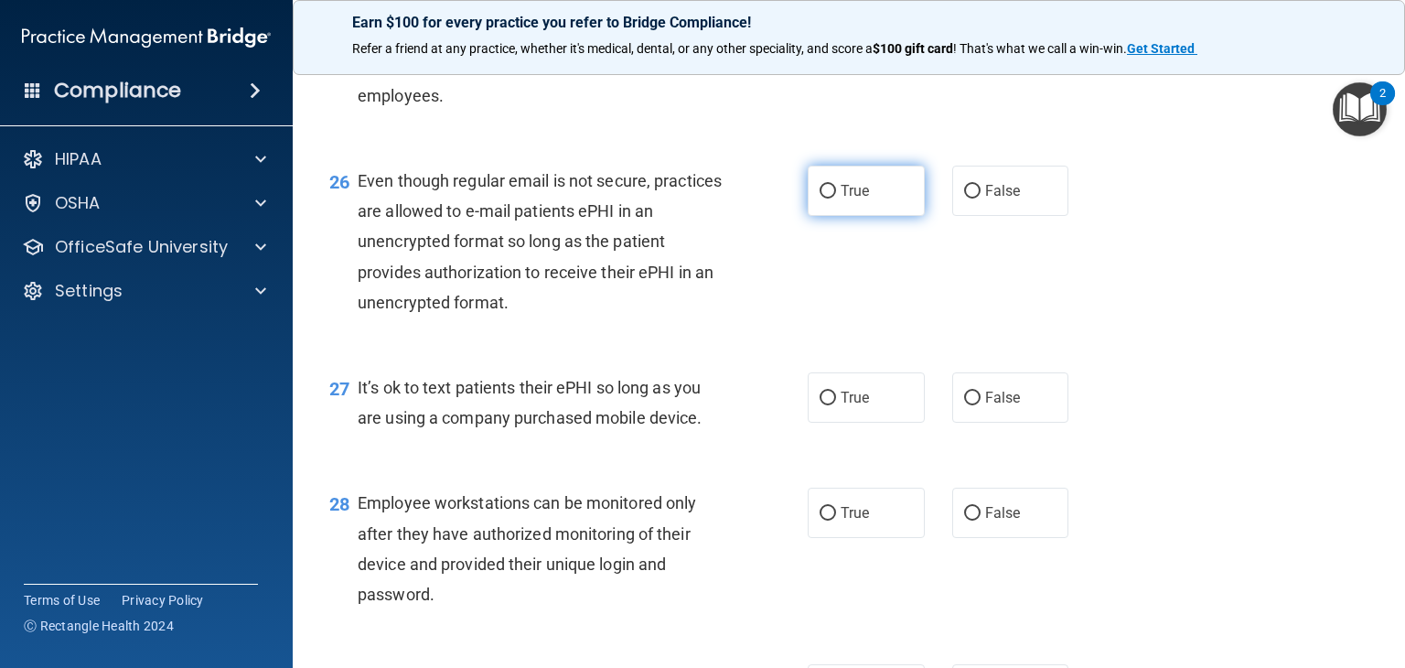
click at [822, 199] on input "True" at bounding box center [828, 192] width 16 height 14
radio input "true"
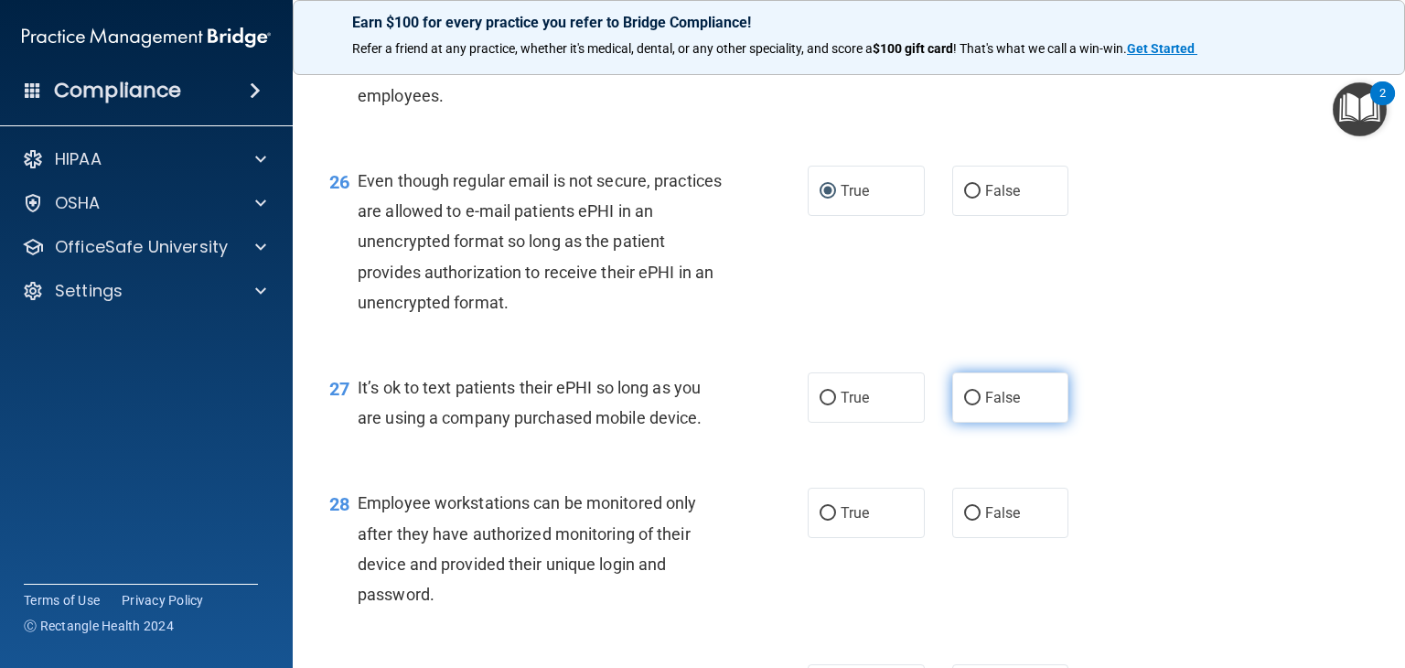
click at [969, 405] on input "False" at bounding box center [972, 399] width 16 height 14
radio input "true"
click at [964, 521] on input "False" at bounding box center [972, 514] width 16 height 14
radio input "true"
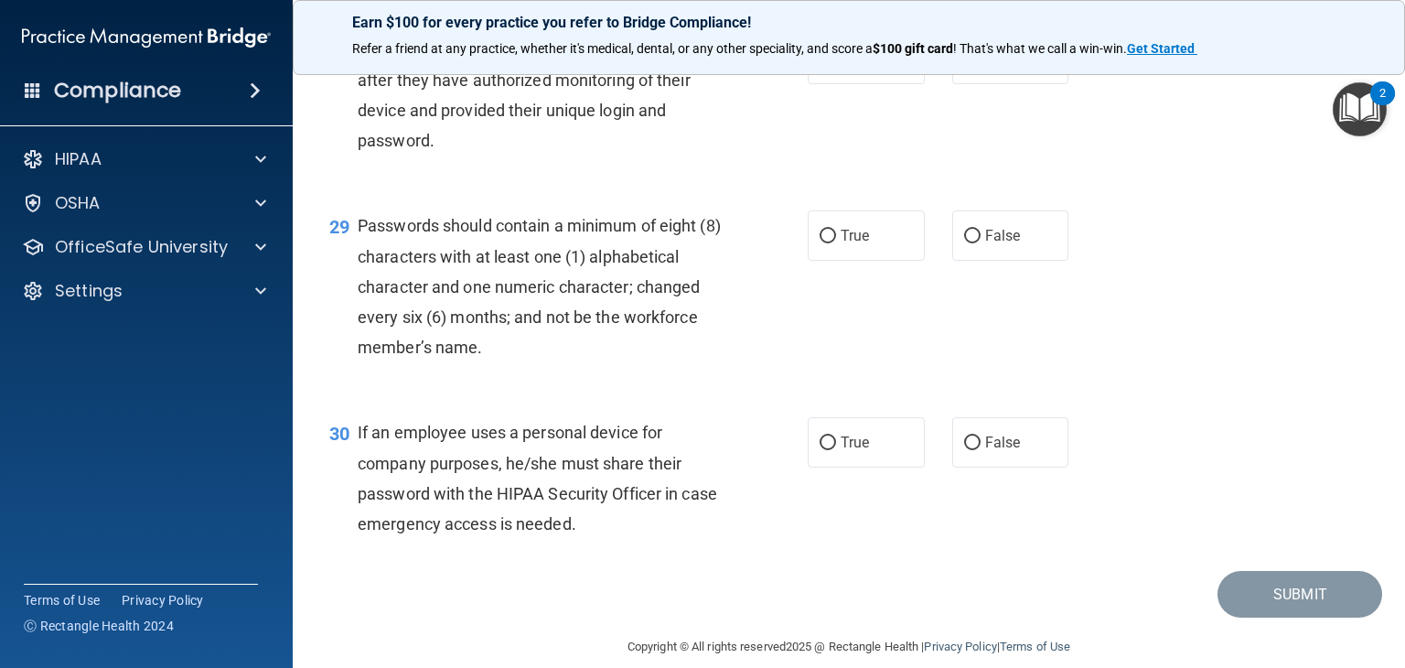
scroll to position [4666, 0]
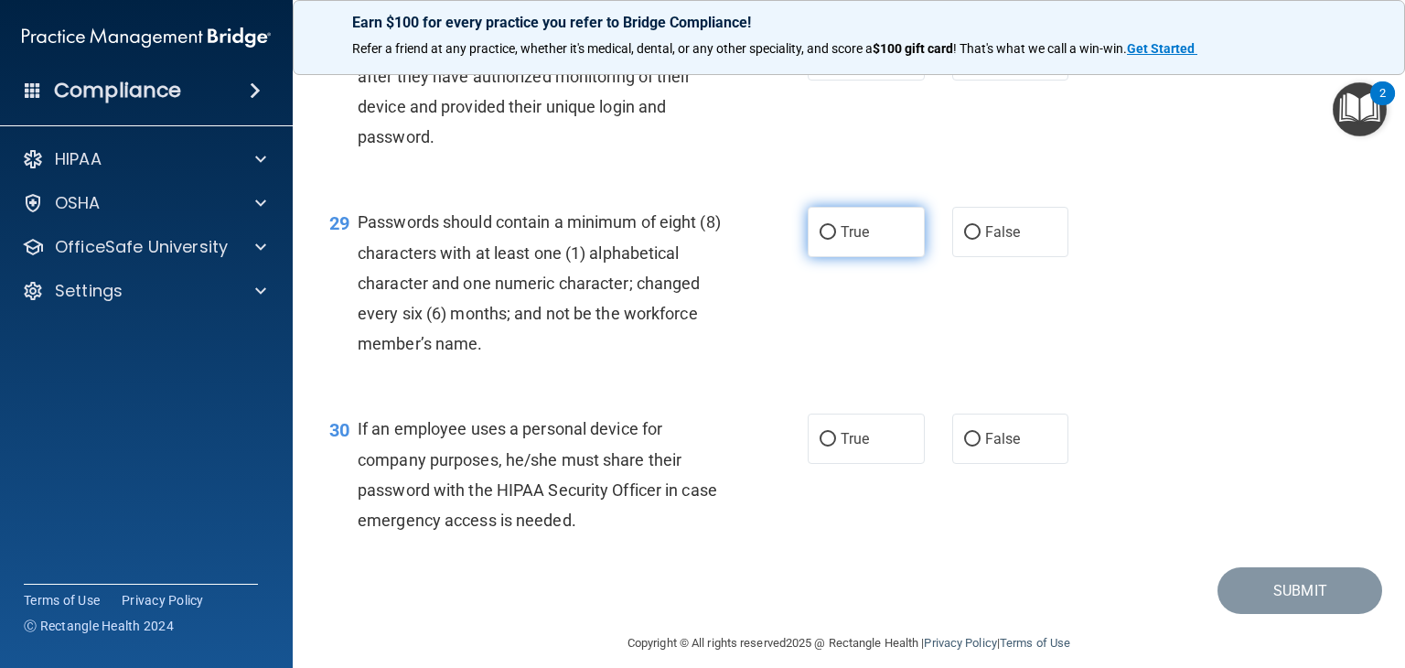
click at [820, 240] on input "True" at bounding box center [828, 233] width 16 height 14
radio input "true"
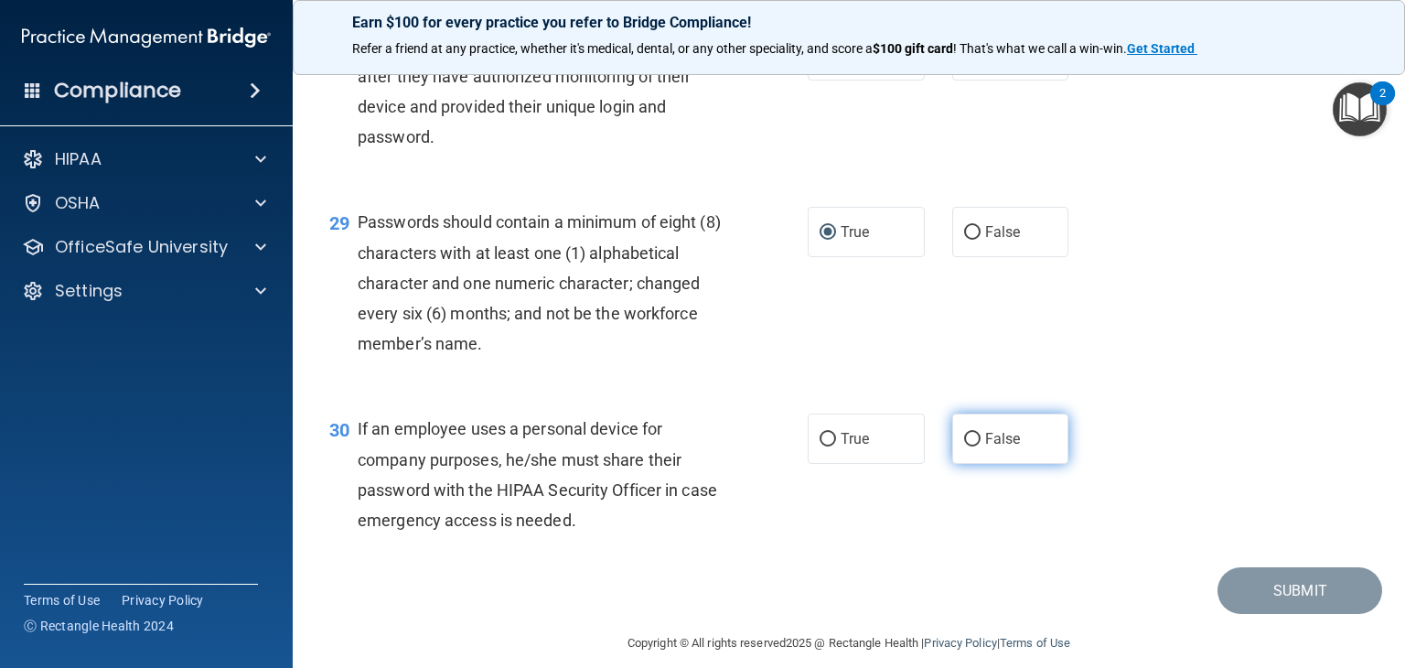
click at [964, 446] on input "False" at bounding box center [972, 440] width 16 height 14
radio input "true"
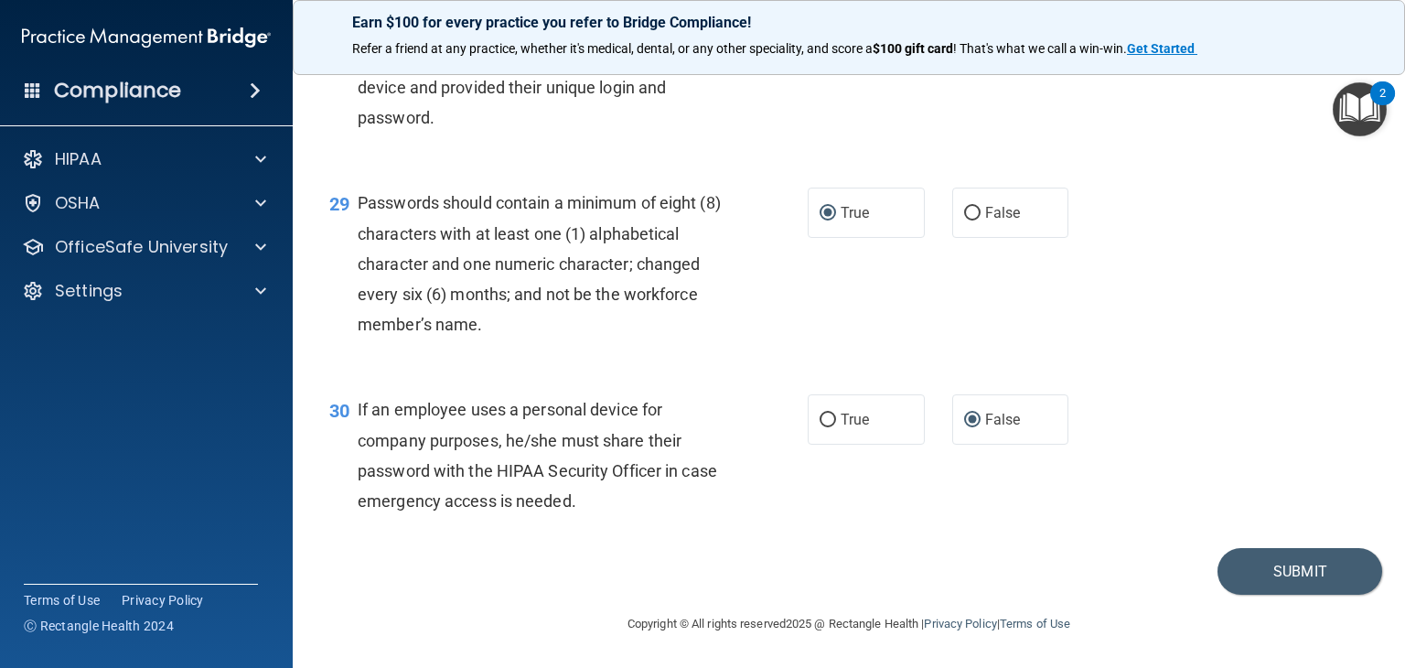
scroll to position [4777, 0]
click at [1264, 575] on button "Submit" at bounding box center [1300, 571] width 165 height 47
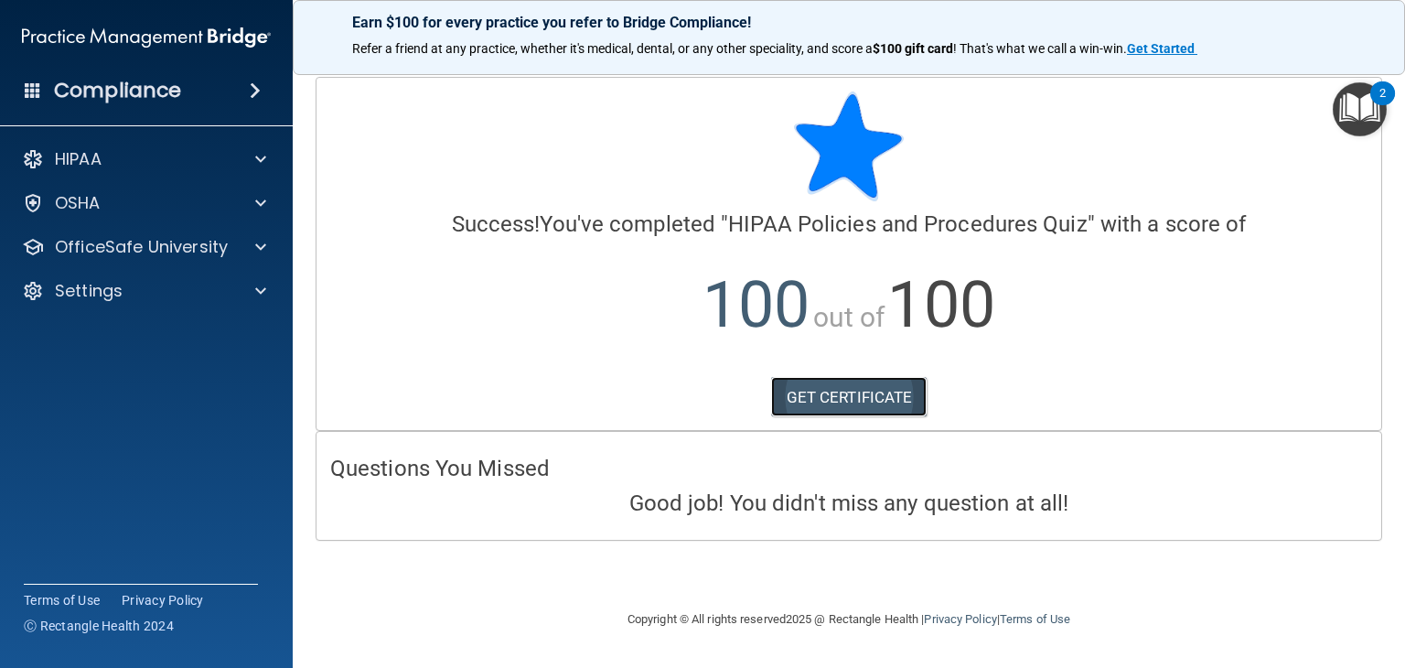
click at [895, 403] on link "GET CERTIFICATE" at bounding box center [849, 397] width 156 height 40
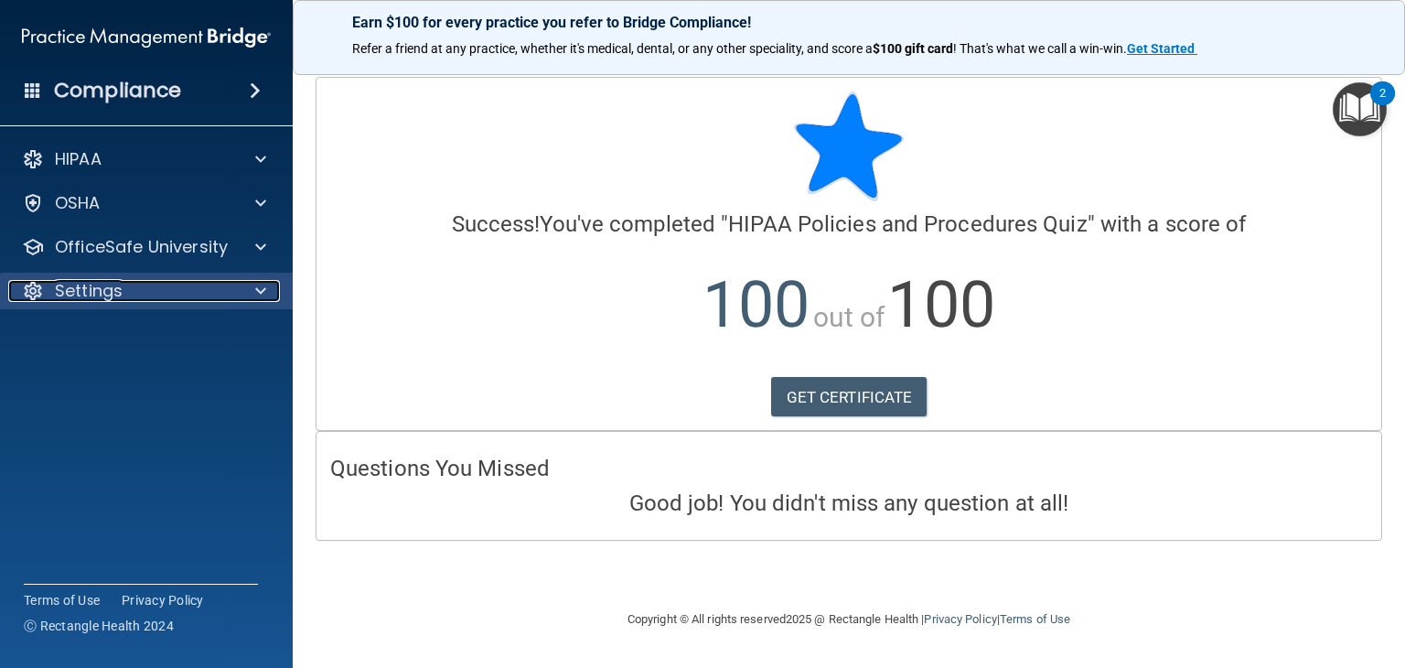
click at [136, 282] on div "Settings" at bounding box center [121, 291] width 227 height 22
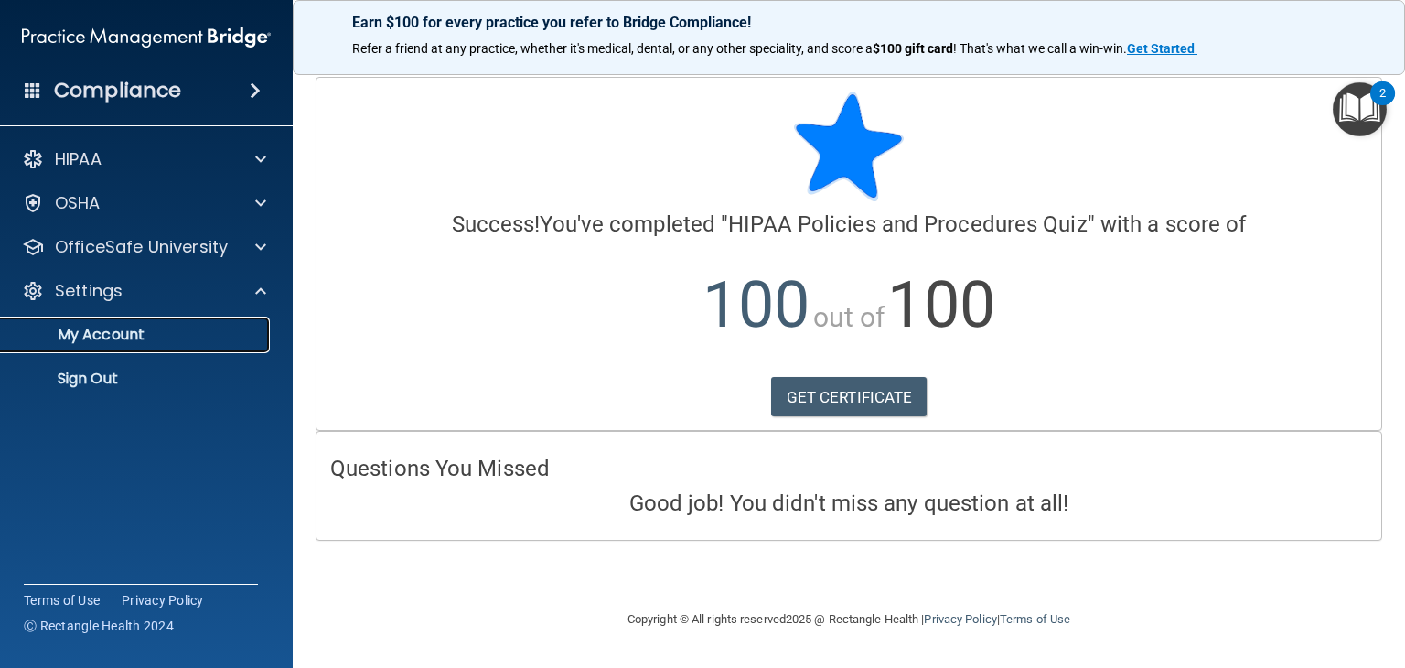
click at [134, 351] on link "My Account" at bounding box center [126, 335] width 288 height 37
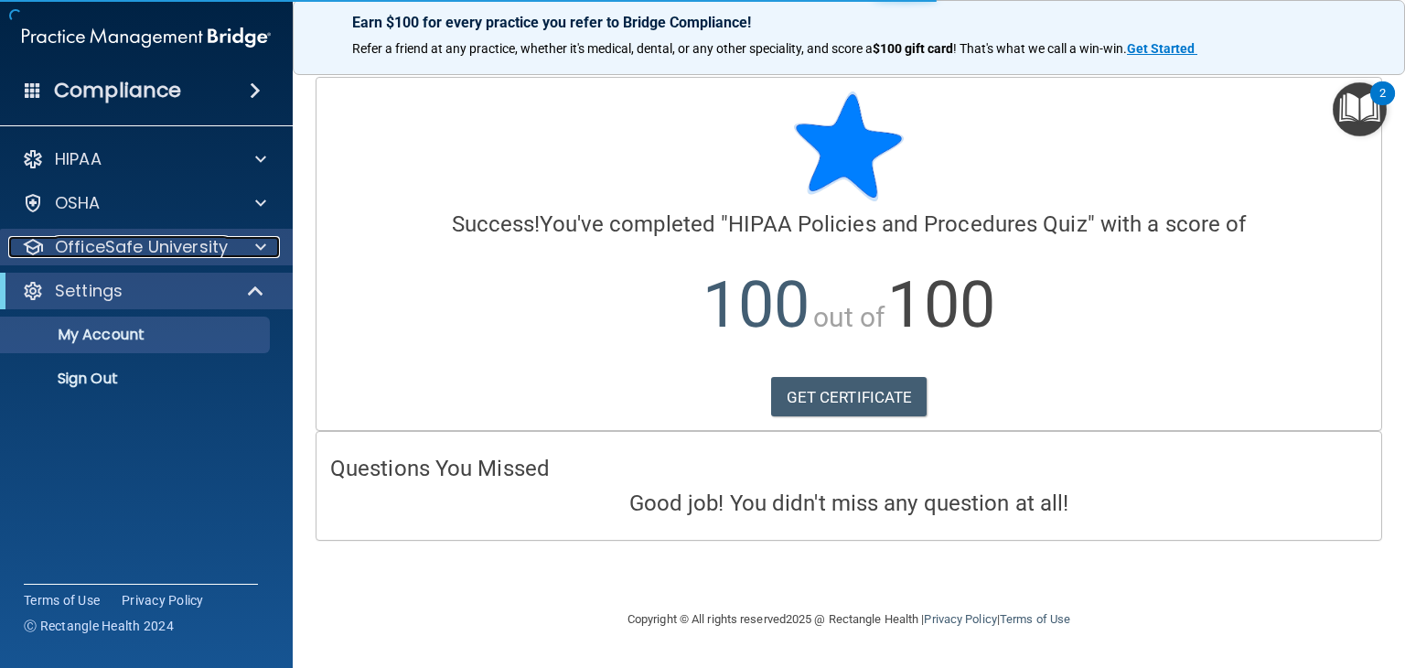
click at [183, 256] on p "OfficeSafe University" at bounding box center [141, 247] width 173 height 22
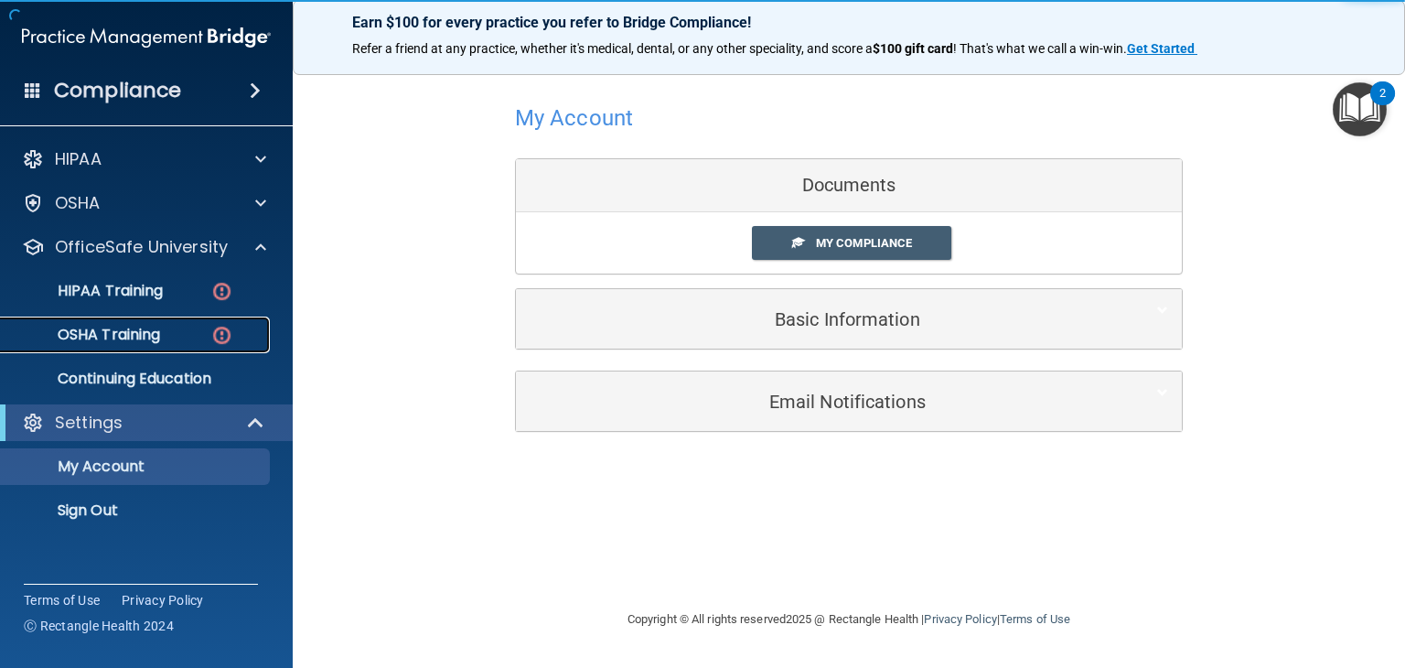
click at [157, 332] on p "OSHA Training" at bounding box center [86, 335] width 148 height 18
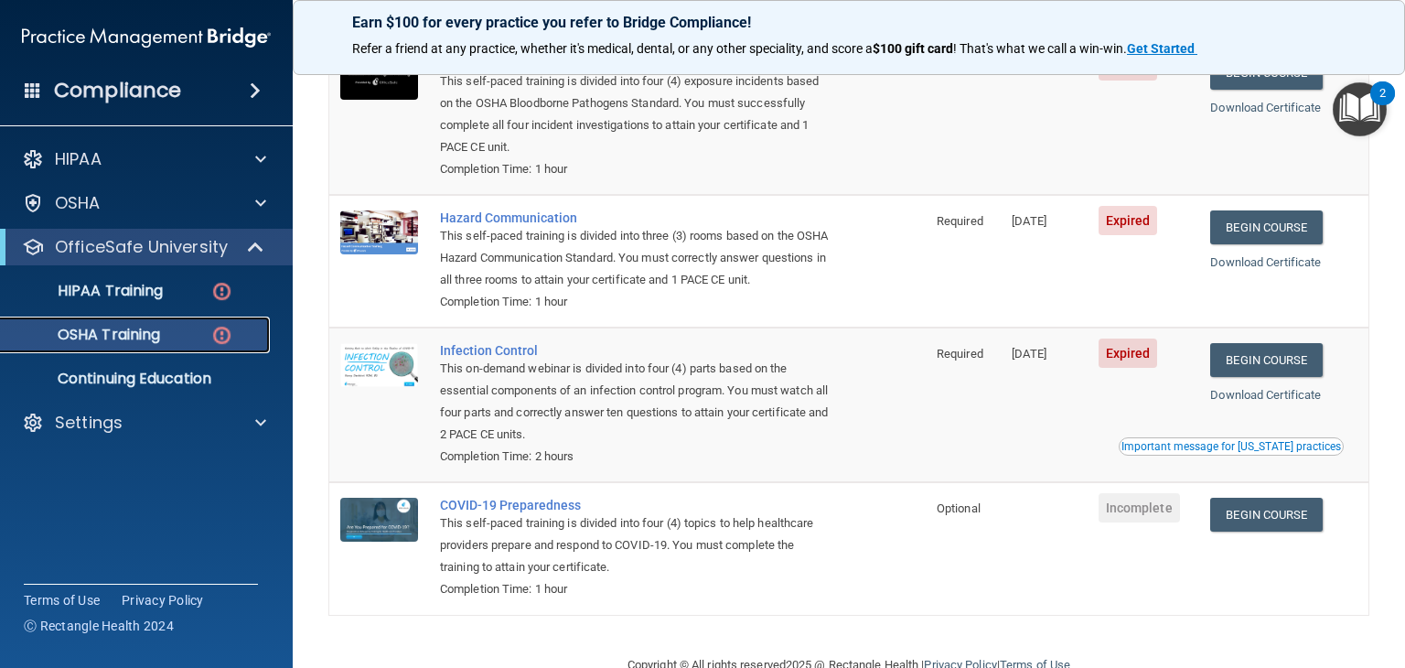
scroll to position [282, 0]
